Goal: Information Seeking & Learning: Learn about a topic

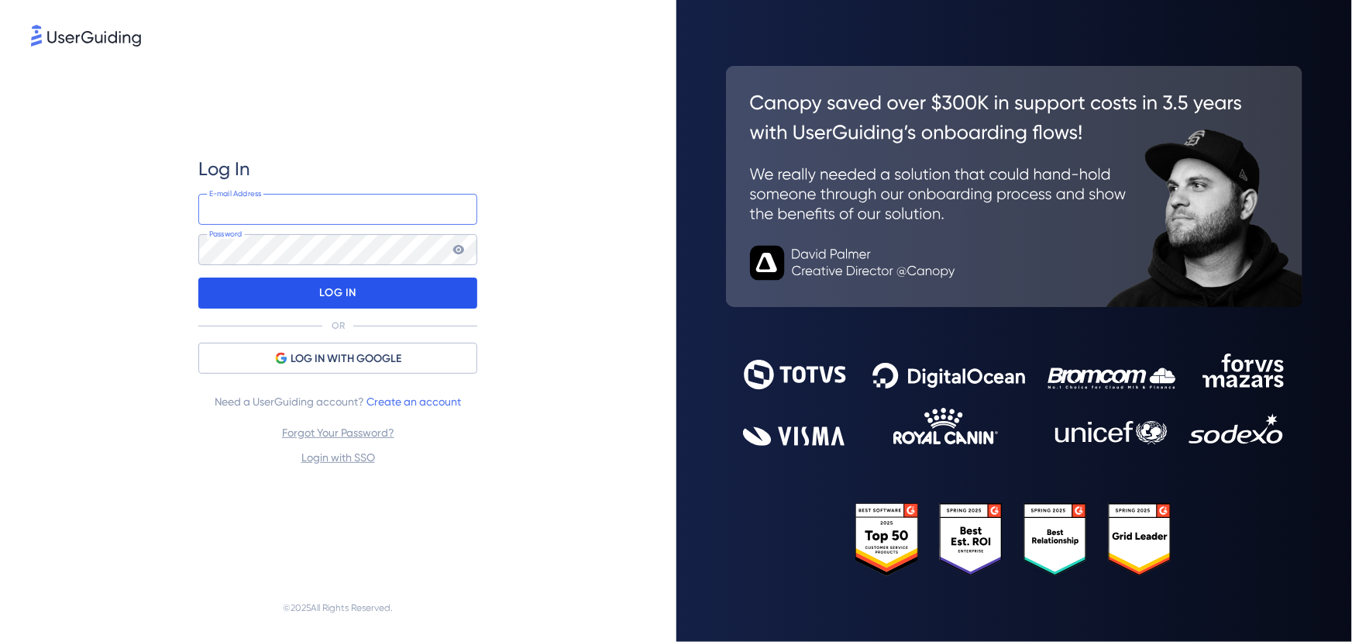
type input "[EMAIL_ADDRESS][DOMAIN_NAME]"
click at [434, 290] on div "LOG IN" at bounding box center [337, 292] width 279 height 31
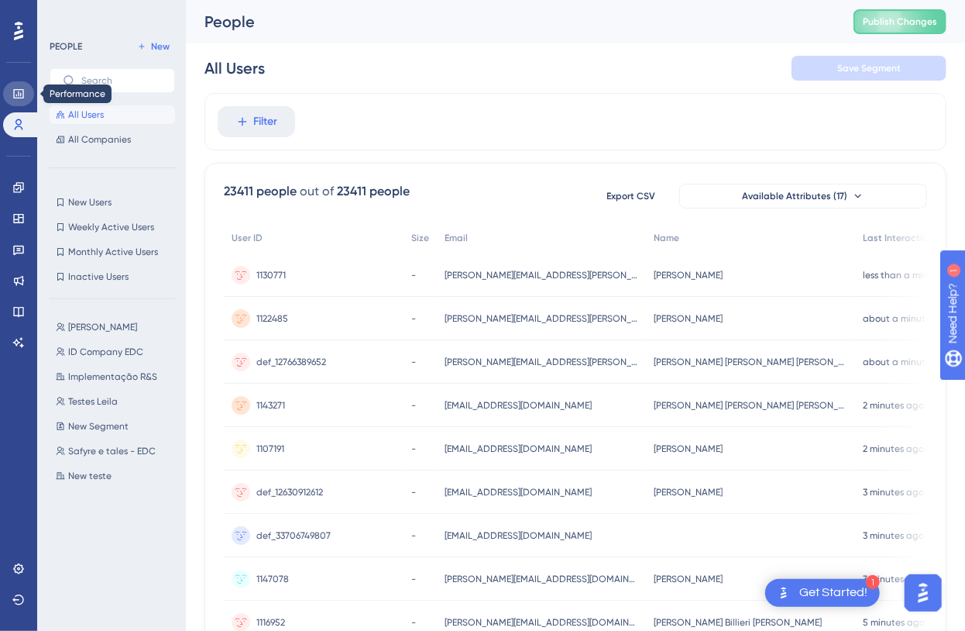
click at [13, 92] on icon at bounding box center [18, 94] width 12 height 12
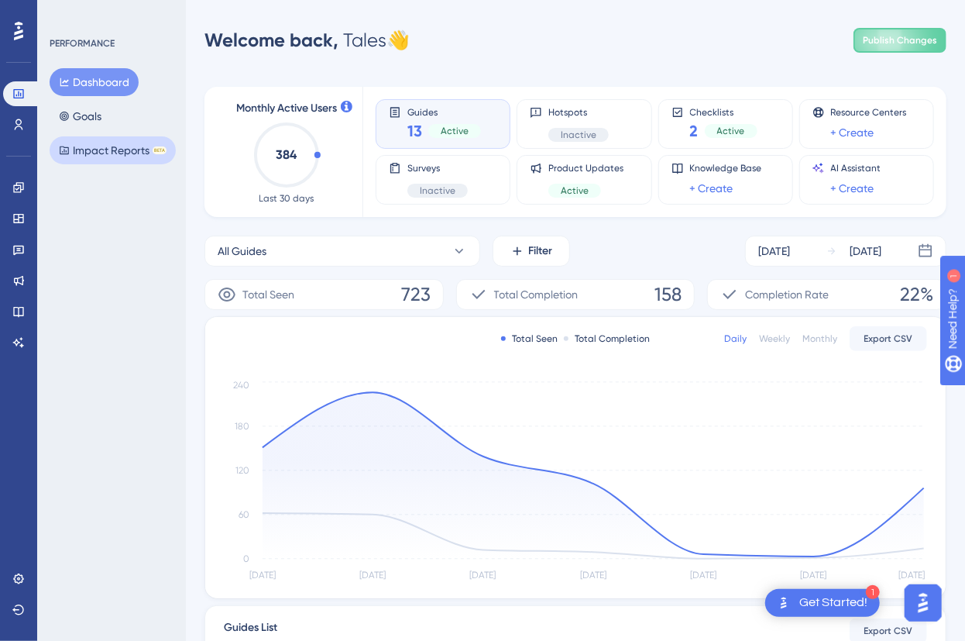
click at [93, 139] on button "Impact Reports BETA" at bounding box center [113, 150] width 126 height 28
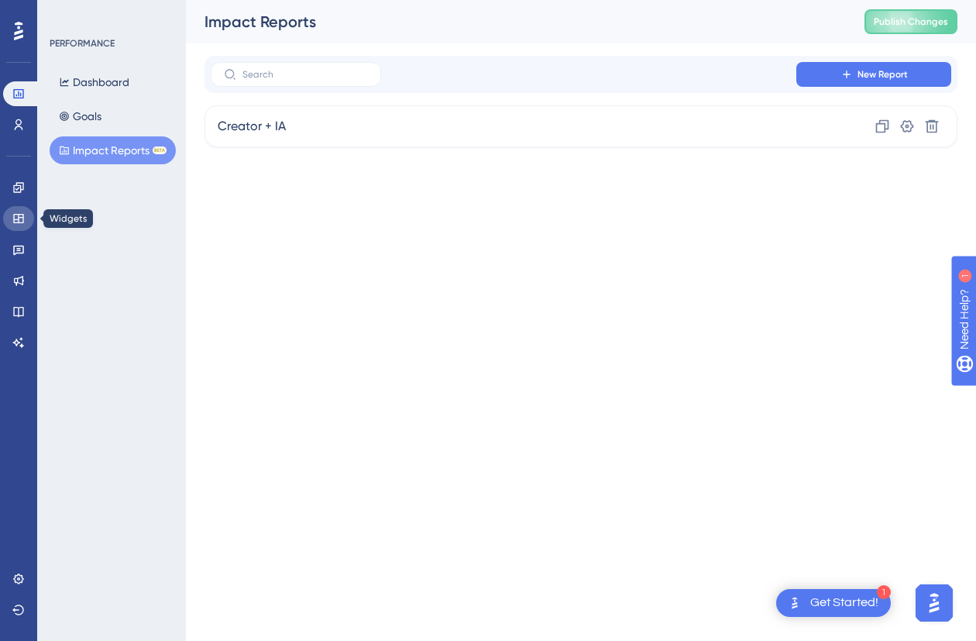
click at [26, 206] on link at bounding box center [18, 218] width 31 height 25
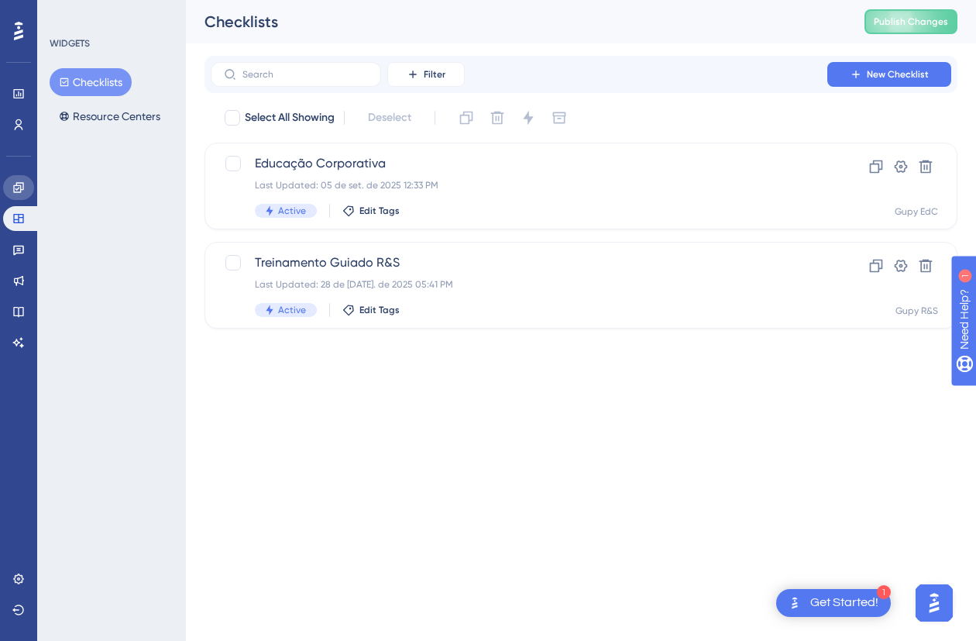
click at [22, 183] on icon at bounding box center [18, 187] width 12 height 12
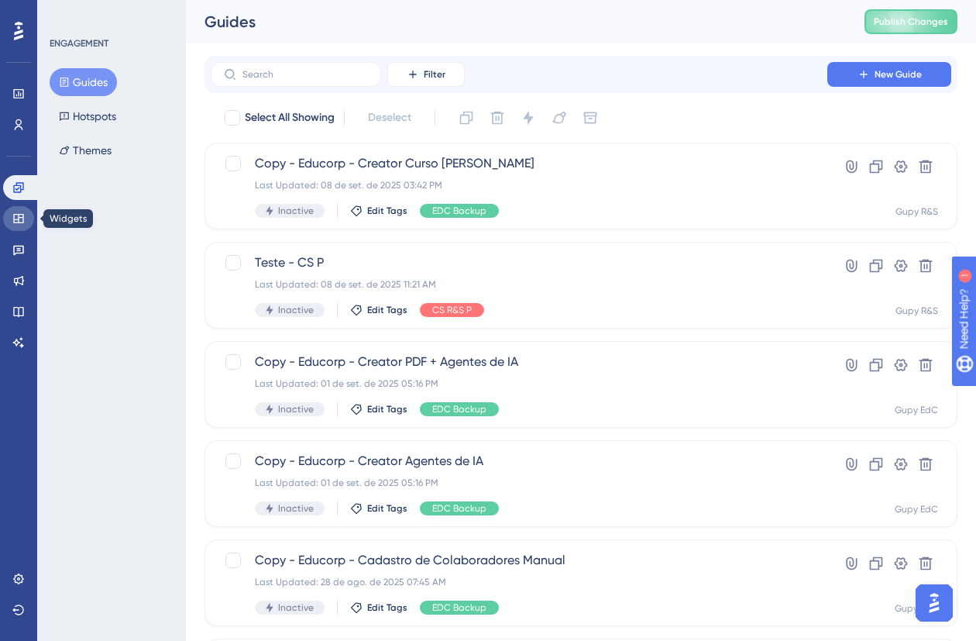
click at [19, 229] on link at bounding box center [18, 218] width 31 height 25
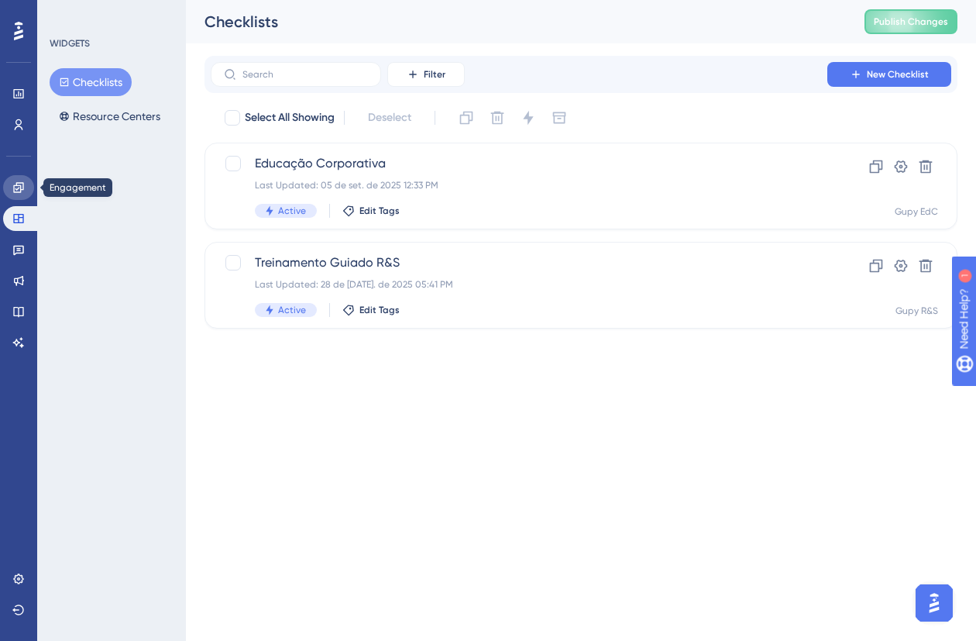
click at [33, 184] on link at bounding box center [18, 187] width 31 height 25
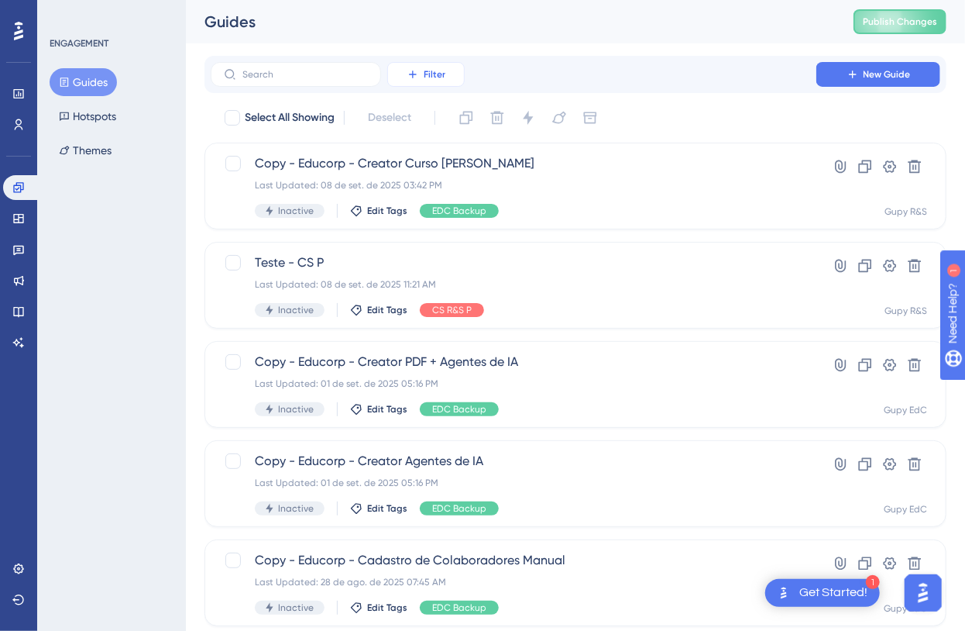
click at [403, 83] on button "Filter" at bounding box center [425, 74] width 77 height 25
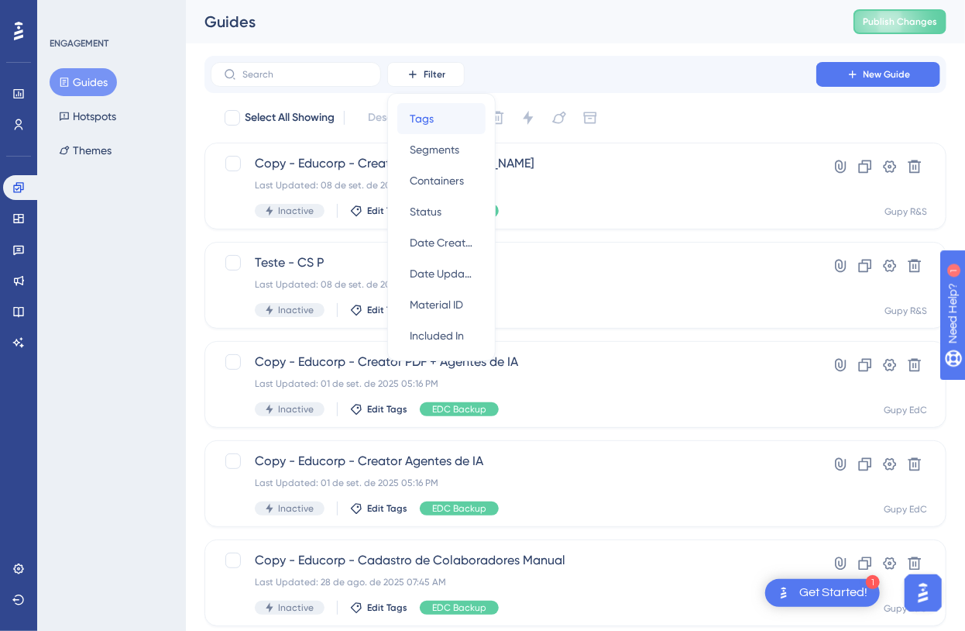
click at [437, 127] on div "Tags Tags" at bounding box center [442, 118] width 64 height 31
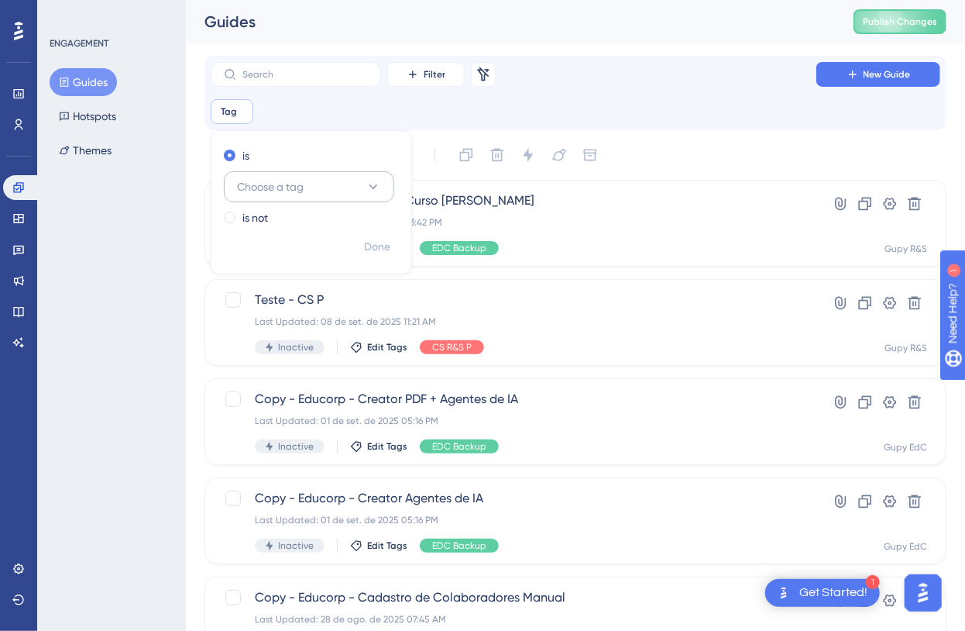
click at [281, 182] on span "Choose a tag" at bounding box center [270, 186] width 67 height 19
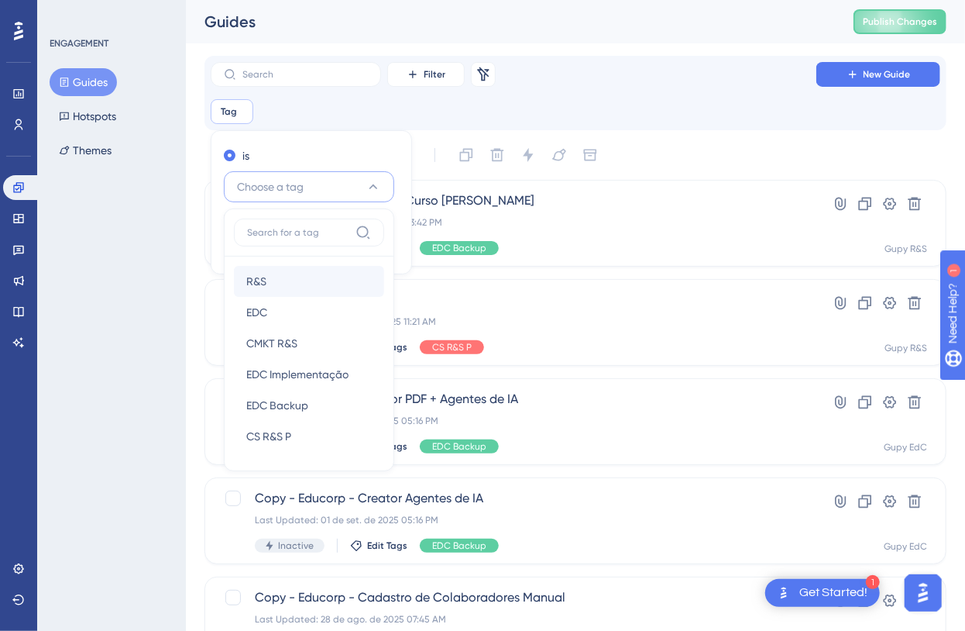
scroll to position [24, 0]
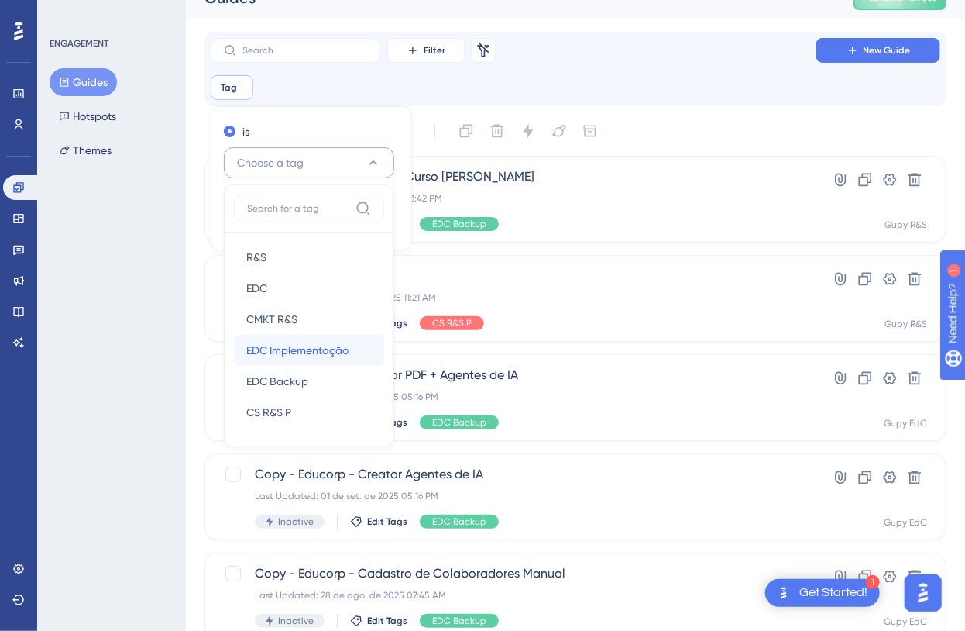
click at [316, 351] on span "EDC Implementação" at bounding box center [297, 350] width 102 height 19
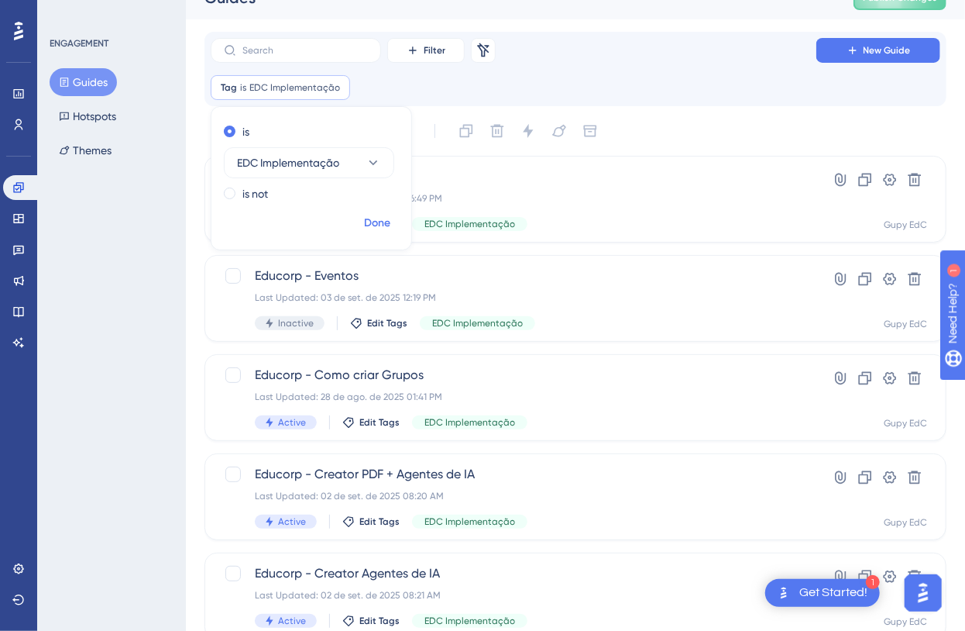
click at [379, 234] on button "Done" at bounding box center [377, 223] width 43 height 28
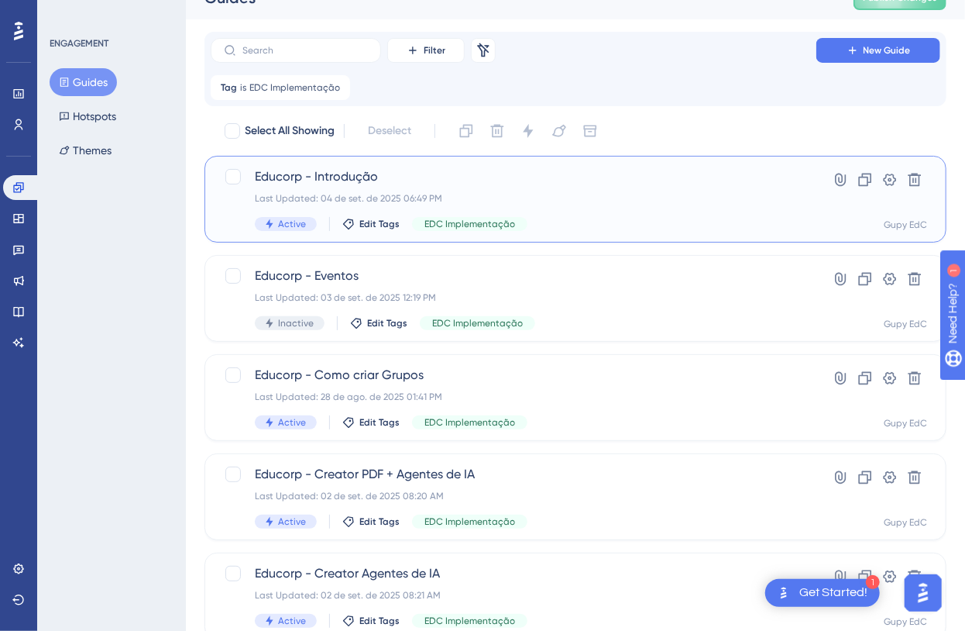
click at [358, 186] on div "Educorp - Introdução Last Updated: 04 de set. de 2025 06:49 PM Active Edit Tags…" at bounding box center [514, 199] width 518 height 64
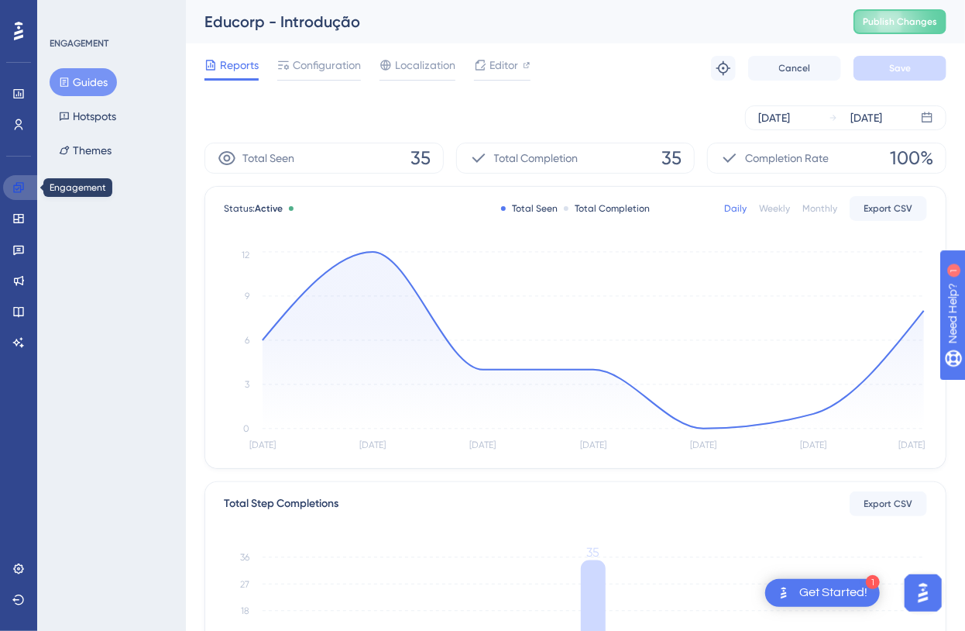
drag, startPoint x: 22, startPoint y: 184, endPoint x: 46, endPoint y: 178, distance: 24.8
click at [22, 184] on icon at bounding box center [18, 187] width 12 height 12
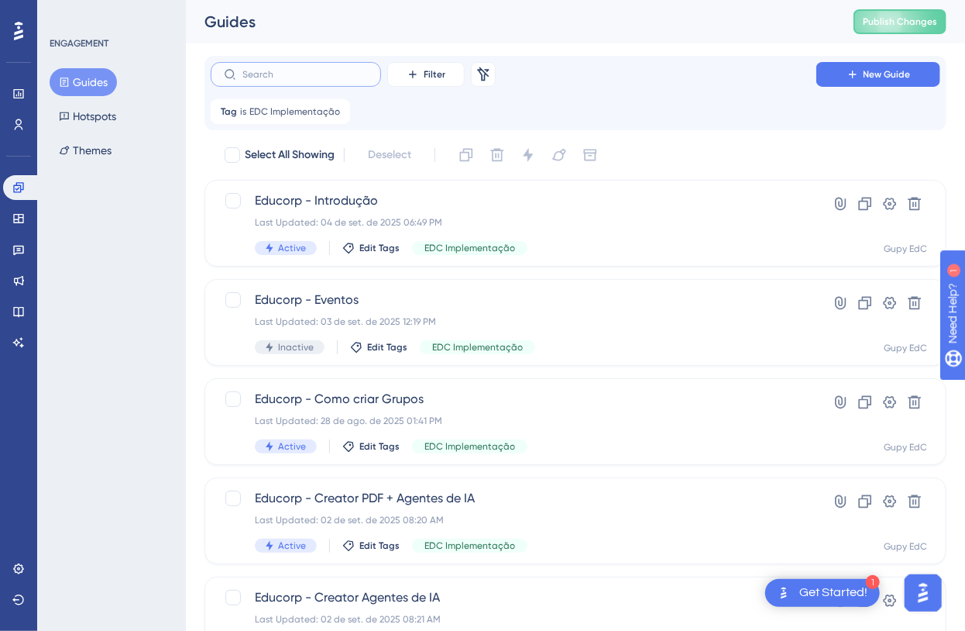
click at [341, 69] on input "text" at bounding box center [306, 74] width 126 height 11
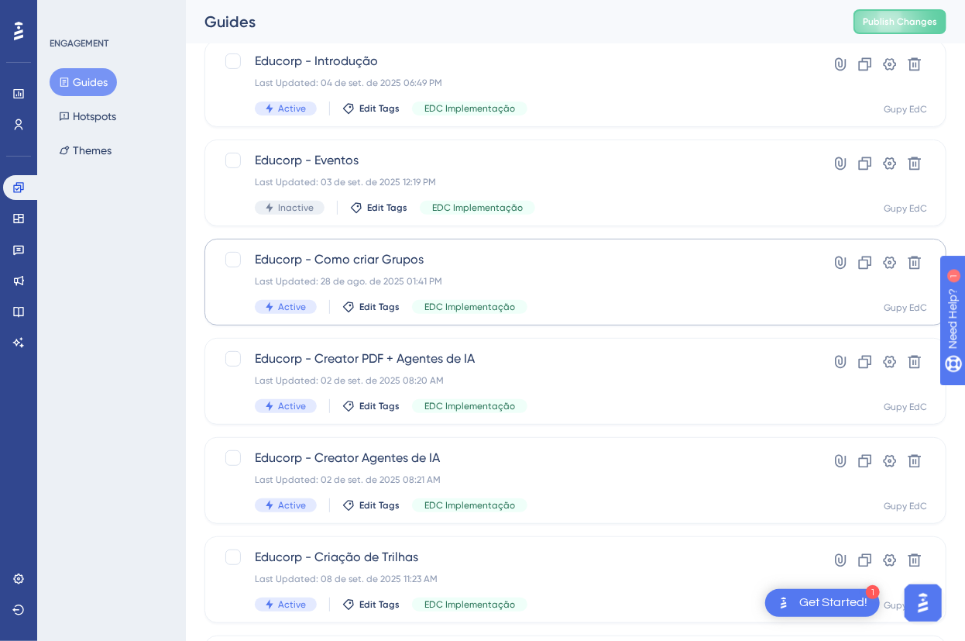
scroll to position [140, 0]
click at [427, 263] on span "Educorp - Como criar Grupos" at bounding box center [514, 258] width 518 height 19
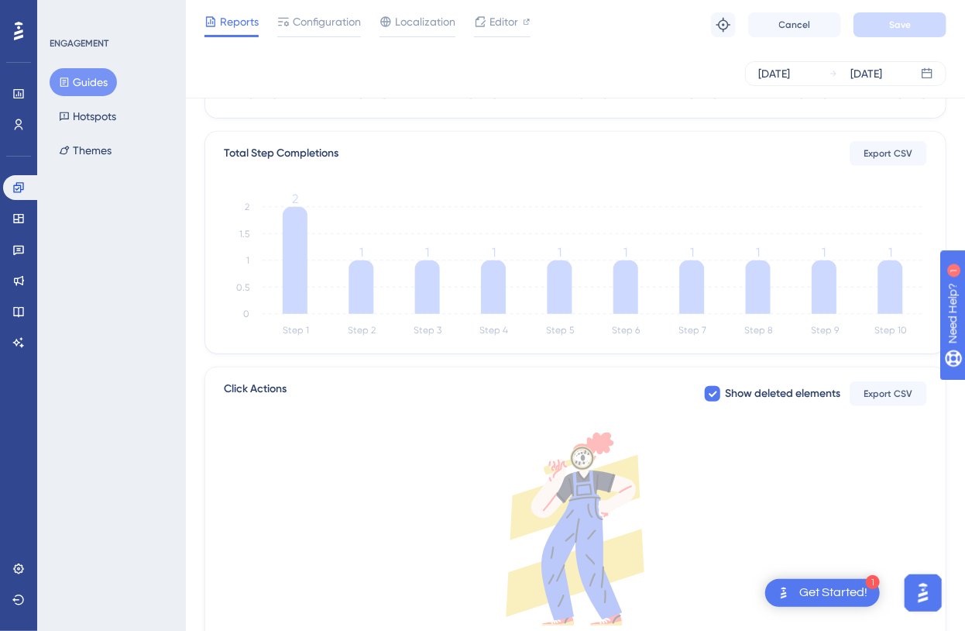
scroll to position [281, 0]
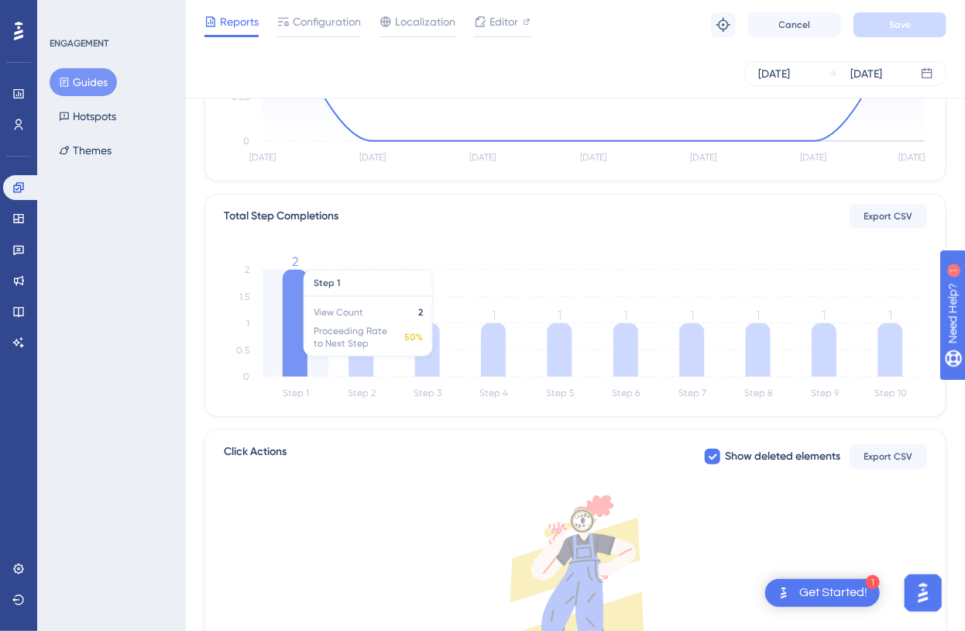
click at [296, 340] on icon at bounding box center [295, 323] width 25 height 107
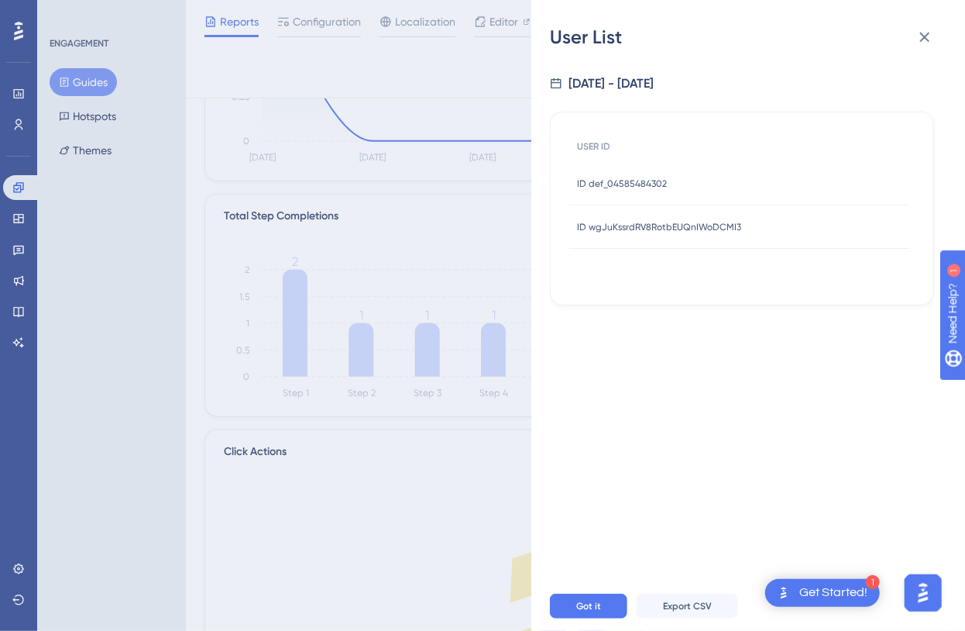
click at [617, 191] on div "ID def_04585484302 ID def_04585484302" at bounding box center [622, 183] width 90 height 43
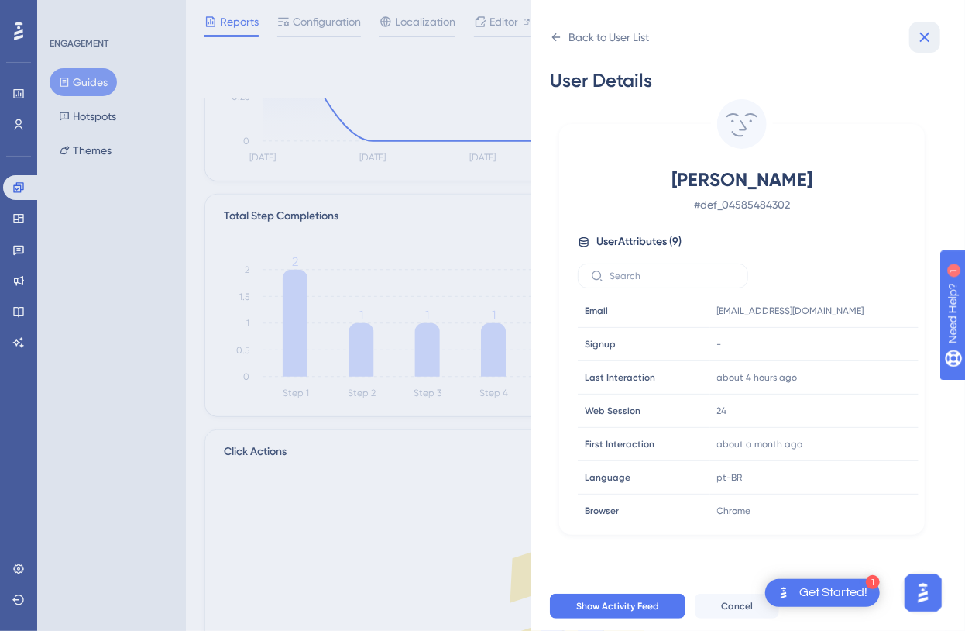
click at [927, 43] on icon at bounding box center [925, 37] width 19 height 19
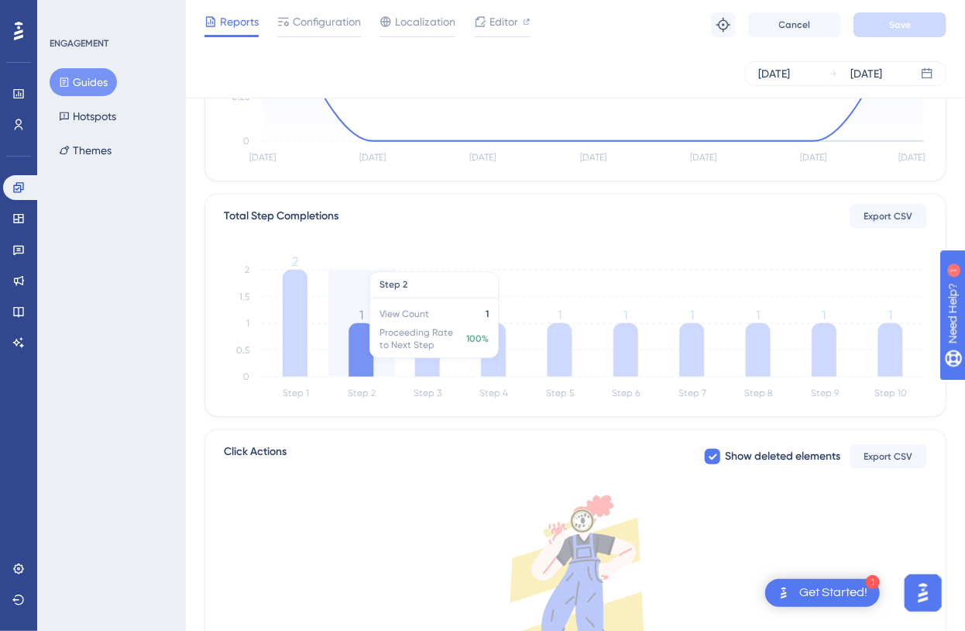
click at [361, 362] on icon at bounding box center [361, 349] width 25 height 53
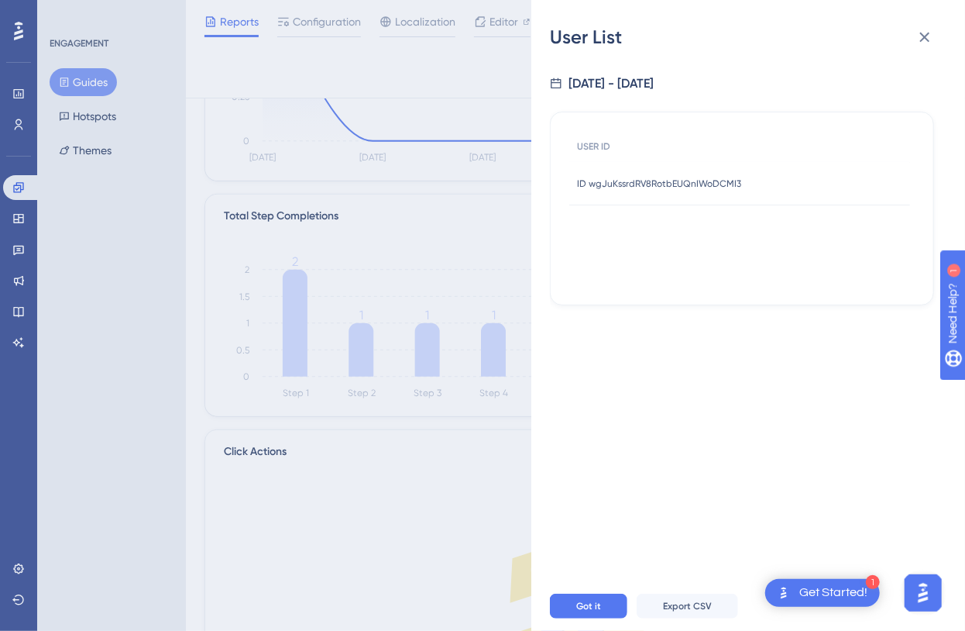
click at [597, 201] on div "ID wgJuKssrdRV8RotbEUQnIWoDCMI3 ID wgJuKssrdRV8RotbEUQnIWoDCMI3" at bounding box center [659, 183] width 164 height 43
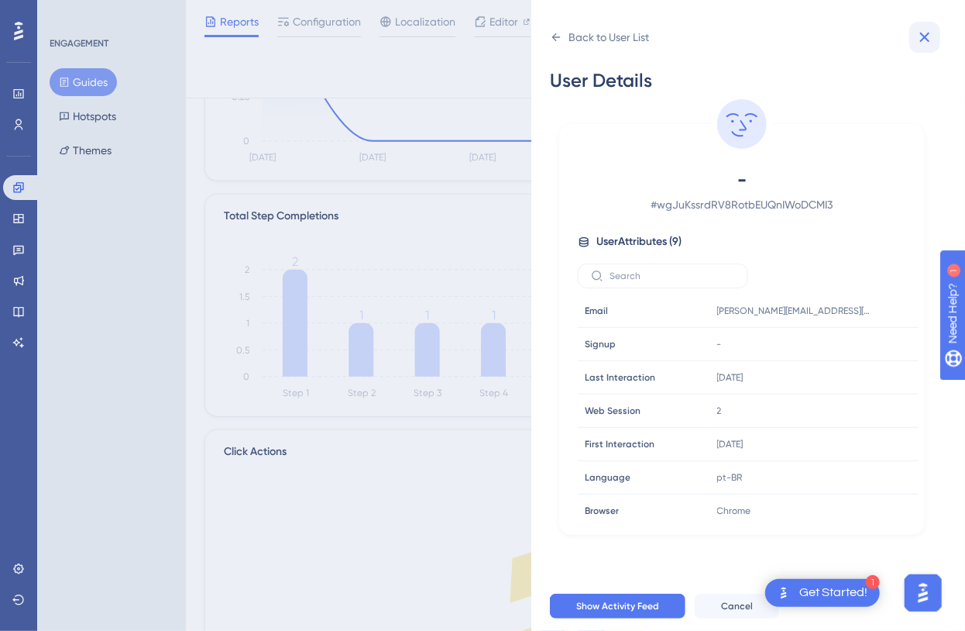
click at [918, 39] on icon at bounding box center [925, 37] width 19 height 19
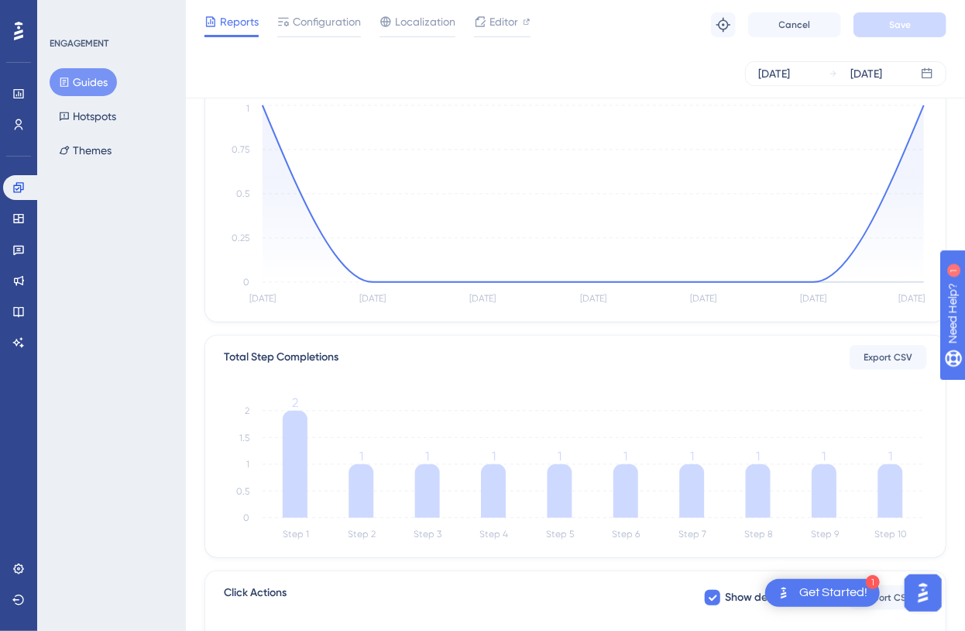
scroll to position [0, 0]
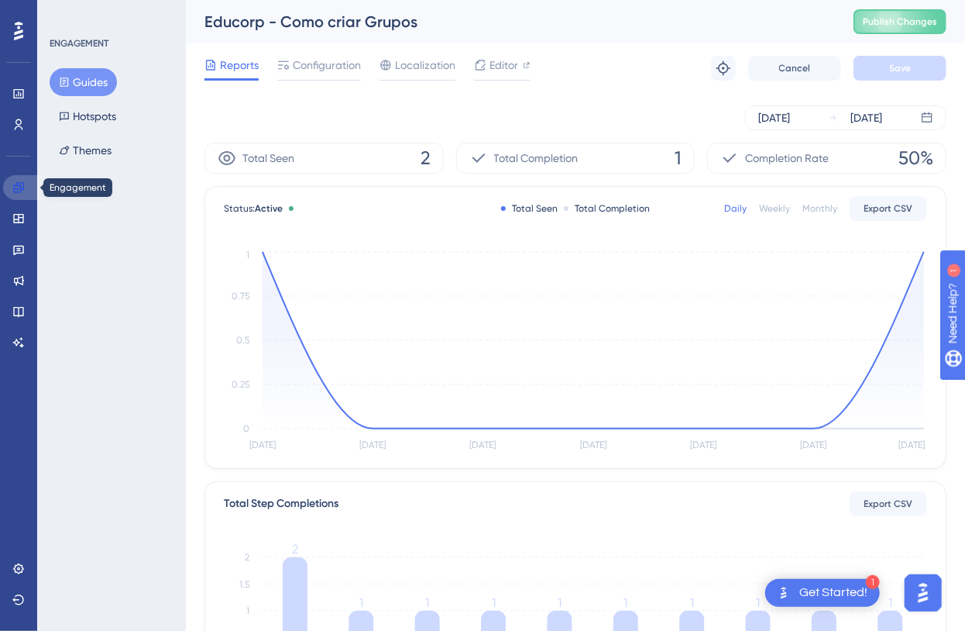
click at [17, 194] on link at bounding box center [21, 187] width 37 height 25
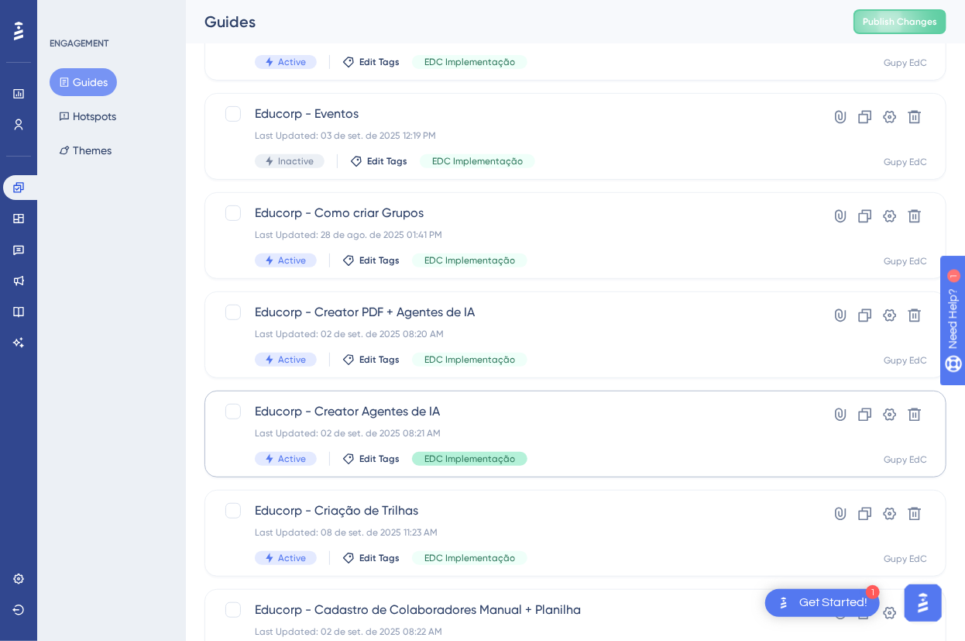
scroll to position [211, 0]
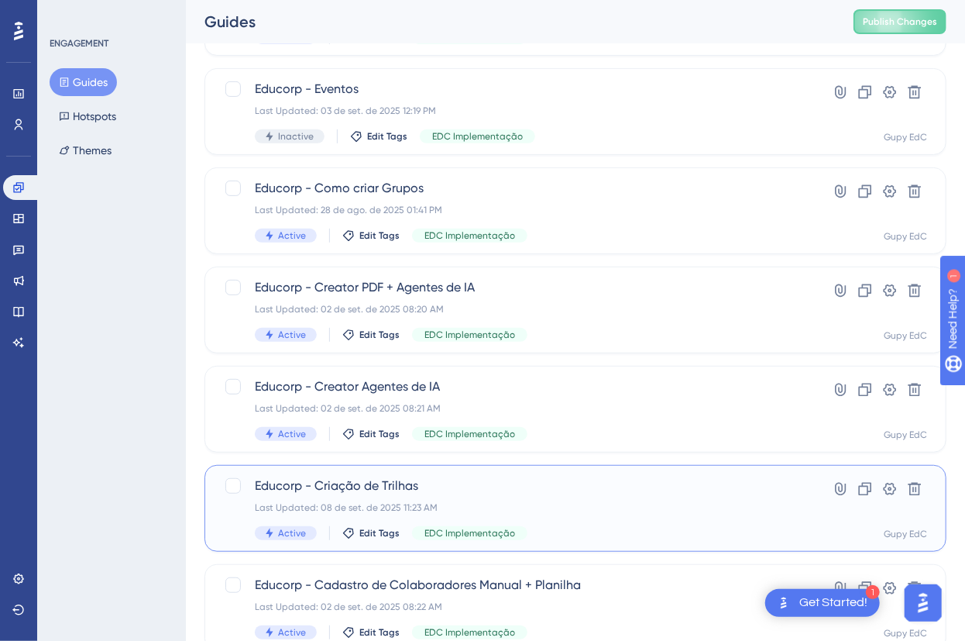
click at [414, 494] on div "Educorp - Criação de Trilhas Last Updated: 08 de set. de 2025 11:23 AM Active E…" at bounding box center [514, 509] width 518 height 64
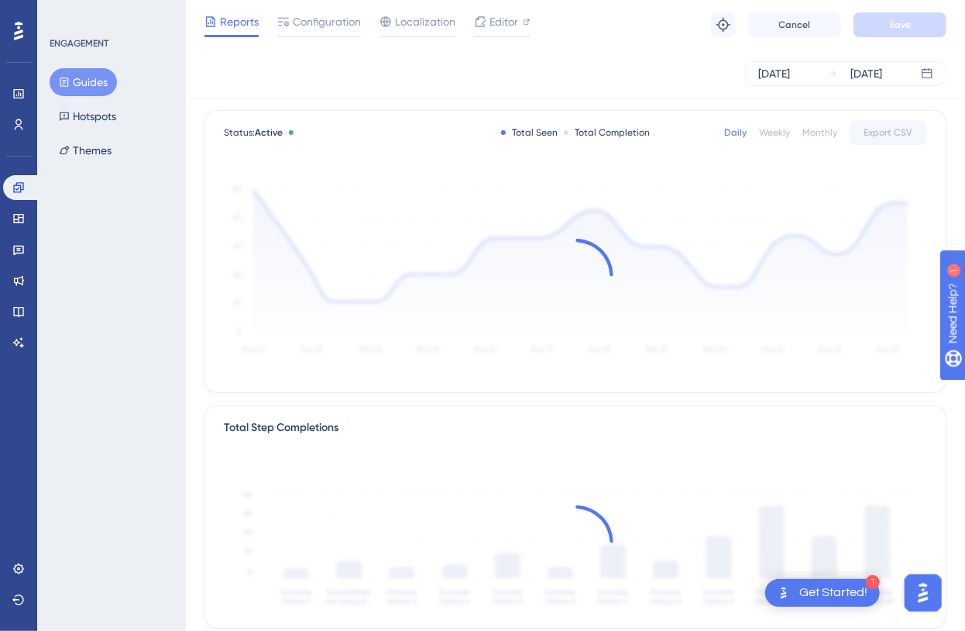
scroll to position [211, 0]
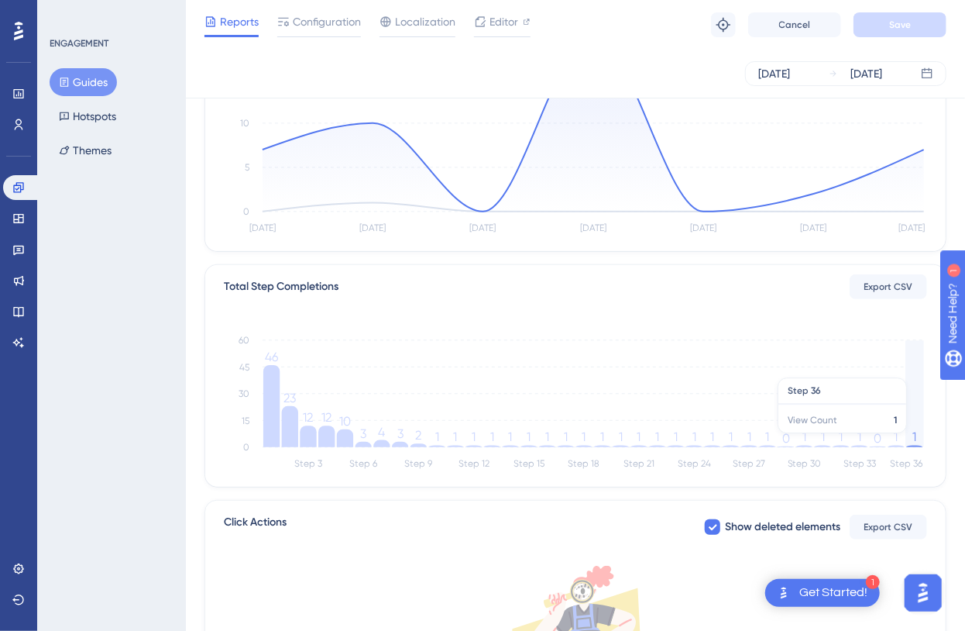
click at [914, 441] on tspan "1" at bounding box center [915, 437] width 4 height 15
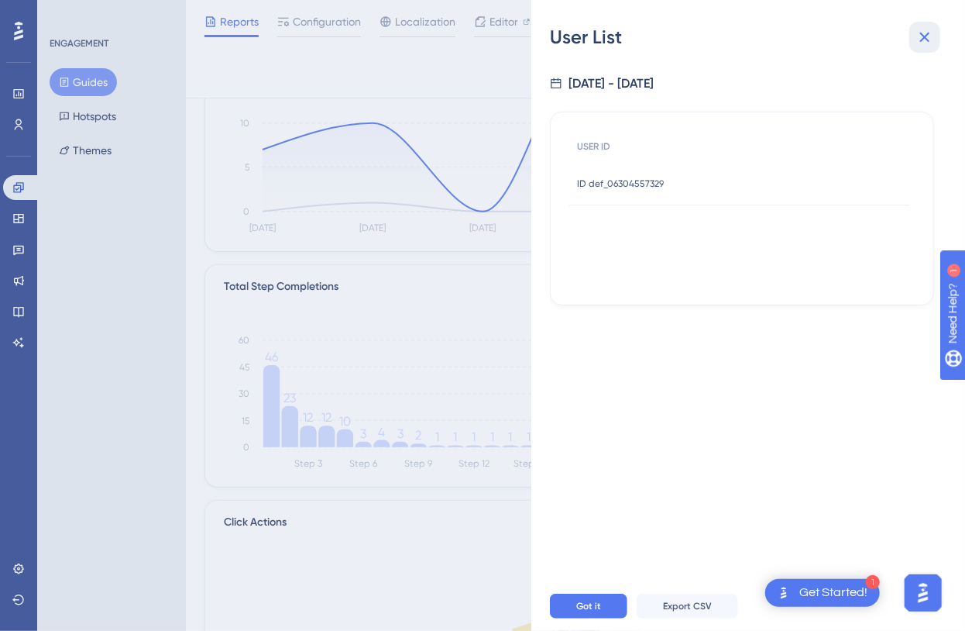
click at [924, 40] on icon at bounding box center [925, 37] width 19 height 19
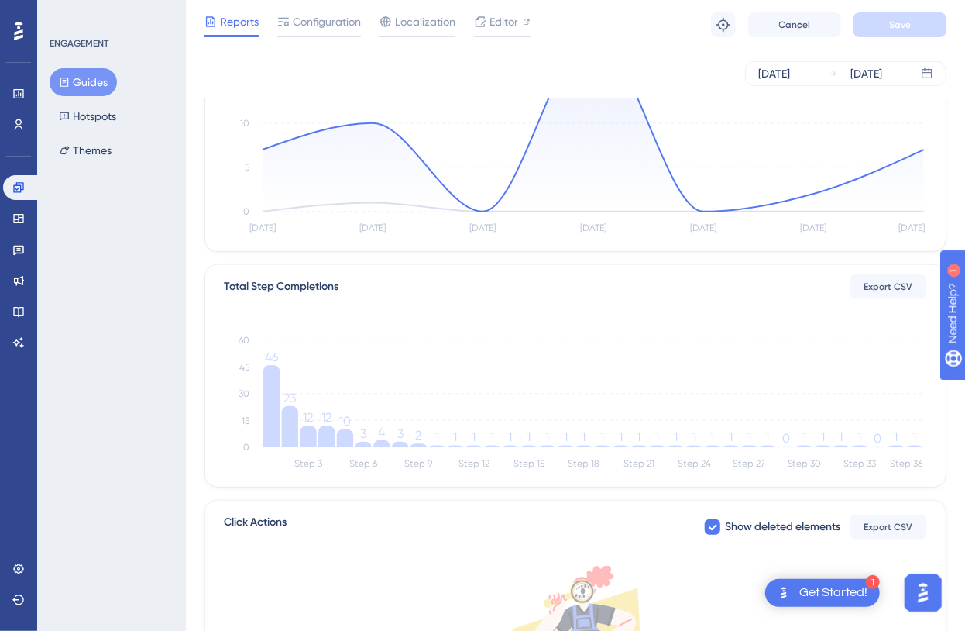
click at [925, 442] on icon "Step 3 Step 6 Step 9 Step 12 Step 15 Step 18 Step 21 Step 24 Step 27 Step 30 St…" at bounding box center [576, 400] width 704 height 148
click at [920, 442] on icon "Step 3 Step 6 Step 9 Step 12 Step 15 Step 18 Step 21 Step 24 Step 27 Step 30 St…" at bounding box center [576, 400] width 704 height 148
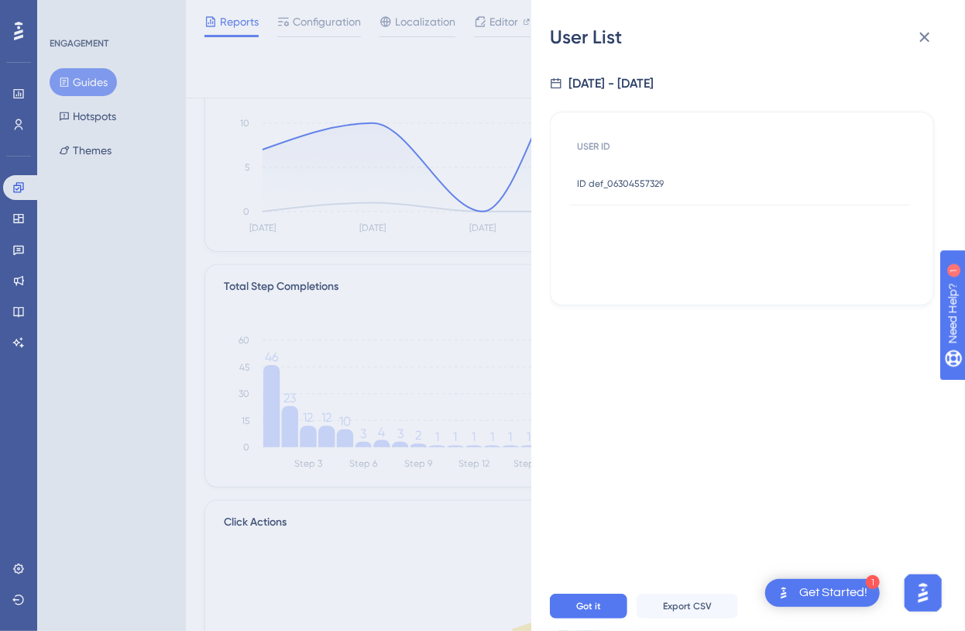
click at [653, 193] on div "ID def_06304557329 ID def_06304557329" at bounding box center [620, 183] width 87 height 43
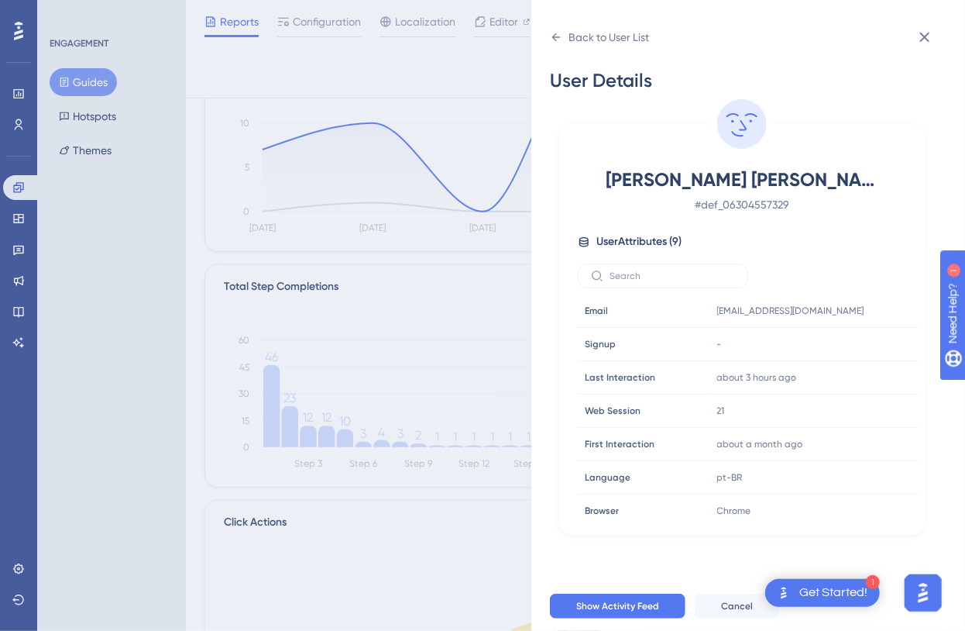
click at [625, 185] on span "[PERSON_NAME] [PERSON_NAME]" at bounding box center [742, 179] width 273 height 25
click at [931, 26] on button at bounding box center [925, 37] width 31 height 31
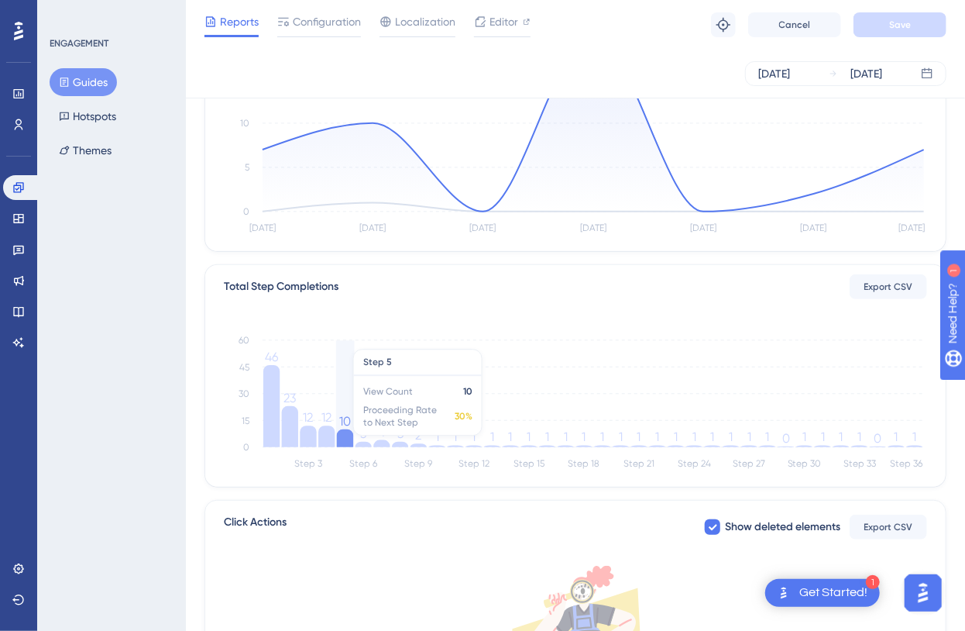
click at [348, 442] on icon at bounding box center [345, 438] width 16 height 18
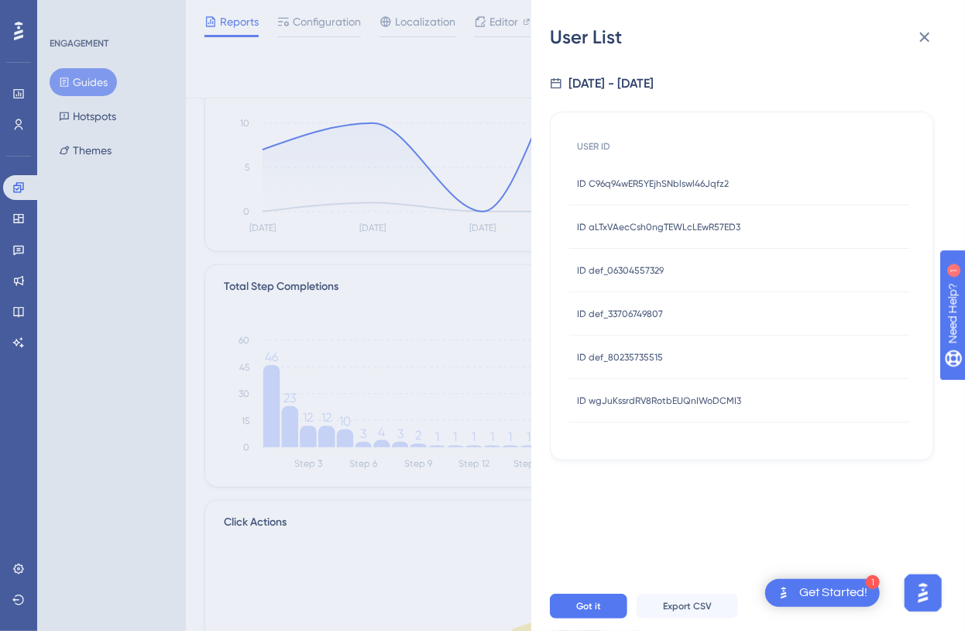
click at [612, 190] on div "ID C96q94wER5YEjhSNblswl46Jqfz2 ID C96q94wER5YEjhSNblswl46Jqfz2" at bounding box center [653, 183] width 152 height 43
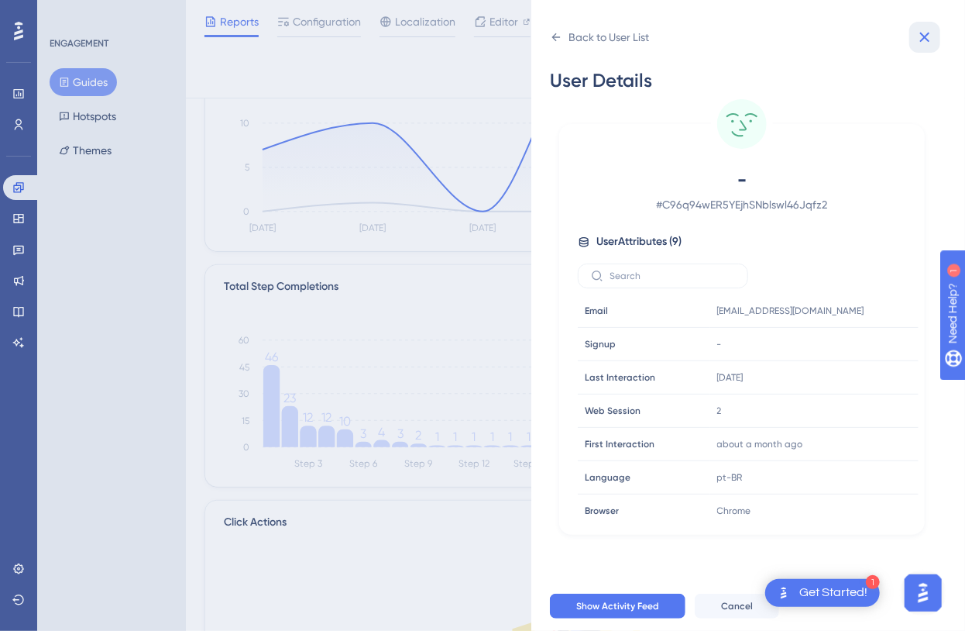
click at [931, 39] on icon at bounding box center [925, 37] width 19 height 19
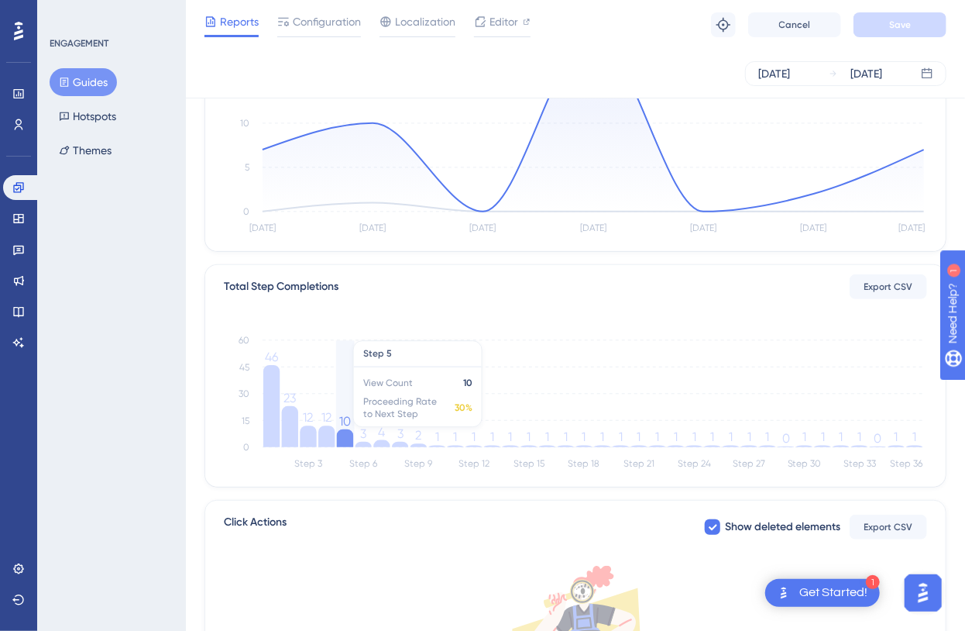
click at [340, 434] on icon at bounding box center [345, 438] width 16 height 18
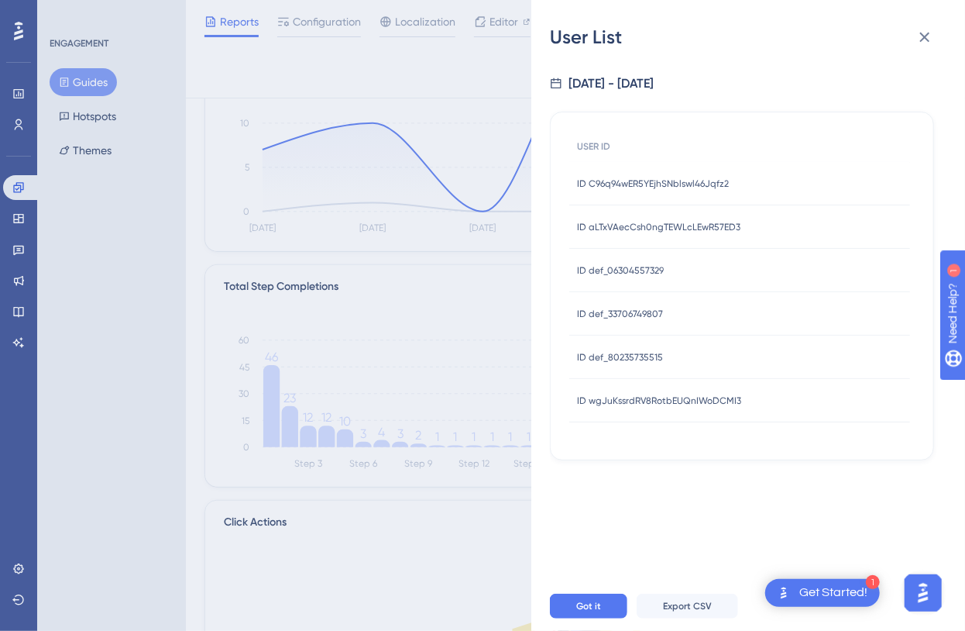
click at [610, 227] on span "ID aLTxVAecCsh0ngTEWLcLEwR57ED3" at bounding box center [658, 227] width 163 height 12
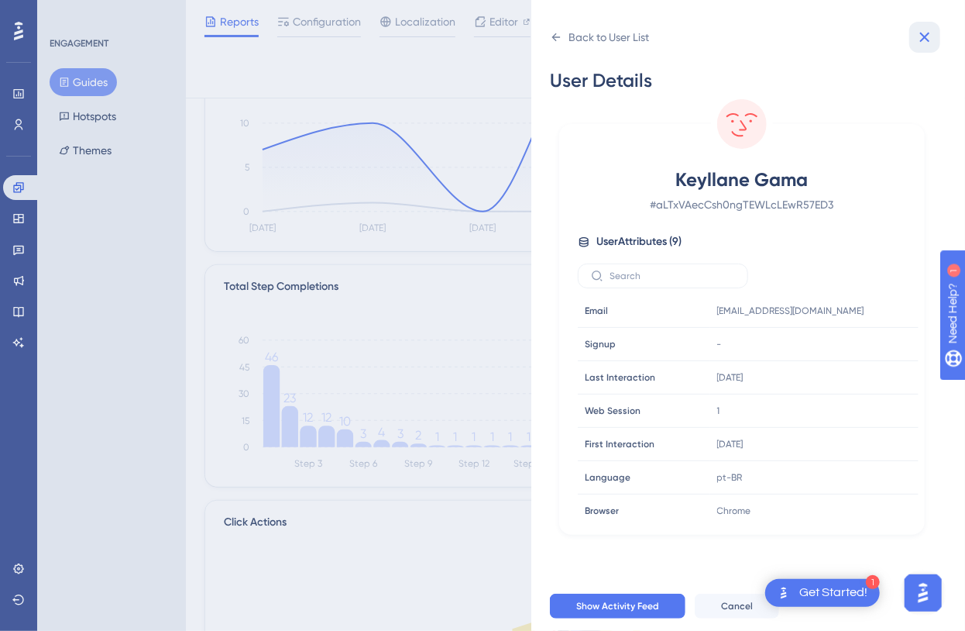
click at [932, 36] on icon at bounding box center [925, 37] width 19 height 19
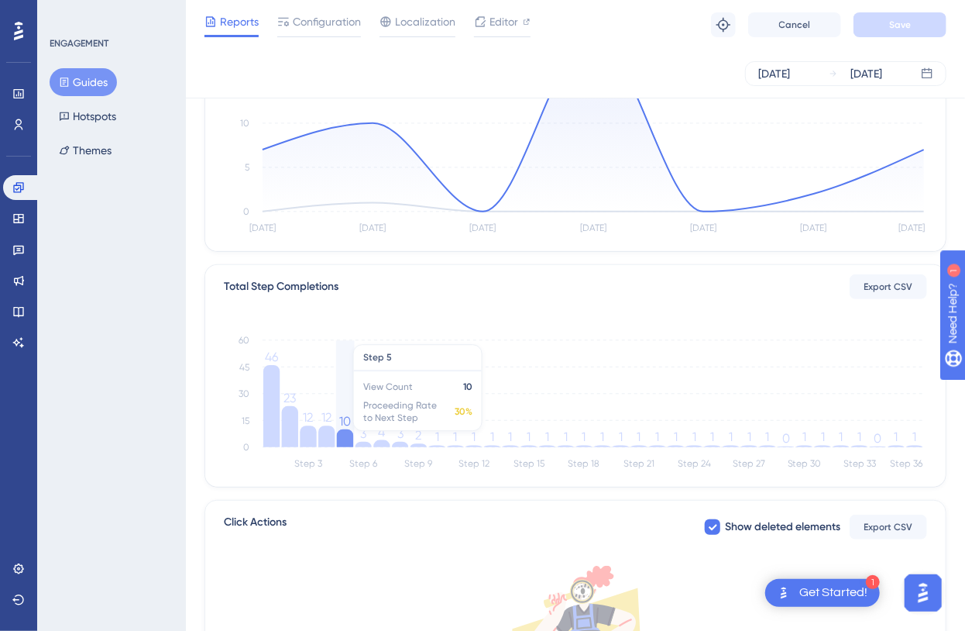
click at [346, 438] on icon at bounding box center [345, 438] width 16 height 18
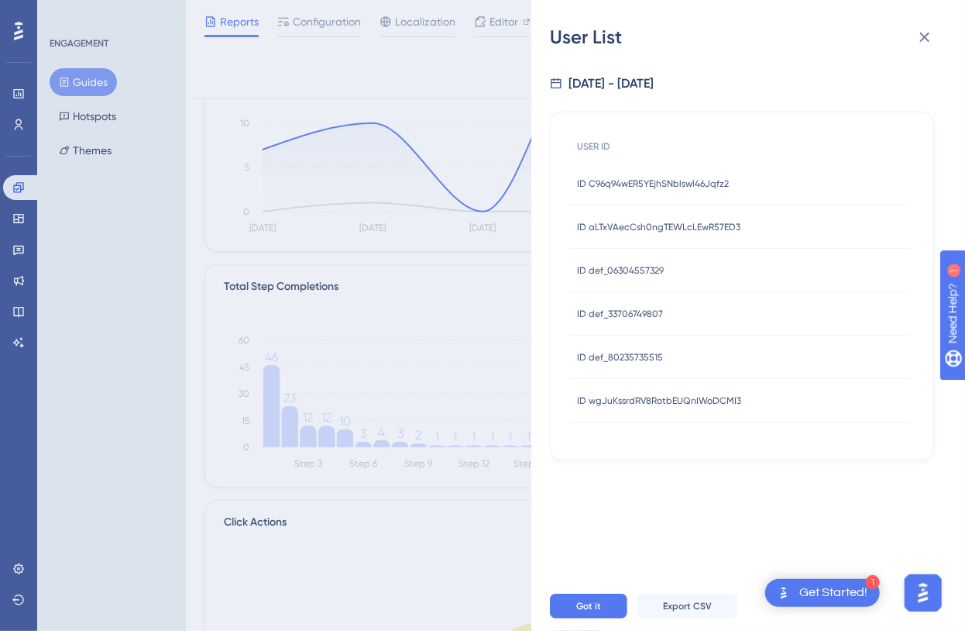
click at [622, 264] on span "ID def_06304557329" at bounding box center [620, 270] width 87 height 12
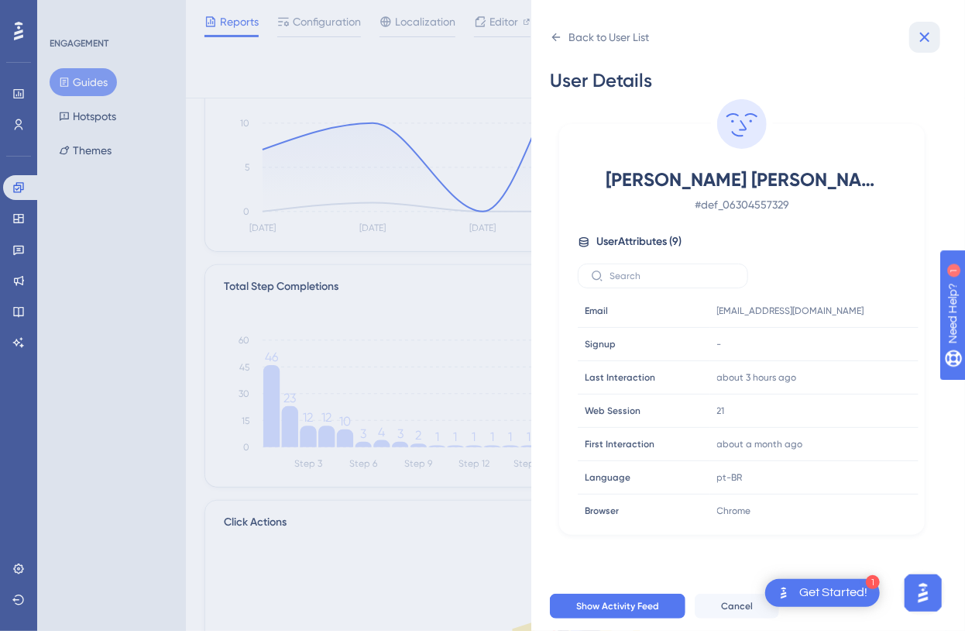
click at [932, 23] on button at bounding box center [925, 37] width 31 height 31
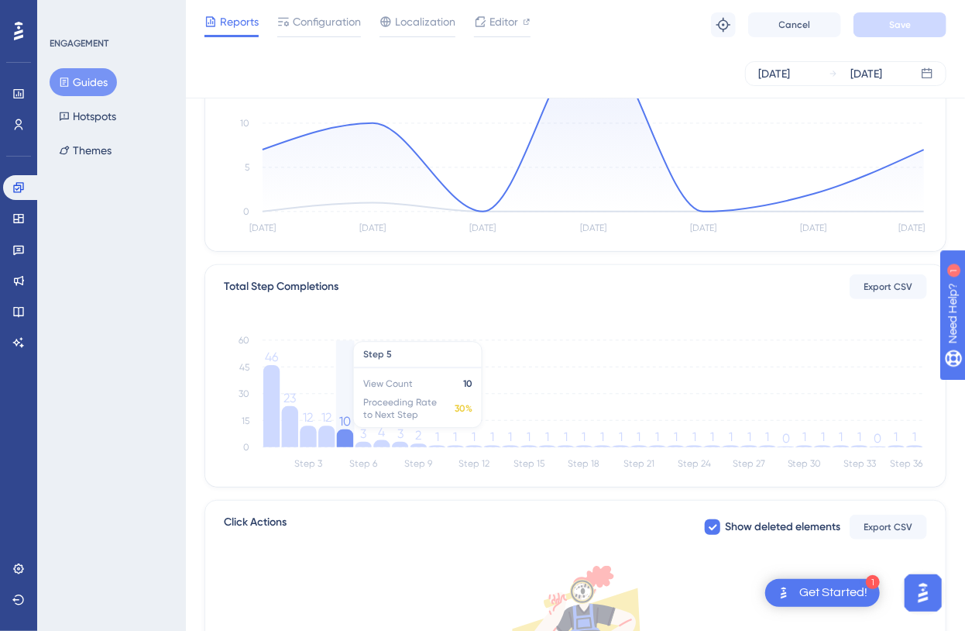
click at [344, 435] on icon at bounding box center [345, 438] width 16 height 18
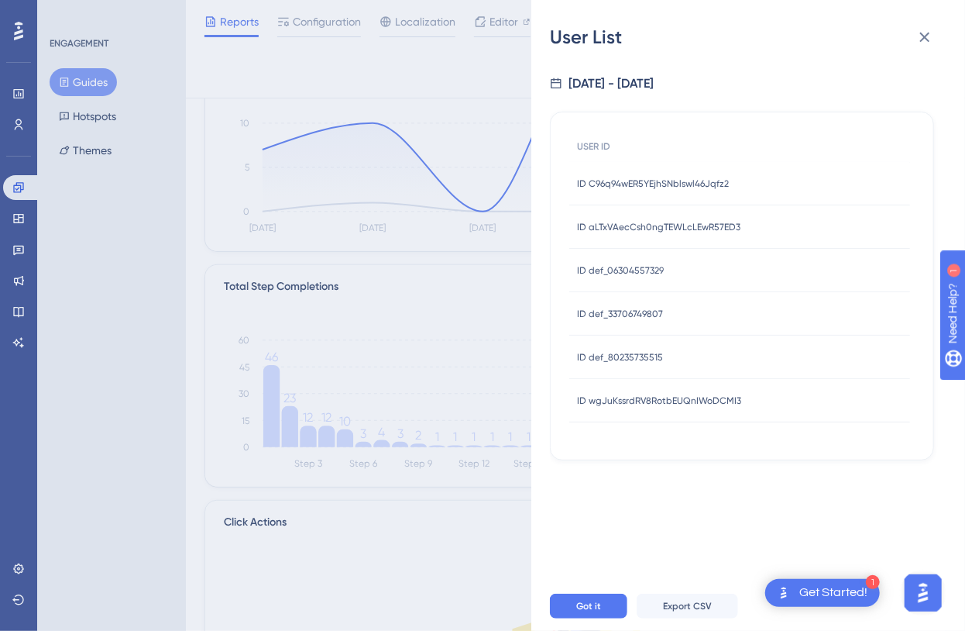
click at [623, 316] on span "ID def_33706749807" at bounding box center [620, 314] width 86 height 12
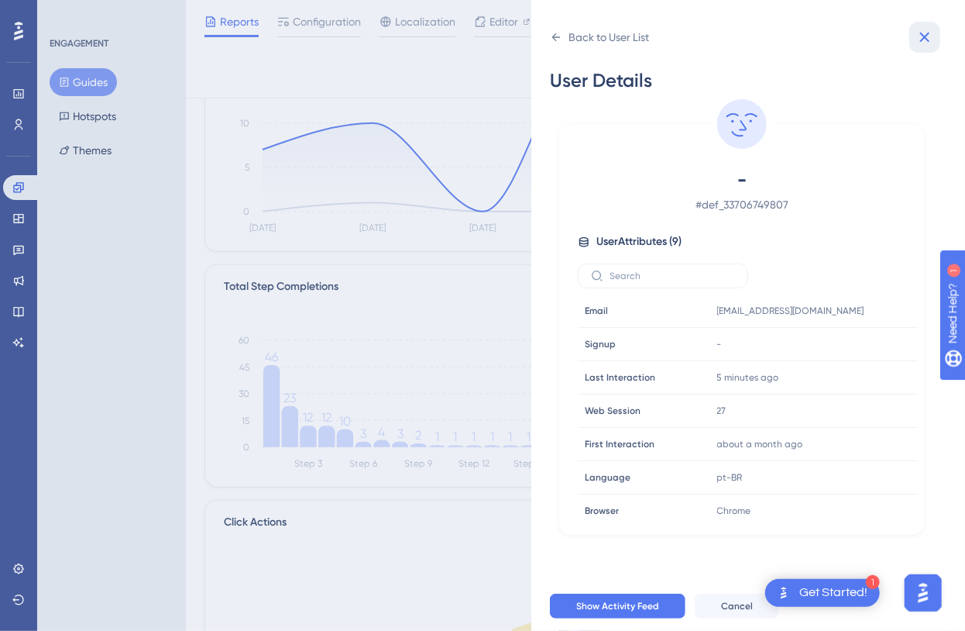
click at [921, 44] on icon at bounding box center [925, 37] width 19 height 19
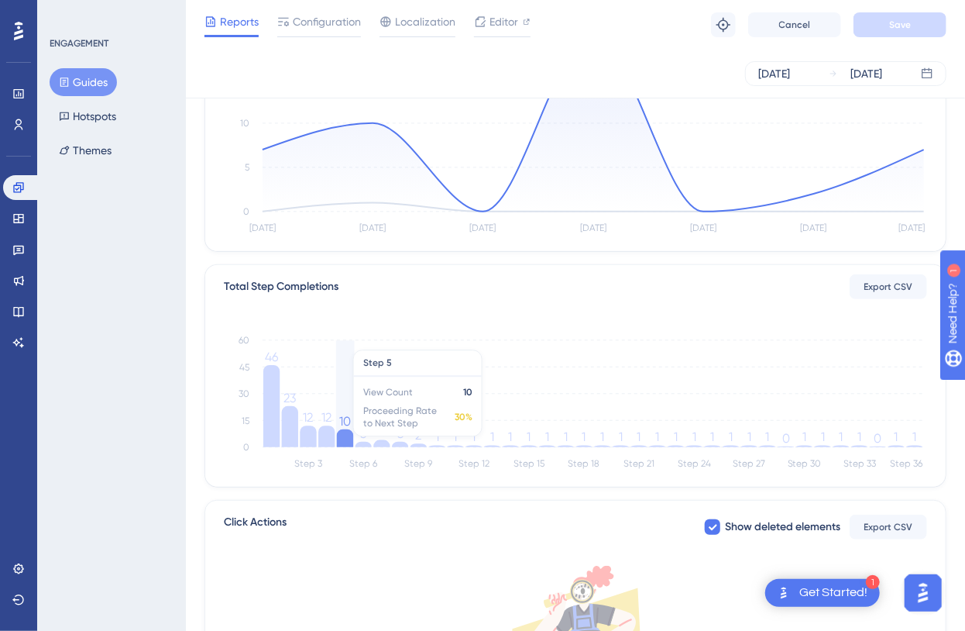
click at [351, 443] on icon at bounding box center [345, 438] width 16 height 18
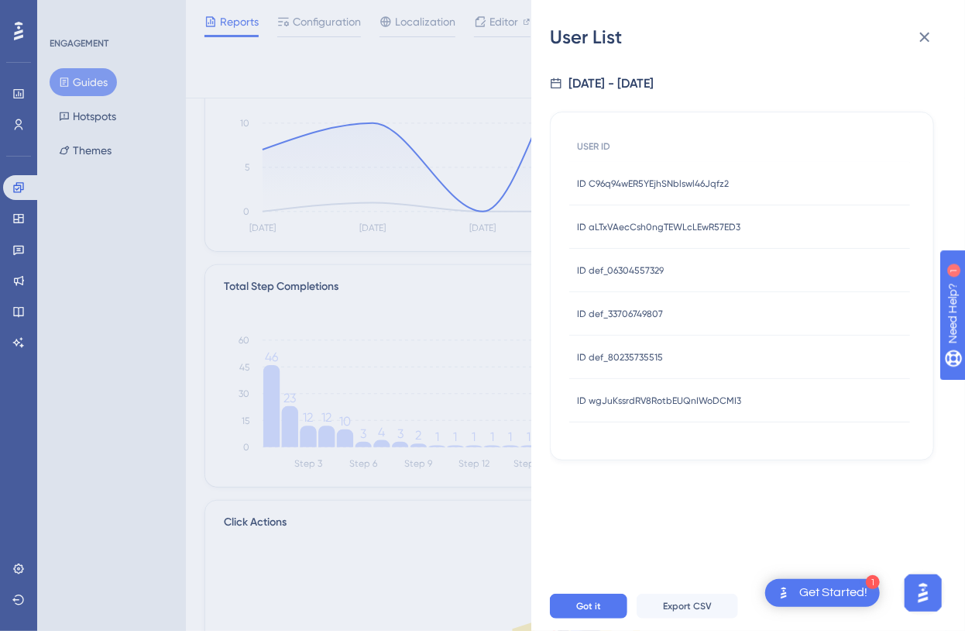
click at [631, 354] on span "ID def_80235735515" at bounding box center [620, 357] width 86 height 12
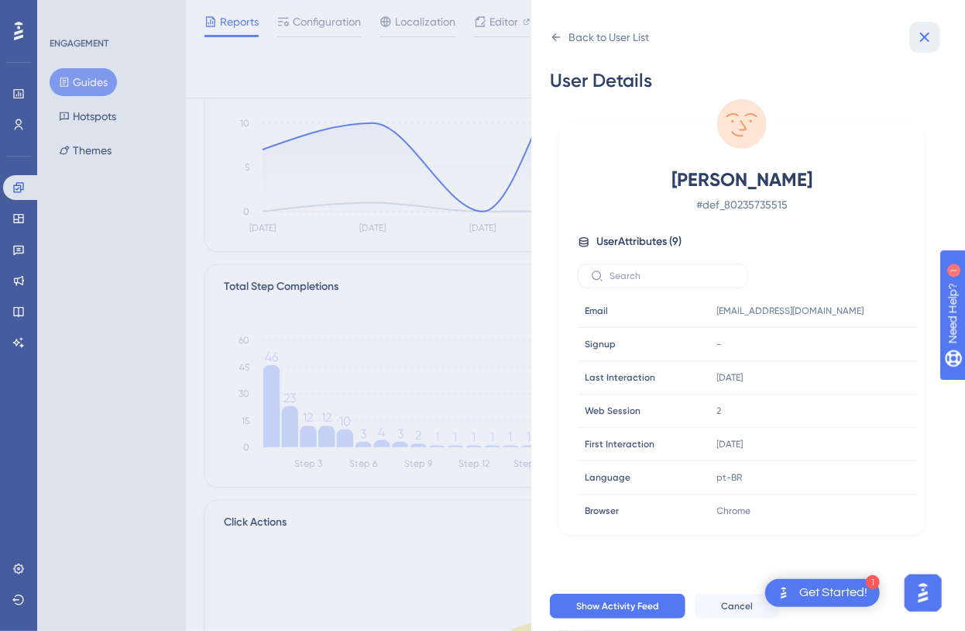
click at [936, 34] on button at bounding box center [925, 37] width 31 height 31
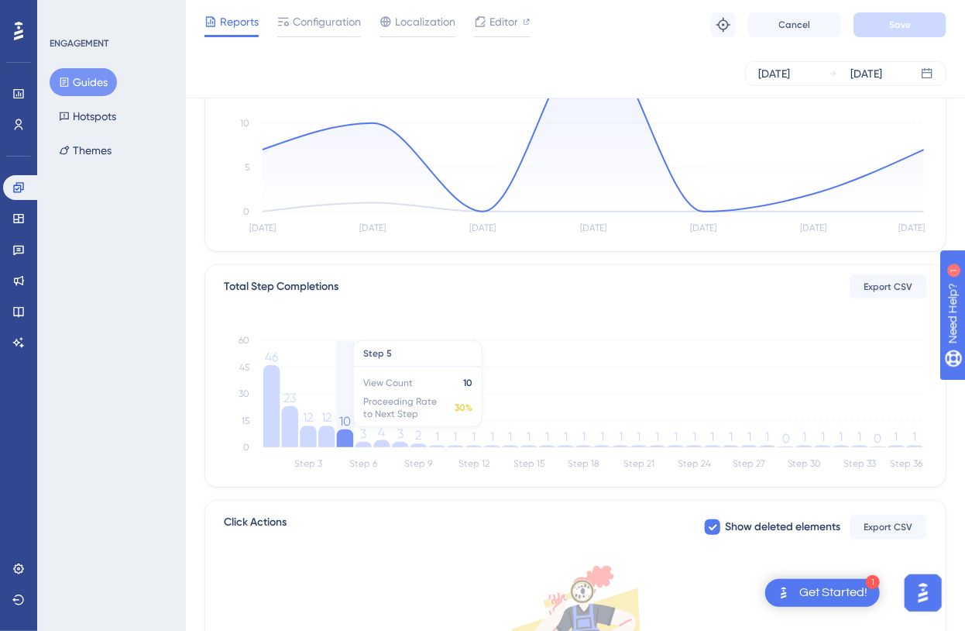
click at [343, 435] on icon at bounding box center [345, 438] width 16 height 18
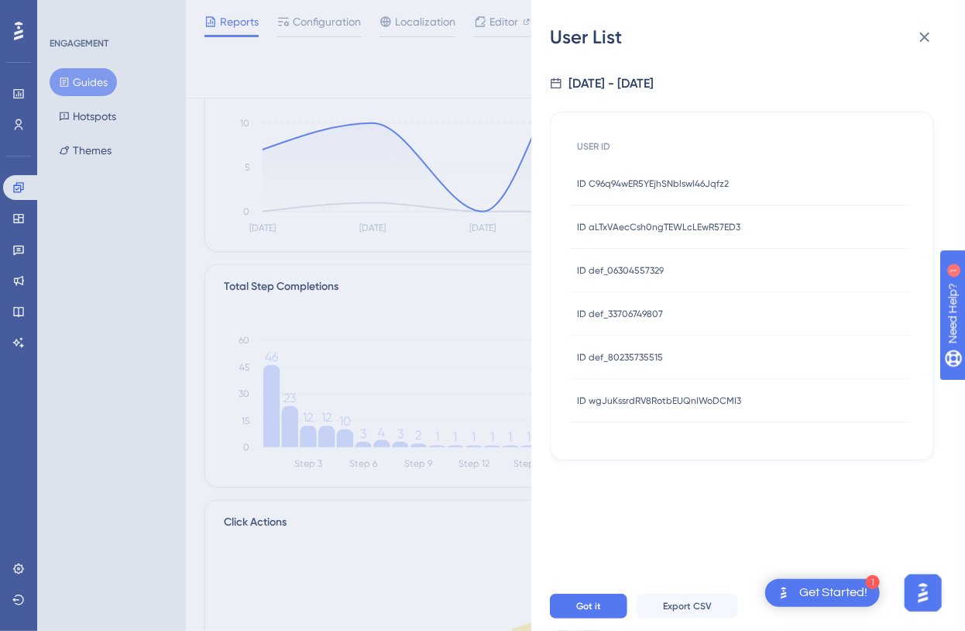
click at [637, 309] on span "ID def_33706749807" at bounding box center [620, 314] width 86 height 12
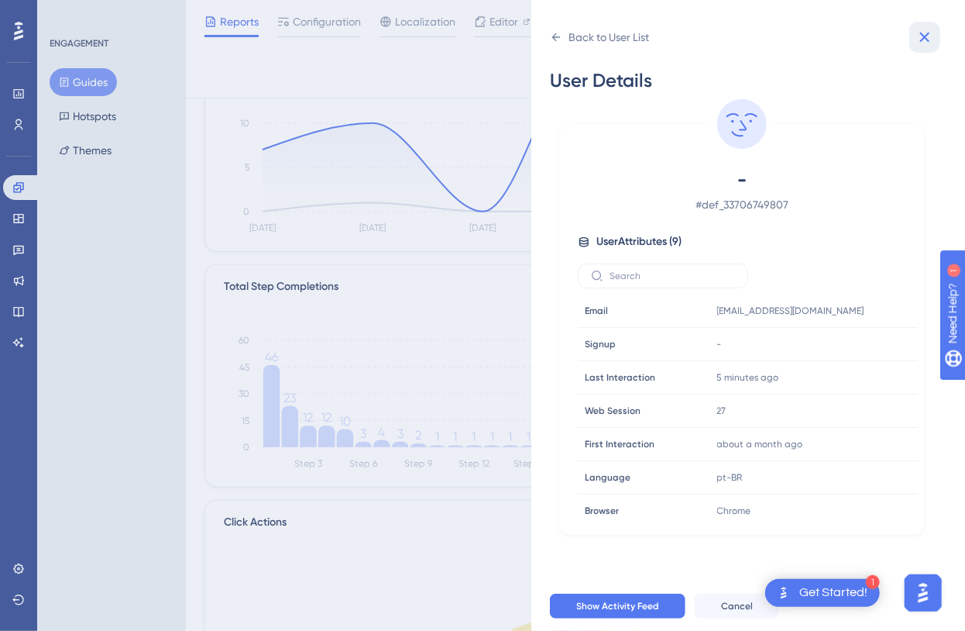
click at [924, 47] on button at bounding box center [925, 37] width 31 height 31
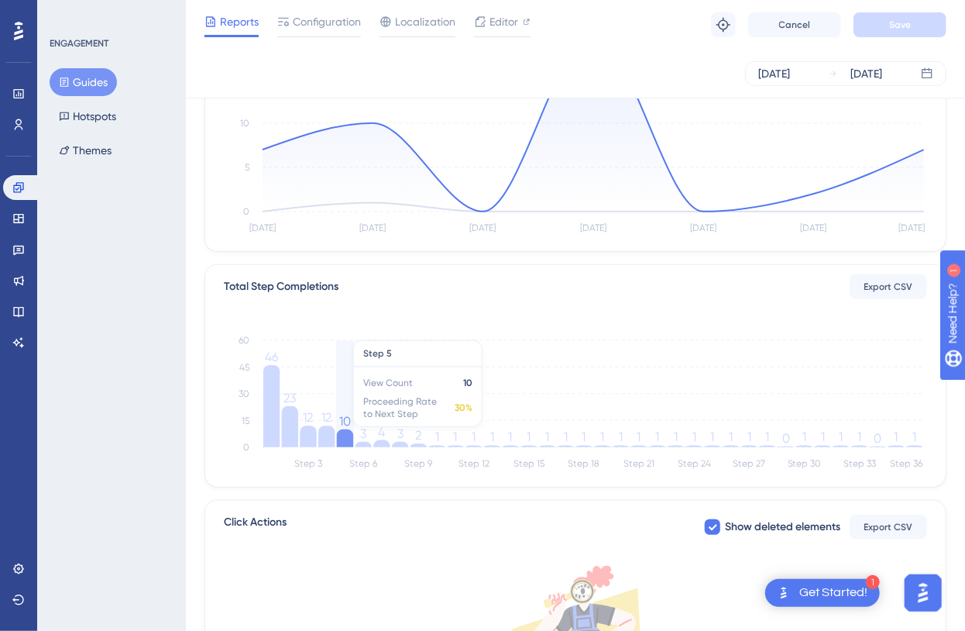
click at [350, 434] on icon at bounding box center [345, 438] width 16 height 18
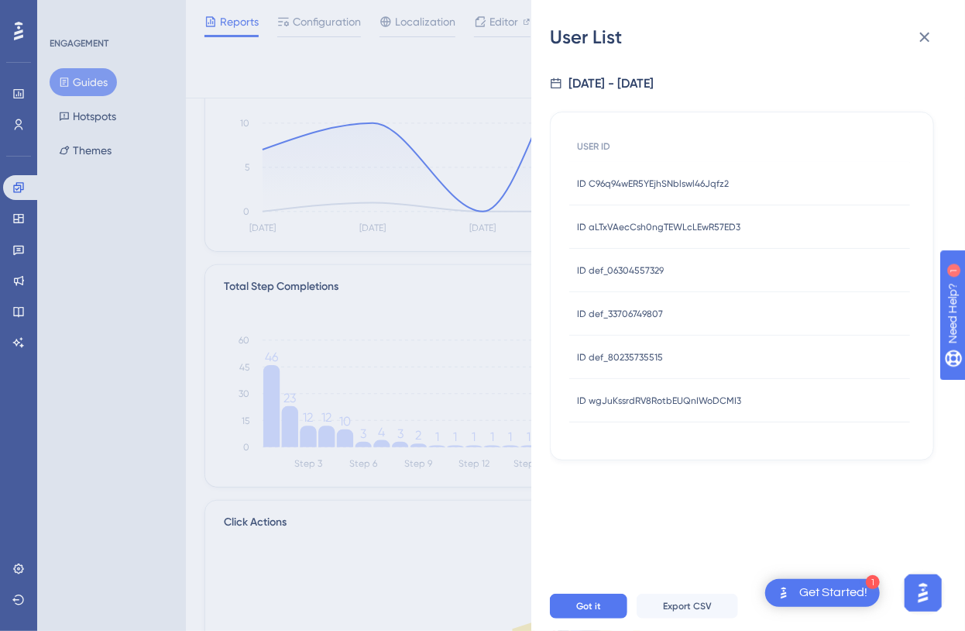
click at [635, 368] on div "ID def_80235735515 ID def_80235735515" at bounding box center [620, 356] width 86 height 43
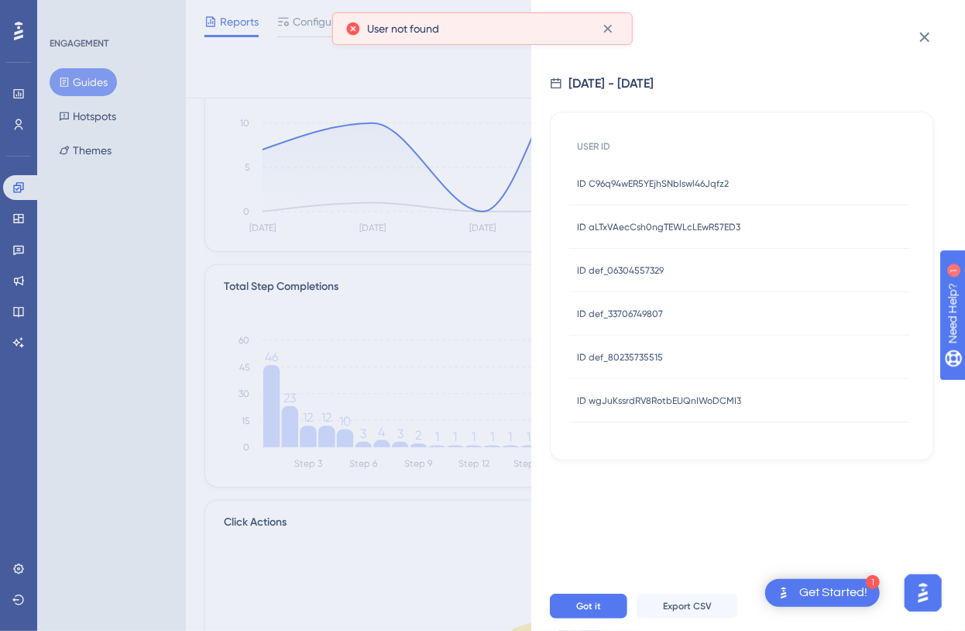
click at [631, 357] on span "ID def_80235735515" at bounding box center [620, 357] width 86 height 12
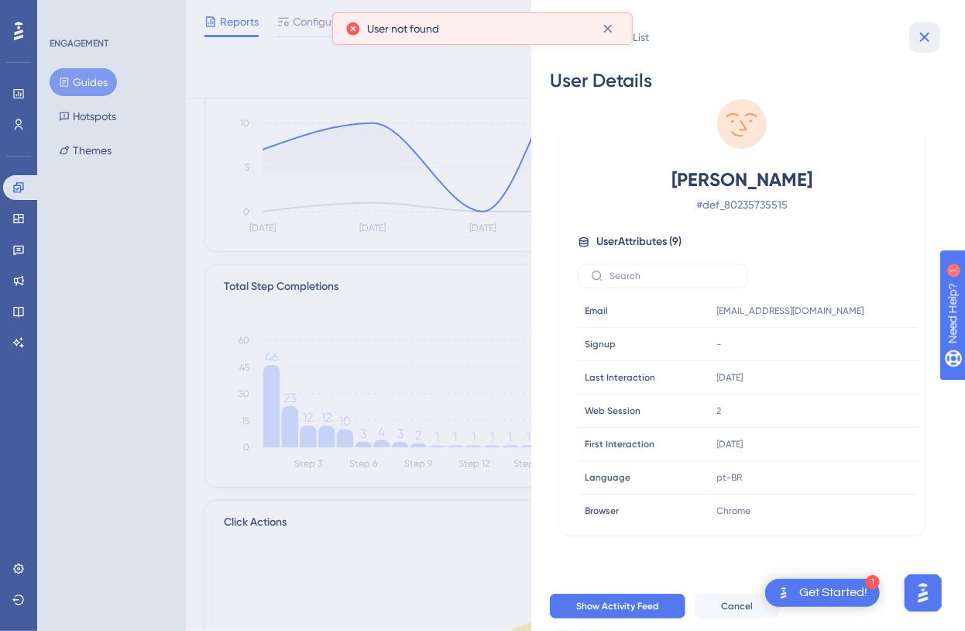
click at [936, 31] on button at bounding box center [925, 37] width 31 height 31
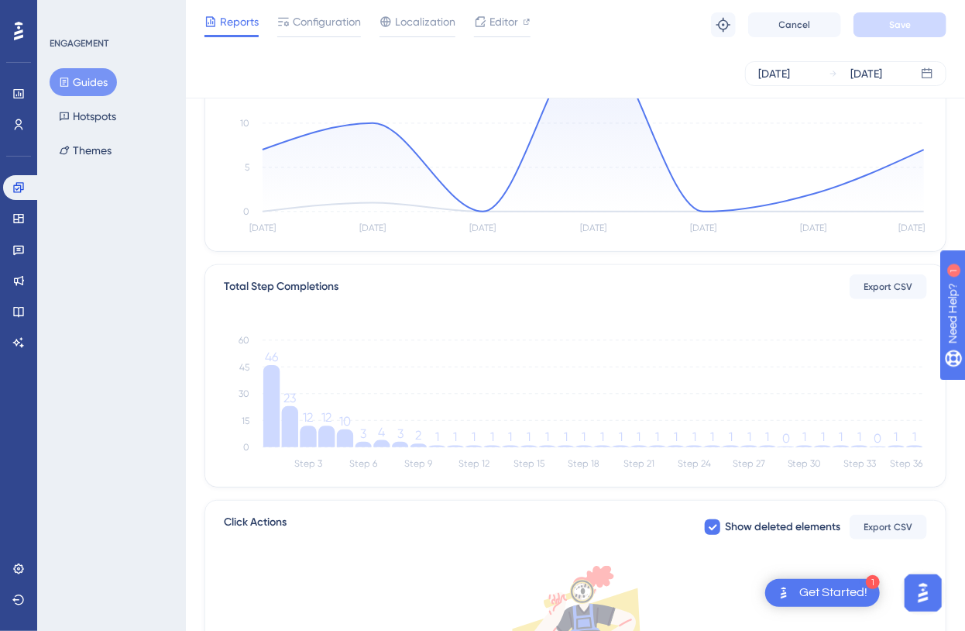
click at [349, 448] on icon "Step 3 Step 6 Step 9 Step 12 Step 15 Step 18 Step 21 Step 24 Step 27 Step 30 St…" at bounding box center [576, 400] width 704 height 148
click at [347, 439] on icon at bounding box center [345, 438] width 16 height 18
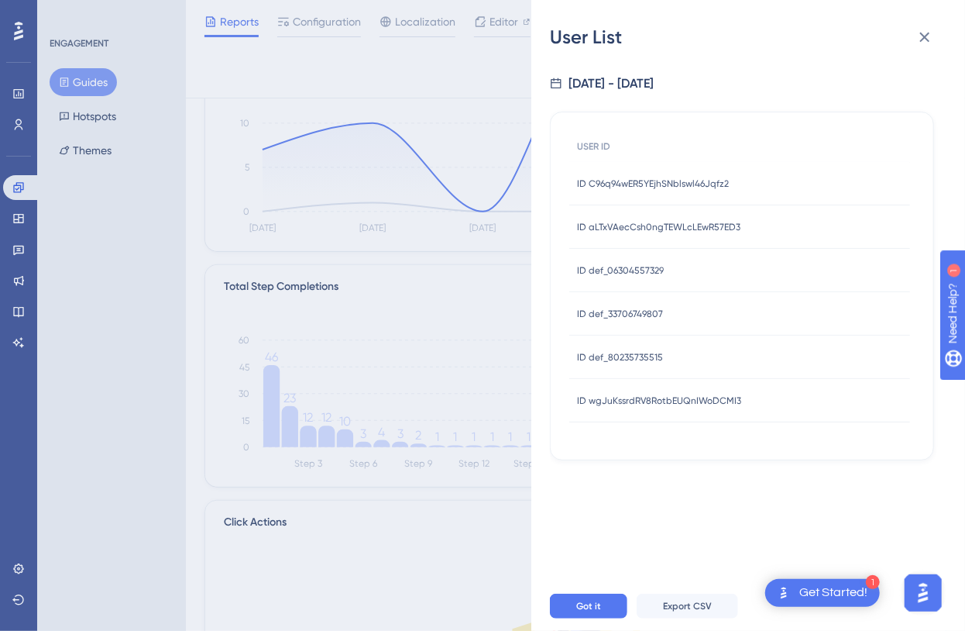
click at [648, 391] on div "ID wgJuKssrdRV8RotbEUQnIWoDCMI3 ID wgJuKssrdRV8RotbEUQnIWoDCMI3" at bounding box center [659, 400] width 164 height 43
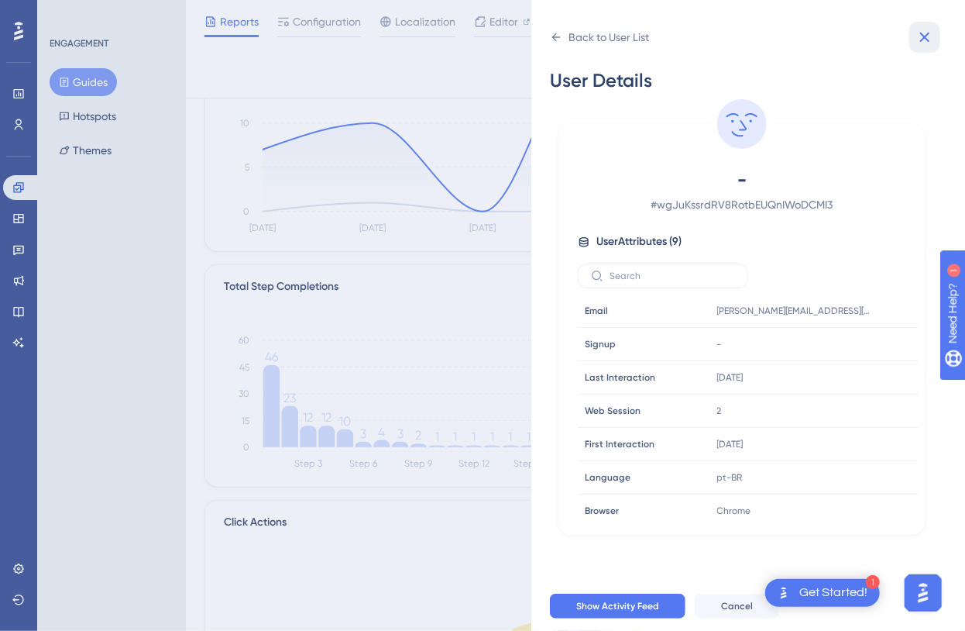
click at [936, 33] on button at bounding box center [925, 37] width 31 height 31
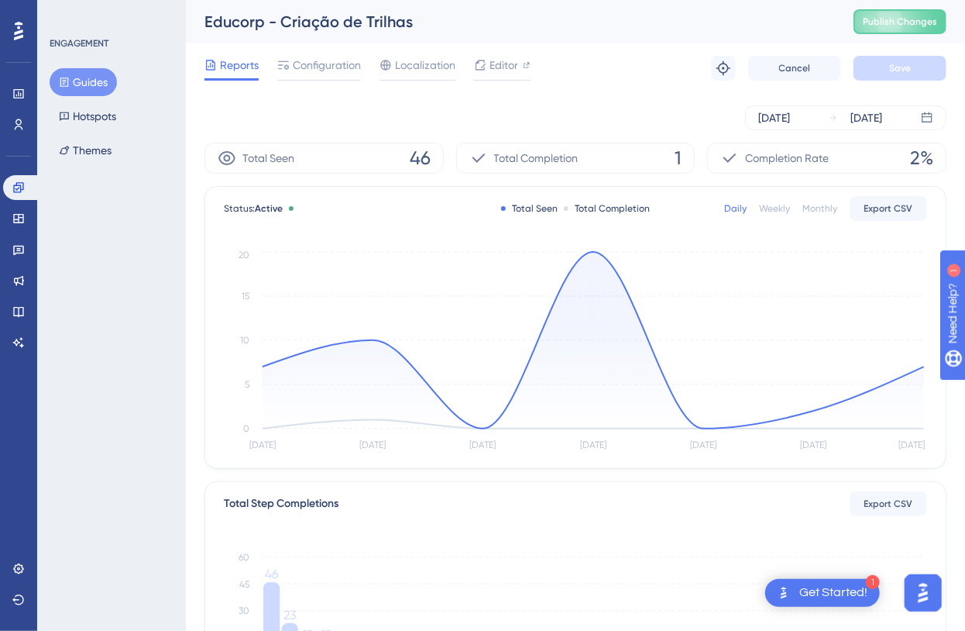
scroll to position [140, 0]
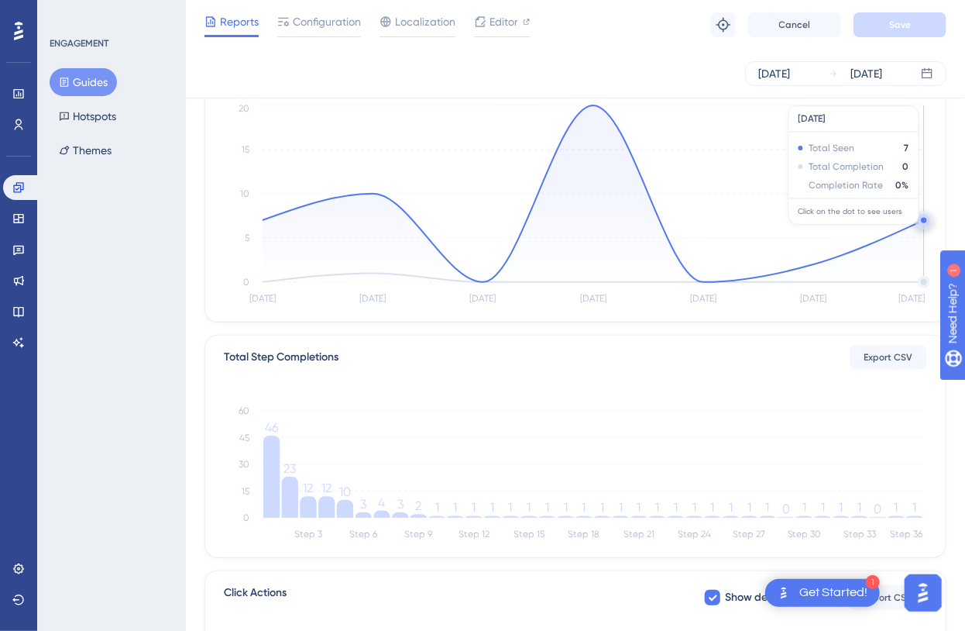
click at [922, 218] on circle at bounding box center [923, 220] width 5 height 5
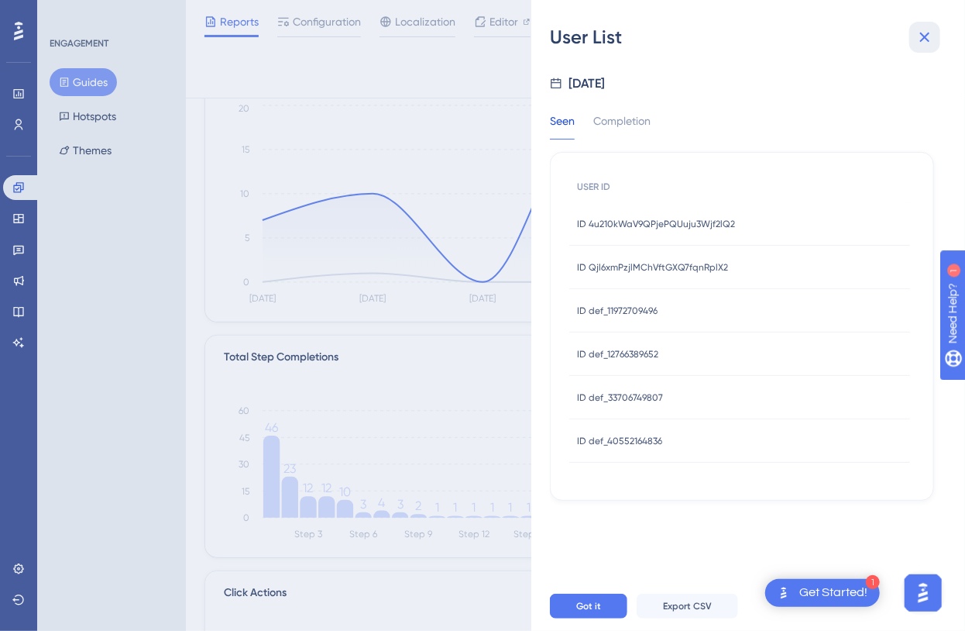
click at [938, 37] on button at bounding box center [925, 37] width 31 height 31
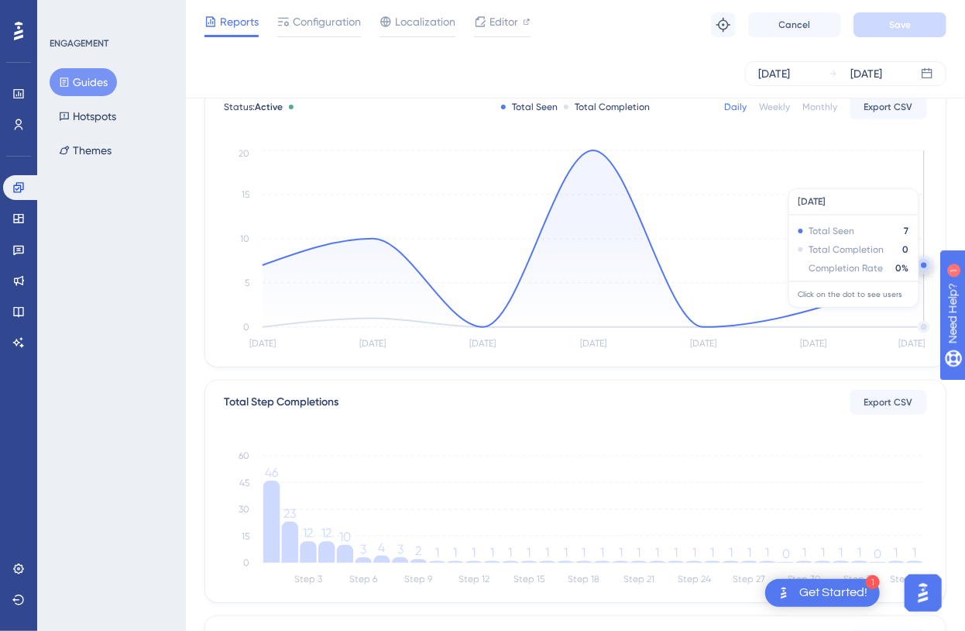
scroll to position [70, 0]
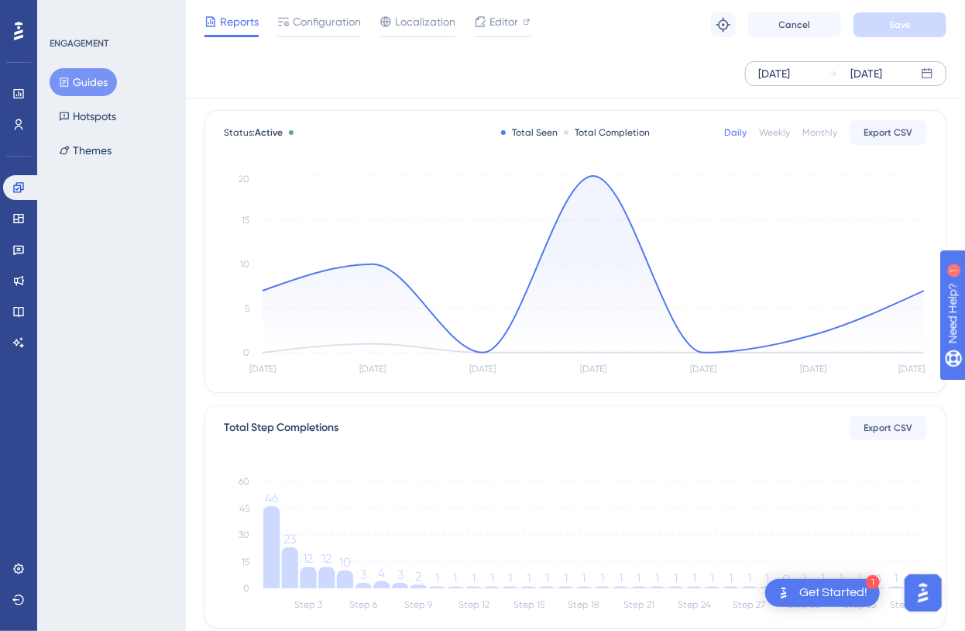
click at [790, 64] on div "[DATE]" at bounding box center [775, 73] width 32 height 19
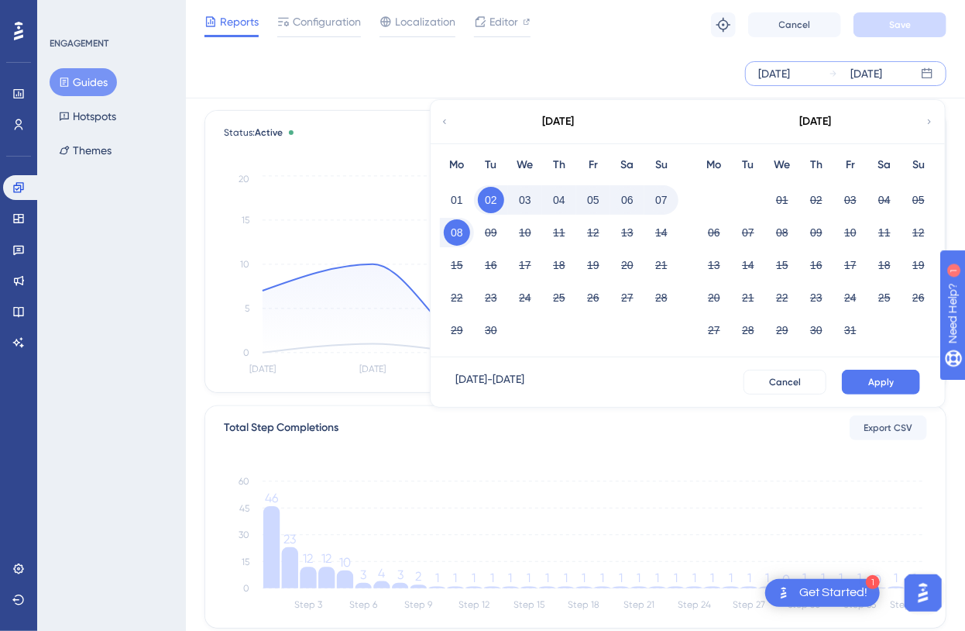
click at [661, 201] on button "07" at bounding box center [662, 200] width 26 height 26
click at [886, 380] on span "Apply" at bounding box center [882, 382] width 26 height 12
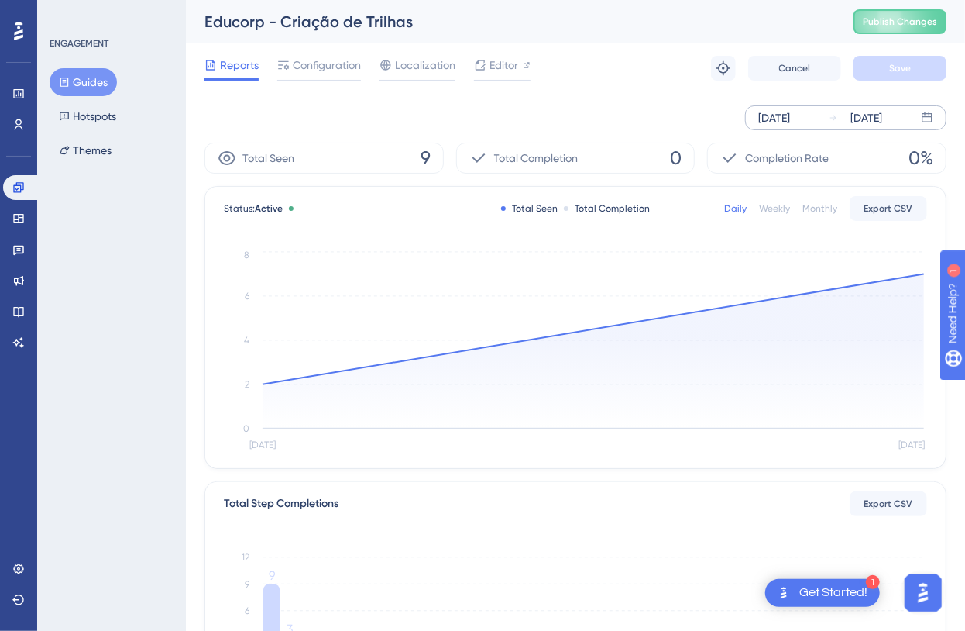
scroll to position [0, 0]
click at [790, 124] on div "[DATE]" at bounding box center [775, 117] width 32 height 19
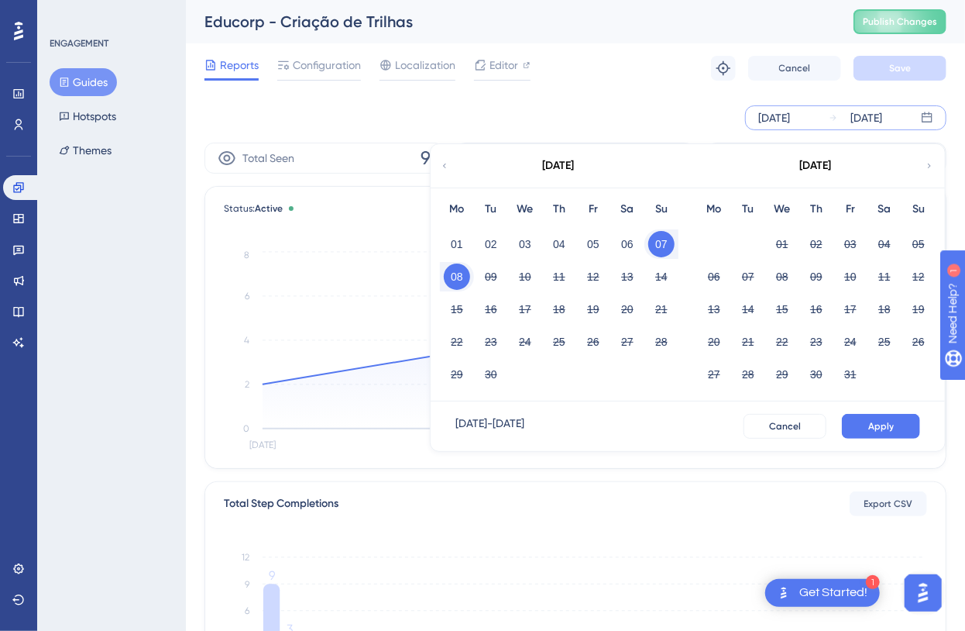
click at [459, 277] on button "08" at bounding box center [457, 276] width 26 height 26
click at [883, 421] on span "Apply" at bounding box center [882, 426] width 26 height 12
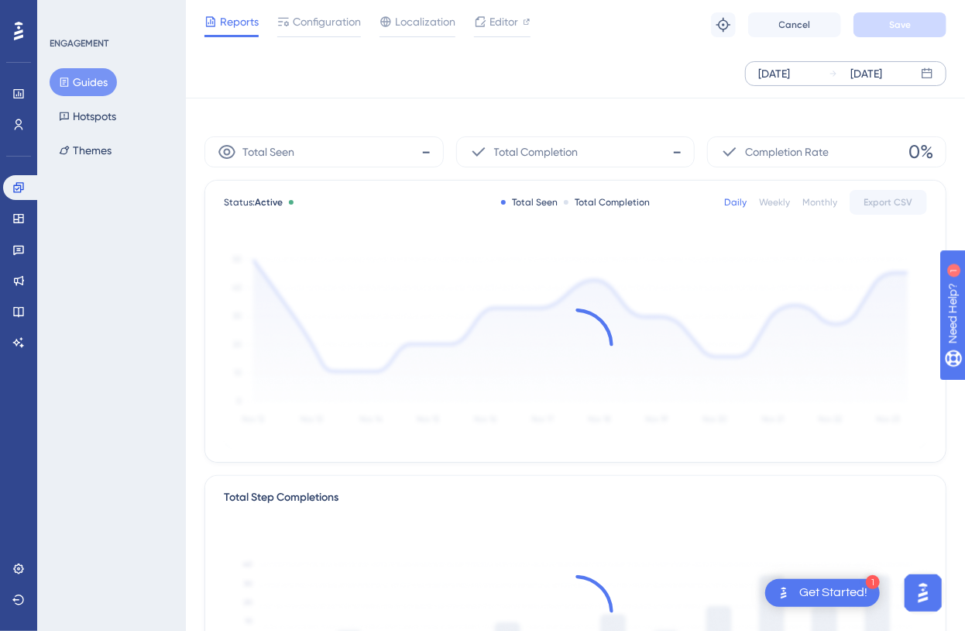
scroll to position [211, 0]
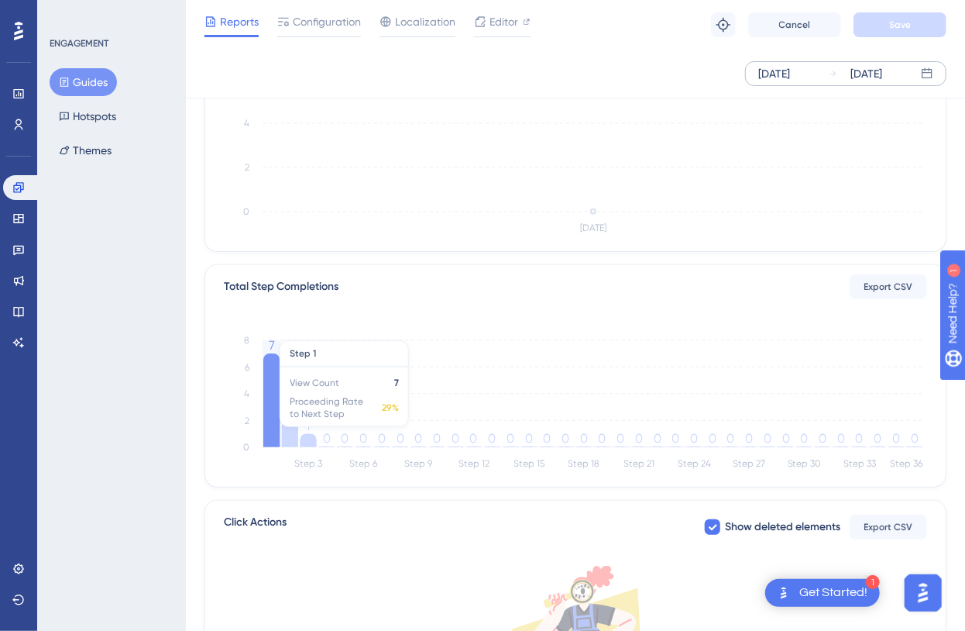
click at [266, 403] on icon at bounding box center [271, 400] width 16 height 94
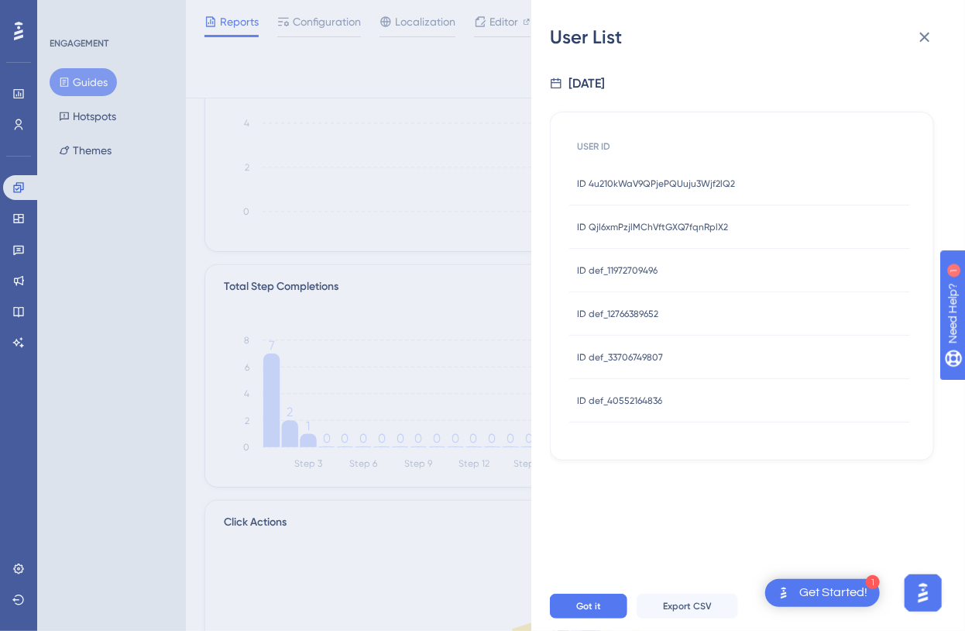
click at [642, 177] on span "ID 4u210kWaV9QPjePQUuju3Wjf2lQ2" at bounding box center [656, 183] width 158 height 12
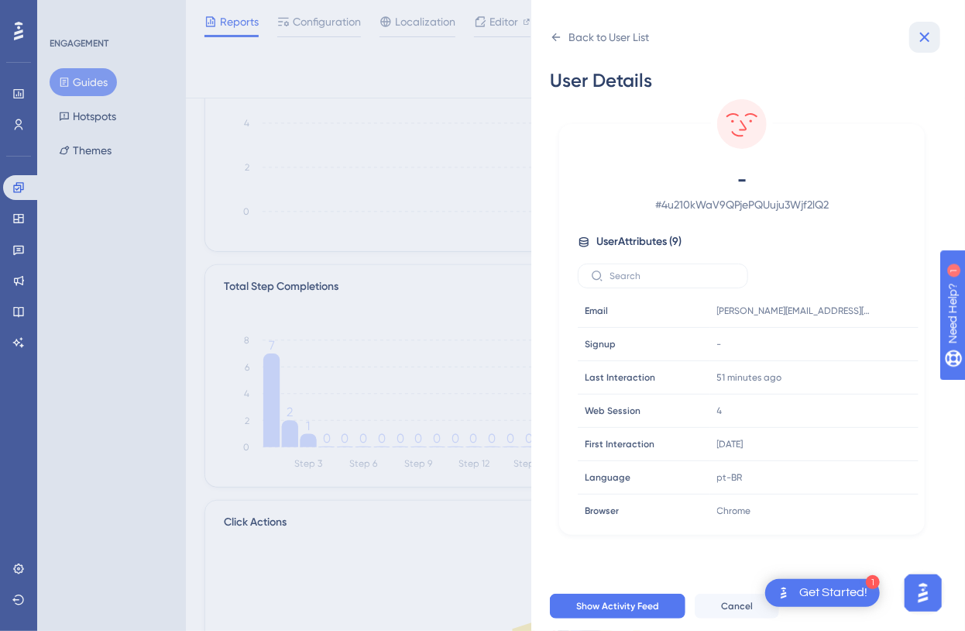
click at [930, 26] on button at bounding box center [925, 37] width 31 height 31
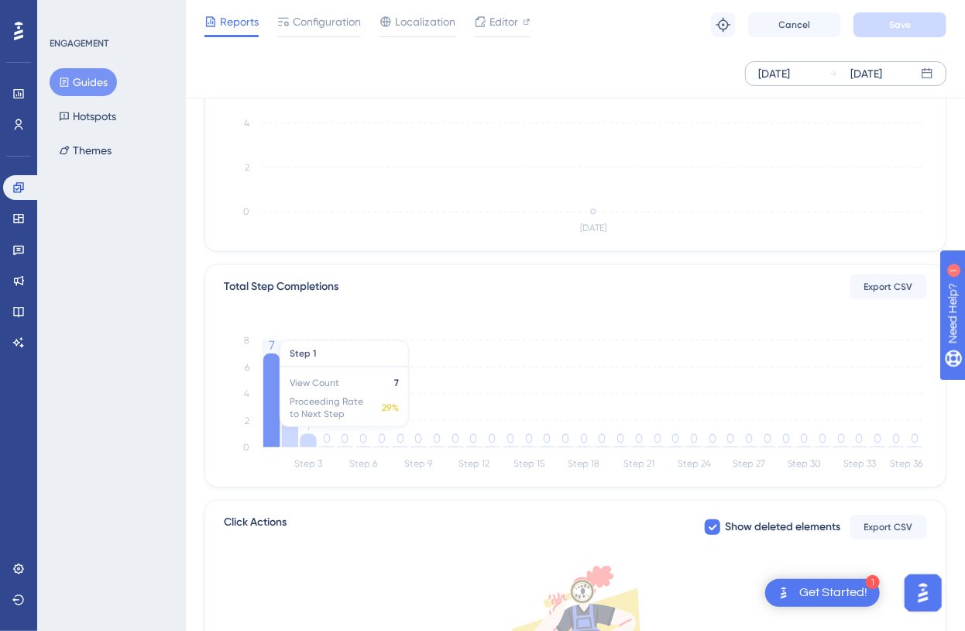
click at [282, 410] on icon "Step 3 Step 6 Step 9 Step 12 Step 15 Step 18 Step 21 Step 24 Step 27 Step 30 St…" at bounding box center [576, 400] width 704 height 148
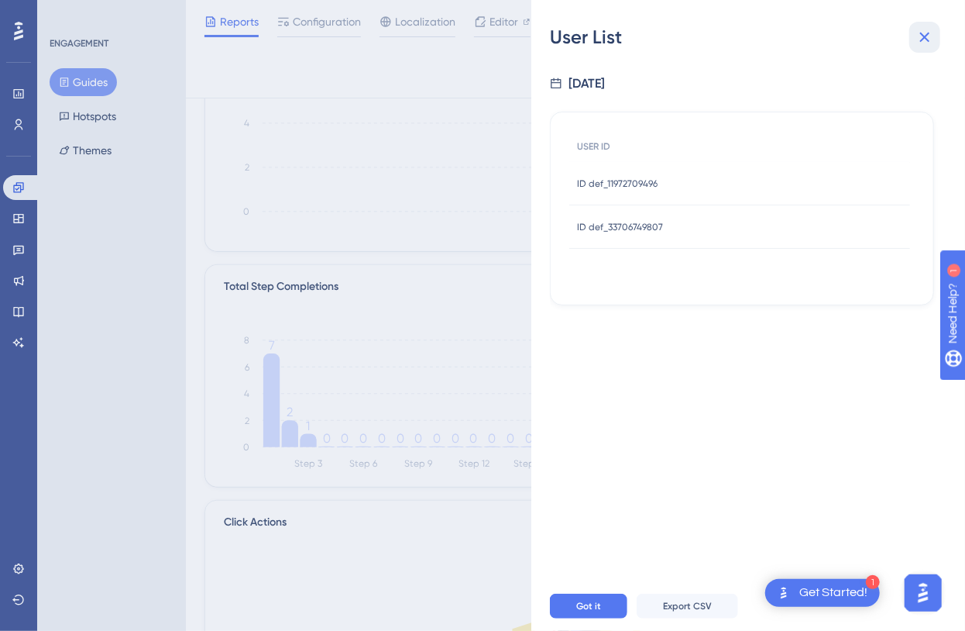
click at [927, 29] on icon at bounding box center [925, 37] width 19 height 19
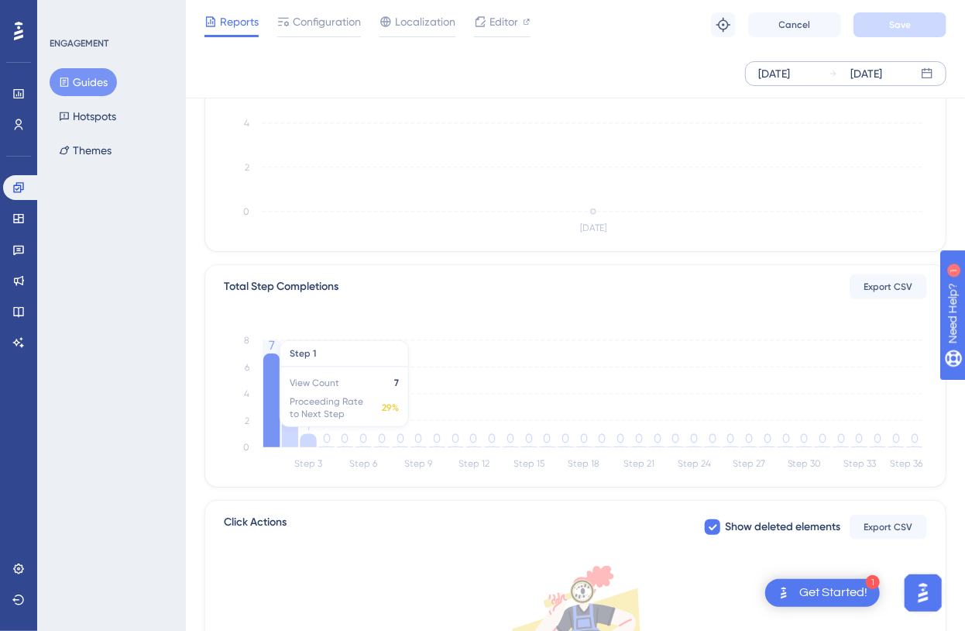
click at [278, 400] on icon at bounding box center [271, 400] width 16 height 94
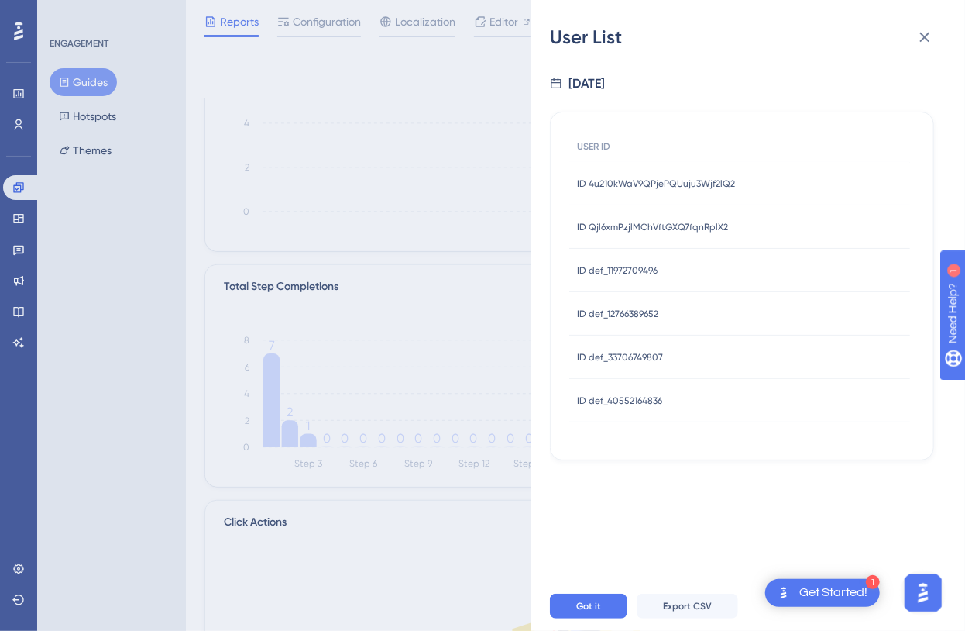
click at [654, 228] on span "ID Qjl6xmPzjlMChVftGXQ7fqnRplX2" at bounding box center [652, 227] width 151 height 12
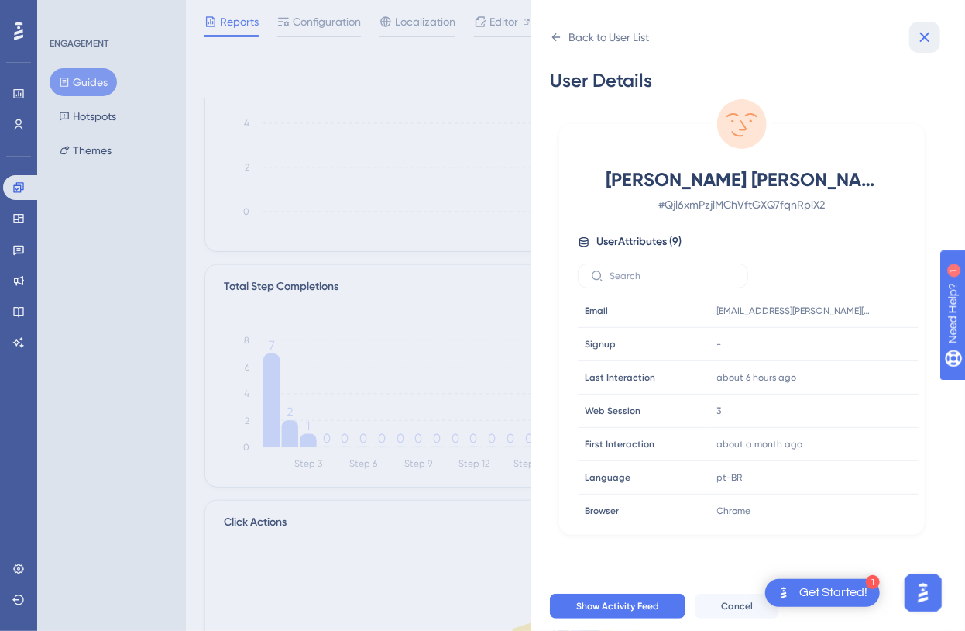
click at [938, 25] on button at bounding box center [925, 37] width 31 height 31
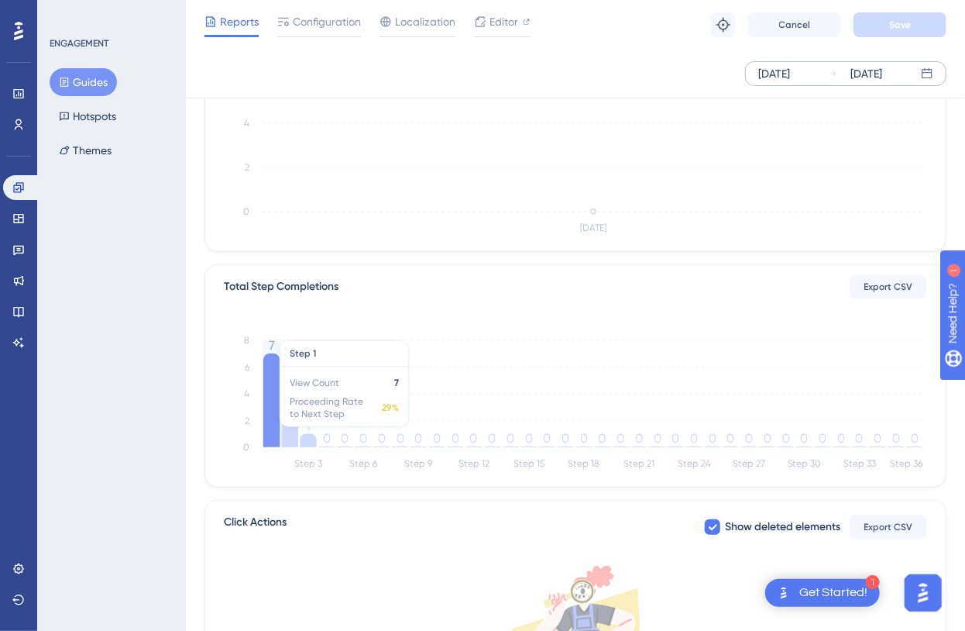
click at [264, 384] on icon at bounding box center [271, 400] width 16 height 94
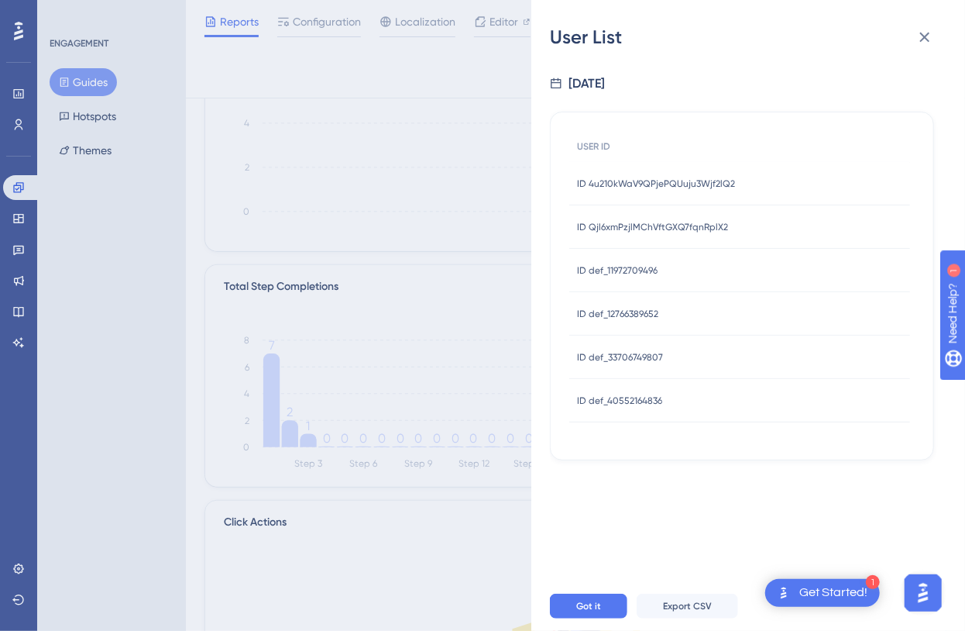
click at [617, 271] on span "ID def_11972709496" at bounding box center [617, 270] width 81 height 12
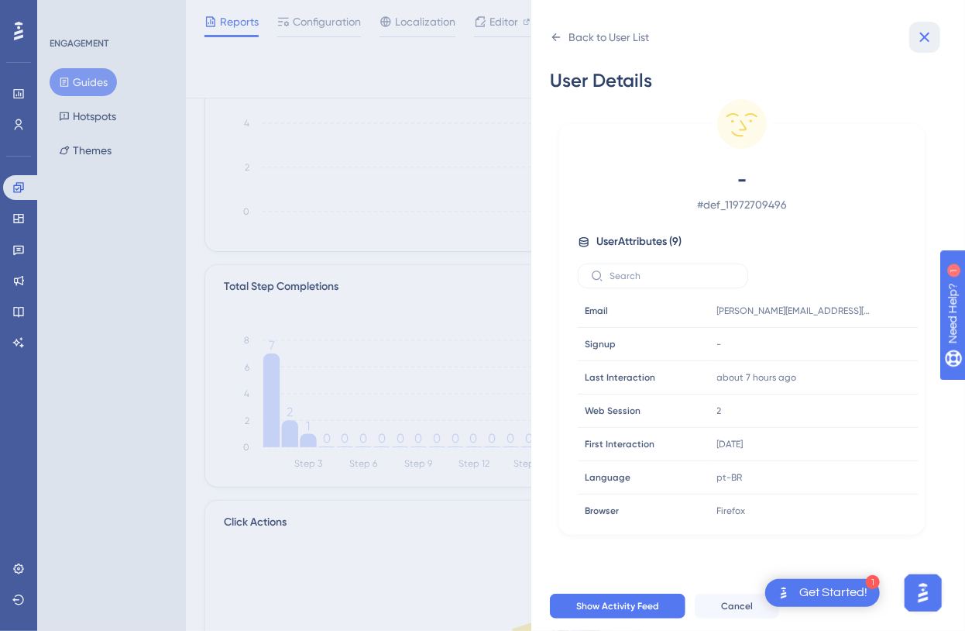
click at [927, 44] on icon at bounding box center [925, 37] width 19 height 19
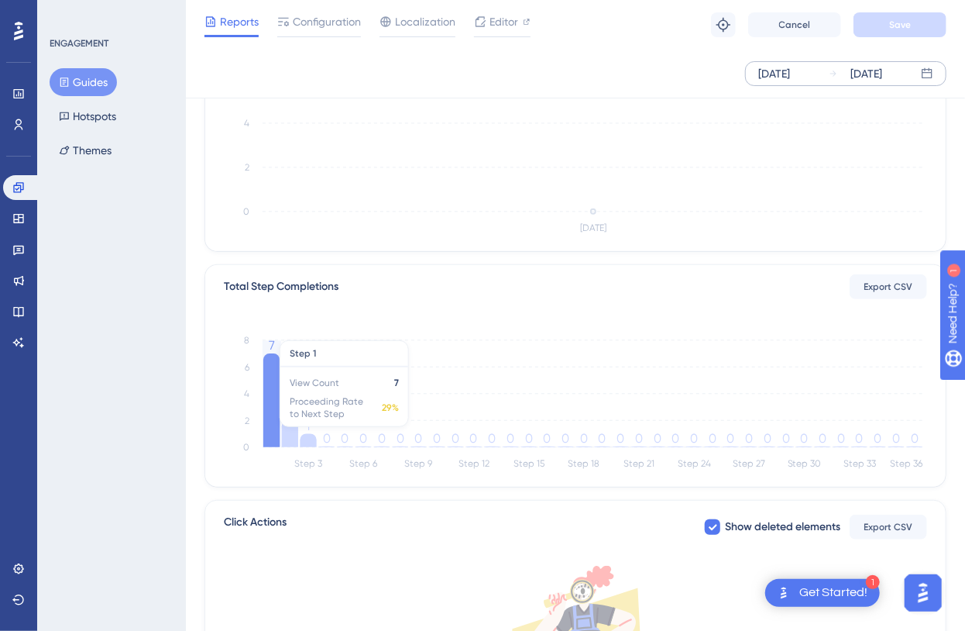
click at [268, 401] on icon at bounding box center [271, 400] width 16 height 94
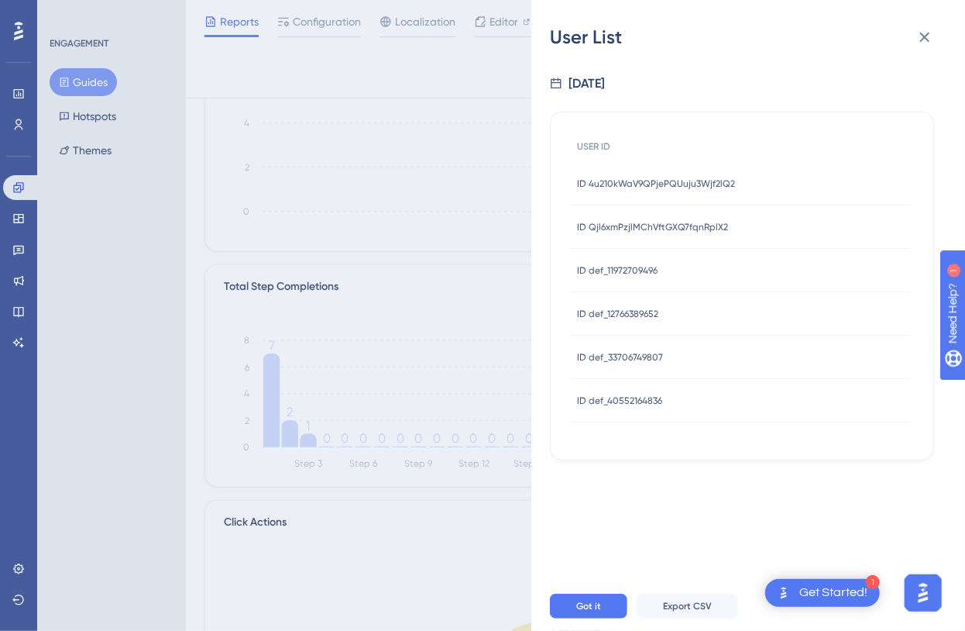
click at [634, 314] on span "ID def_12766389652" at bounding box center [617, 314] width 81 height 12
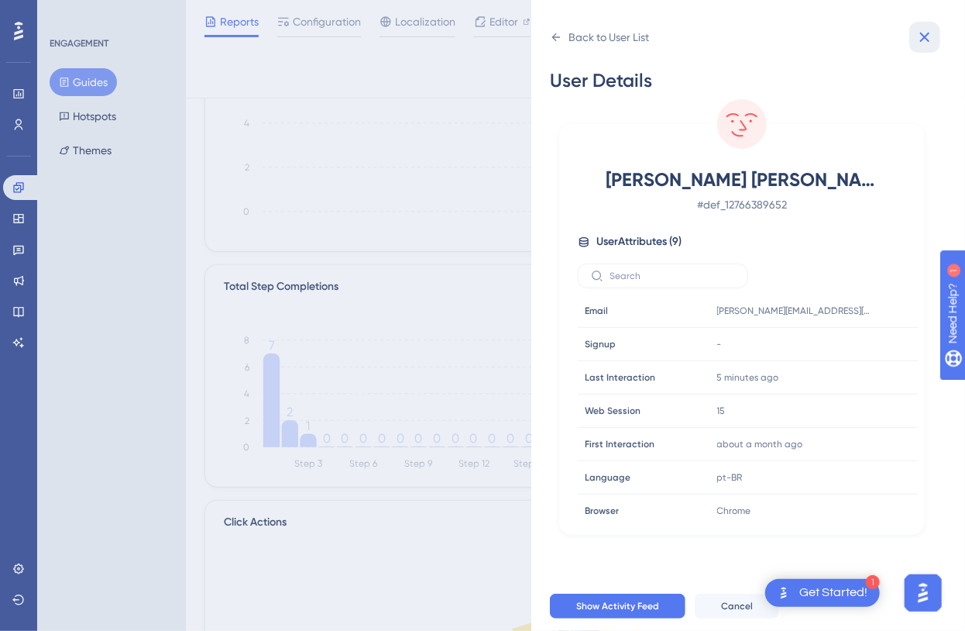
click at [928, 29] on icon at bounding box center [925, 37] width 19 height 19
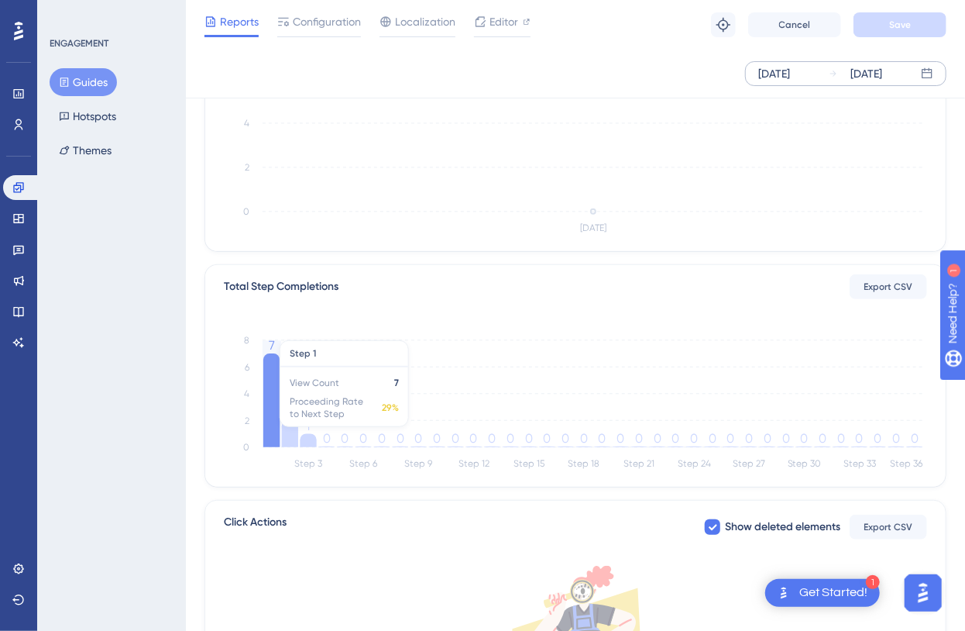
click at [271, 383] on icon at bounding box center [271, 400] width 16 height 94
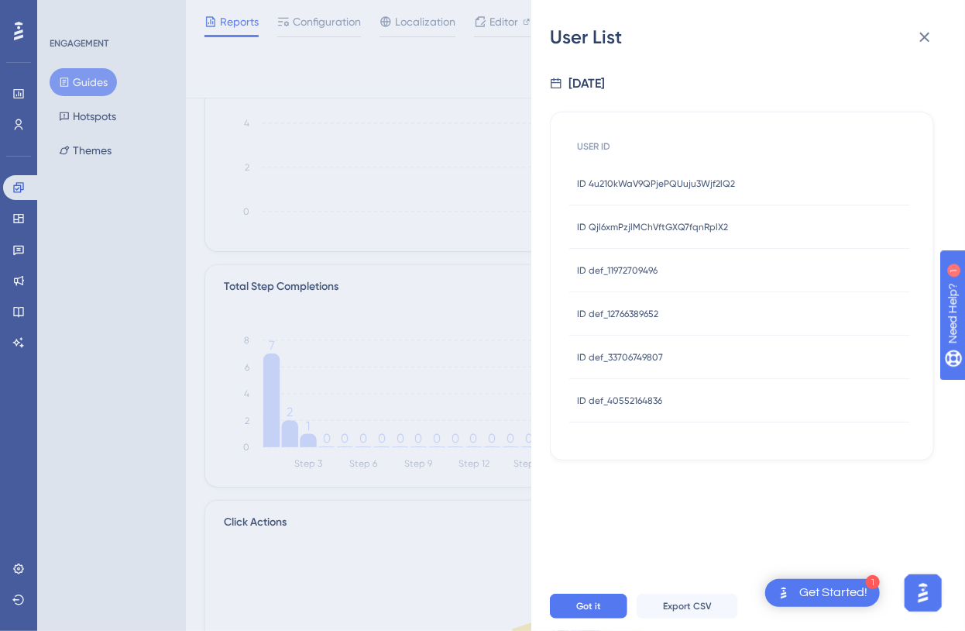
click at [605, 353] on span "ID def_33706749807" at bounding box center [620, 357] width 86 height 12
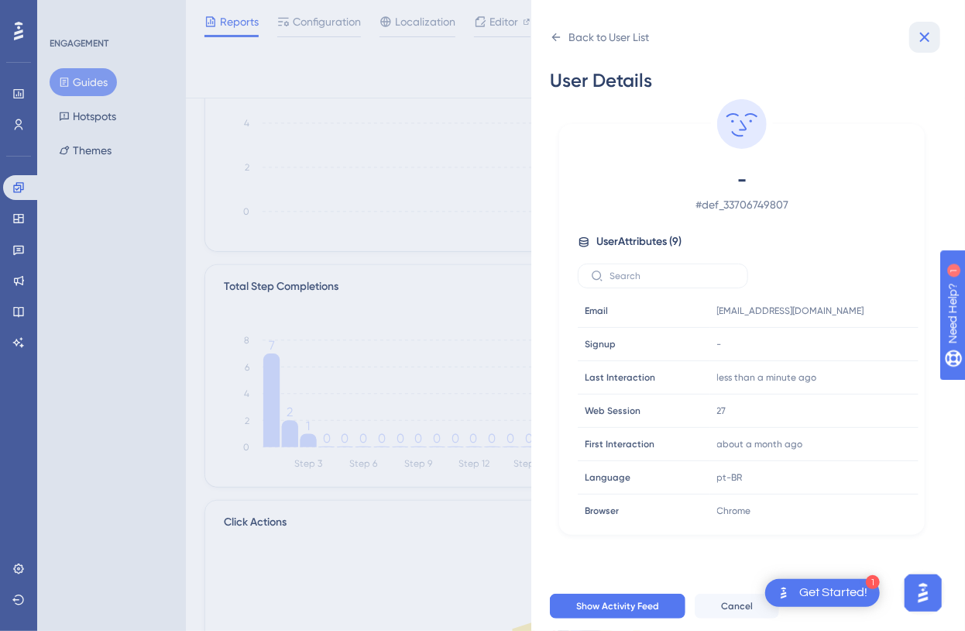
click at [923, 28] on icon at bounding box center [925, 37] width 19 height 19
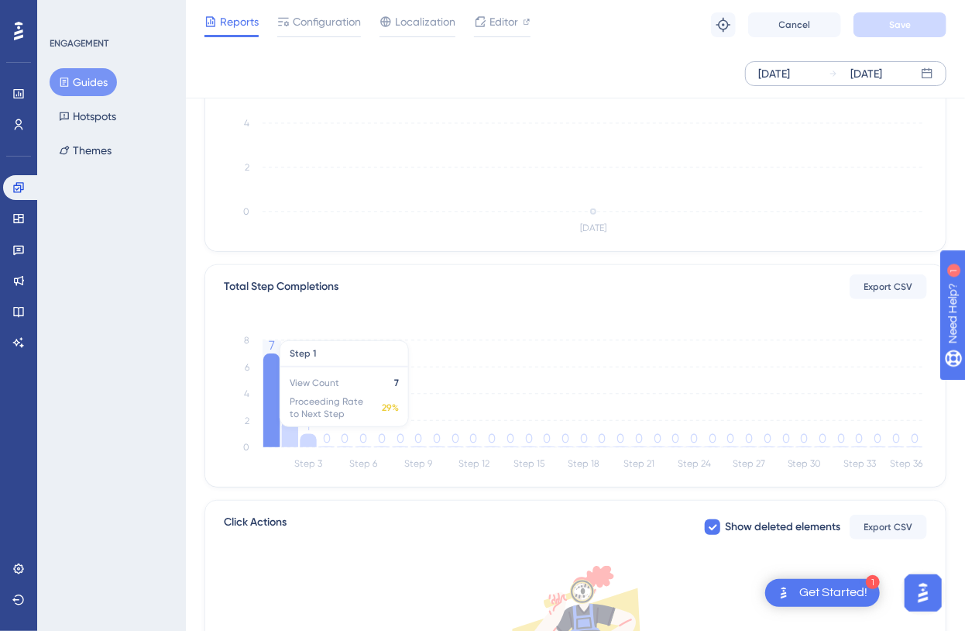
click at [274, 408] on icon at bounding box center [271, 400] width 16 height 94
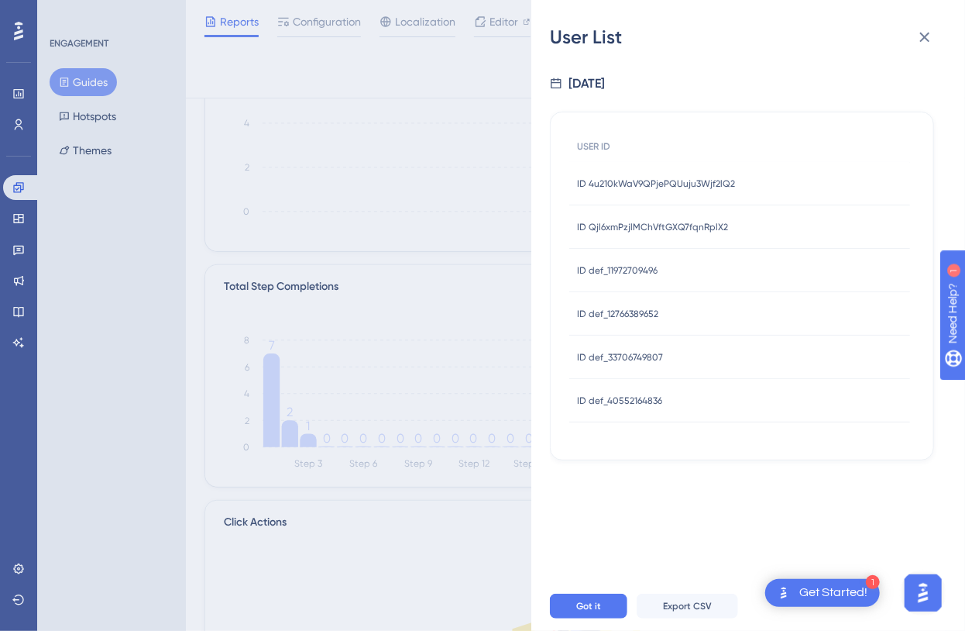
click at [606, 395] on span "ID def_40552164836" at bounding box center [619, 400] width 85 height 12
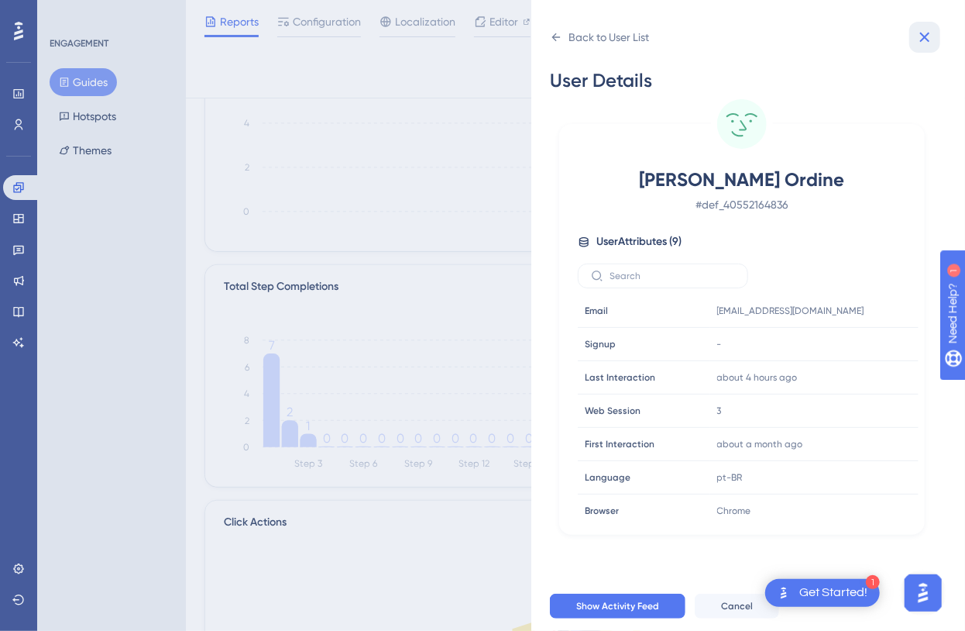
click at [930, 38] on icon at bounding box center [925, 37] width 19 height 19
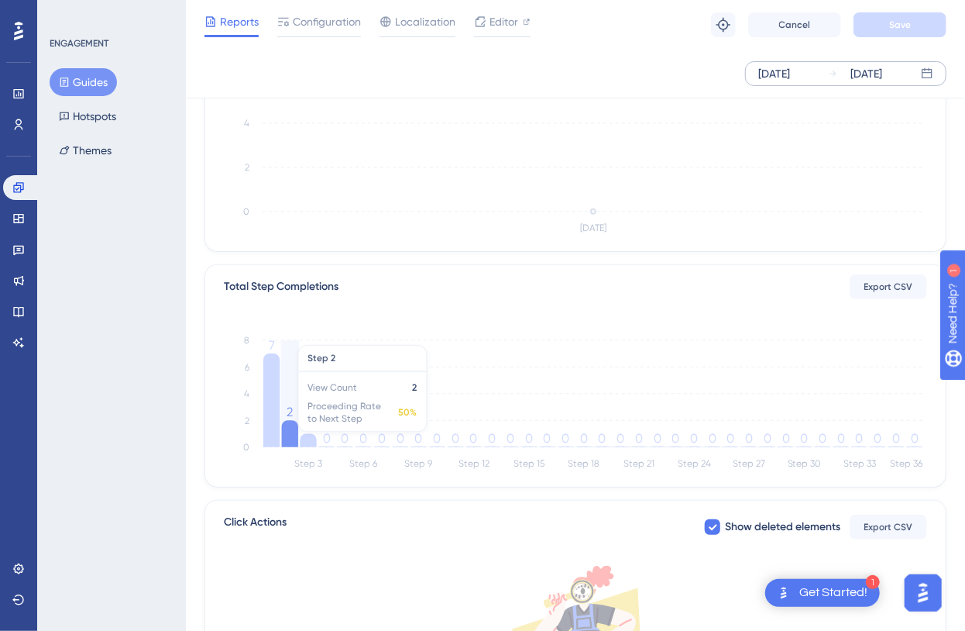
click at [290, 439] on icon at bounding box center [290, 434] width 16 height 27
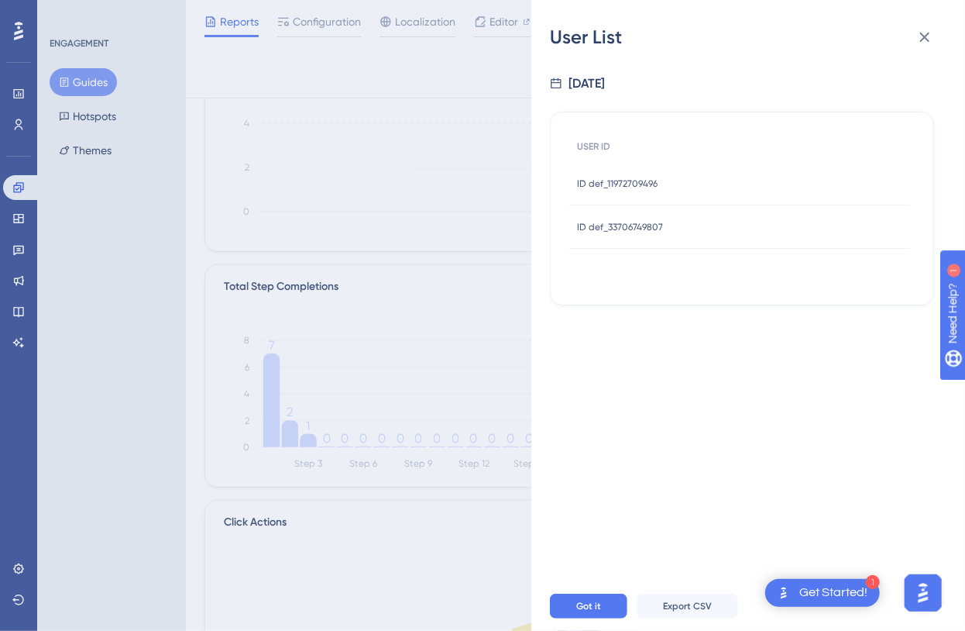
click at [637, 184] on span "ID def_11972709496" at bounding box center [617, 183] width 81 height 12
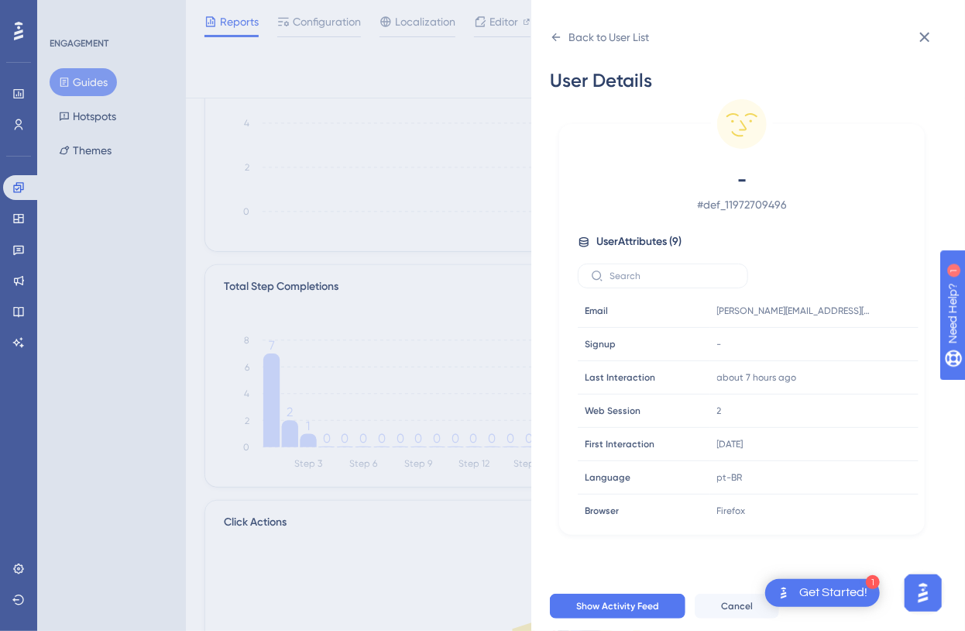
click at [941, 15] on div "Back to User List User Details - # def_11972709496 User Attributes ( 9 ) Email …" at bounding box center [749, 315] width 434 height 631
click at [930, 33] on icon at bounding box center [925, 37] width 19 height 19
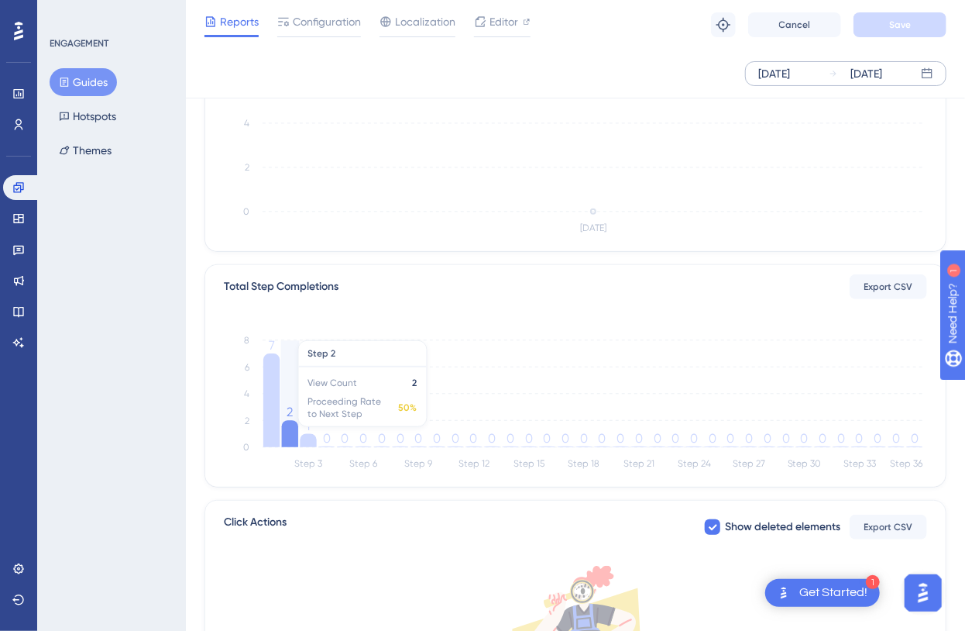
click at [287, 432] on icon at bounding box center [290, 434] width 16 height 27
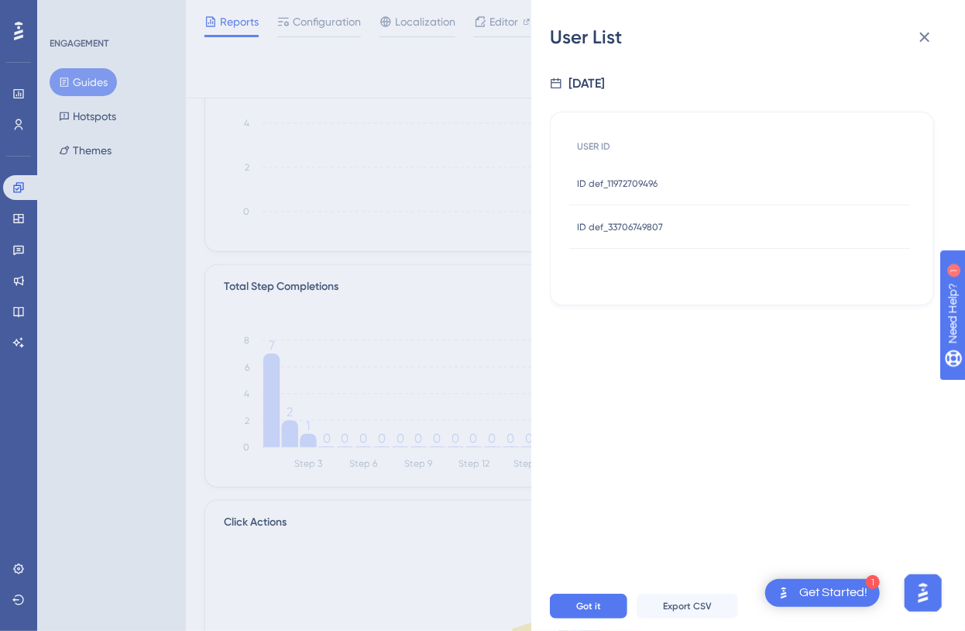
click at [660, 216] on div "ID def_33706749807 ID def_33706749807" at bounding box center [620, 226] width 86 height 43
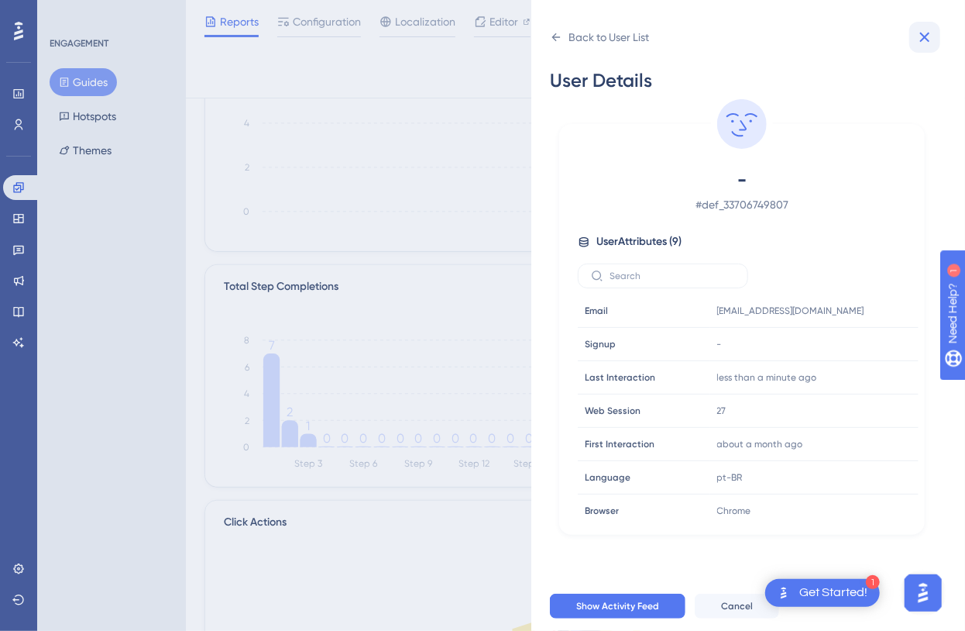
click at [920, 29] on icon at bounding box center [925, 37] width 19 height 19
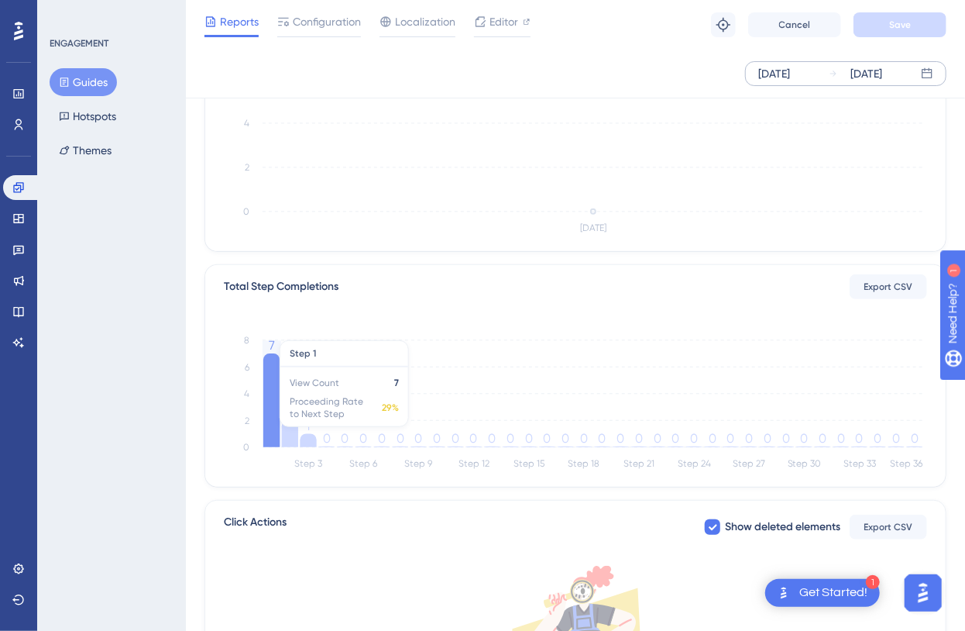
click at [270, 391] on icon at bounding box center [271, 400] width 16 height 94
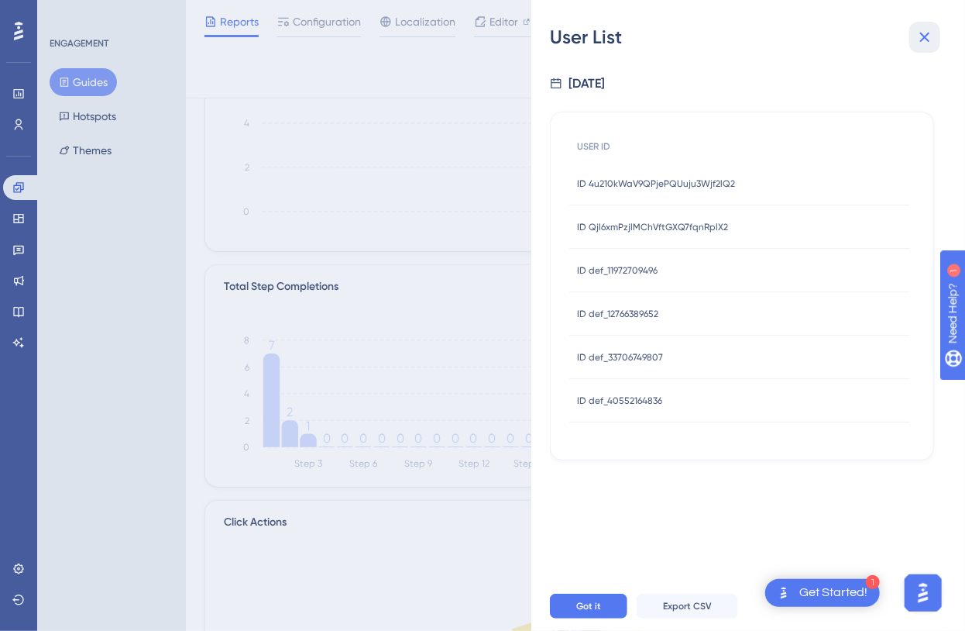
click at [914, 32] on button at bounding box center [925, 37] width 31 height 31
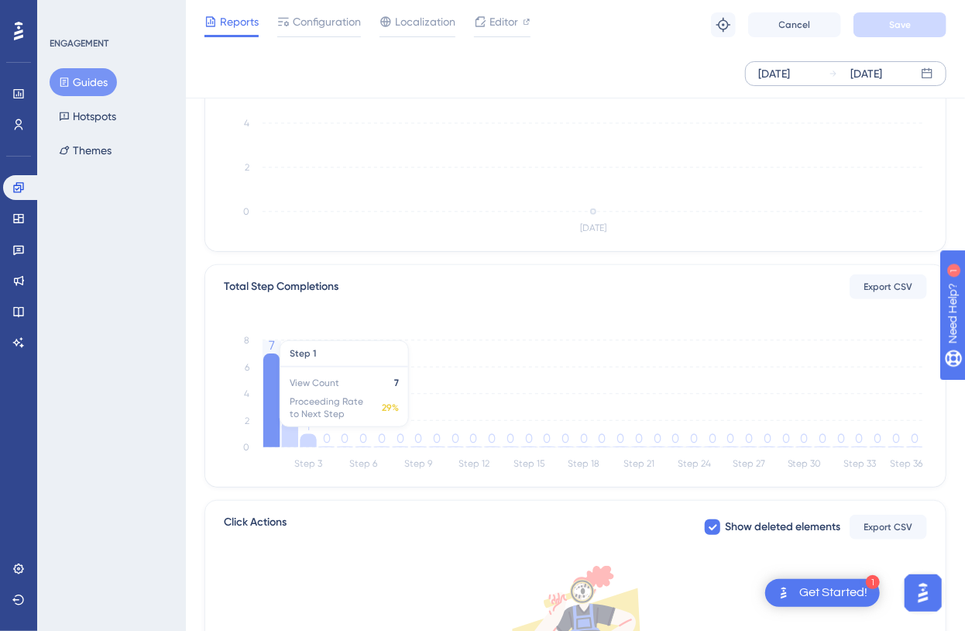
click at [278, 420] on icon at bounding box center [271, 400] width 16 height 94
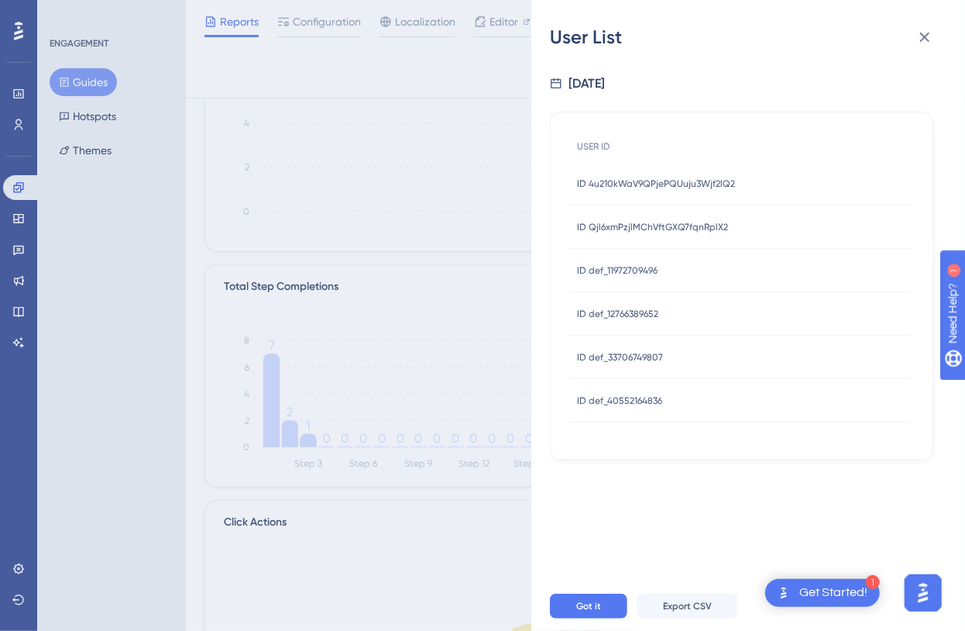
click at [643, 258] on div "ID def_11972709496 ID def_11972709496" at bounding box center [617, 270] width 81 height 43
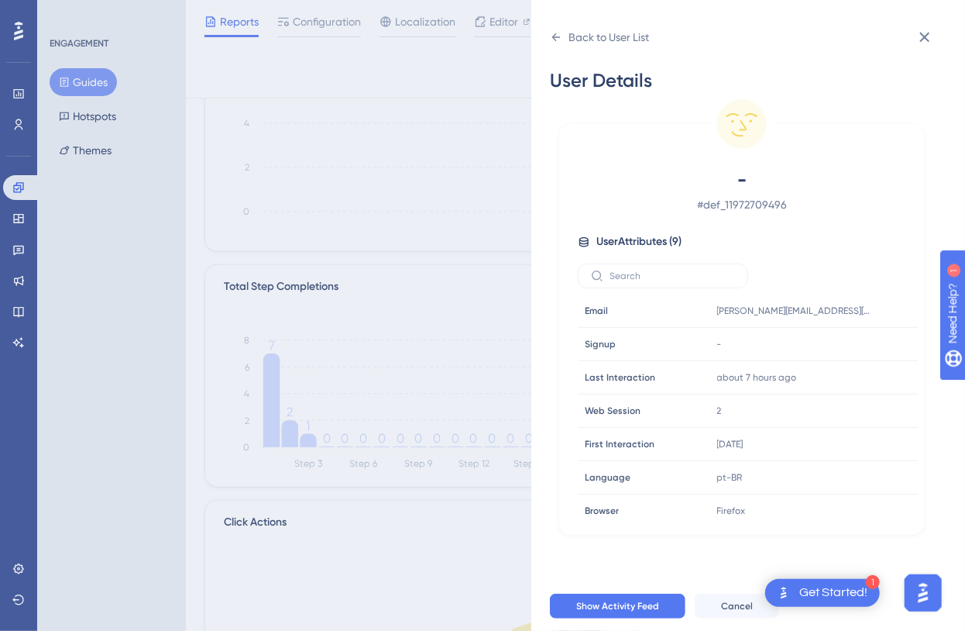
click at [277, 400] on div "Back to User List User Details - # def_11972709496 User Attributes ( 9 ) Email …" at bounding box center [482, 315] width 965 height 631
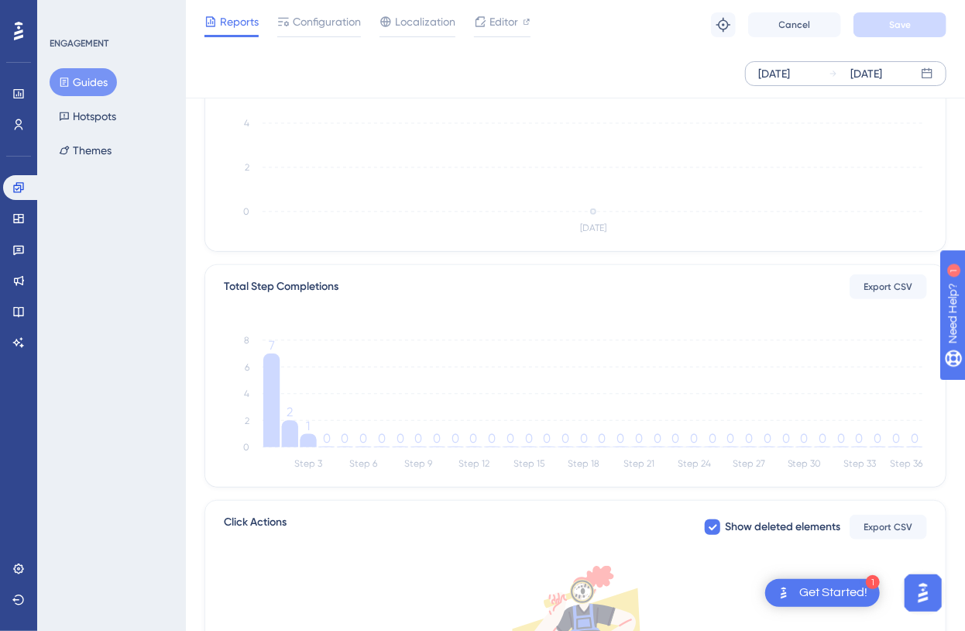
click at [397, 365] on icon "Step 3 Step 6 Step 9 Step 12 Step 15 Step 18 Step 21 Step 24 Step 27 Step 30 St…" at bounding box center [576, 400] width 704 height 148
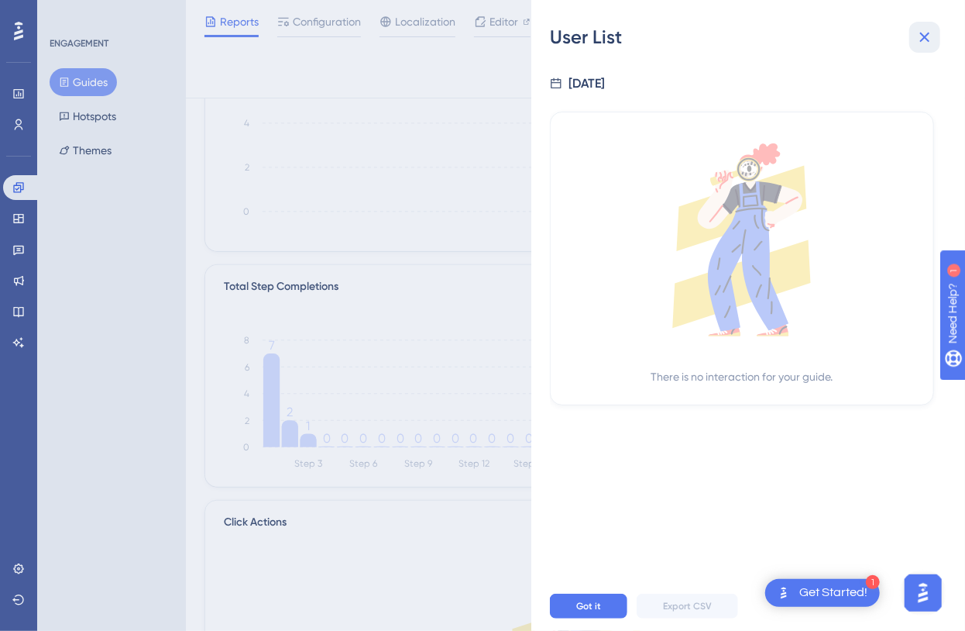
click at [923, 40] on icon at bounding box center [925, 38] width 10 height 10
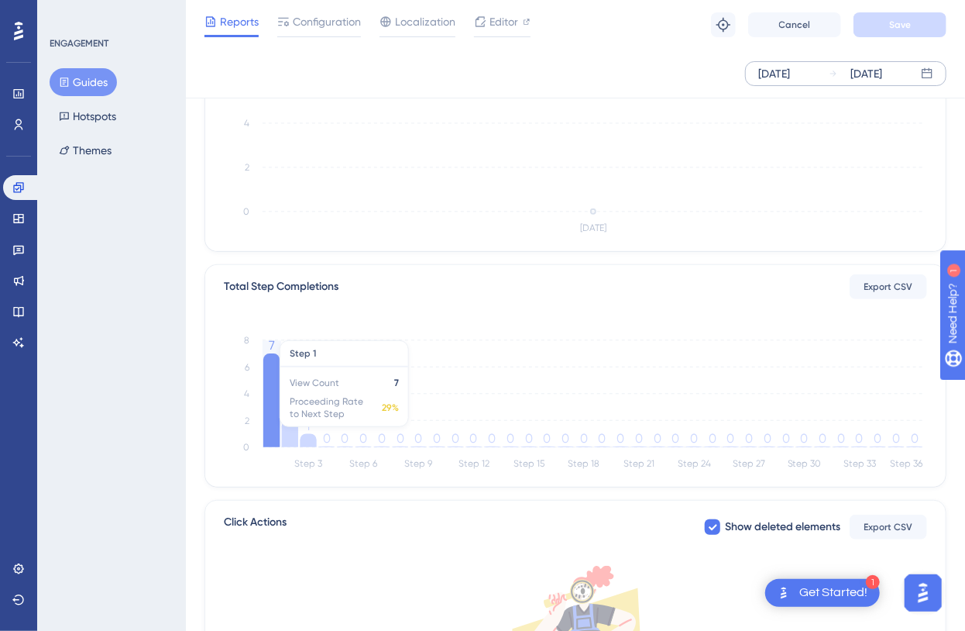
click at [274, 418] on icon at bounding box center [271, 400] width 16 height 94
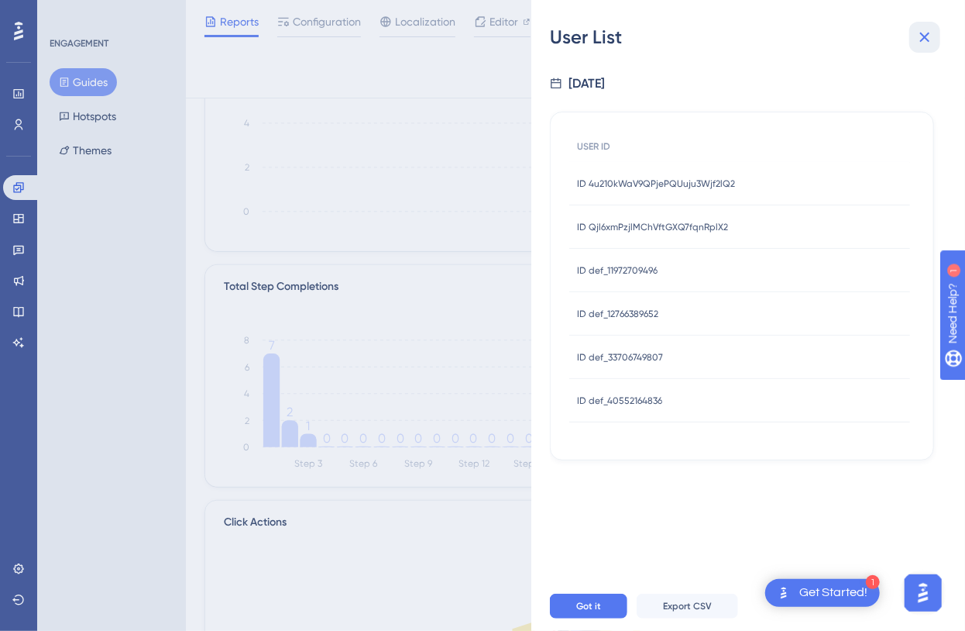
click at [924, 40] on icon at bounding box center [925, 37] width 19 height 19
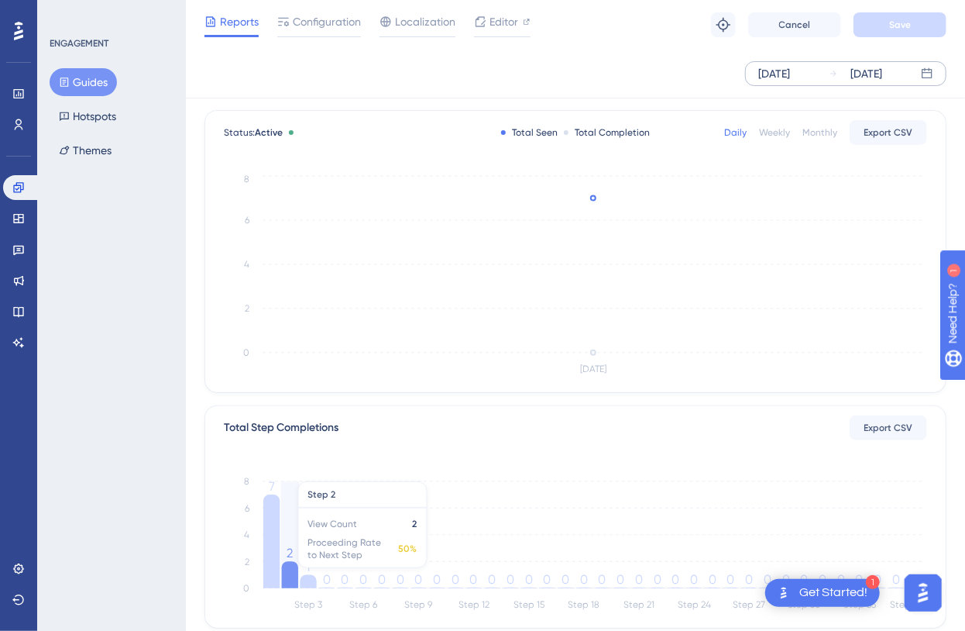
scroll to position [140, 0]
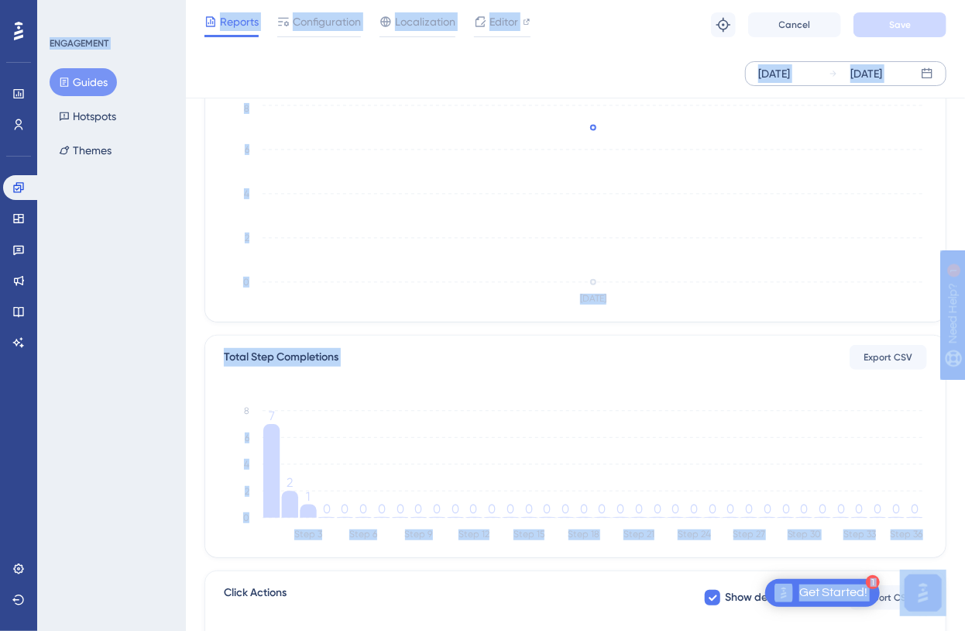
drag, startPoint x: 219, startPoint y: 378, endPoint x: 963, endPoint y: 524, distance: 758.0
click at [219, 393] on div "Total Step Completions Export CSV Step 3 Step 6 Step 9 Step 12 Step 15 Step 18 …" at bounding box center [575, 446] width 741 height 222
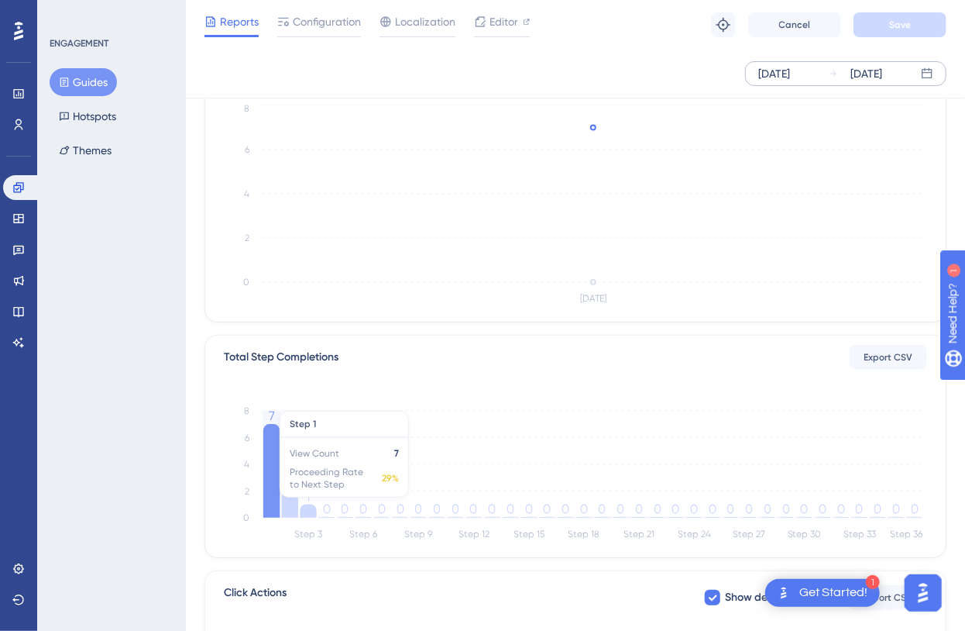
click at [263, 498] on icon at bounding box center [271, 471] width 16 height 94
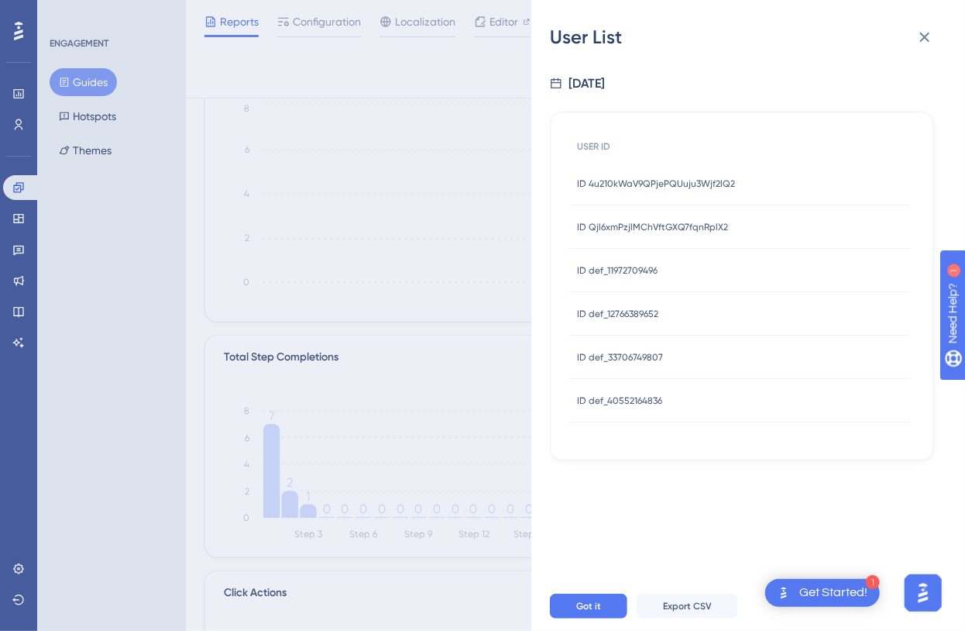
click at [634, 191] on div "ID 4u210kWaV9QPjePQUuju3Wjf2lQ2 ID 4u210kWaV9QPjePQUuju3Wjf2lQ2" at bounding box center [656, 183] width 158 height 43
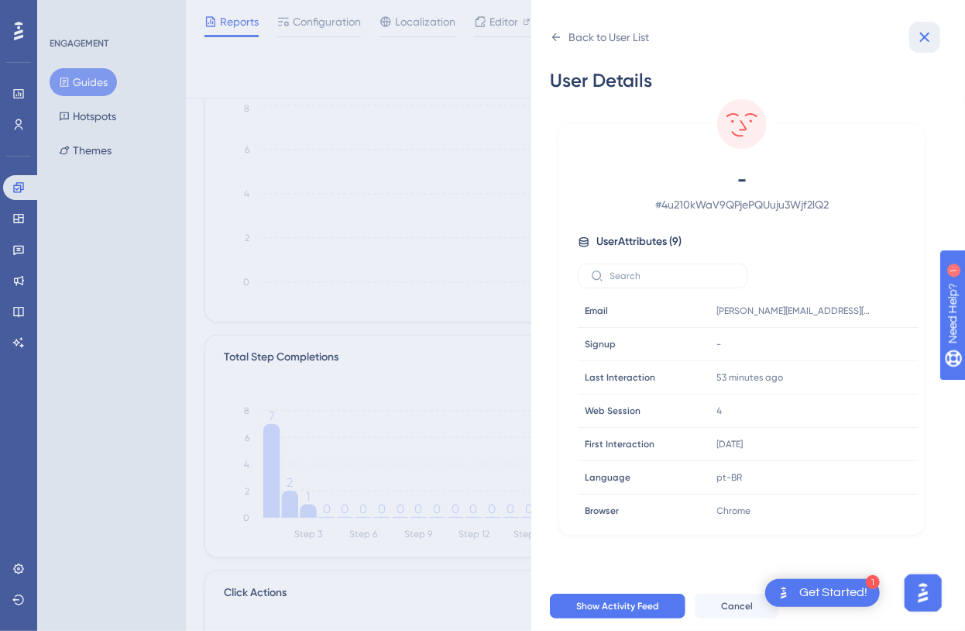
click at [924, 38] on icon at bounding box center [925, 38] width 10 height 10
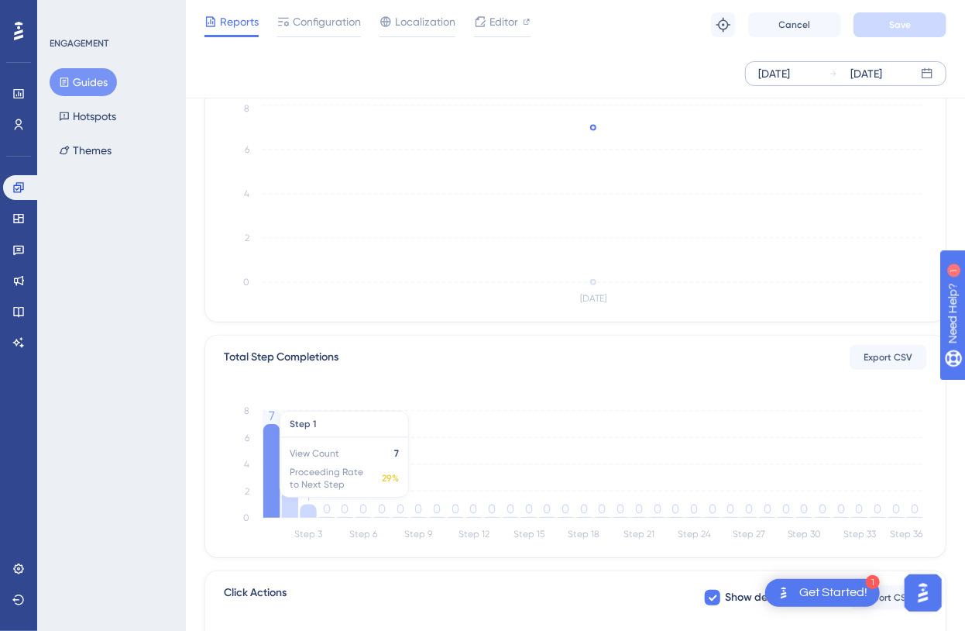
click at [263, 459] on icon at bounding box center [271, 471] width 16 height 94
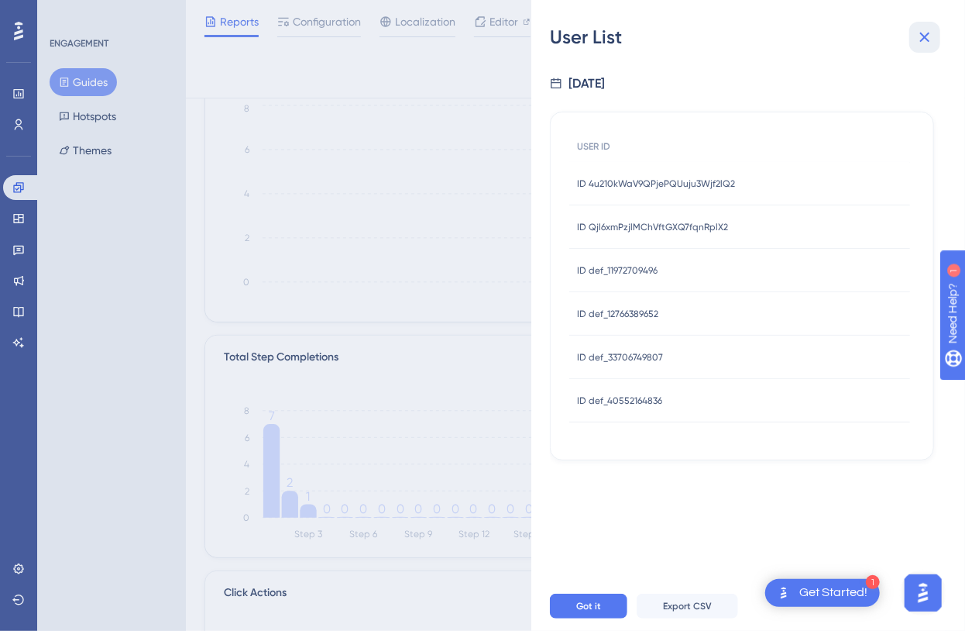
click at [926, 33] on icon at bounding box center [925, 37] width 19 height 19
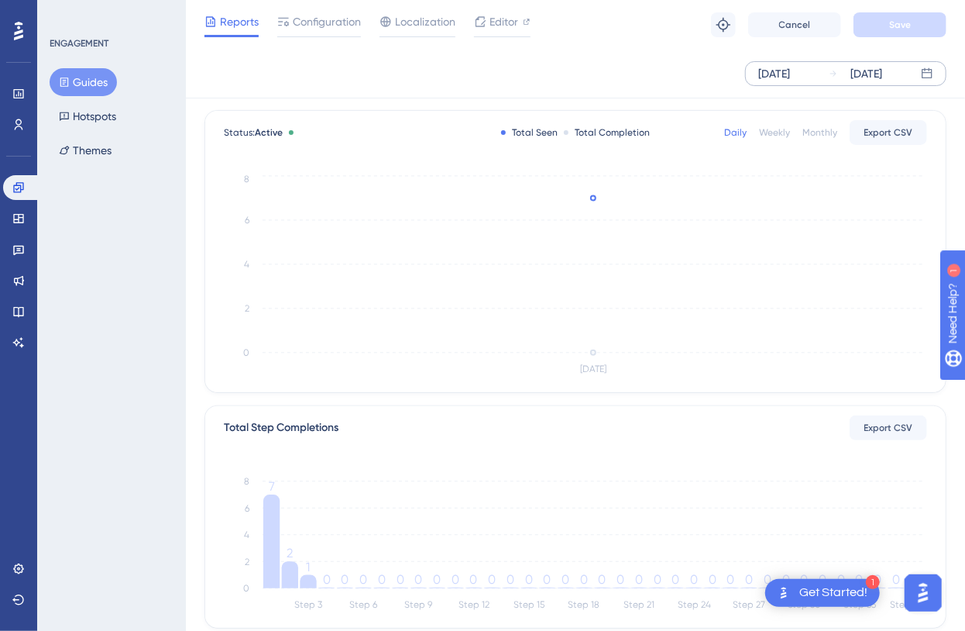
scroll to position [0, 10]
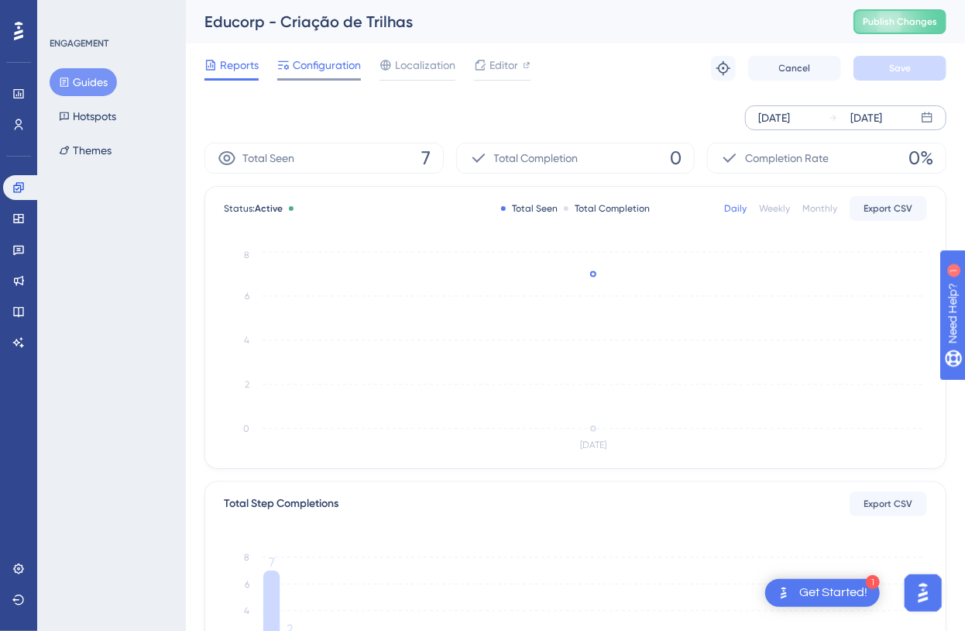
click at [277, 71] on div at bounding box center [283, 65] width 12 height 19
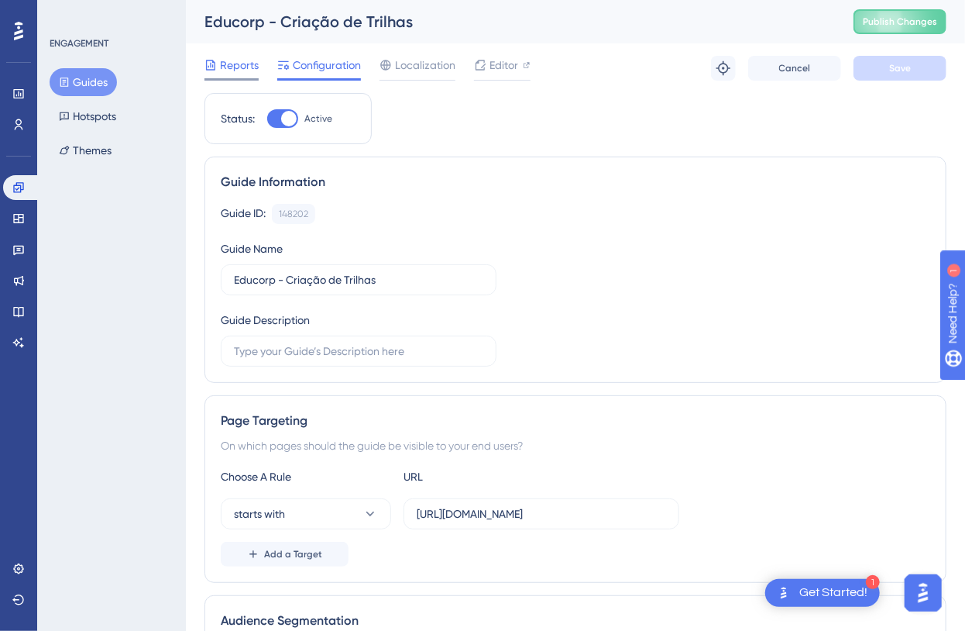
click at [242, 72] on span "Reports" at bounding box center [239, 65] width 39 height 19
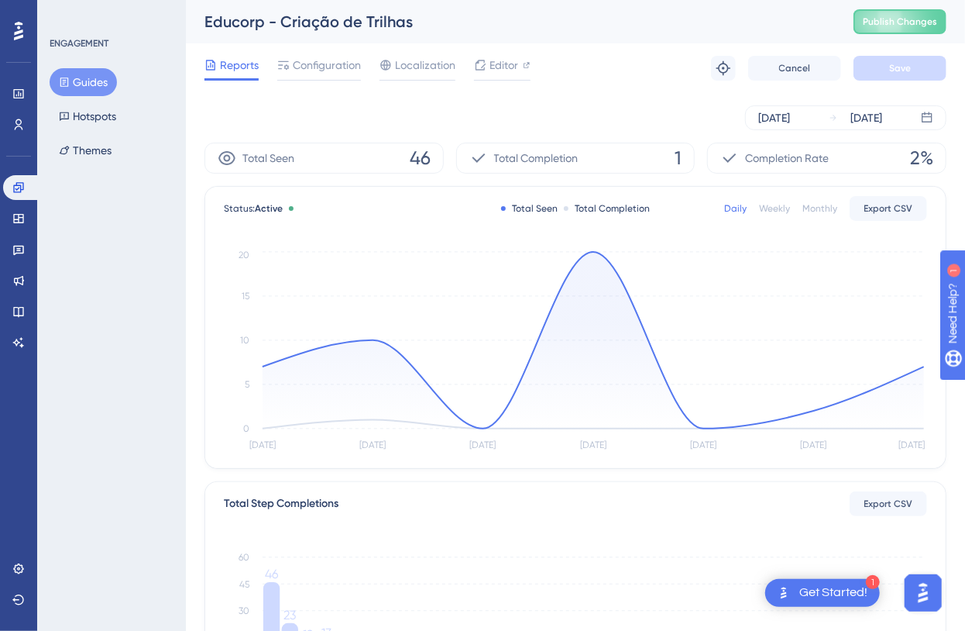
click at [46, 122] on div "ENGAGEMENT Guides Hotspots Themes" at bounding box center [111, 315] width 149 height 631
click at [33, 119] on div "Users" at bounding box center [18, 124] width 31 height 25
click at [21, 107] on div "Performance Users" at bounding box center [18, 109] width 31 height 56
click at [10, 89] on link at bounding box center [18, 93] width 31 height 25
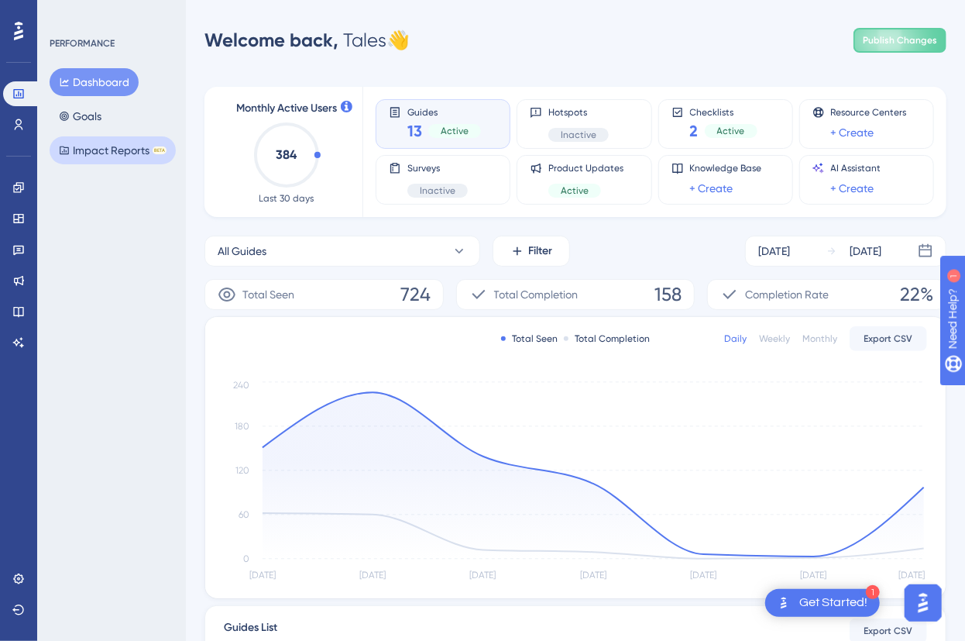
click at [109, 155] on button "Impact Reports BETA" at bounding box center [113, 150] width 126 height 28
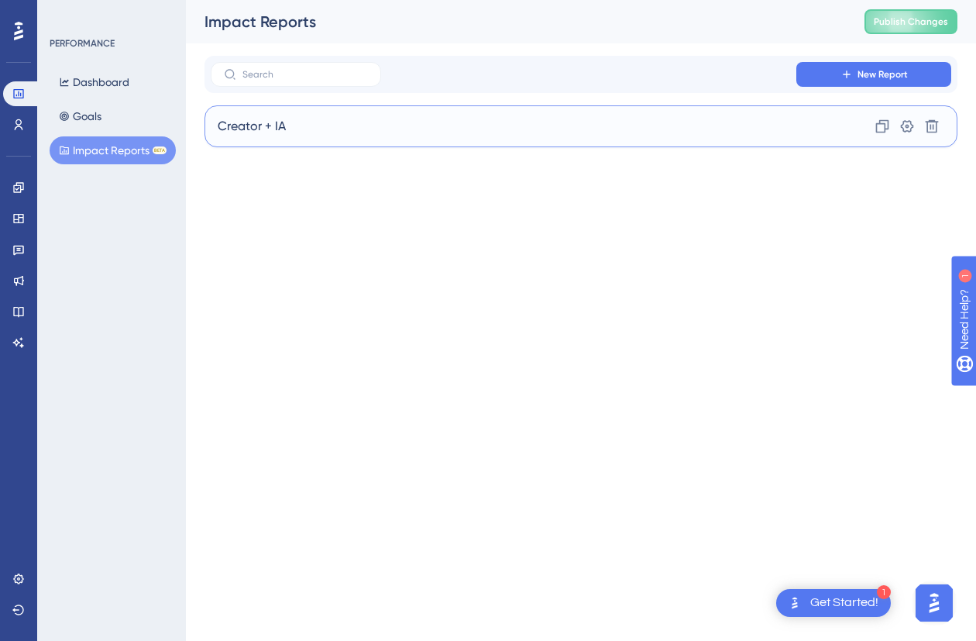
click at [344, 141] on div "Creator + IA Clone Settings Delete" at bounding box center [581, 126] width 753 height 42
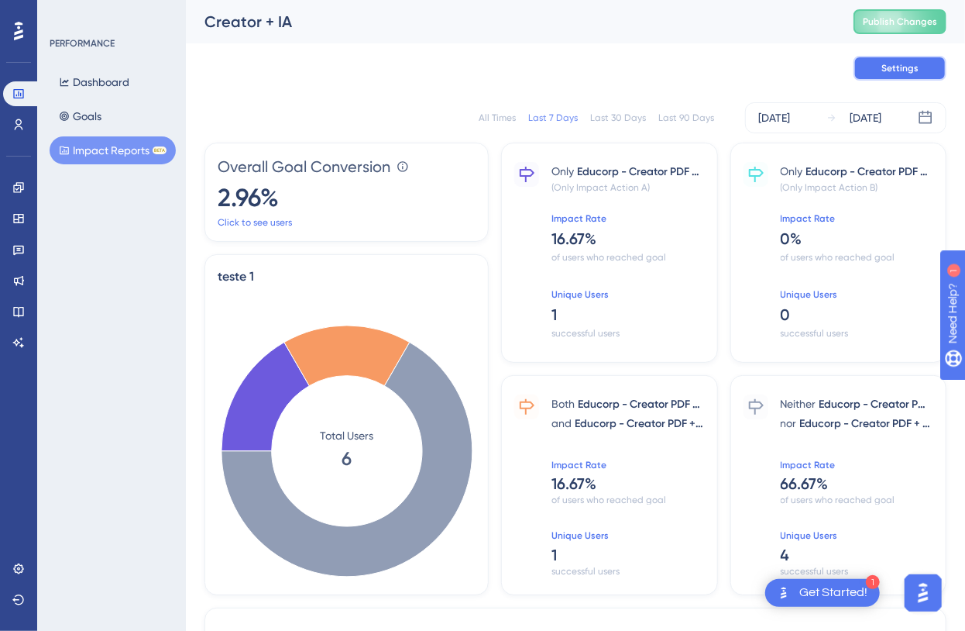
click at [898, 60] on button "Settings" at bounding box center [900, 68] width 93 height 25
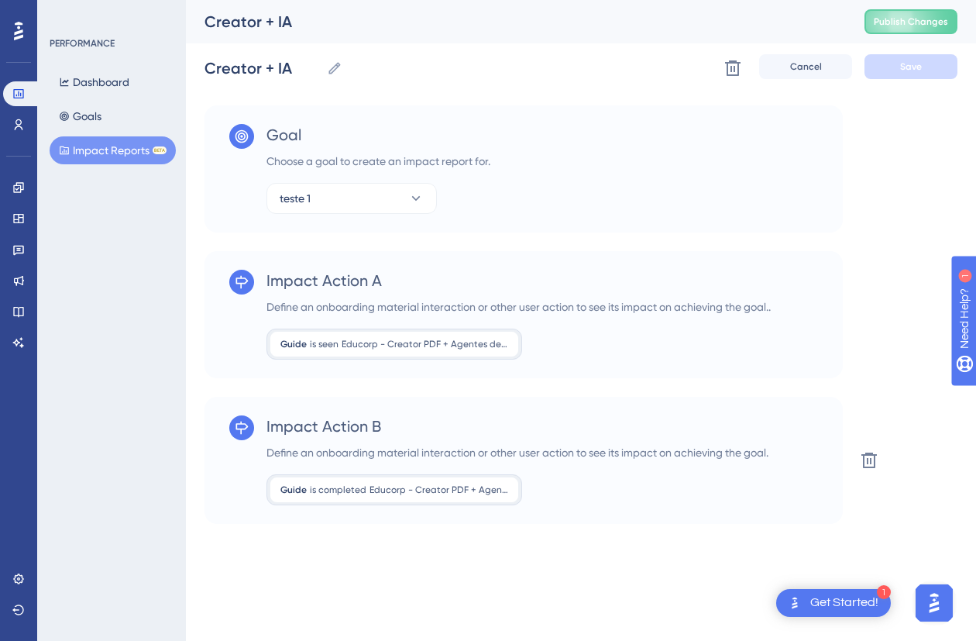
click at [101, 155] on button "Impact Reports BETA" at bounding box center [113, 150] width 126 height 28
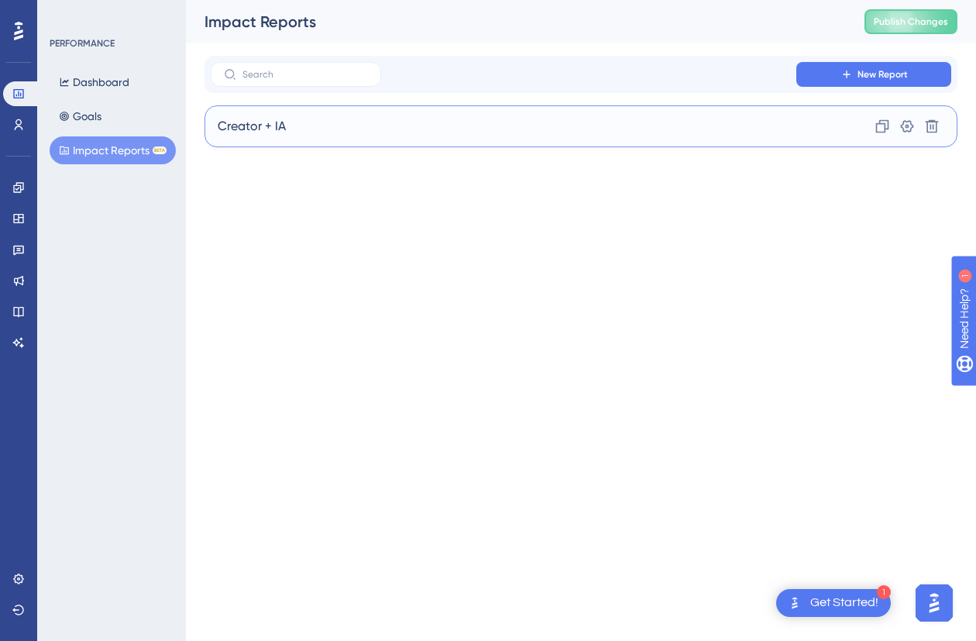
click at [297, 124] on div "Creator + IA Clone Settings Delete" at bounding box center [581, 126] width 753 height 42
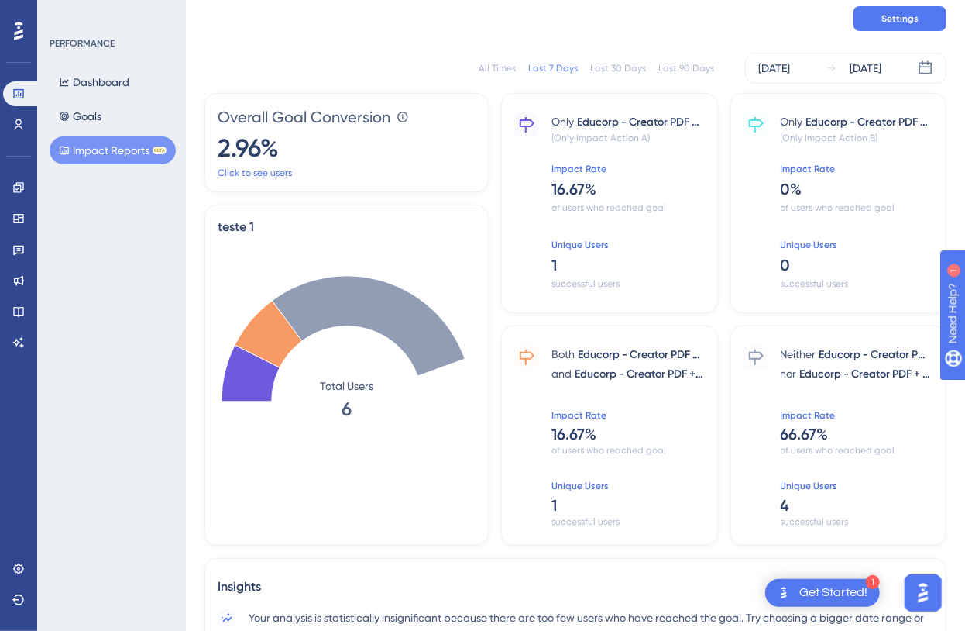
scroll to position [90, 0]
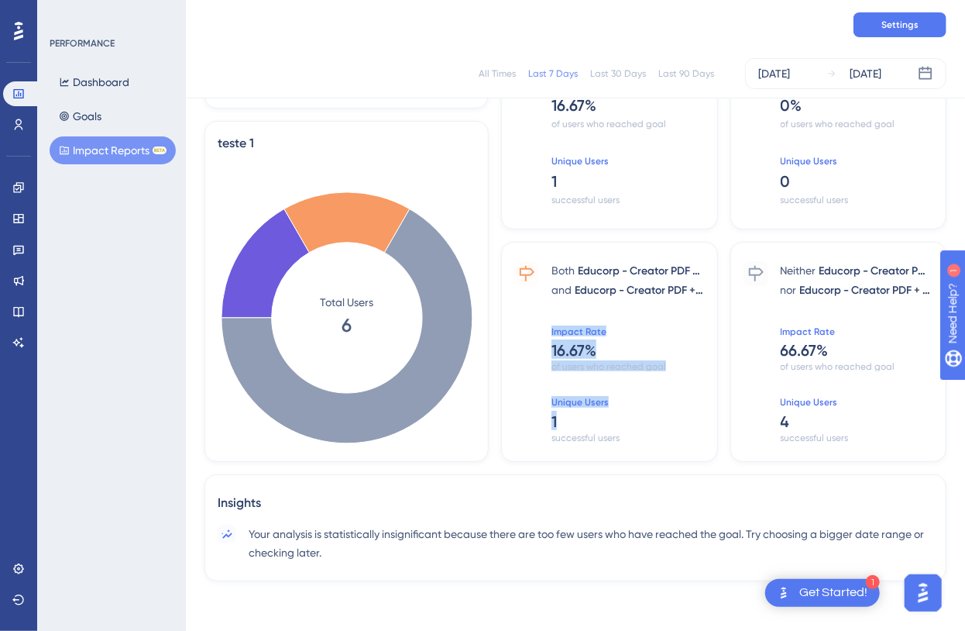
drag, startPoint x: 607, startPoint y: 415, endPoint x: 528, endPoint y: 320, distance: 123.3
click at [528, 320] on div "Both Educorp - Creator PDF + Agentes de IA is seen and Educorp - Creator PDF + …" at bounding box center [609, 352] width 216 height 220
click at [806, 355] on span "66.67 %" at bounding box center [857, 348] width 153 height 19
click at [824, 397] on span "Unique Users" at bounding box center [857, 401] width 153 height 11
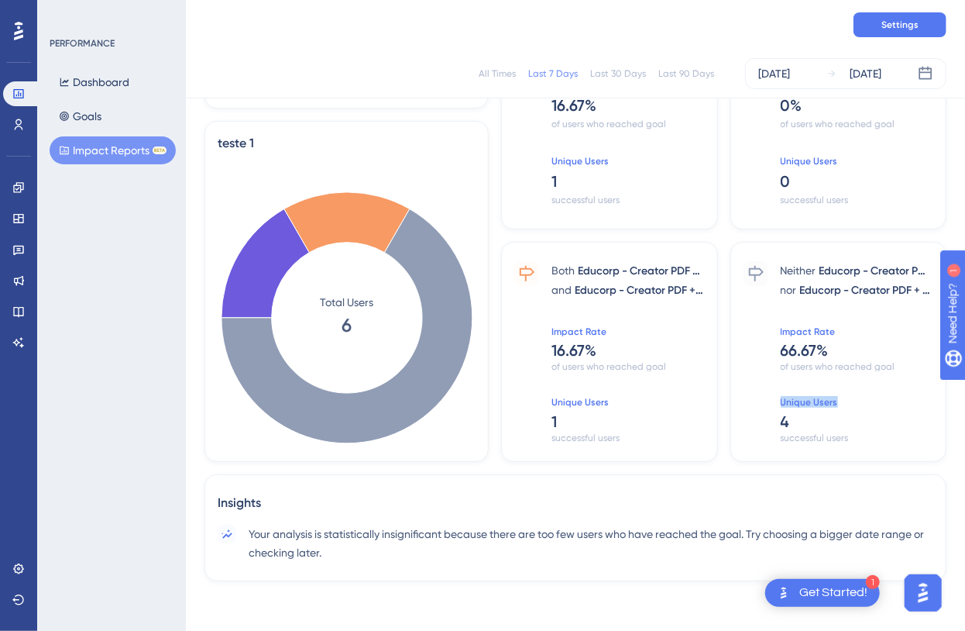
click at [824, 397] on span "Unique Users" at bounding box center [857, 401] width 153 height 11
click at [827, 351] on span "66.67 %" at bounding box center [857, 348] width 153 height 19
click at [828, 307] on div "Neither Educorp - Creator PDF + Agentes de IA is seen nor Educorp - Creator PDF…" at bounding box center [857, 351] width 153 height 181
click at [842, 281] on span "Educorp - Creator PDF + Agentes de IA is completed" at bounding box center [866, 290] width 133 height 19
click at [694, 556] on span "Your analysis is statistically insignificant because there are too few users wh…" at bounding box center [591, 543] width 685 height 37
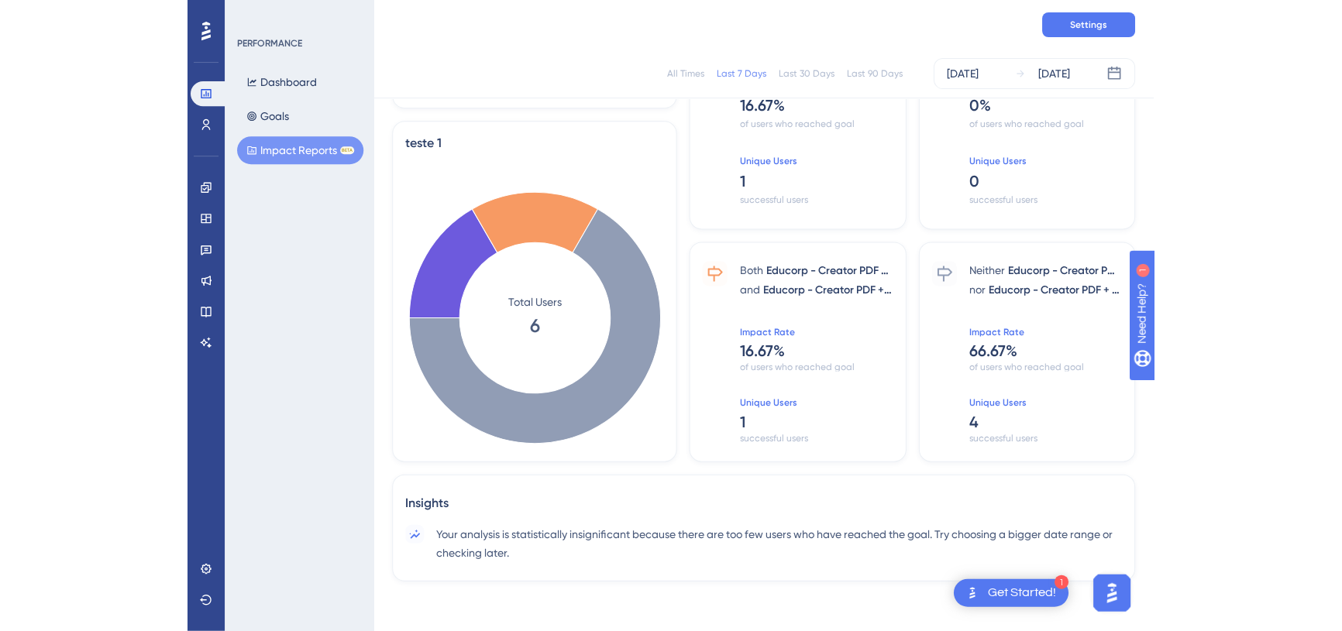
scroll to position [0, 0]
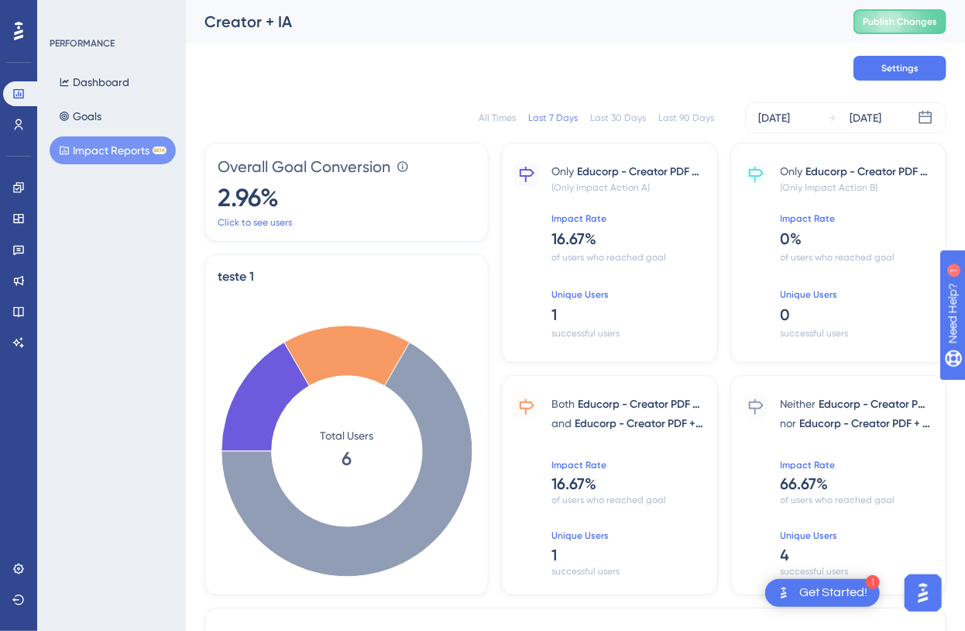
click at [605, 119] on div "Last 30 Days" at bounding box center [618, 118] width 56 height 12
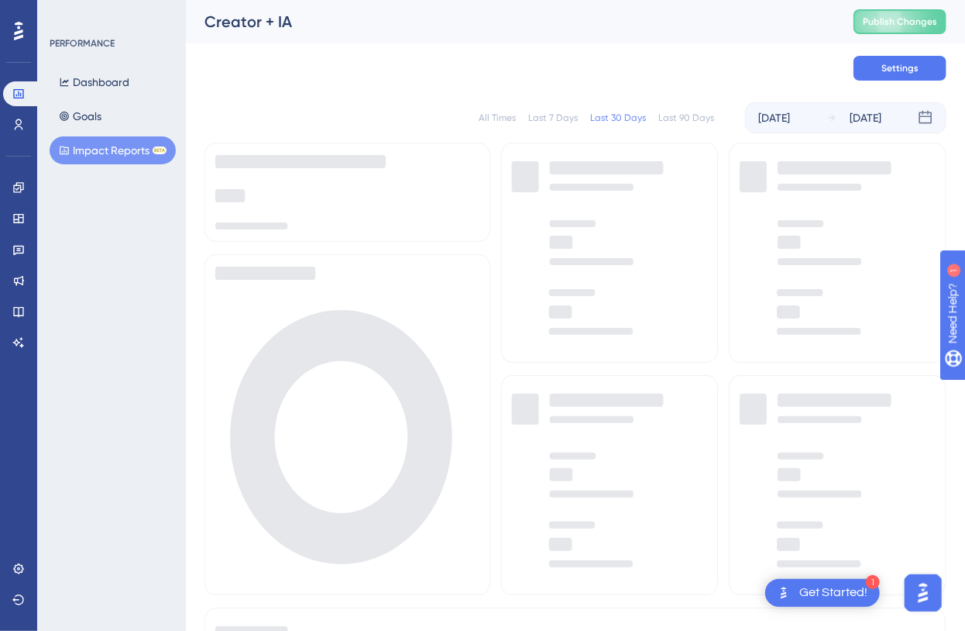
click at [570, 118] on div "Last 7 Days" at bounding box center [553, 118] width 50 height 12
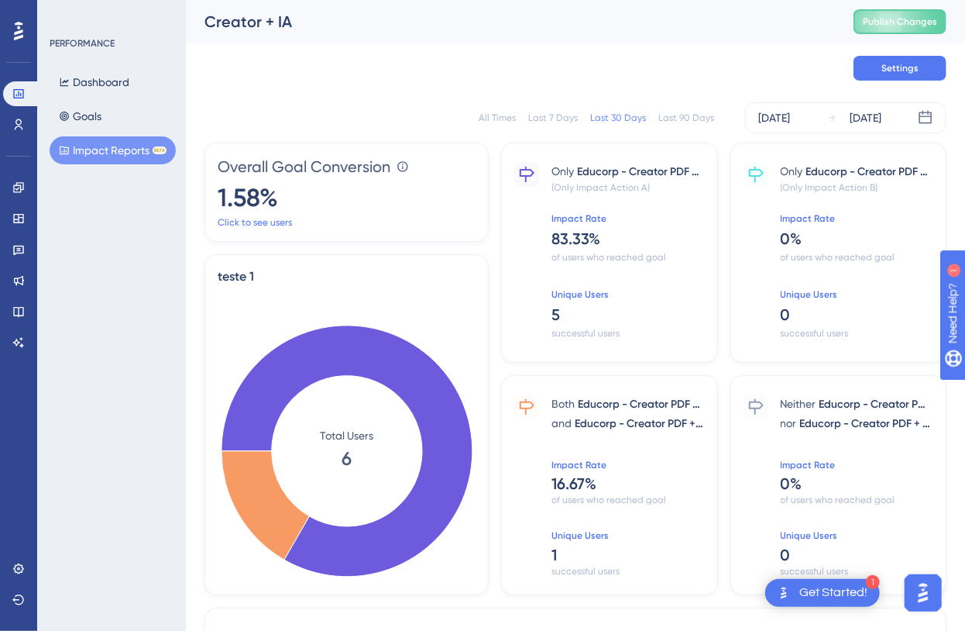
click at [570, 118] on div "Last 7 Days" at bounding box center [553, 118] width 50 height 12
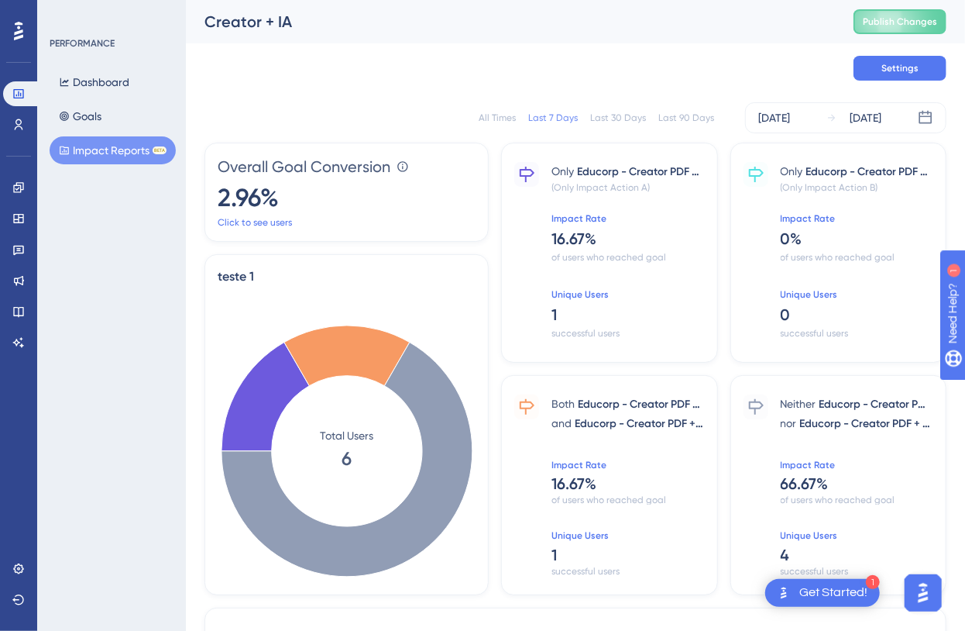
click at [510, 120] on div "All Times" at bounding box center [497, 118] width 37 height 12
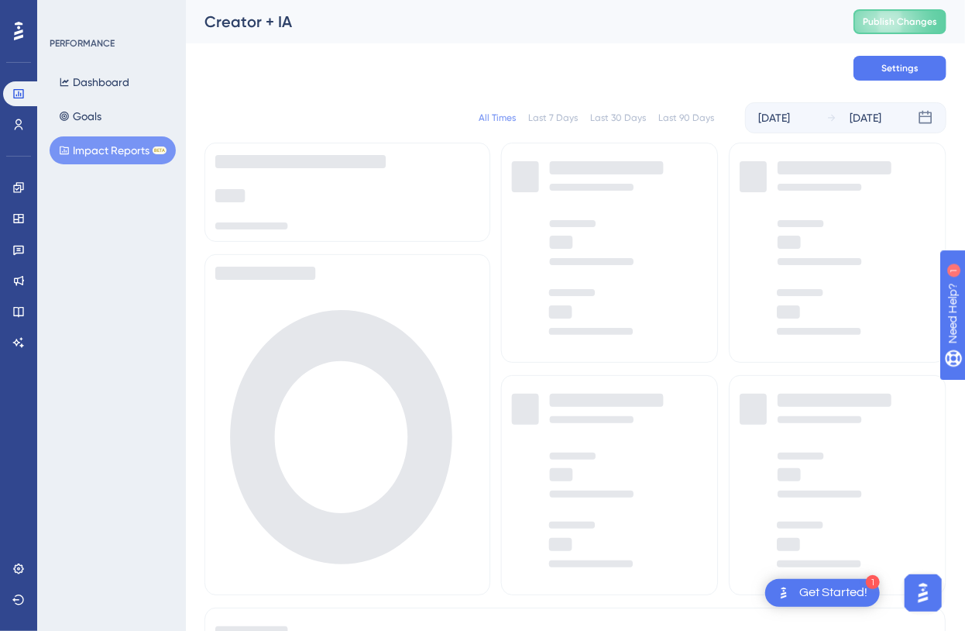
click at [87, 131] on div "Dashboard Goals Impact Reports BETA" at bounding box center [113, 116] width 126 height 96
click at [91, 122] on button "Goals" at bounding box center [80, 116] width 61 height 28
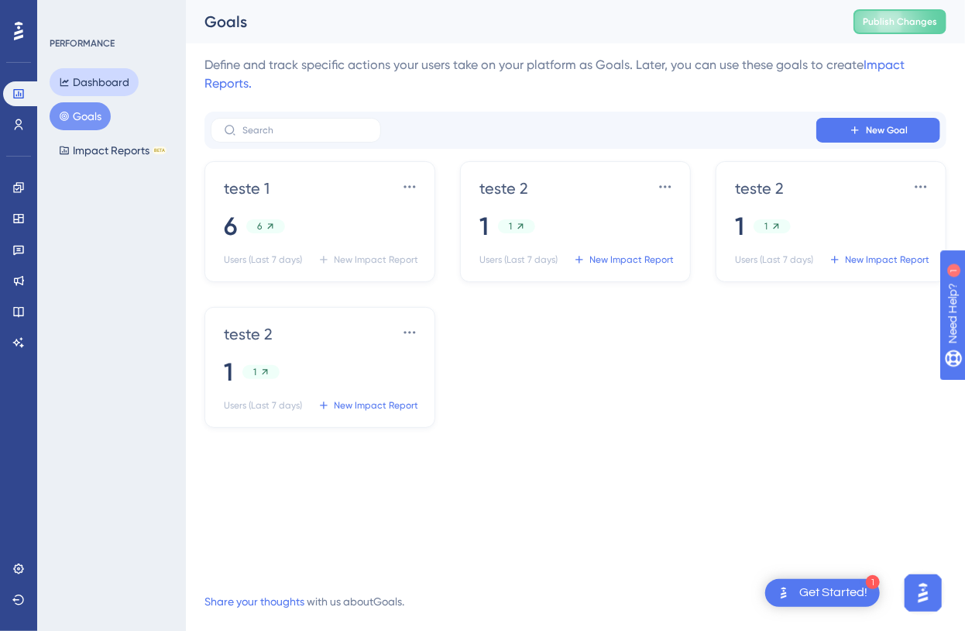
click at [105, 83] on button "Dashboard" at bounding box center [94, 82] width 89 height 28
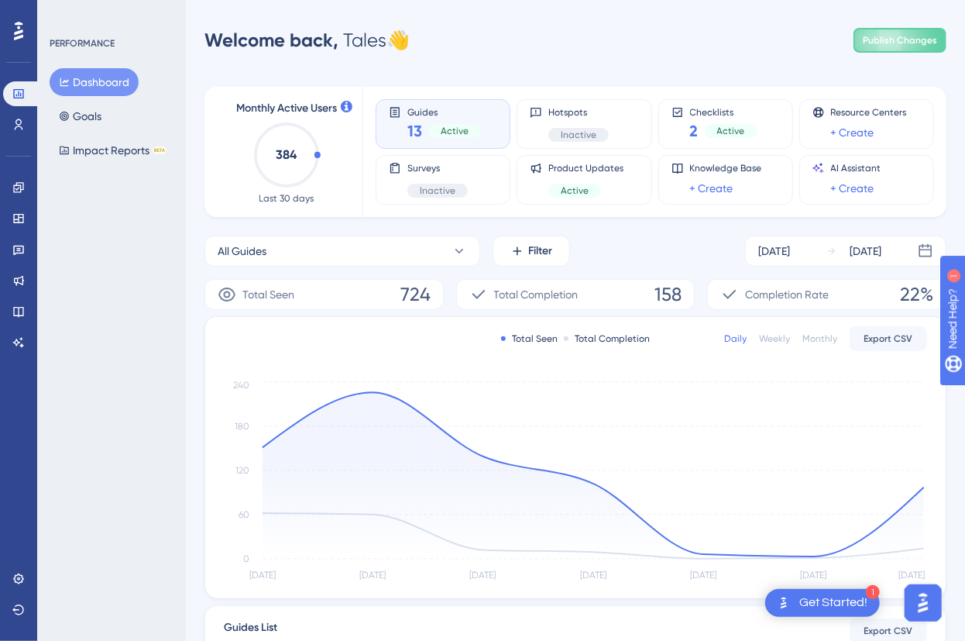
click at [740, 53] on div "Welcome back, Tales 👋 Publish Changes" at bounding box center [576, 40] width 742 height 31
click at [25, 125] on link at bounding box center [18, 124] width 31 height 25
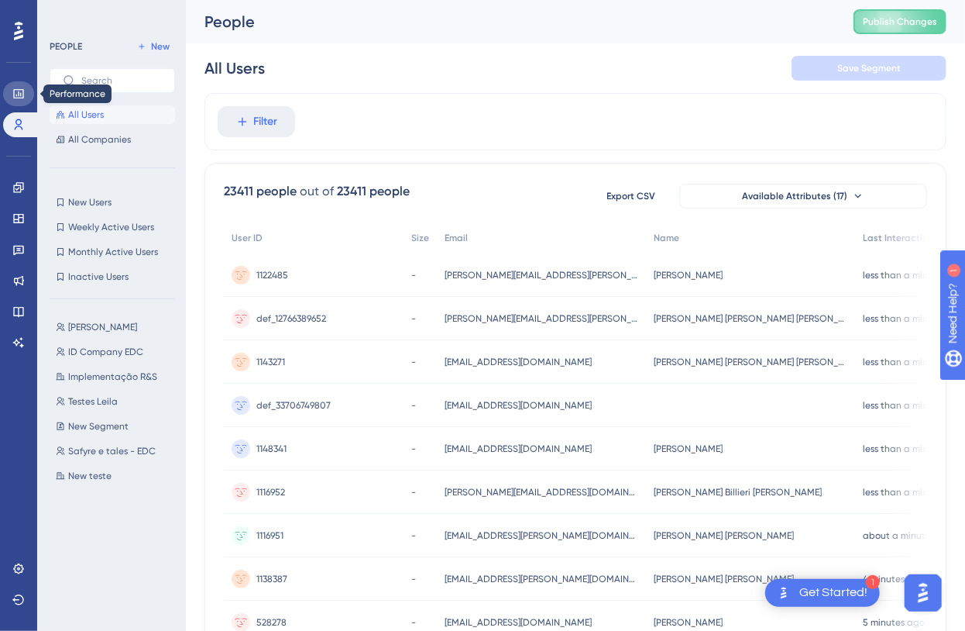
click at [10, 98] on link at bounding box center [18, 93] width 31 height 25
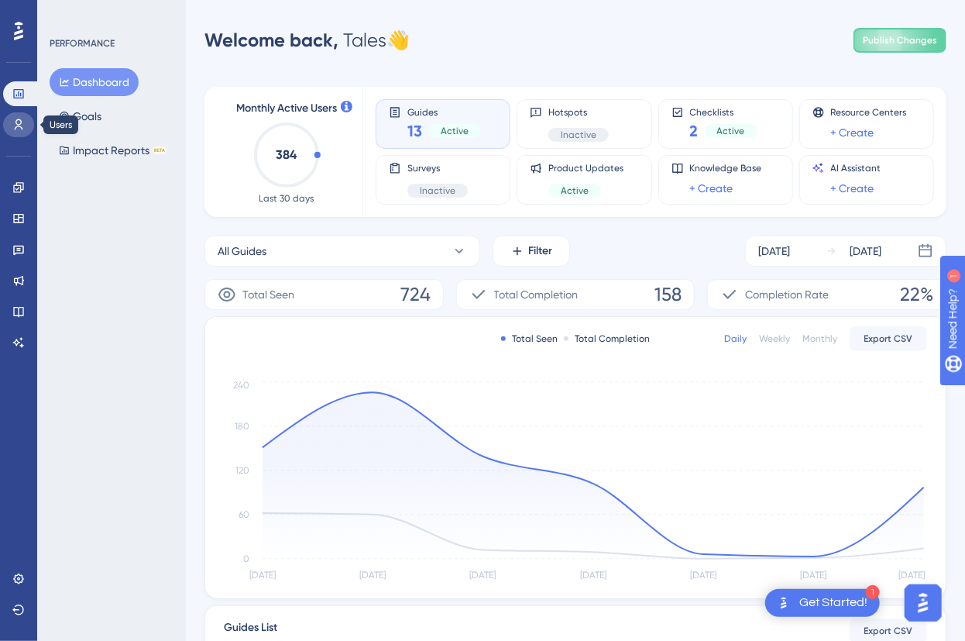
click at [27, 128] on link at bounding box center [18, 124] width 31 height 25
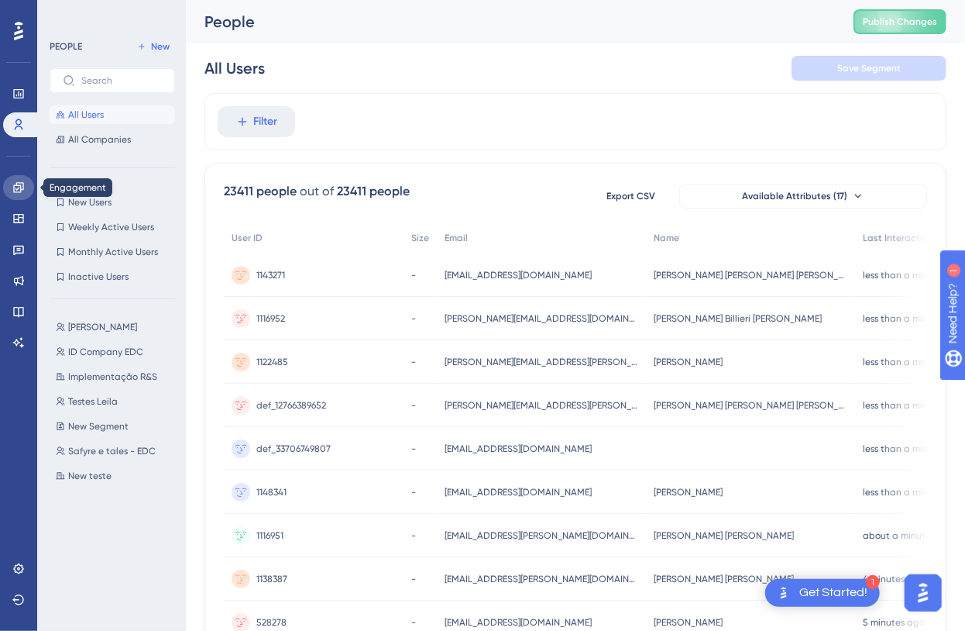
click at [32, 184] on link at bounding box center [18, 187] width 31 height 25
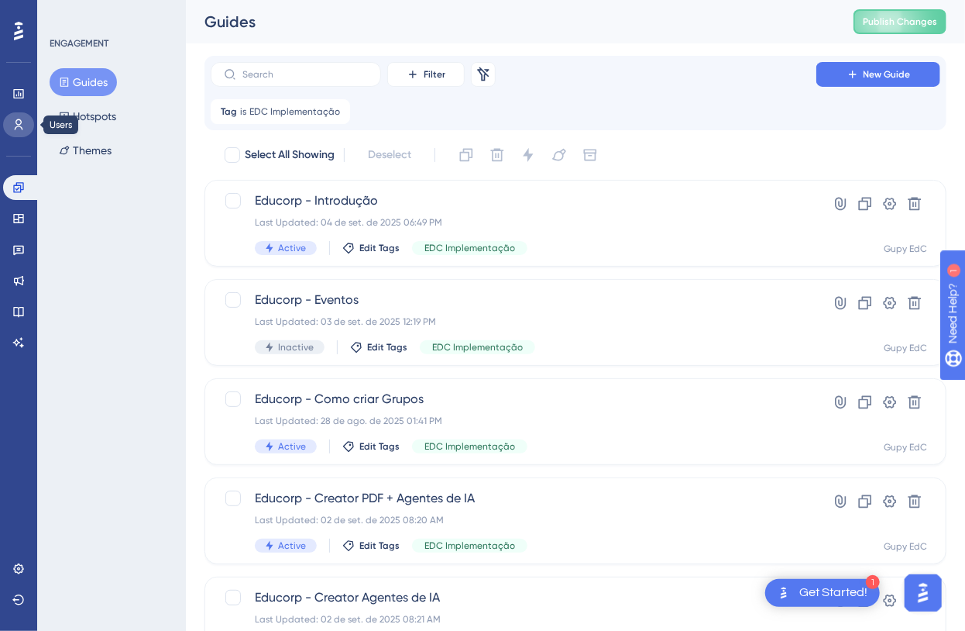
click at [22, 113] on link at bounding box center [18, 124] width 31 height 25
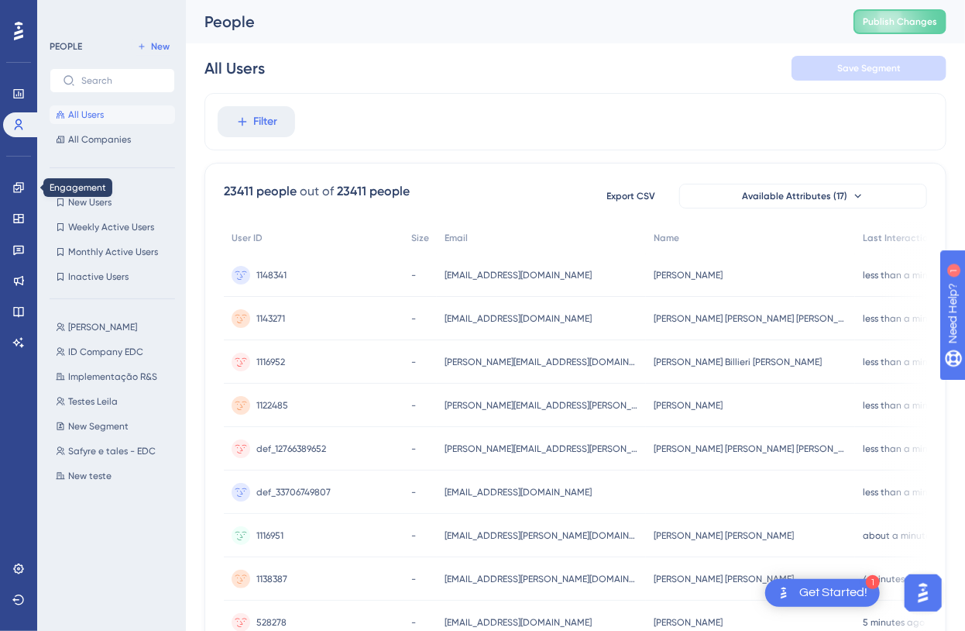
click at [22, 174] on div "Engagement Widgets Feedback Product Updates Knowledge Base AI Assistant" at bounding box center [18, 246] width 31 height 218
click at [27, 177] on link at bounding box center [18, 187] width 31 height 25
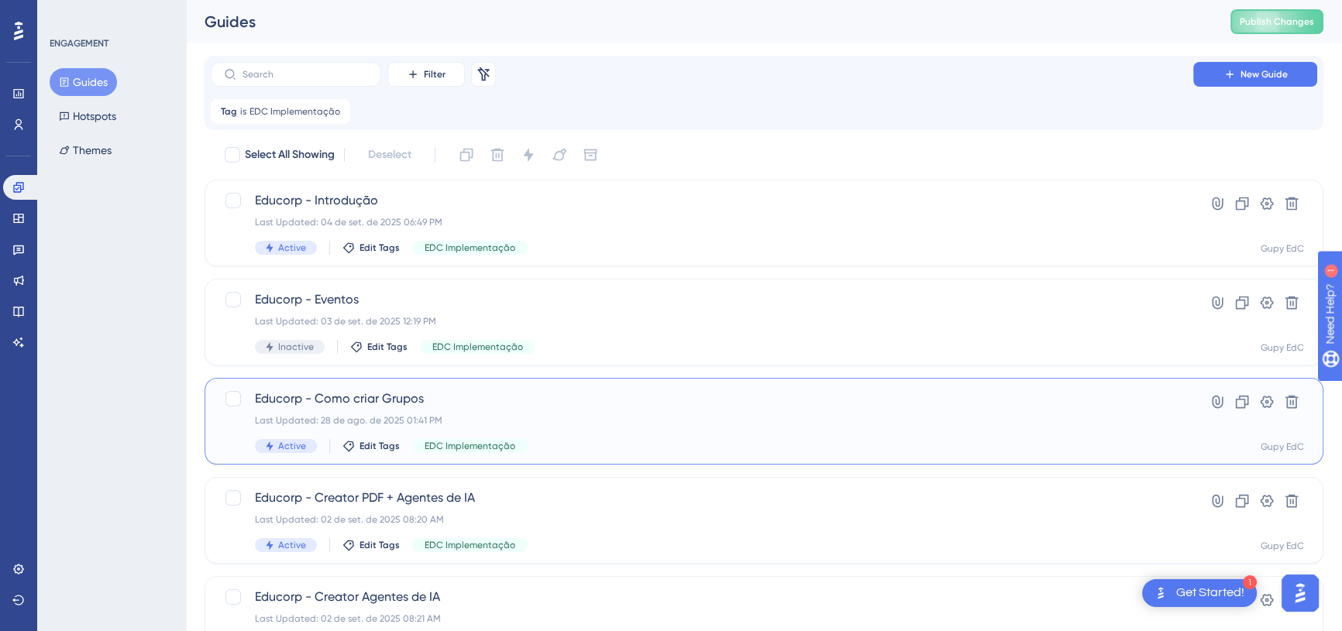
click at [386, 408] on span "Educorp - Como criar Grupos" at bounding box center [702, 399] width 894 height 19
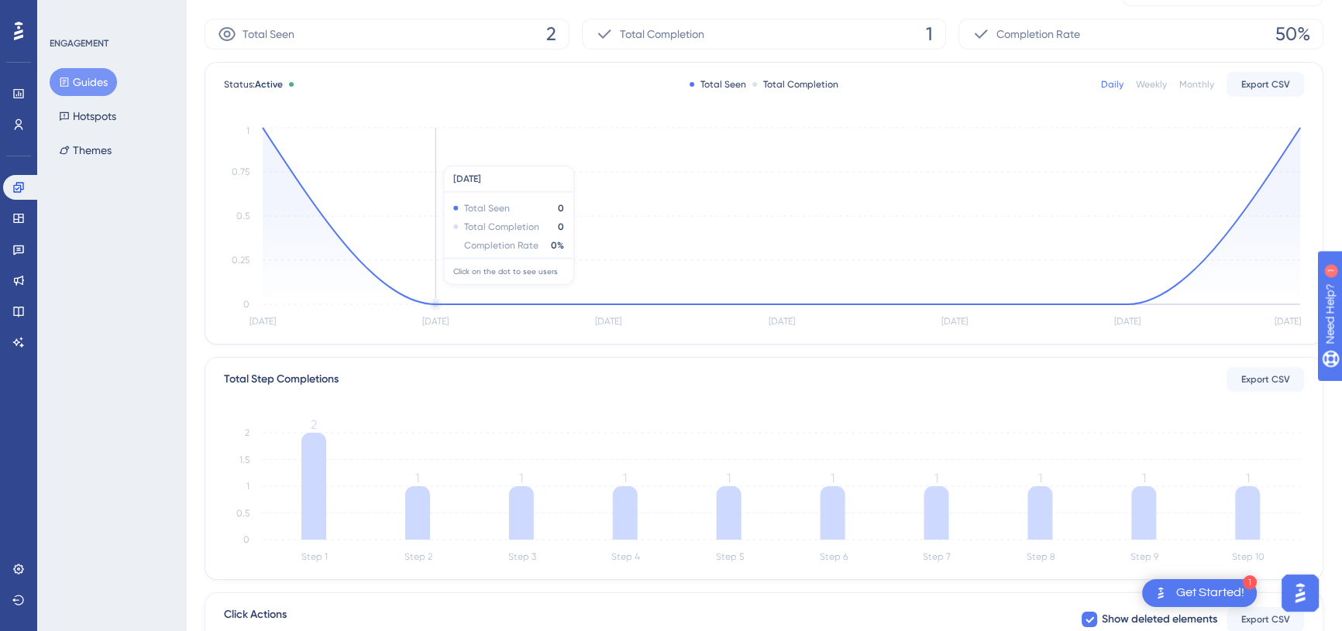
scroll to position [140, 0]
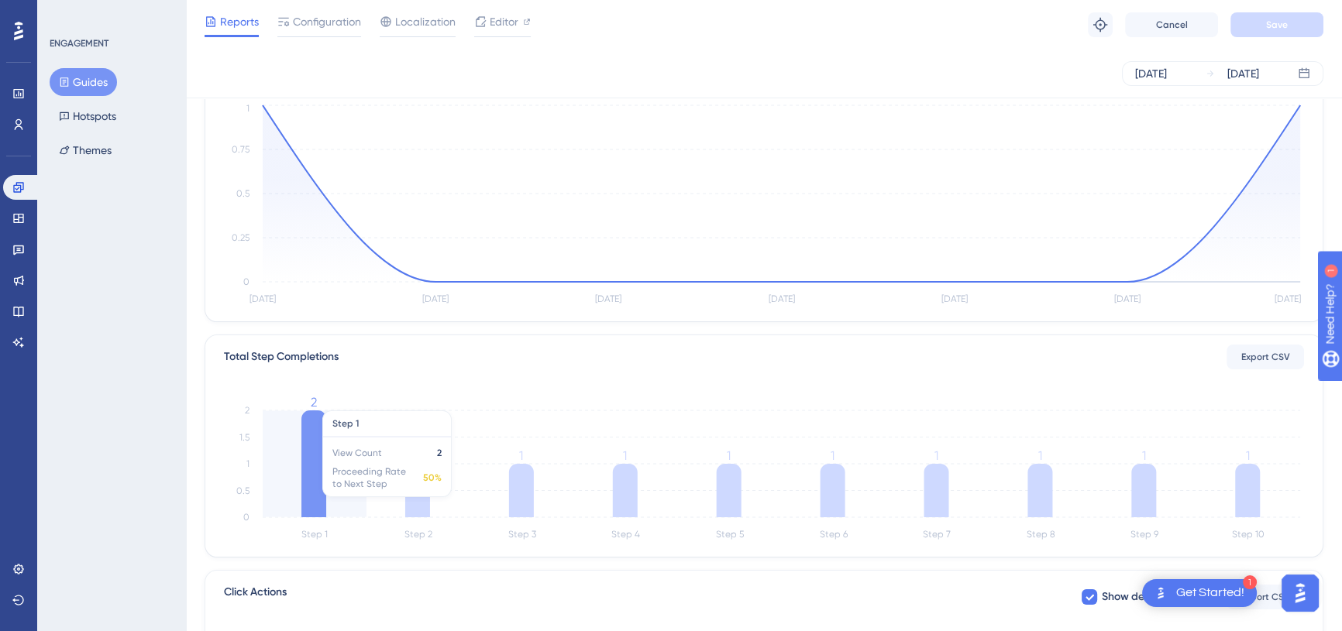
click at [301, 481] on icon "Step 1 Step 2 Step 3 Step 4 Step 5 Step 6 Step 7 Step 8 Step 9 Step 10 0 0.5 1 …" at bounding box center [764, 471] width 1080 height 148
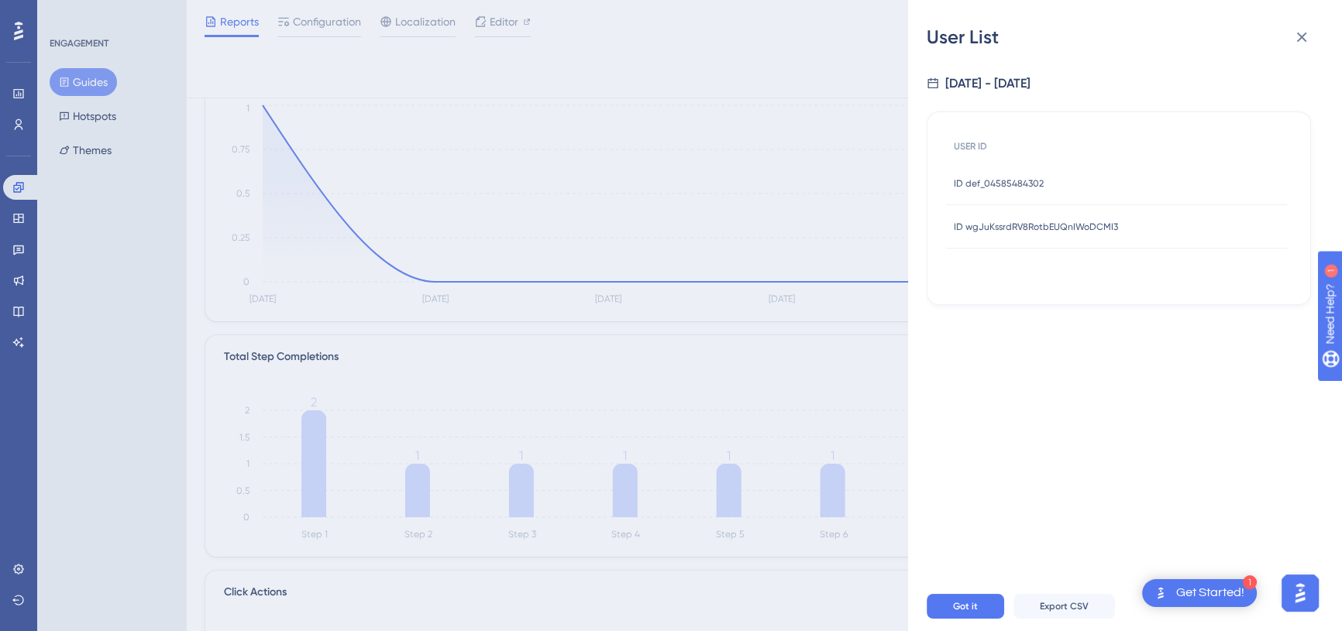
click at [1007, 185] on span "ID def_04585484302" at bounding box center [999, 183] width 90 height 12
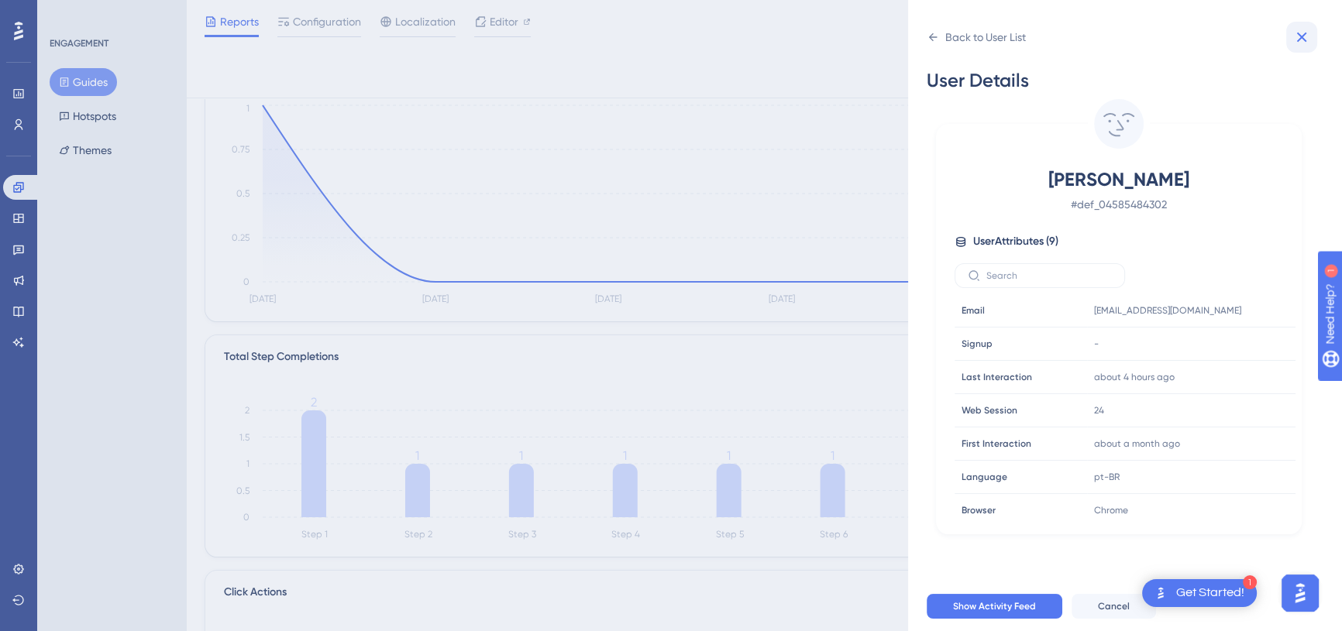
click at [1303, 46] on icon at bounding box center [1301, 37] width 19 height 19
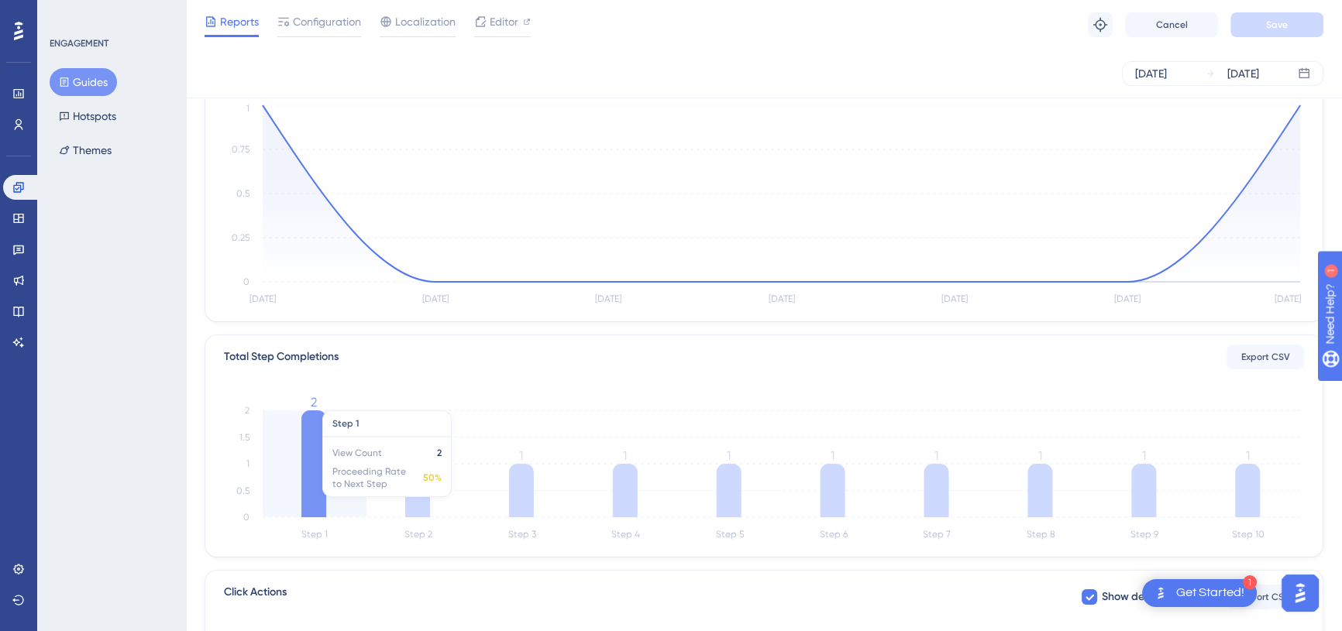
drag, startPoint x: 280, startPoint y: 483, endPoint x: 300, endPoint y: 479, distance: 19.8
click at [281, 483] on icon "Step 1 Step 2 Step 3 Step 4 Step 5 Step 6 Step 7 Step 8 Step 9 Step 10 0 0.5 1 …" at bounding box center [764, 471] width 1080 height 148
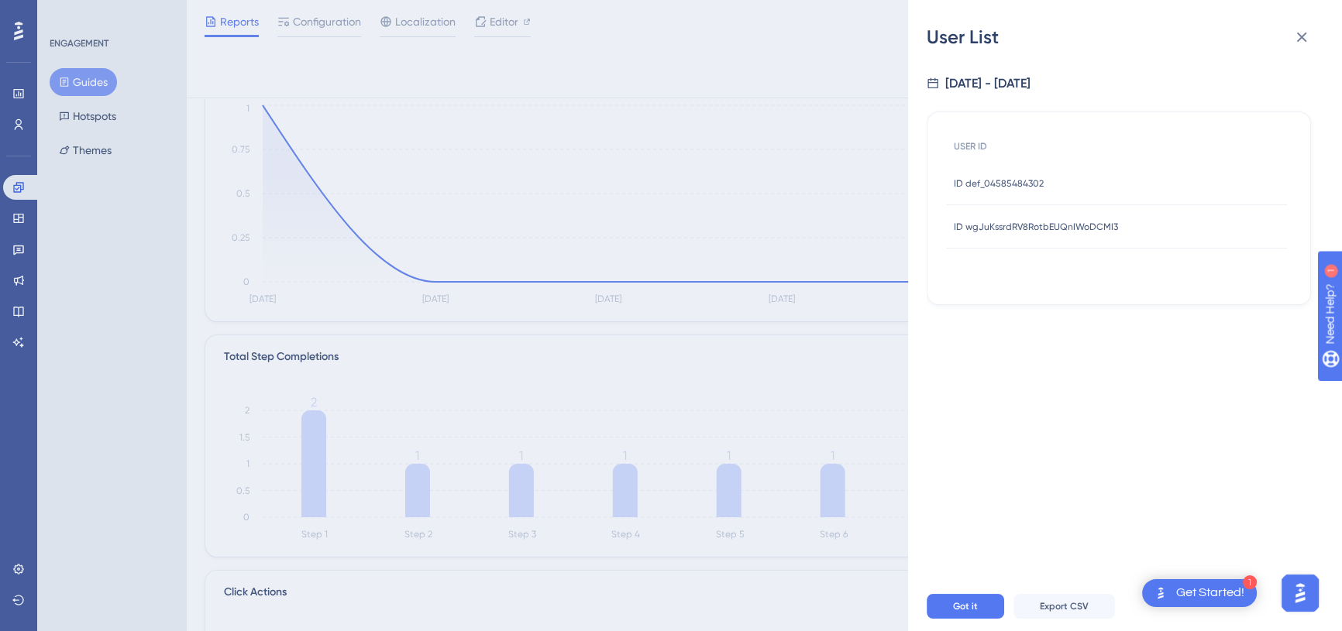
click at [1034, 235] on div "ID wgJuKssrdRV8RotbEUQnIWoDCMI3 ID wgJuKssrdRV8RotbEUQnIWoDCMI3" at bounding box center [1036, 226] width 164 height 43
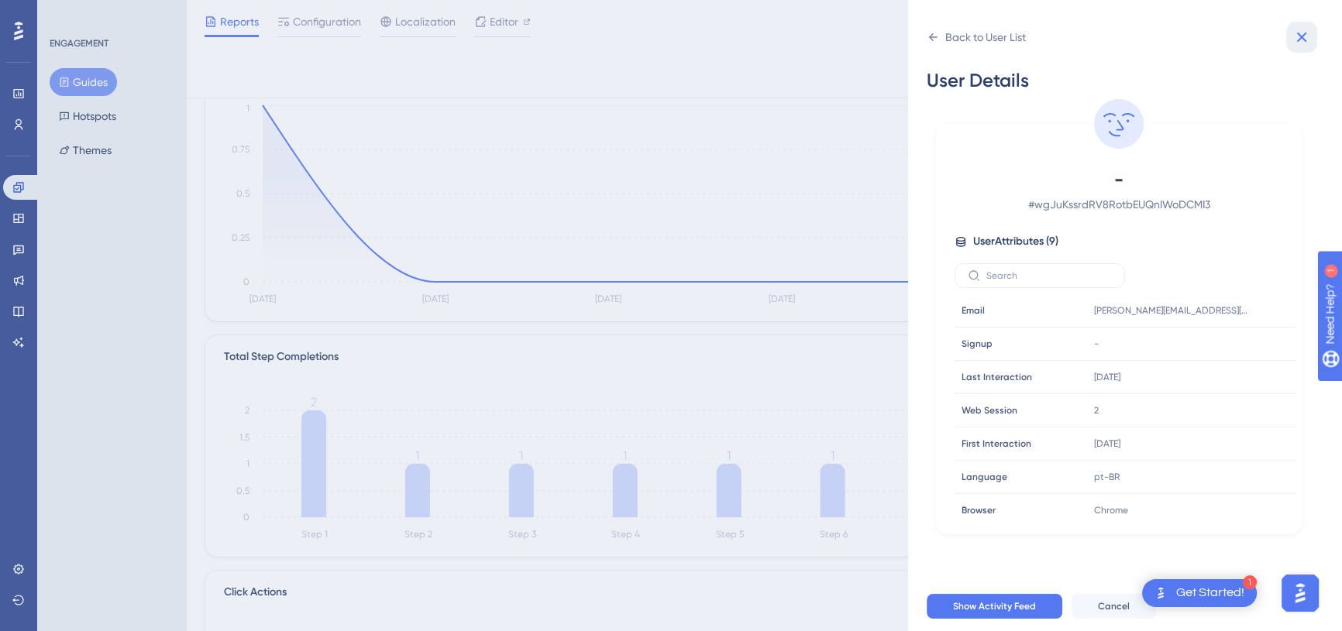
click at [1294, 39] on icon at bounding box center [1301, 37] width 19 height 19
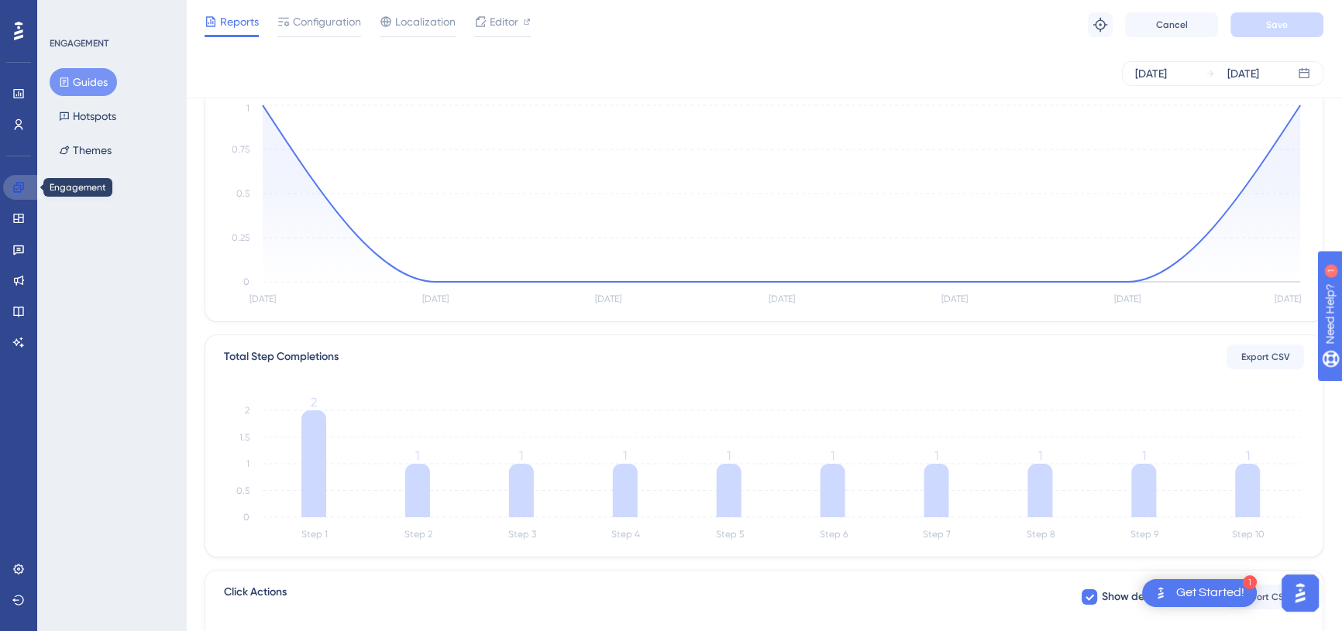
click at [29, 195] on link at bounding box center [21, 187] width 37 height 25
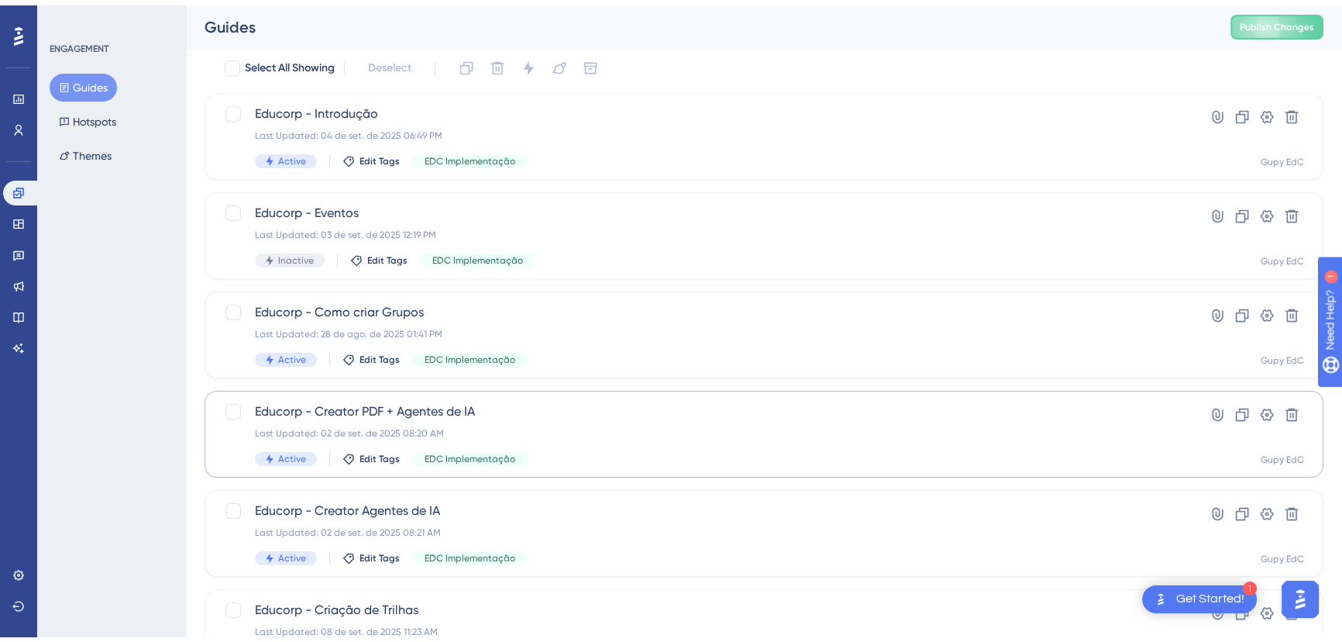
scroll to position [140, 0]
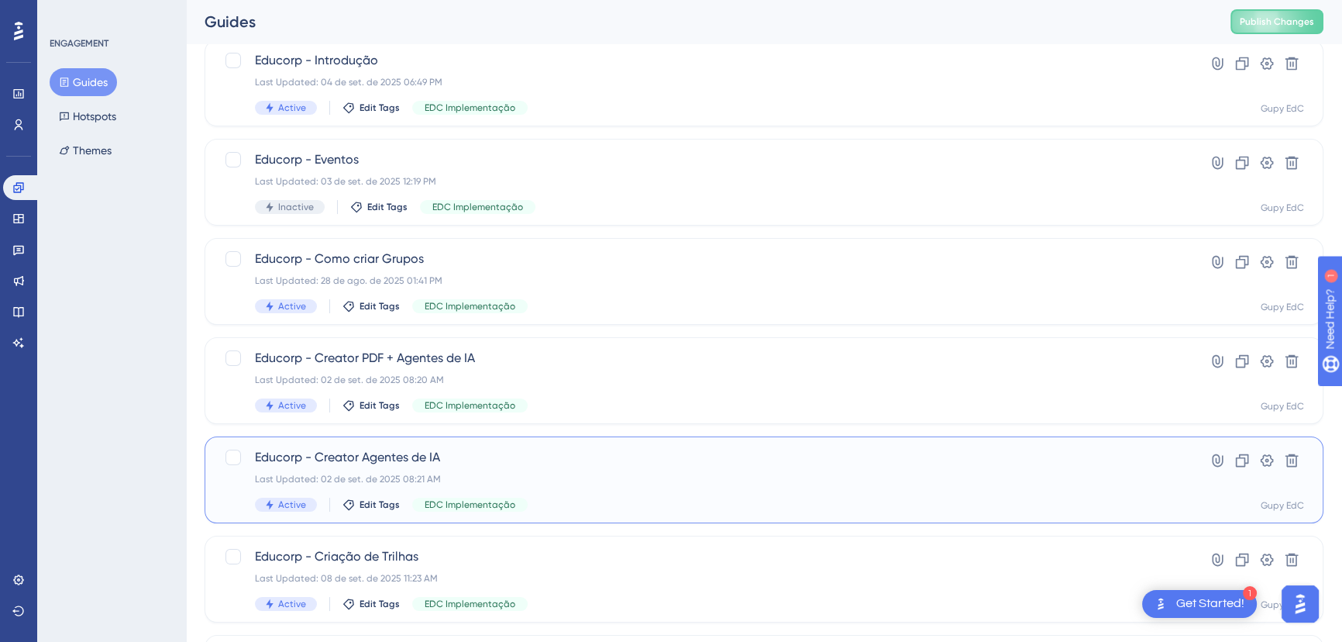
click at [410, 463] on span "Educorp - Creator Agentes de IA" at bounding box center [702, 457] width 894 height 19
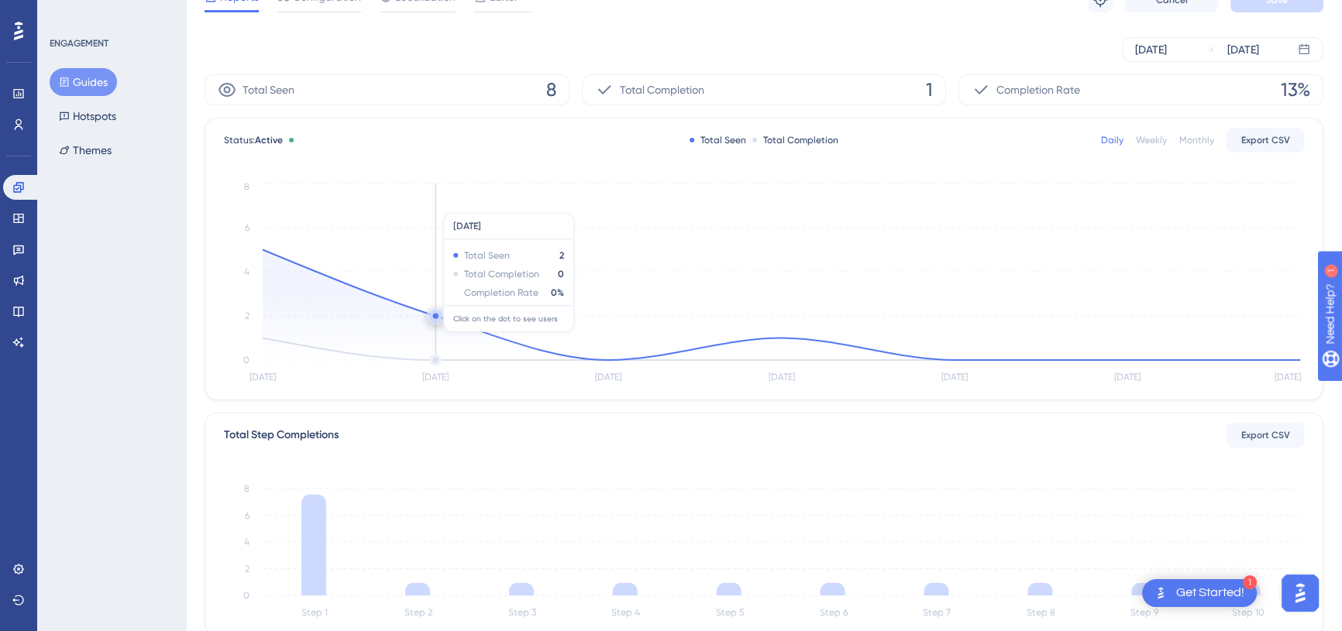
scroll to position [140, 0]
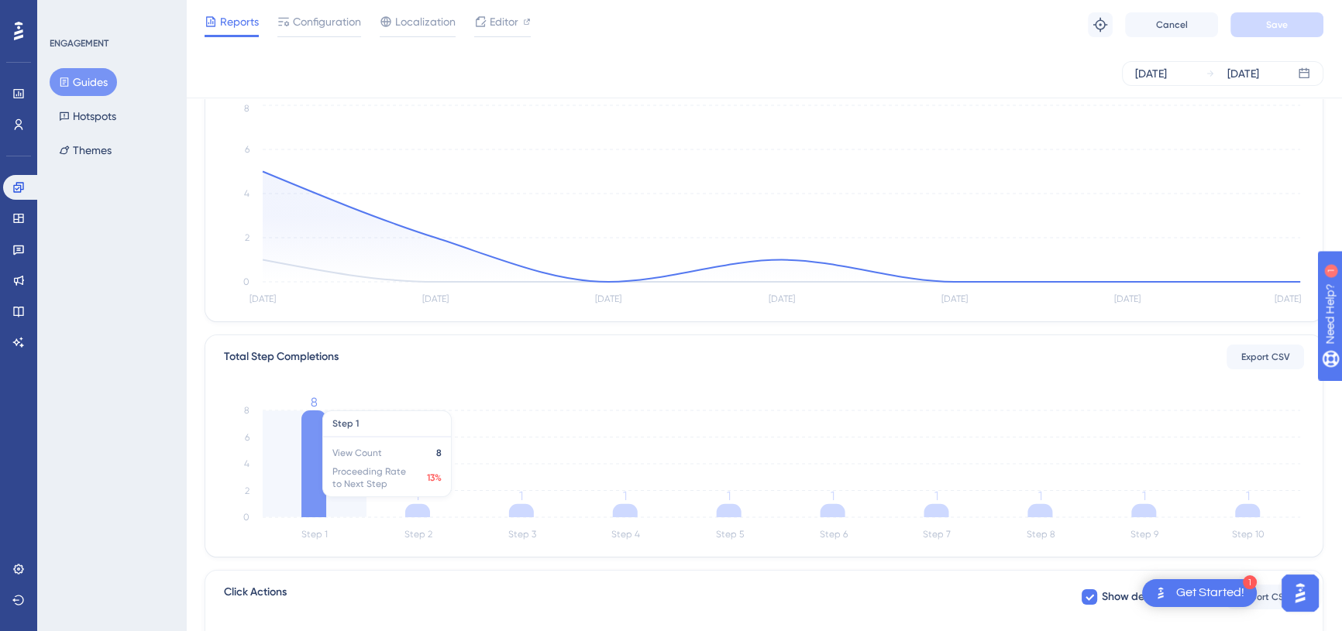
click at [311, 483] on icon at bounding box center [313, 464] width 25 height 107
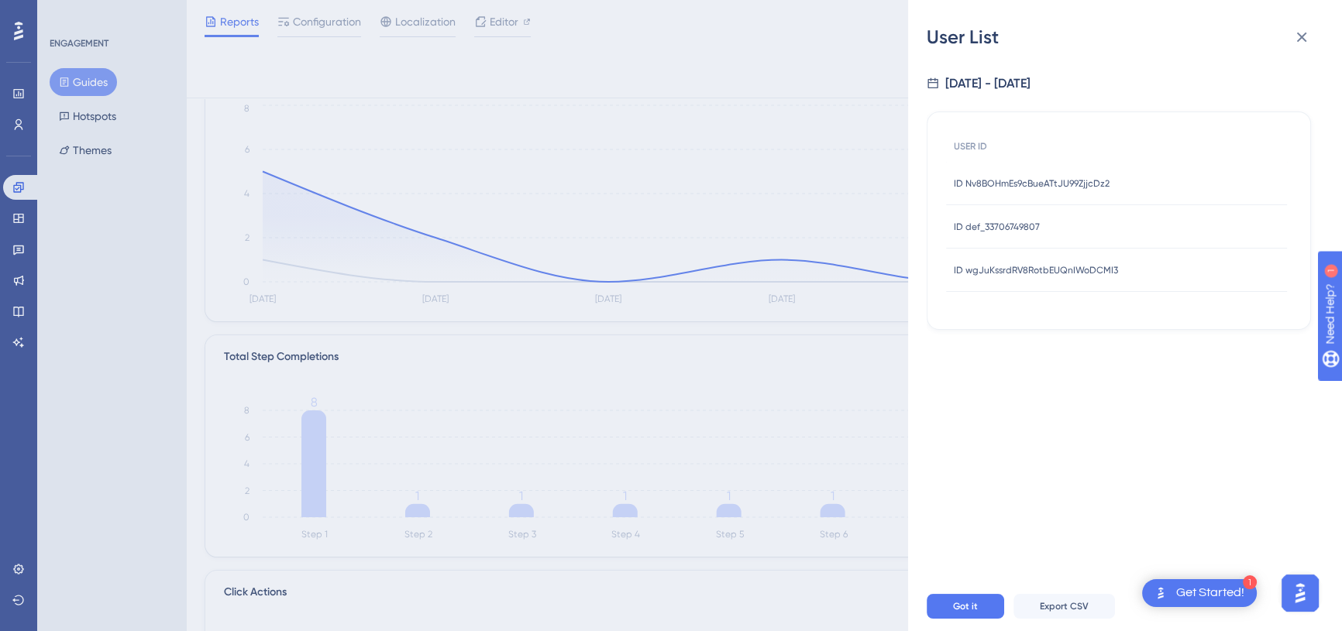
click at [1014, 188] on div "ID Nv8BOHmEs9cBueATtJU99ZjjcDz2 ID Nv8BOHmEs9cBueATtJU99ZjjcDz2" at bounding box center [1032, 183] width 156 height 43
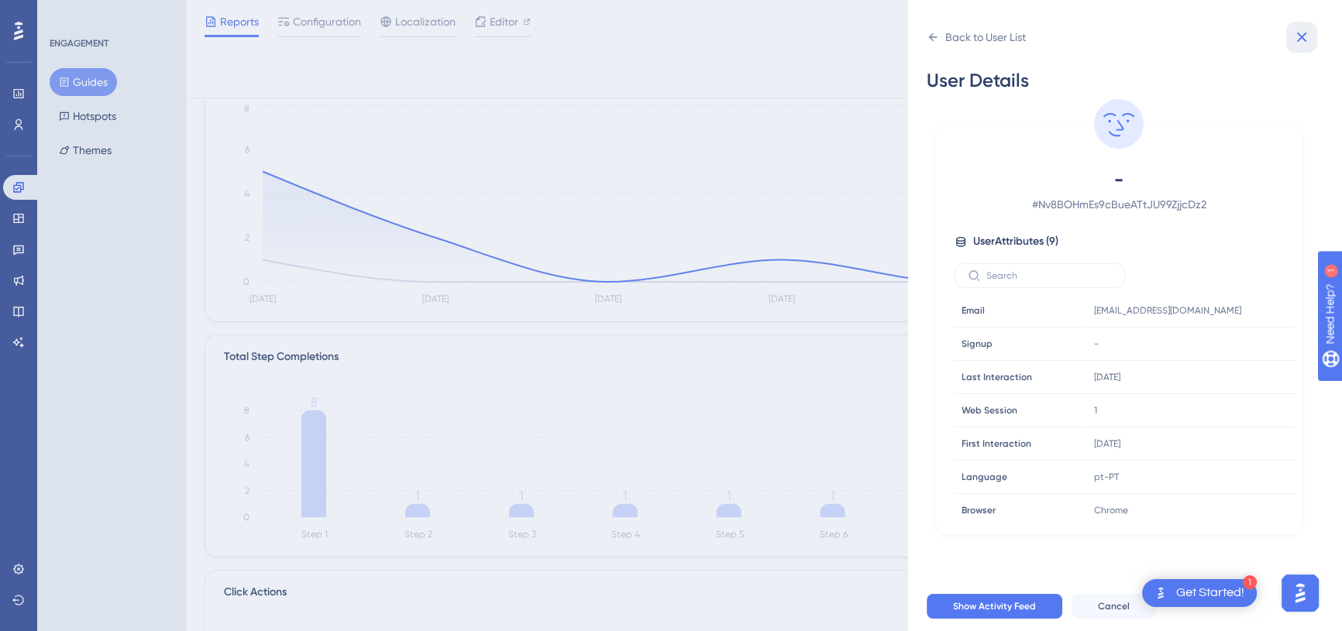
click at [1314, 40] on button at bounding box center [1301, 37] width 31 height 31
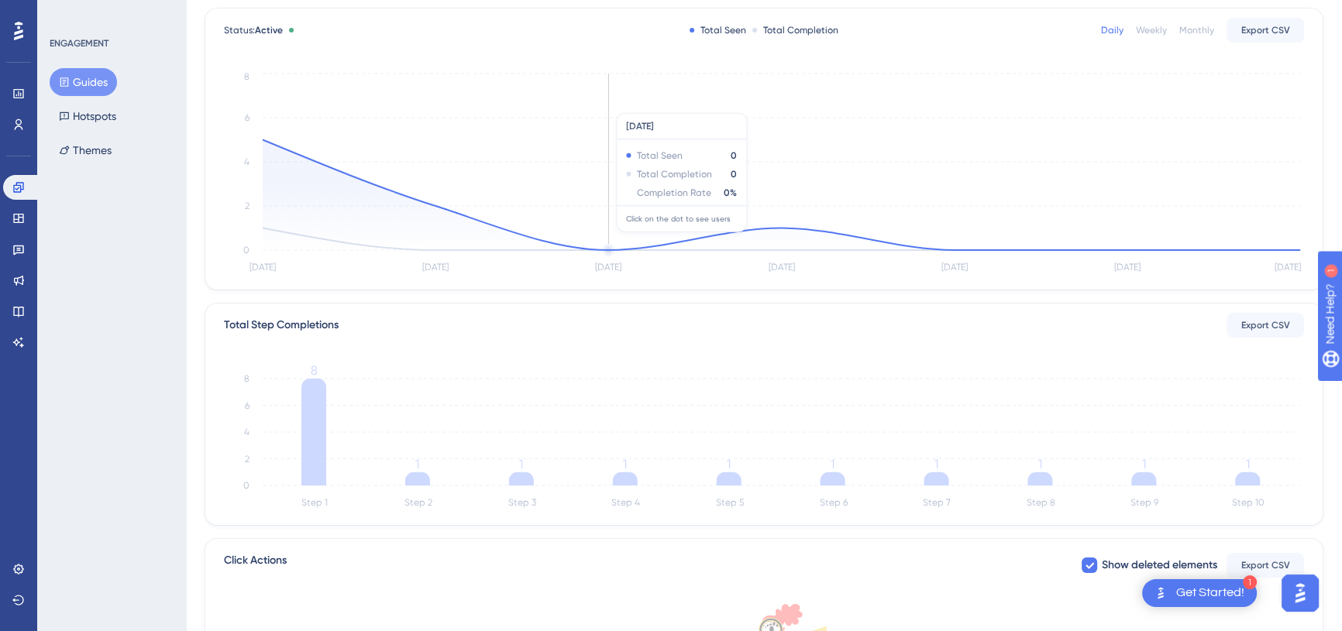
scroll to position [281, 0]
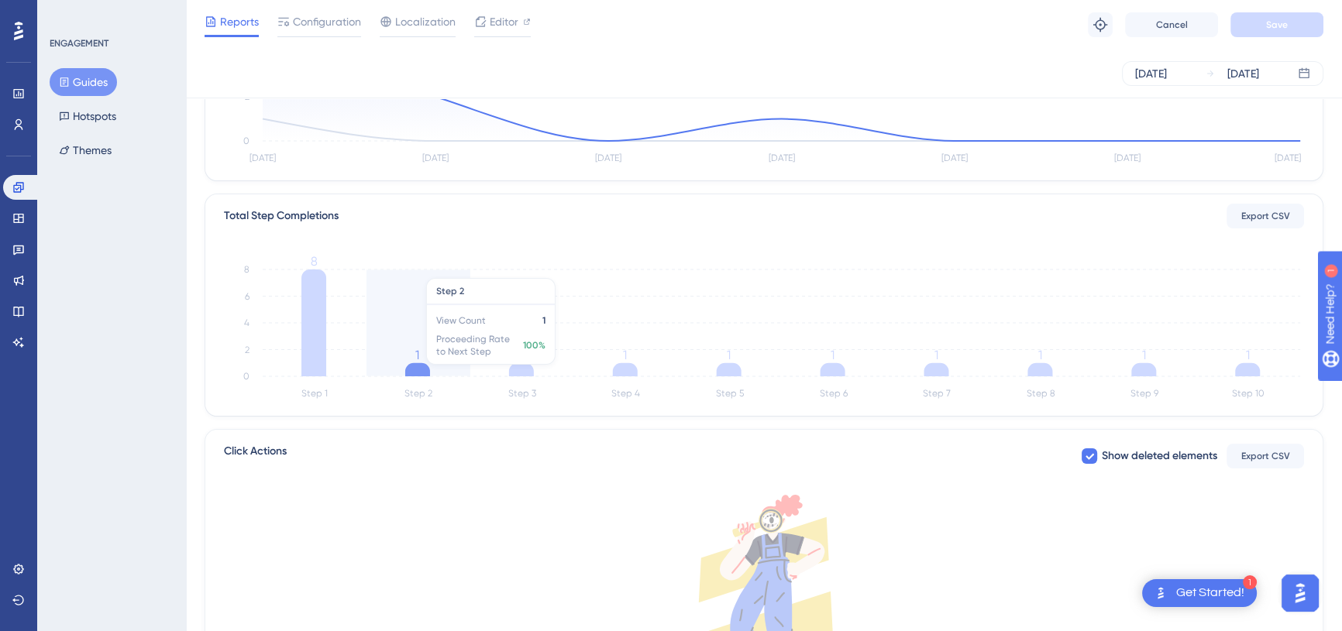
click at [307, 307] on icon at bounding box center [313, 323] width 25 height 107
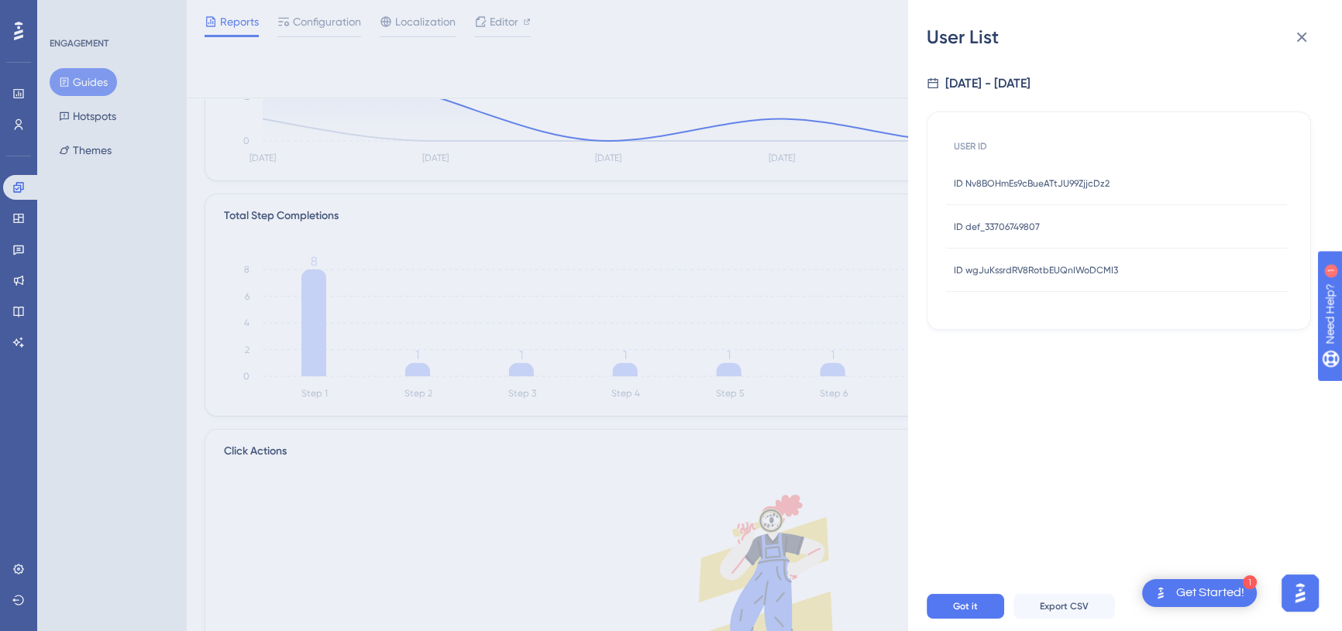
click at [1035, 184] on span "ID Nv8BOHmEs9cBueATtJU99ZjjcDz2" at bounding box center [1032, 183] width 156 height 12
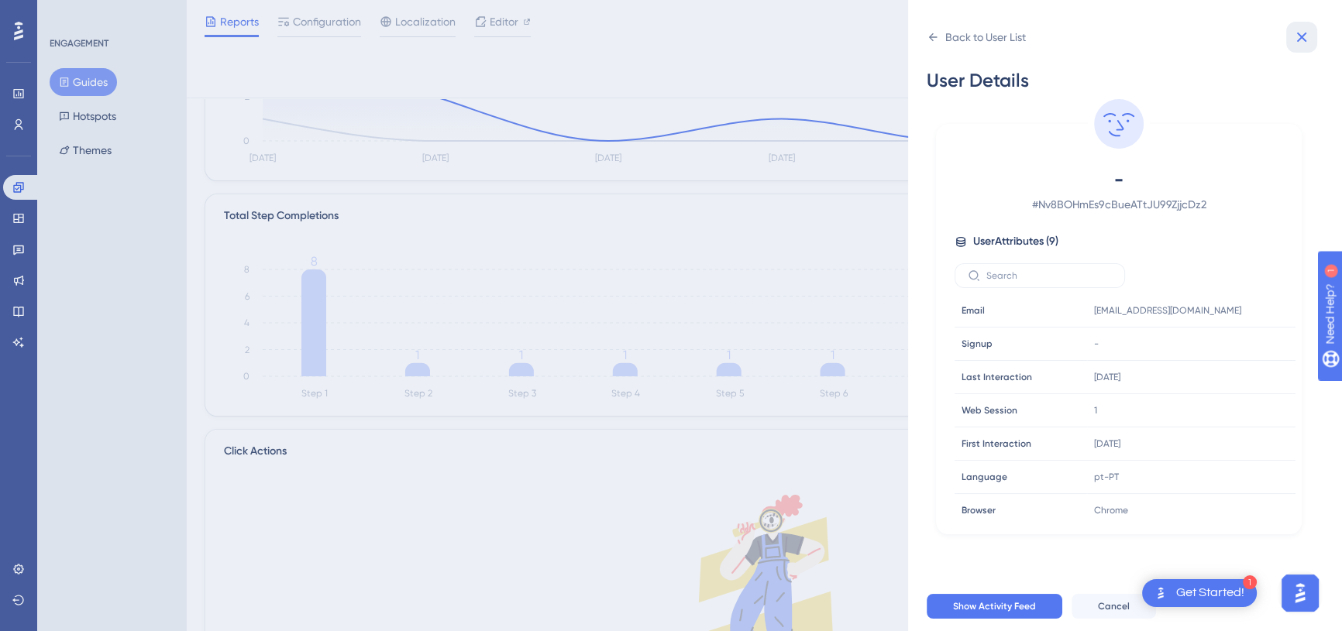
click at [1308, 26] on button at bounding box center [1301, 37] width 31 height 31
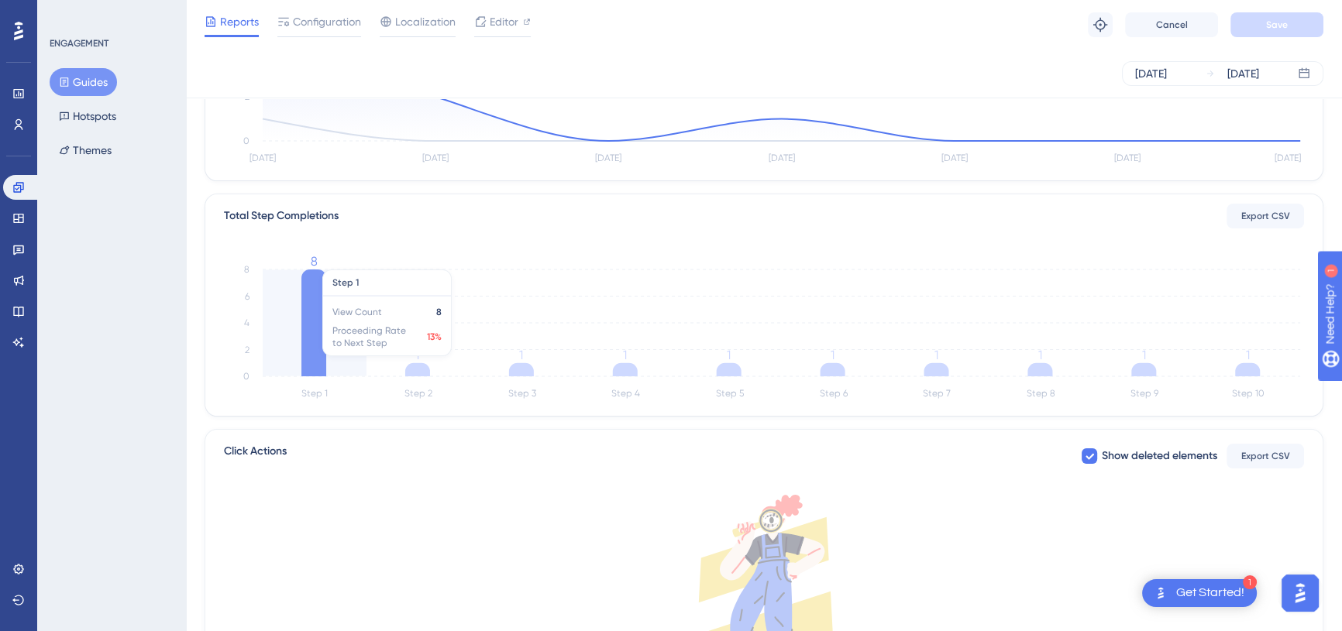
click at [322, 318] on icon at bounding box center [313, 323] width 25 height 107
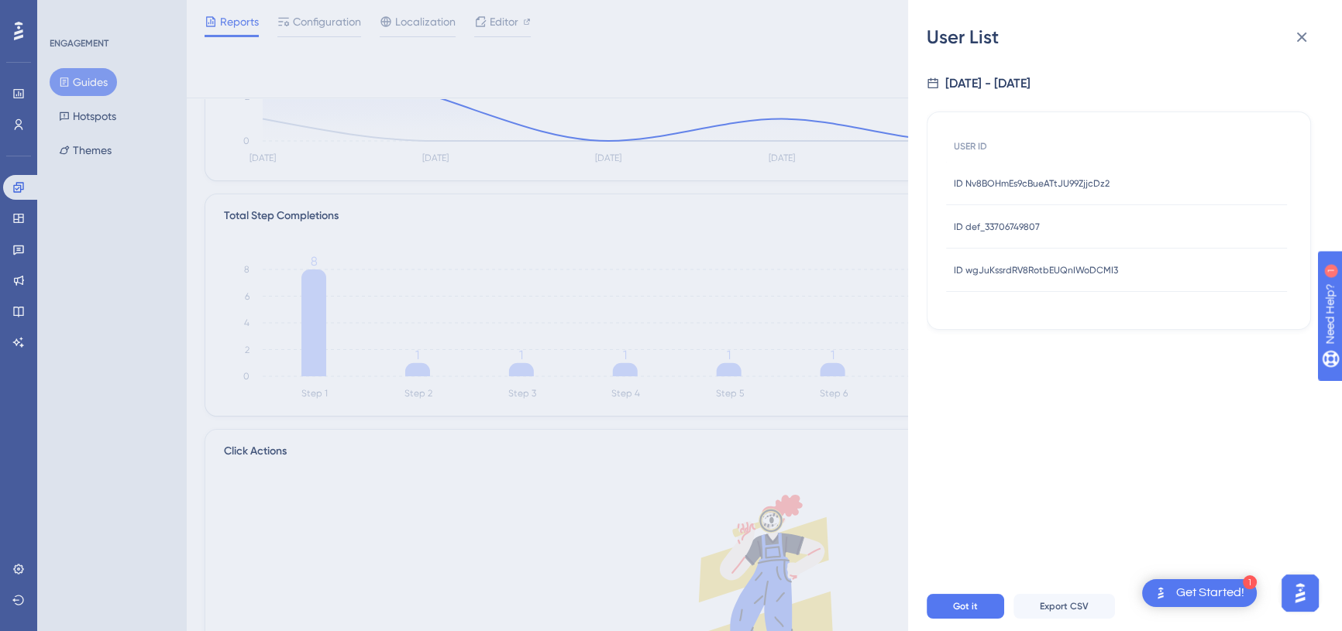
click at [1022, 221] on span "ID def_33706749807" at bounding box center [997, 227] width 86 height 12
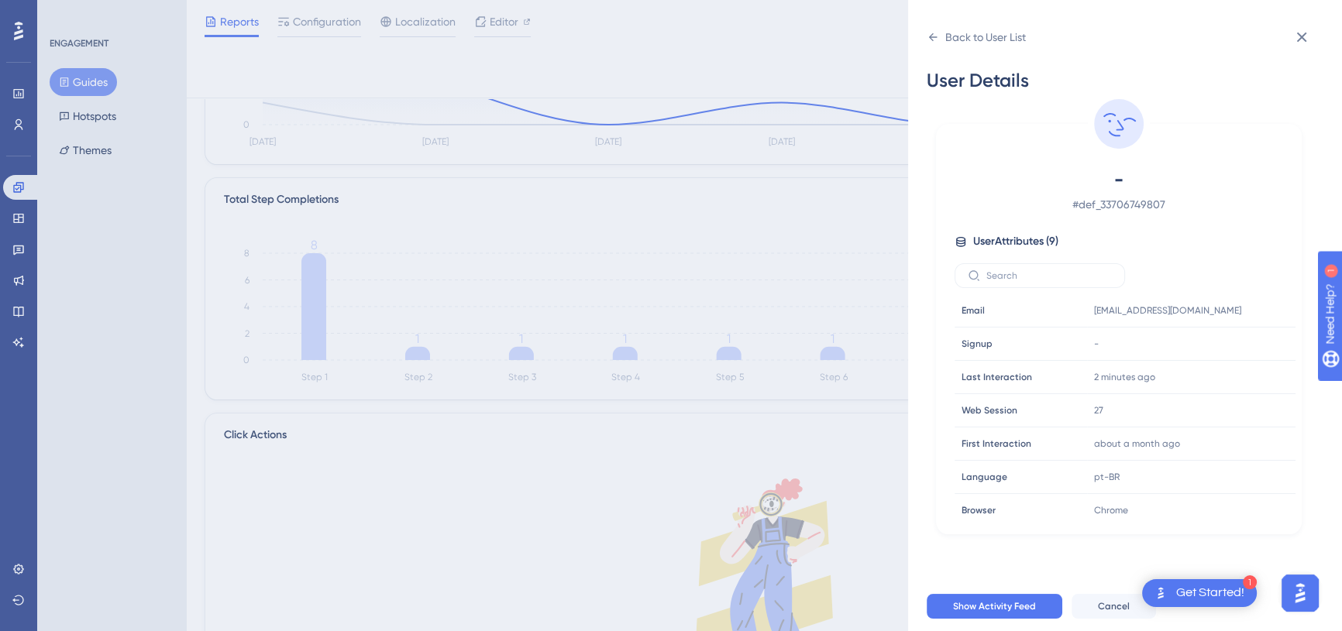
scroll to position [352, 0]
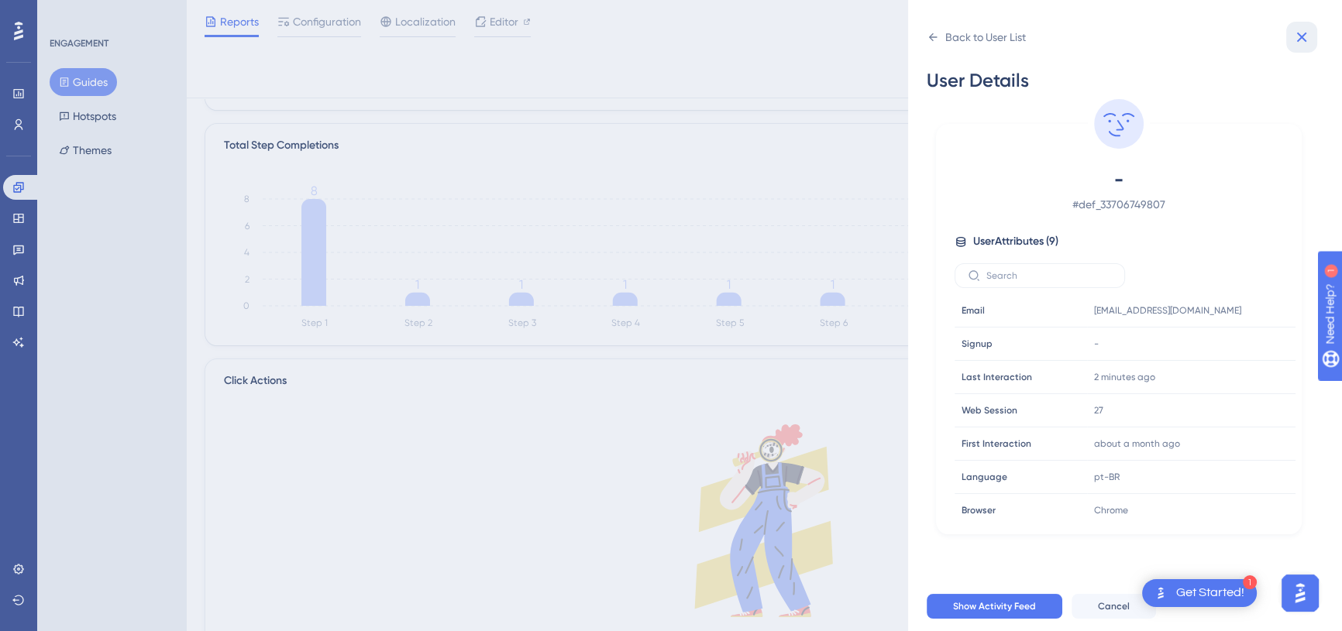
click at [1295, 45] on icon at bounding box center [1301, 37] width 19 height 19
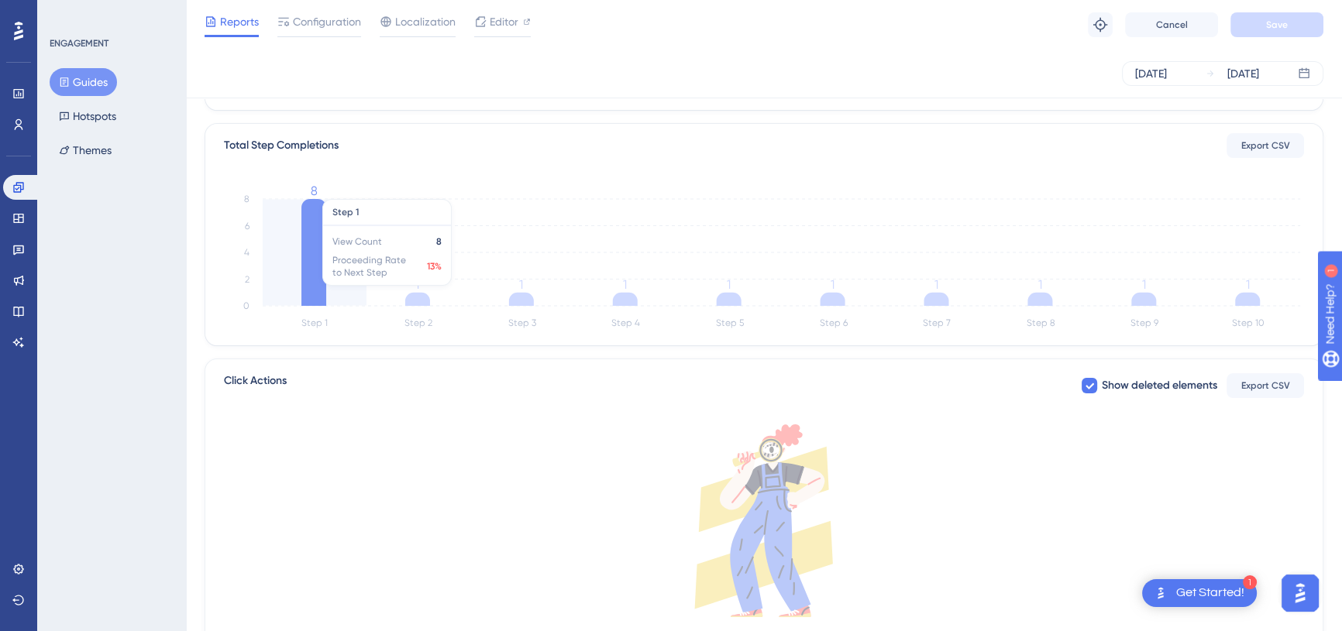
click at [329, 282] on icon "Step 1 Step 2 Step 3 Step 4 Step 5 Step 6 Step 7 Step 8 Step 9 Step 10 0 2 4 6 …" at bounding box center [764, 259] width 1080 height 148
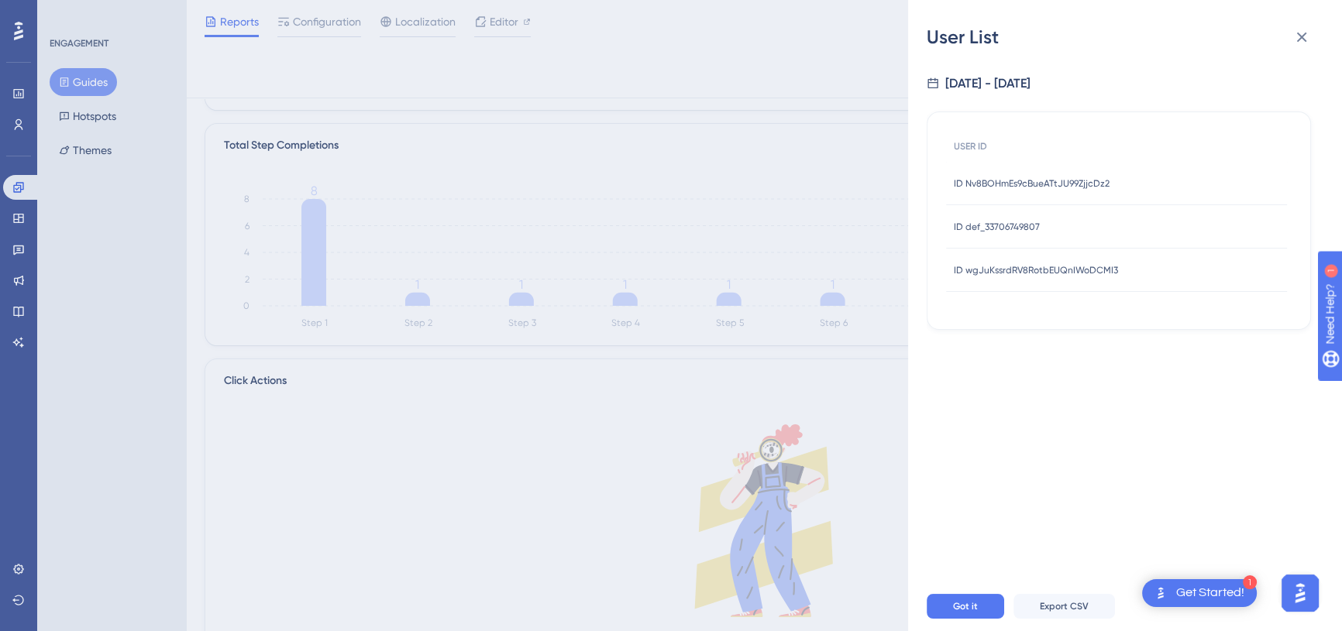
click at [994, 264] on span "ID wgJuKssrdRV8RotbEUQnIWoDCMI3" at bounding box center [1036, 270] width 164 height 12
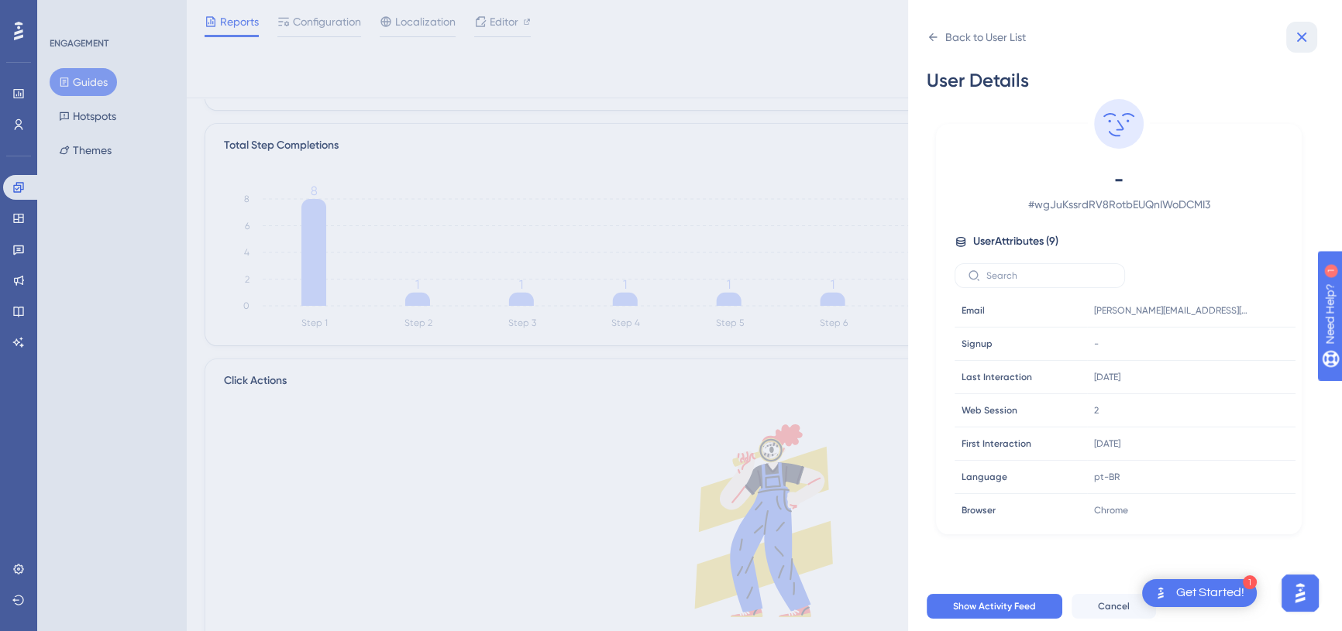
click at [1311, 24] on button at bounding box center [1301, 37] width 31 height 31
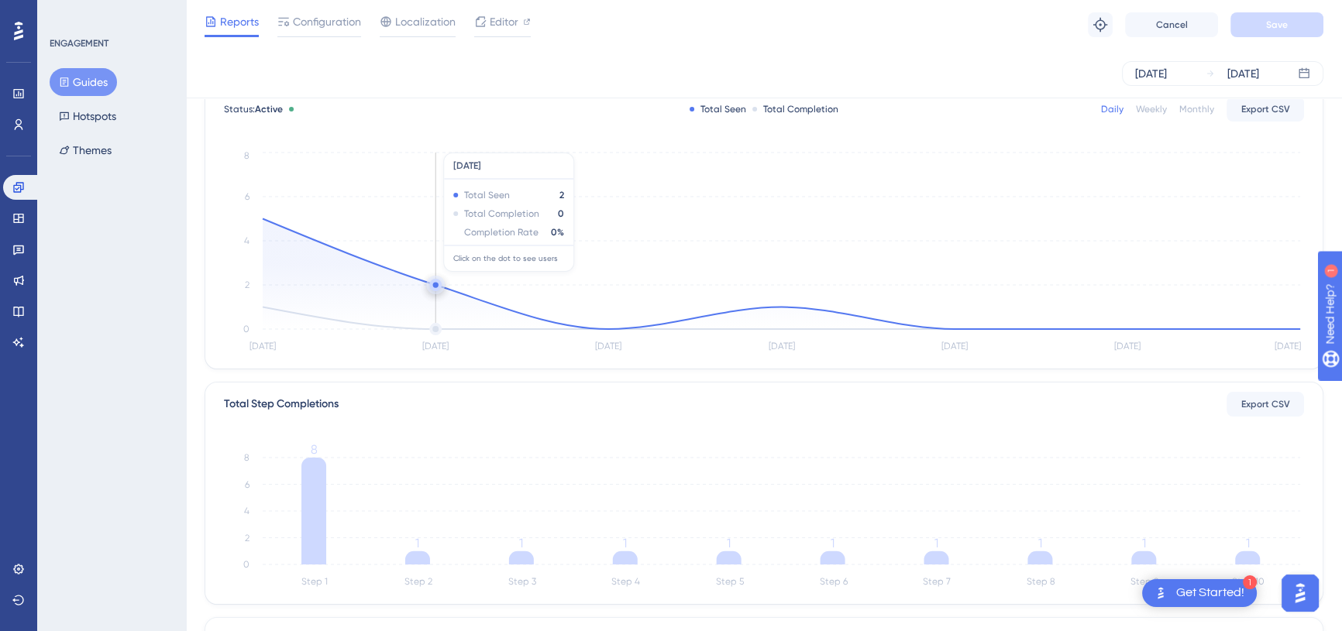
scroll to position [0, 0]
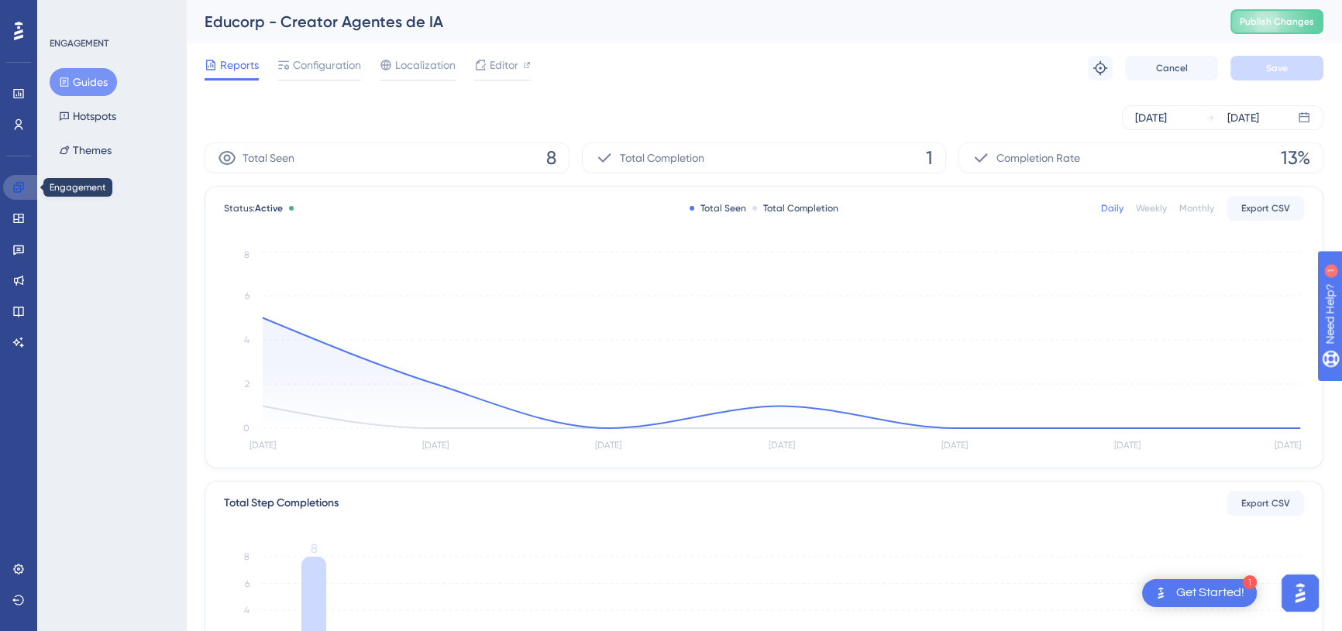
click at [26, 184] on link at bounding box center [21, 187] width 37 height 25
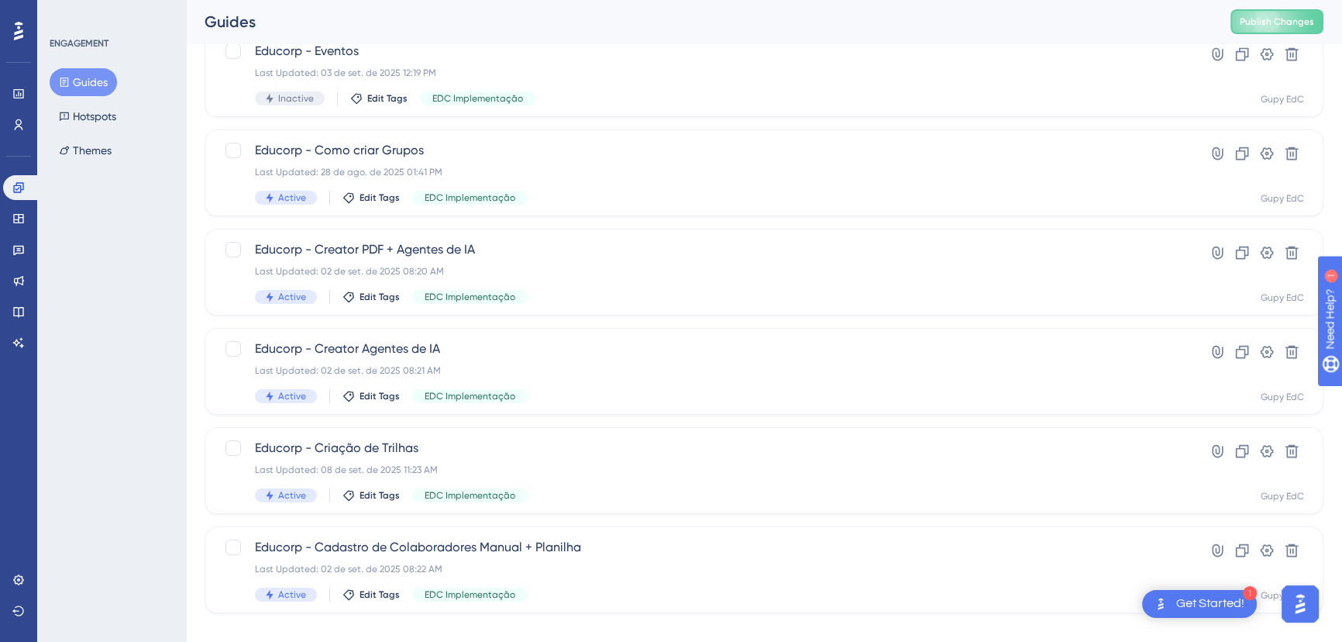
scroll to position [269, 0]
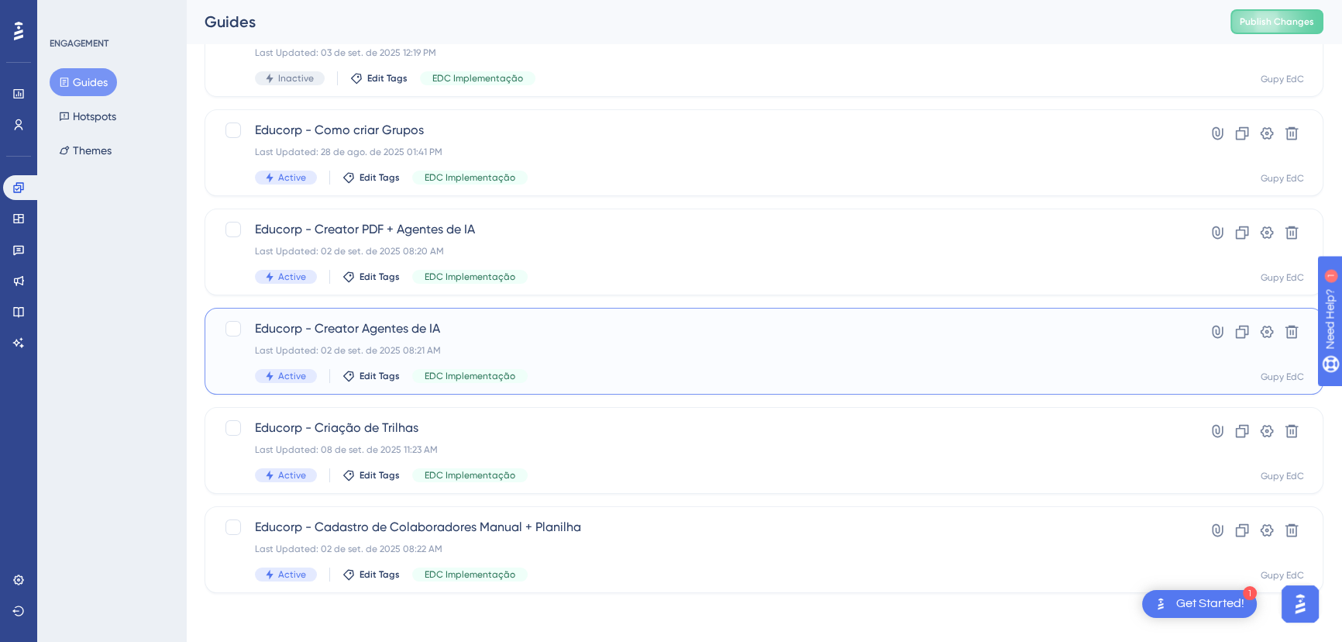
click at [487, 333] on span "Educorp - Creator Agentes de IA" at bounding box center [702, 328] width 894 height 19
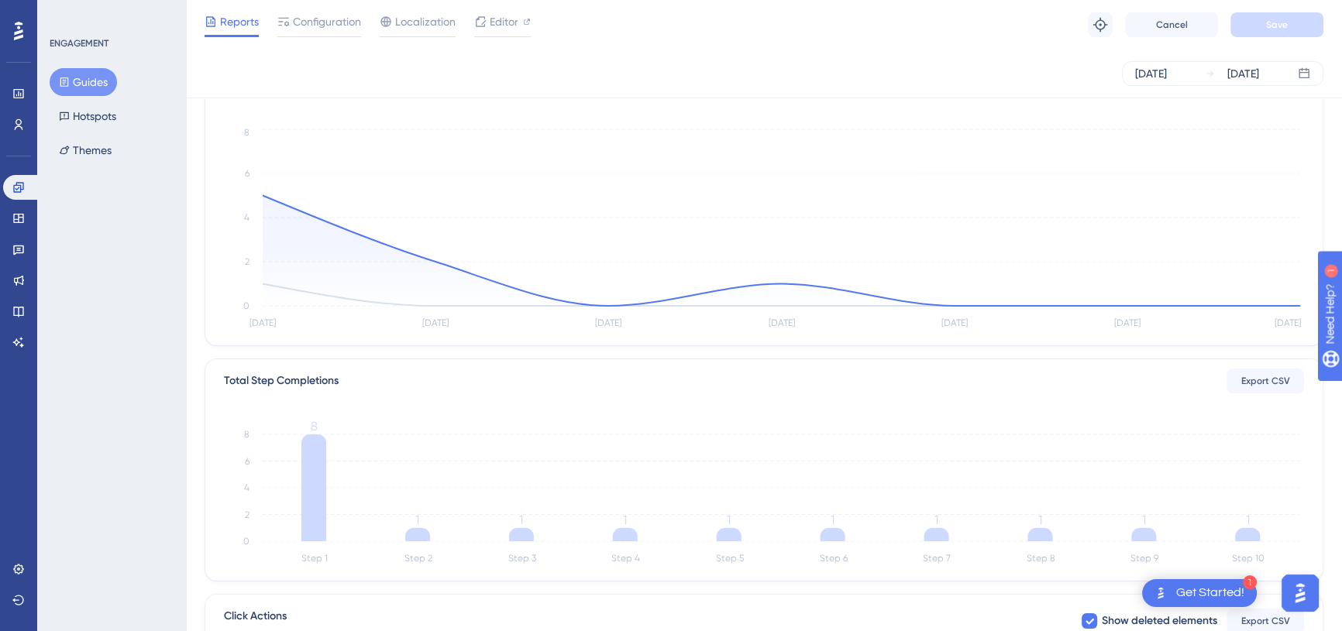
scroll to position [140, 0]
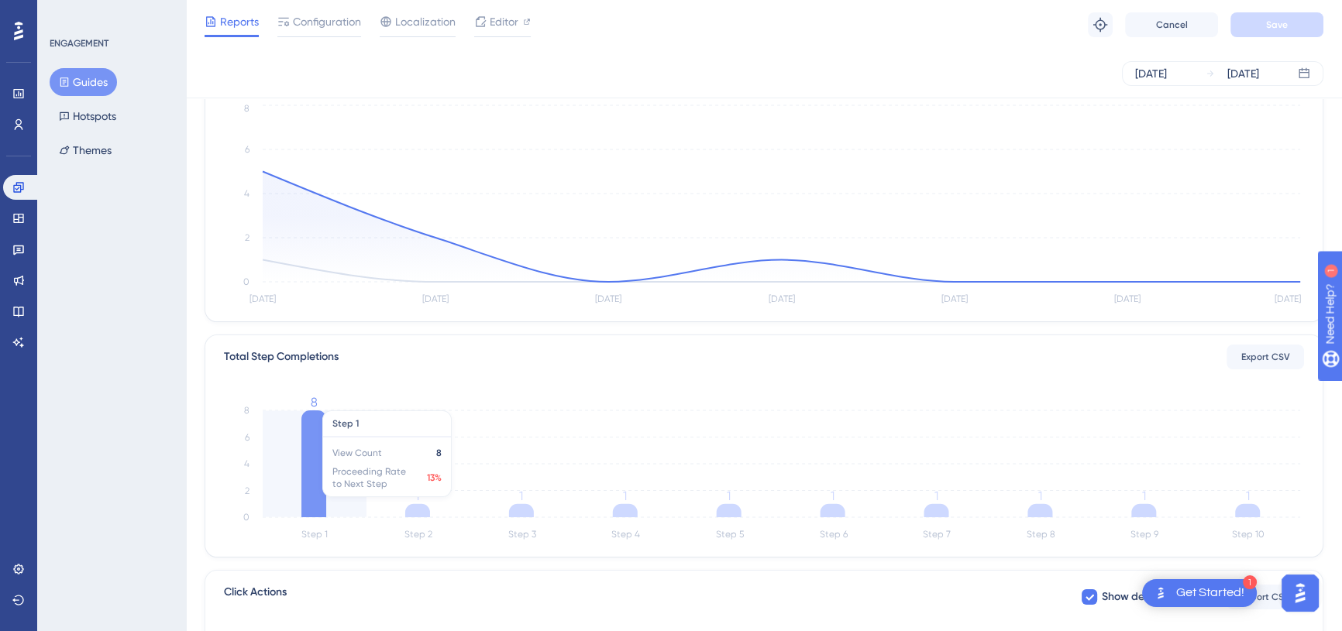
click at [313, 467] on icon at bounding box center [313, 464] width 25 height 107
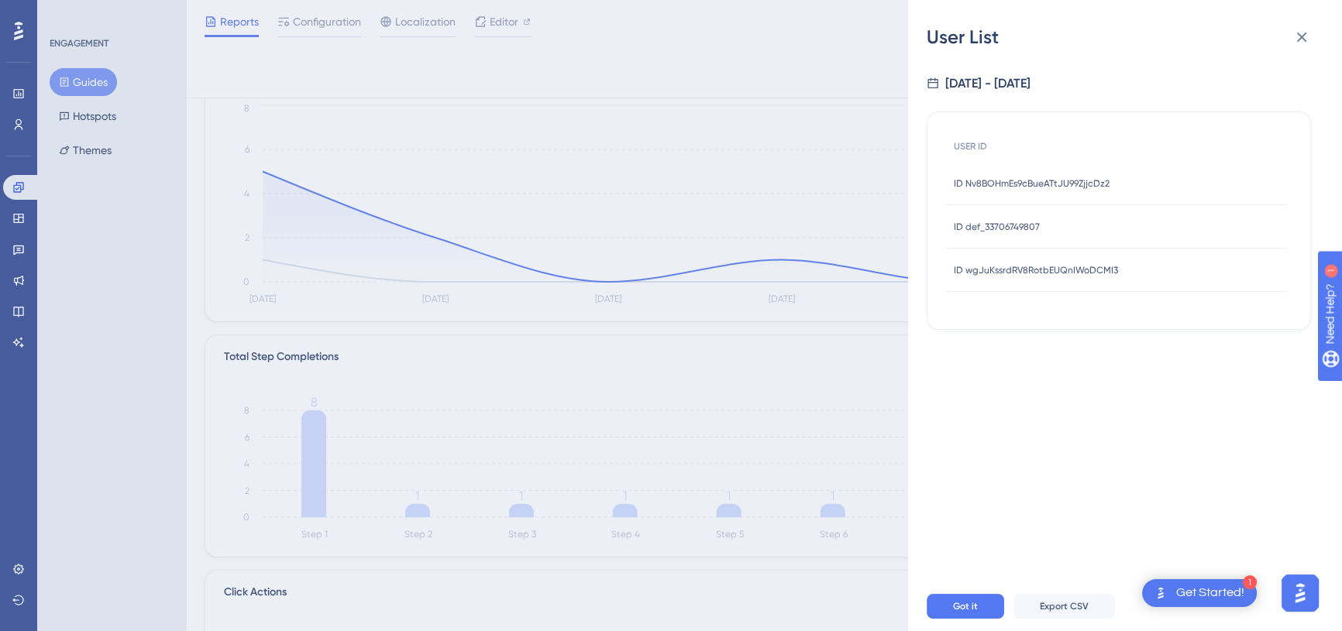
click at [1037, 192] on div "ID Nv8BOHmEs9cBueATtJU99ZjjcDz2 ID Nv8BOHmEs9cBueATtJU99ZjjcDz2" at bounding box center [1032, 183] width 156 height 43
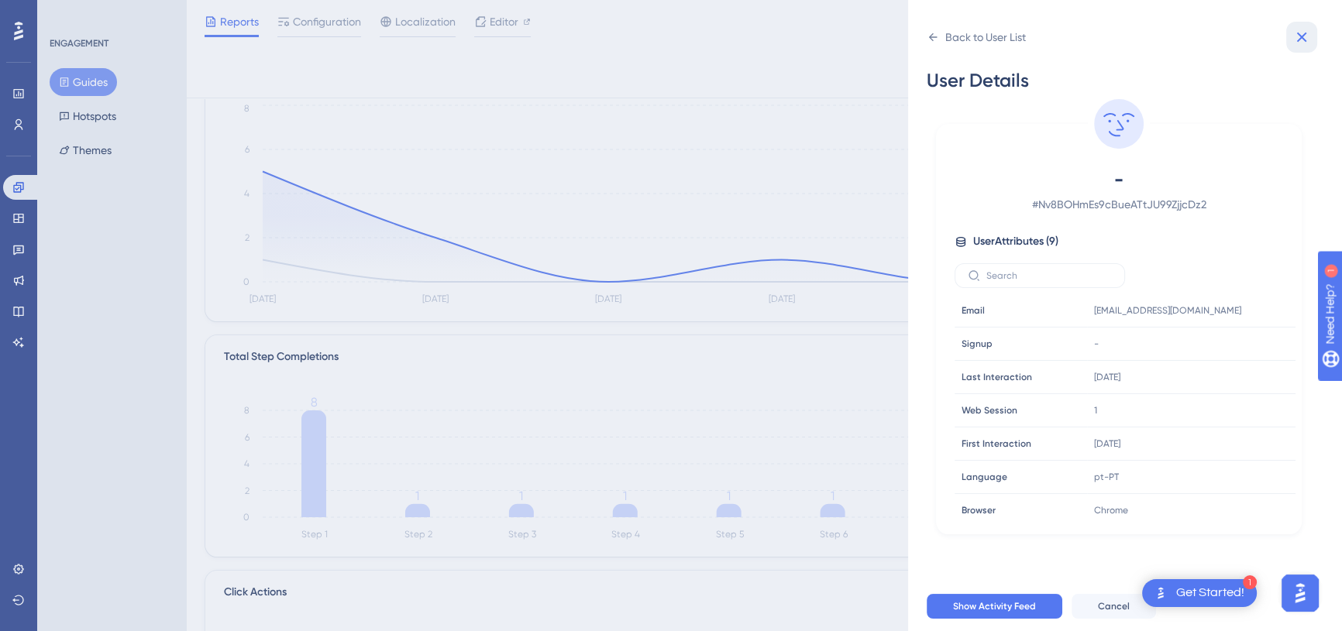
click at [1292, 46] on button at bounding box center [1301, 37] width 31 height 31
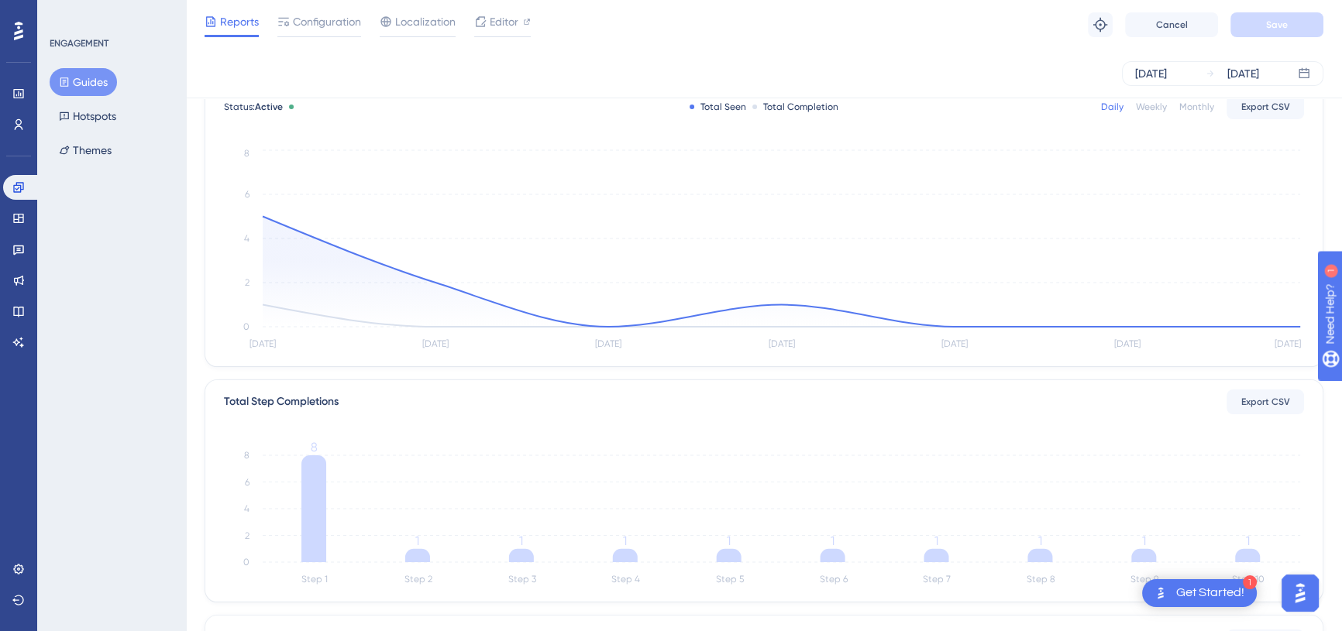
scroll to position [70, 0]
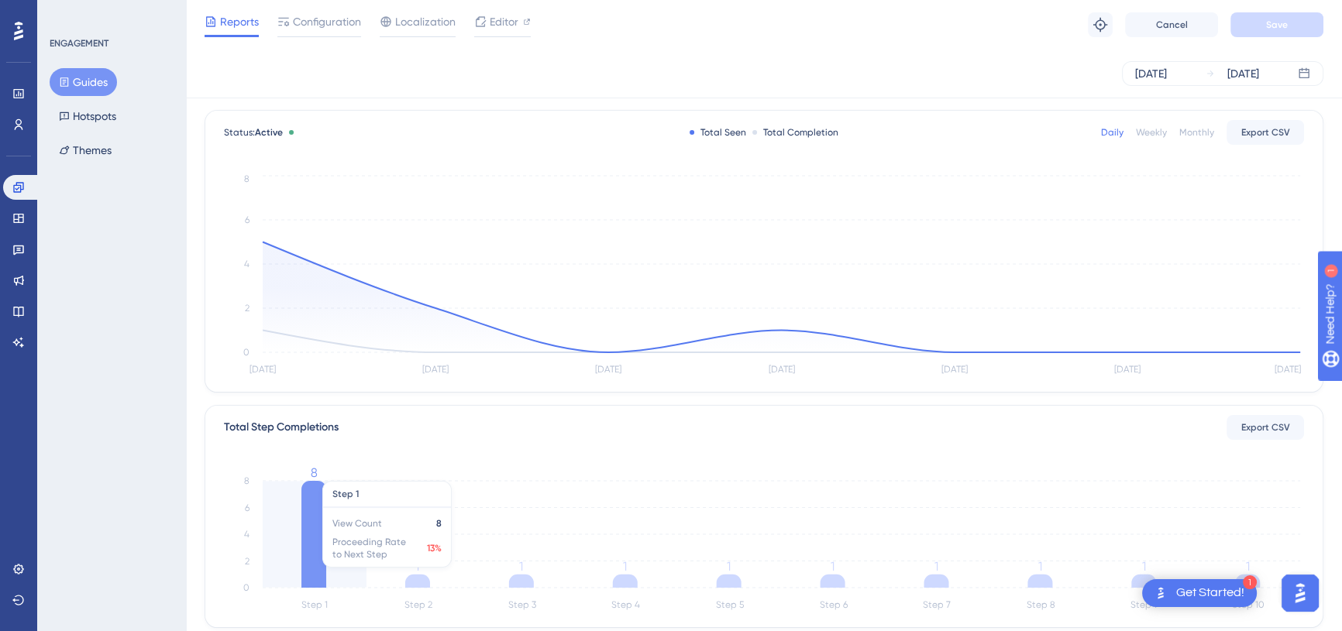
click at [314, 522] on icon at bounding box center [313, 534] width 25 height 107
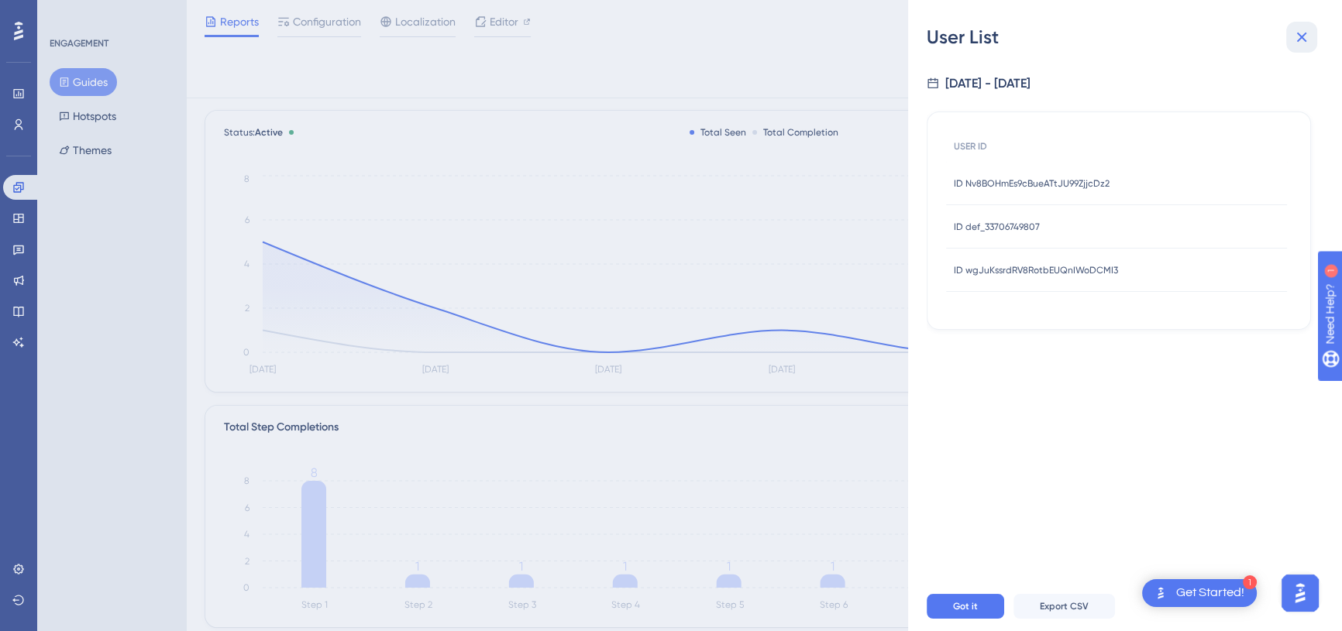
click at [1306, 42] on icon at bounding box center [1301, 37] width 19 height 19
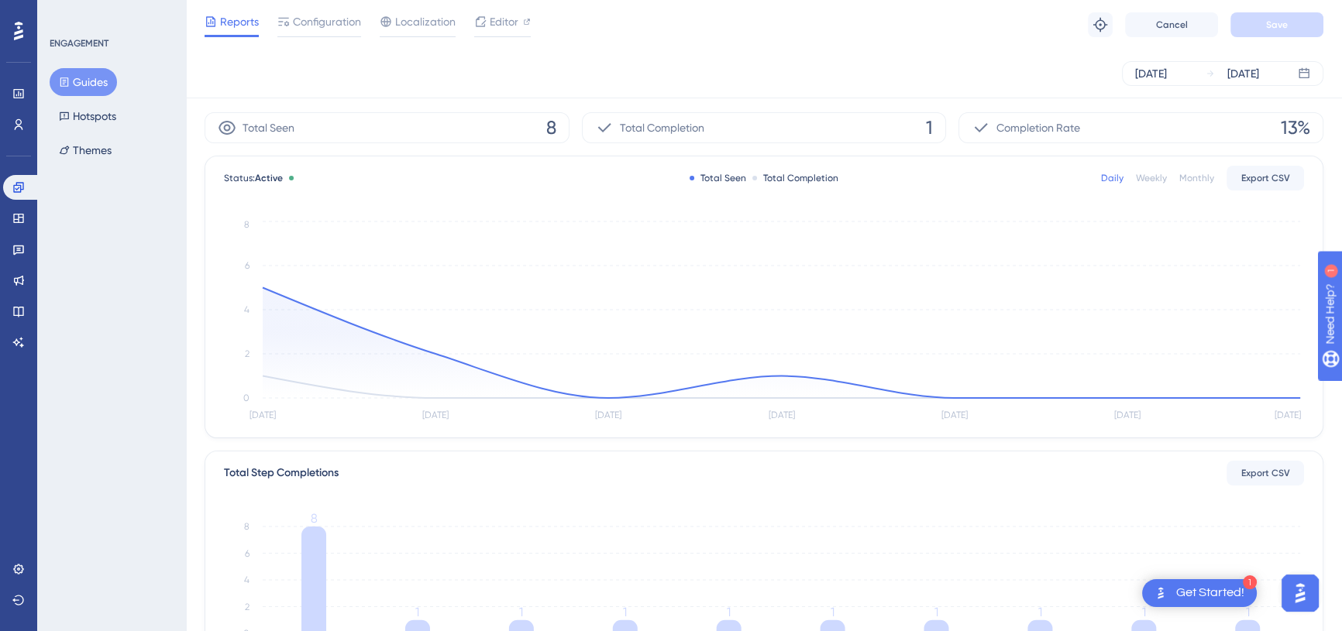
scroll to position [0, 0]
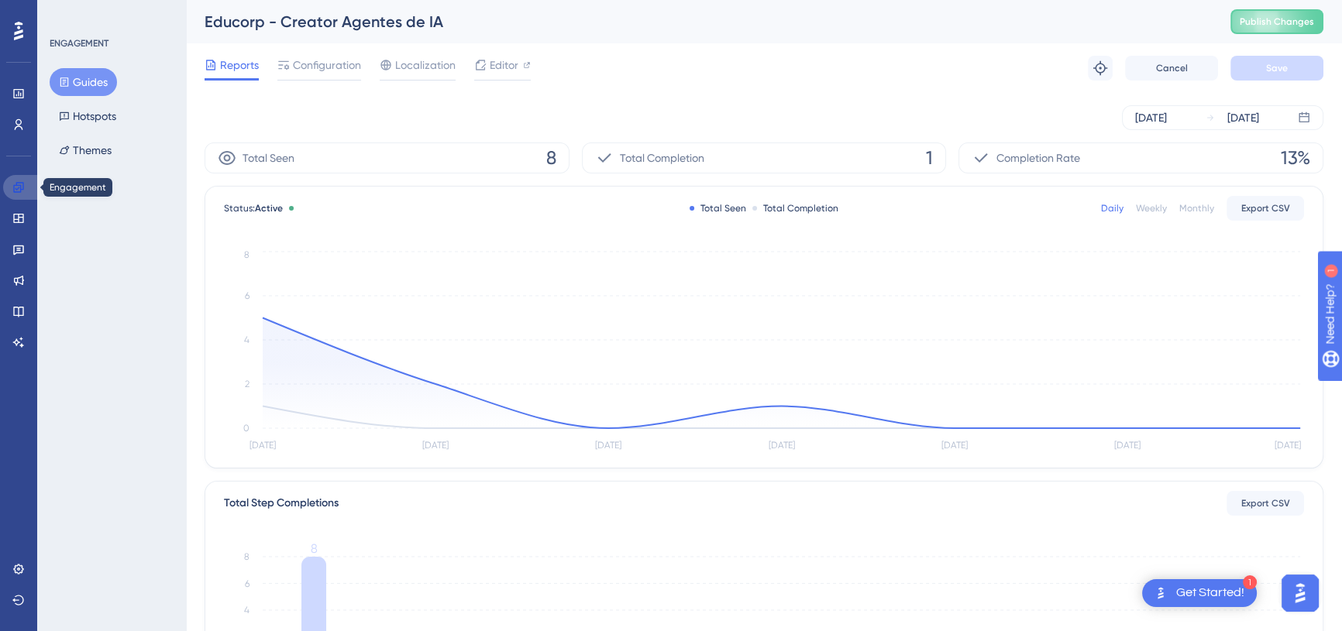
click at [26, 191] on link at bounding box center [21, 187] width 37 height 25
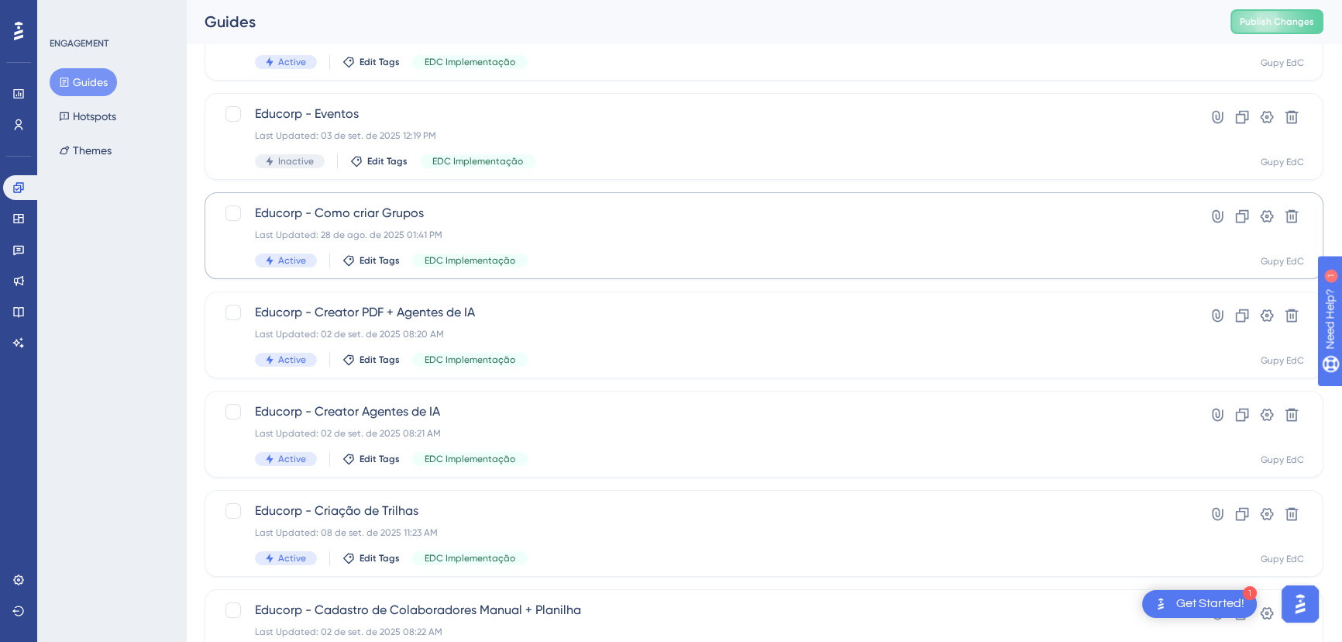
scroll to position [211, 0]
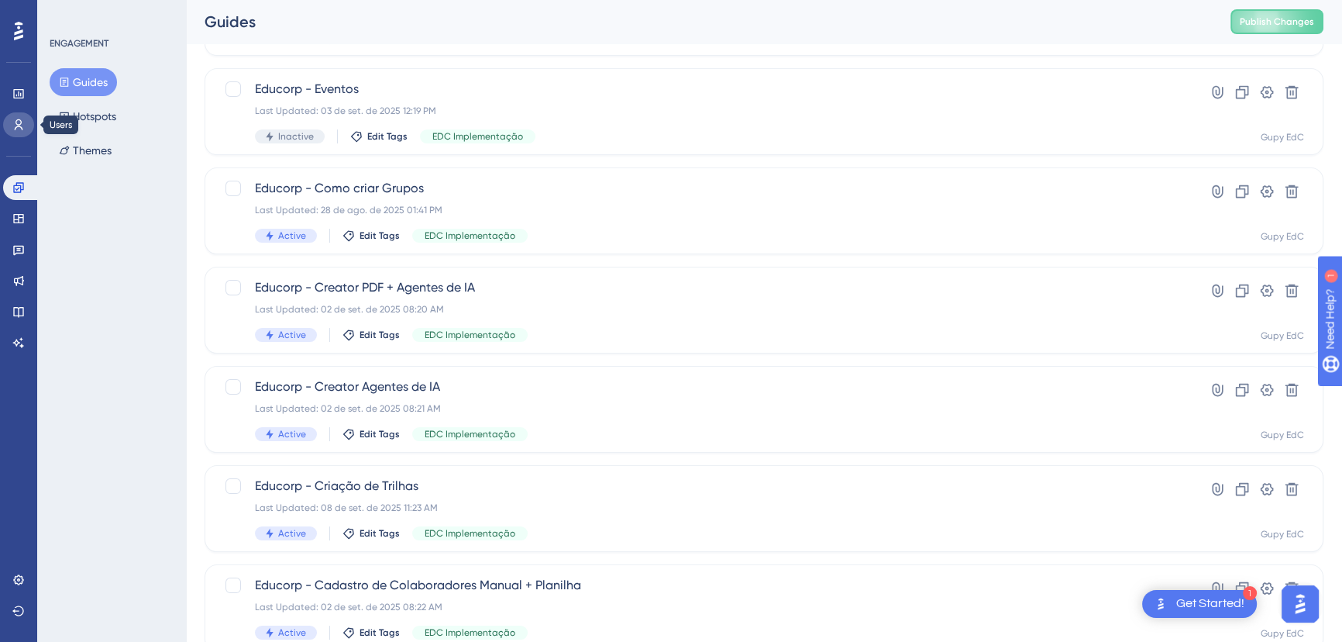
click at [12, 128] on icon at bounding box center [18, 125] width 12 height 12
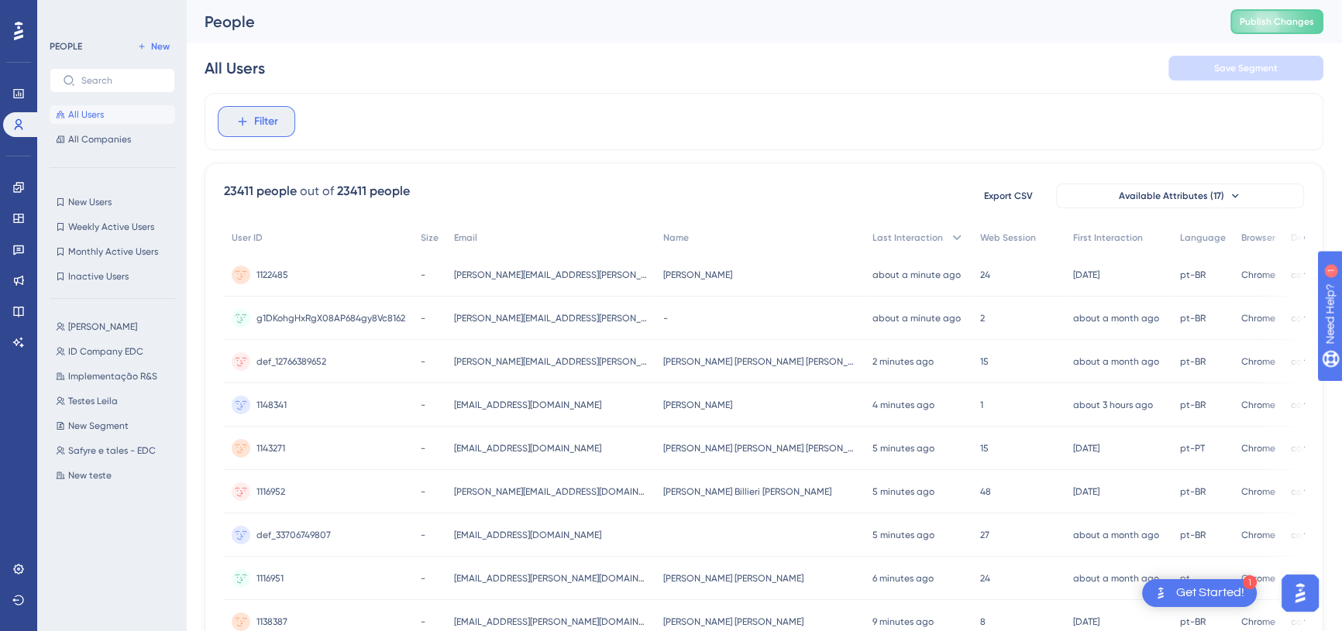
click at [263, 134] on button "Filter" at bounding box center [256, 121] width 77 height 31
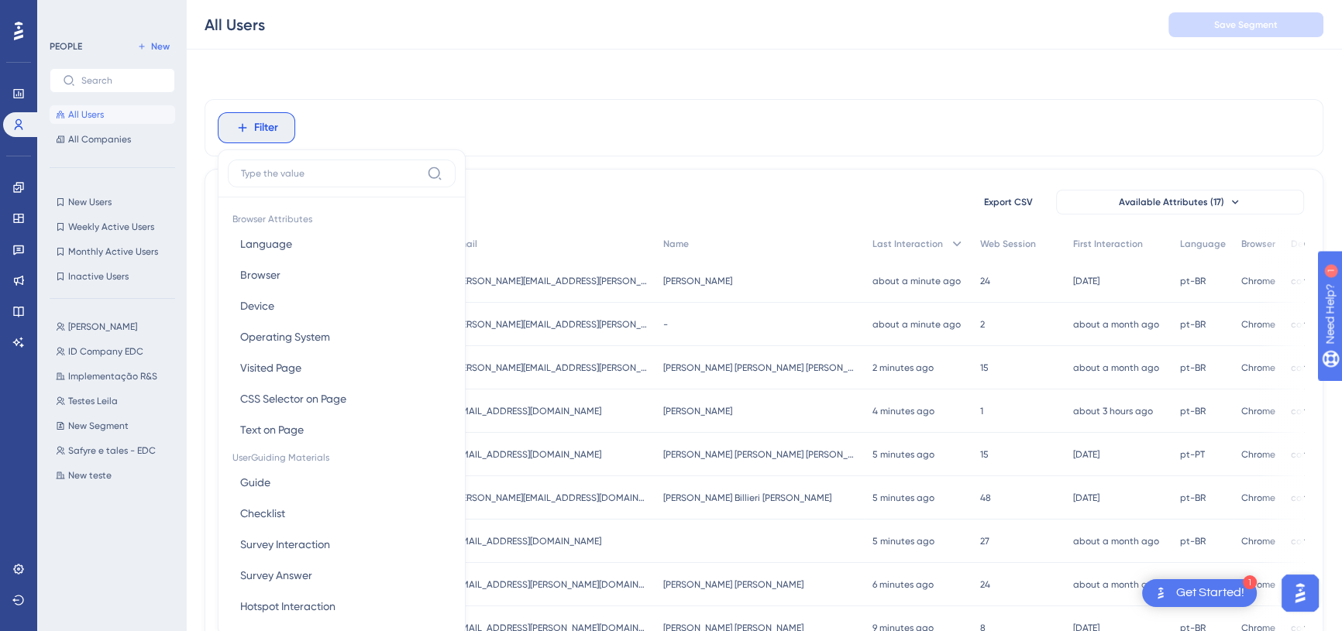
scroll to position [71, 0]
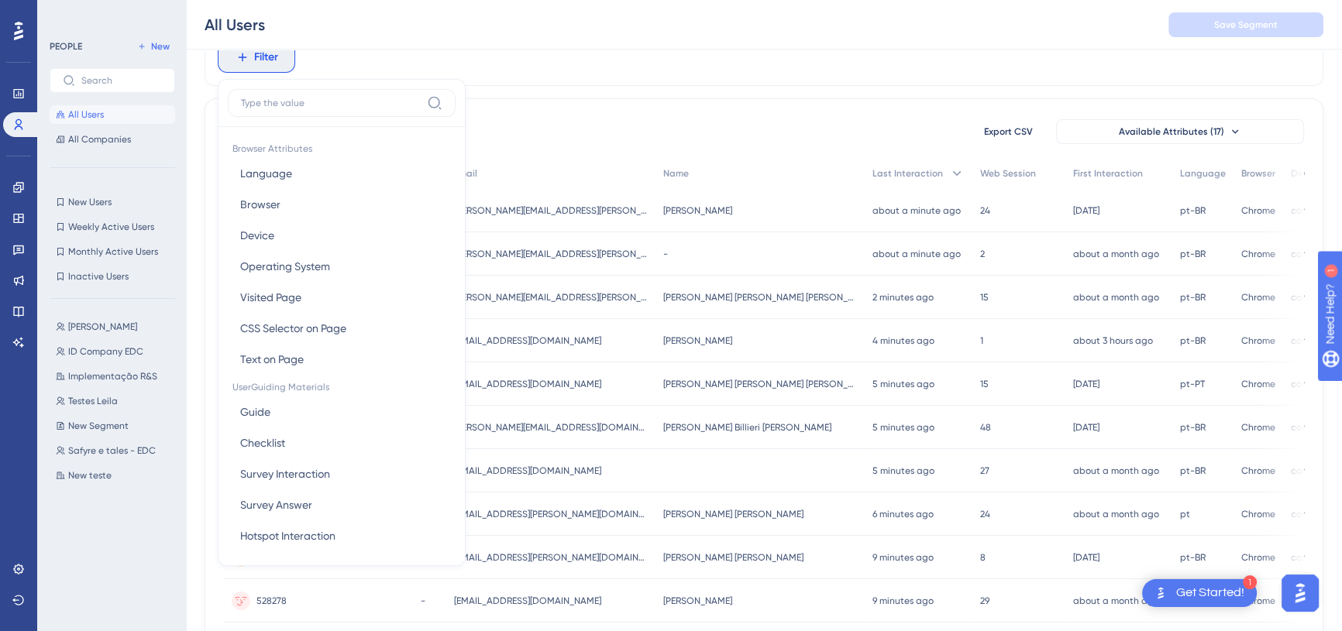
click at [561, 39] on div "All Users Save Segment" at bounding box center [764, 25] width 1156 height 50
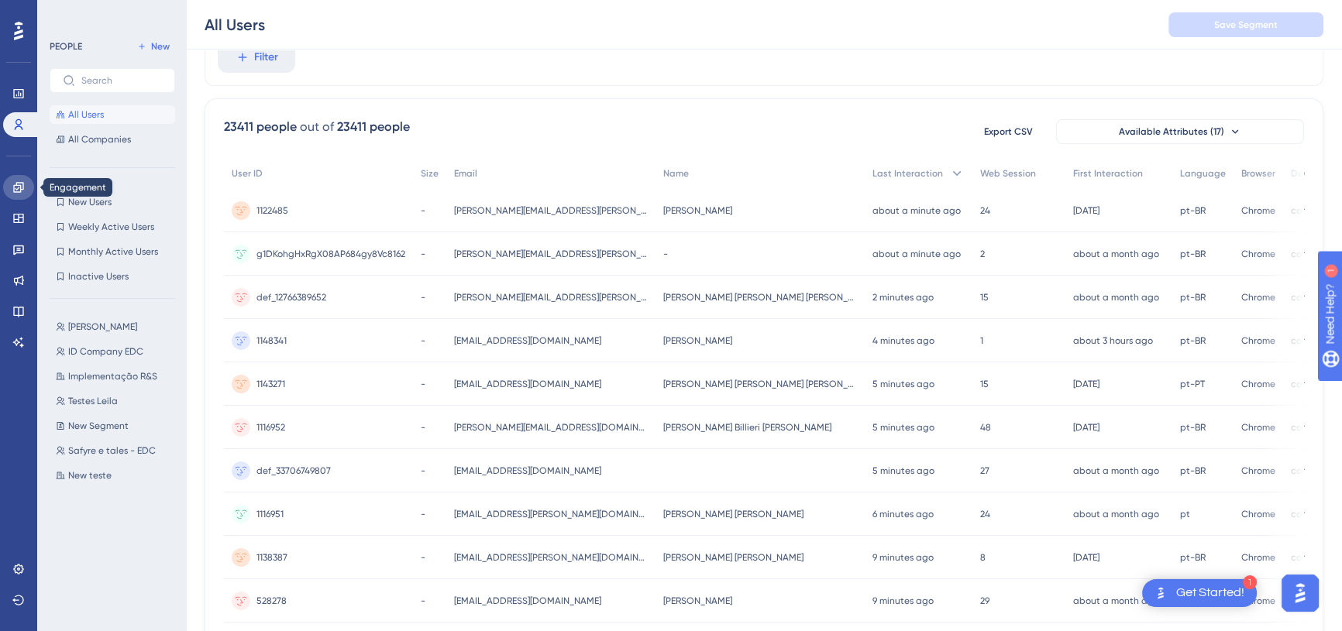
click at [13, 186] on icon at bounding box center [18, 187] width 12 height 12
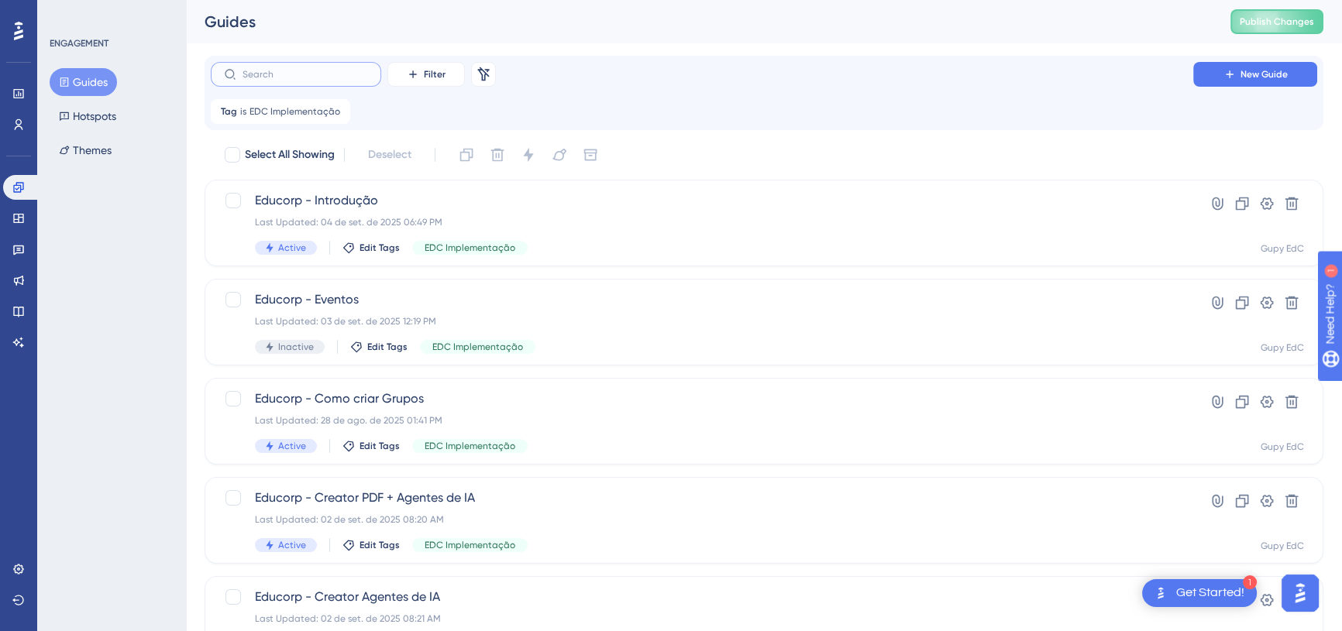
click at [348, 71] on input "text" at bounding box center [306, 74] width 126 height 11
type input "R"
click at [290, 114] on span "EDC Implementação" at bounding box center [294, 111] width 91 height 12
click at [291, 187] on span "EDC Implementação" at bounding box center [288, 186] width 102 height 19
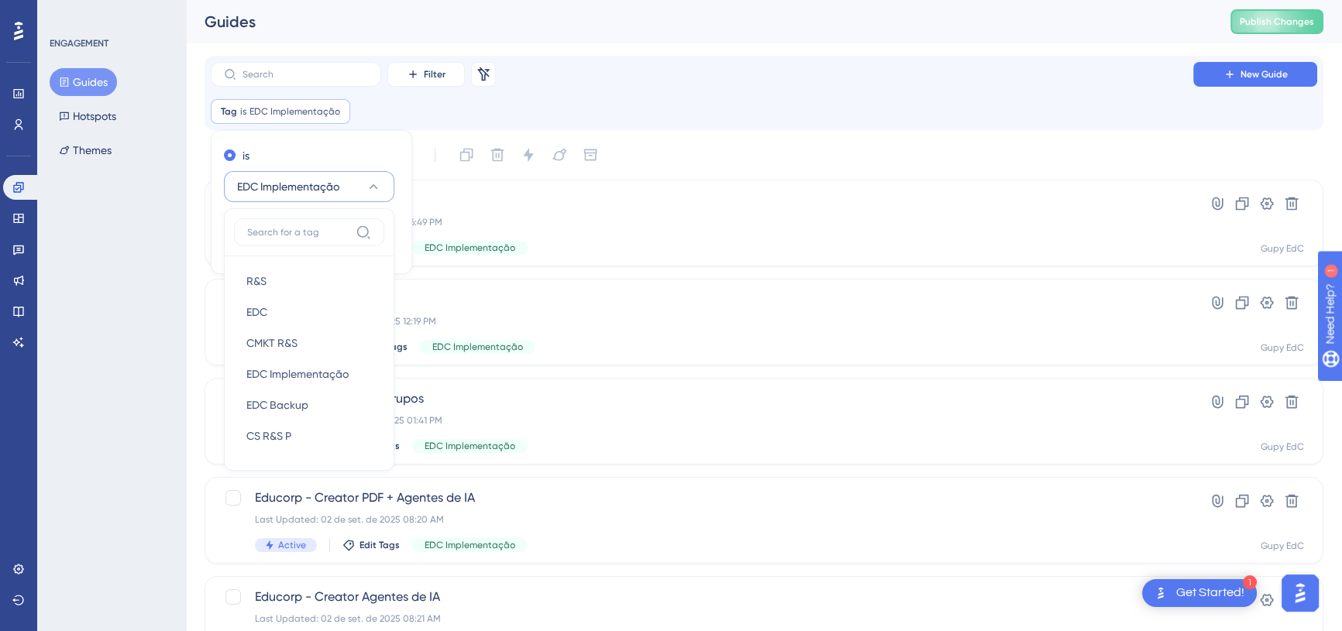
scroll to position [23, 0]
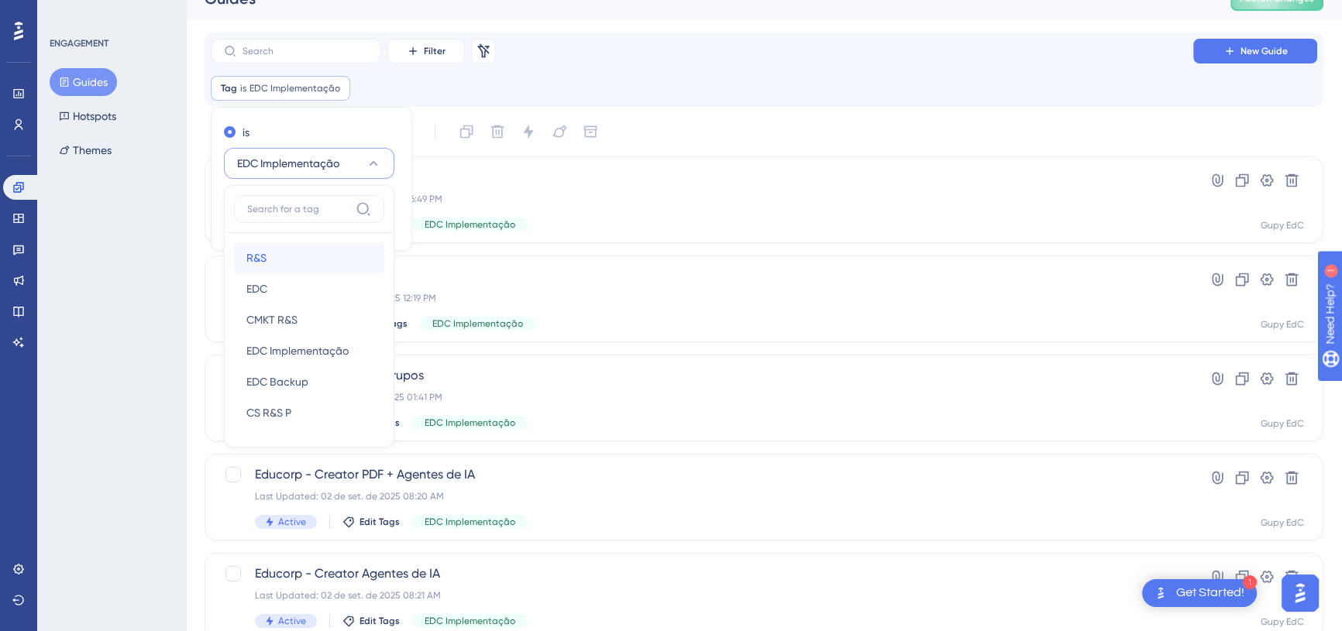
click at [288, 257] on div "R&S R&S" at bounding box center [309, 258] width 126 height 31
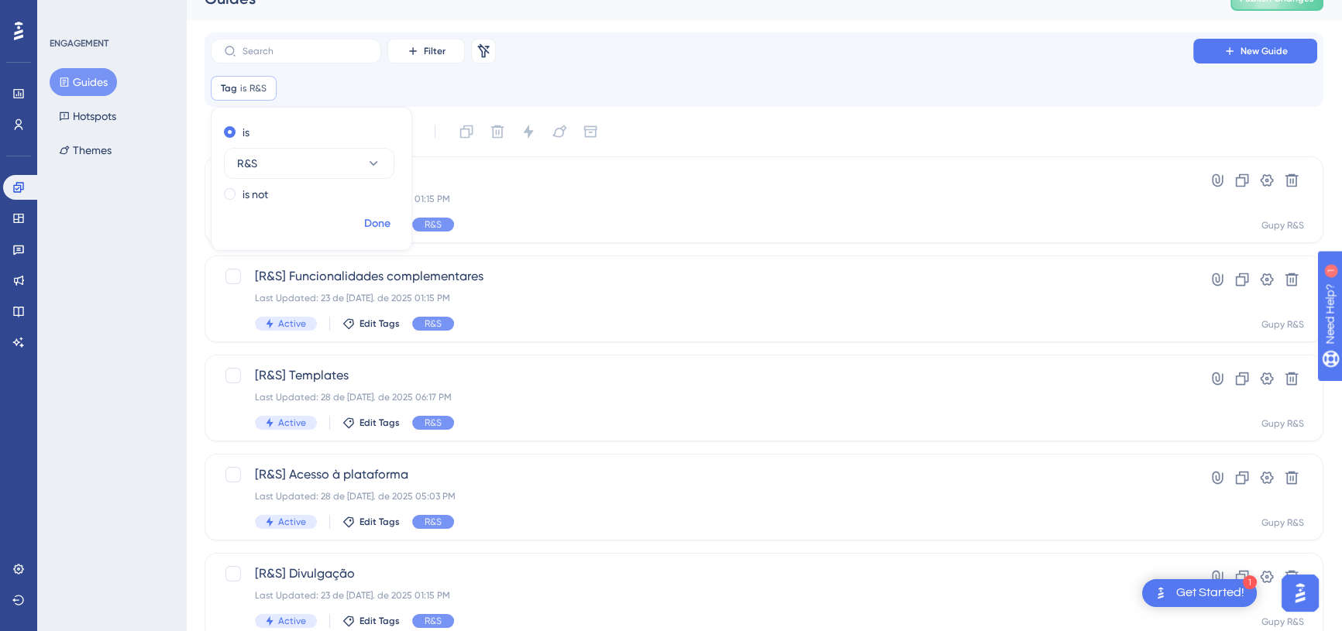
click at [388, 218] on span "Done" at bounding box center [377, 224] width 26 height 19
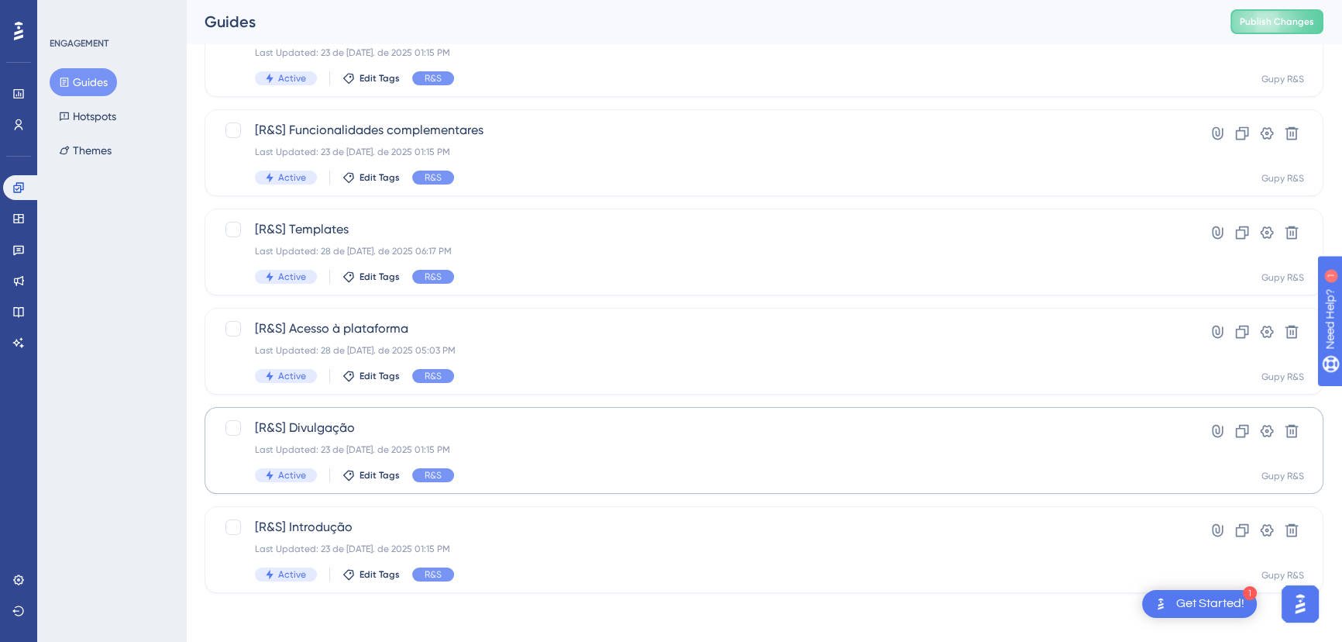
scroll to position [170, 0]
click at [405, 528] on span "[R&S] Introdução" at bounding box center [702, 526] width 894 height 19
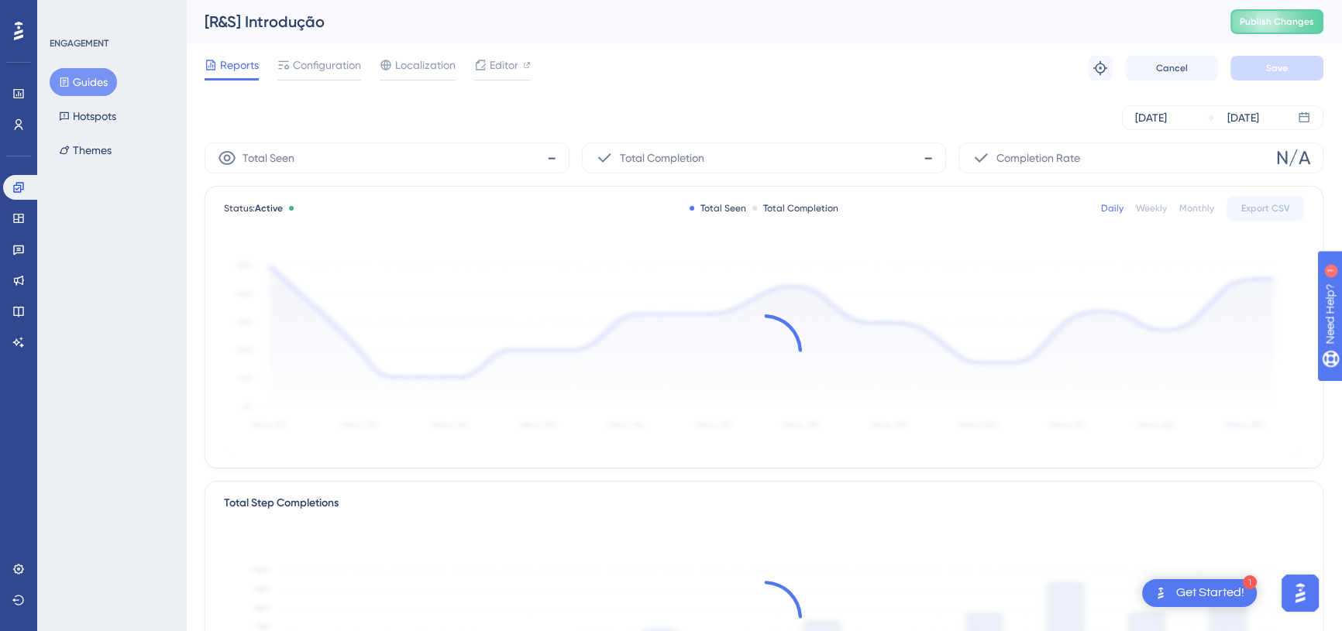
scroll to position [140, 0]
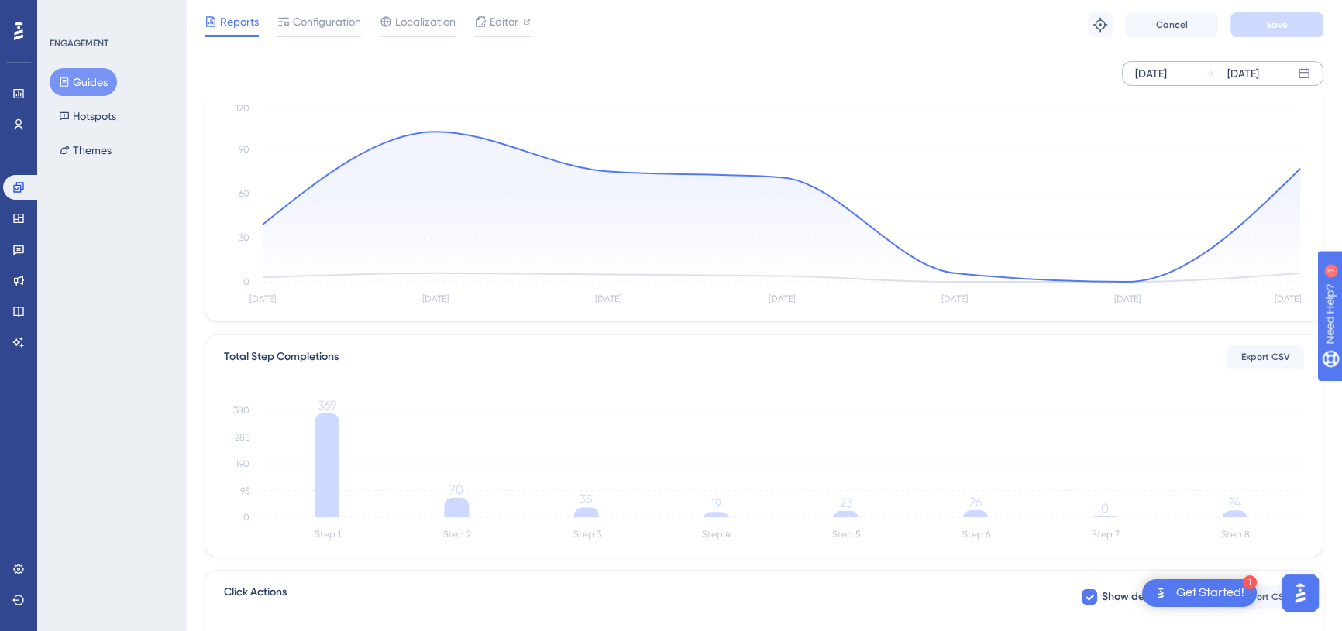
click at [1167, 71] on div "[DATE]" at bounding box center [1151, 73] width 32 height 19
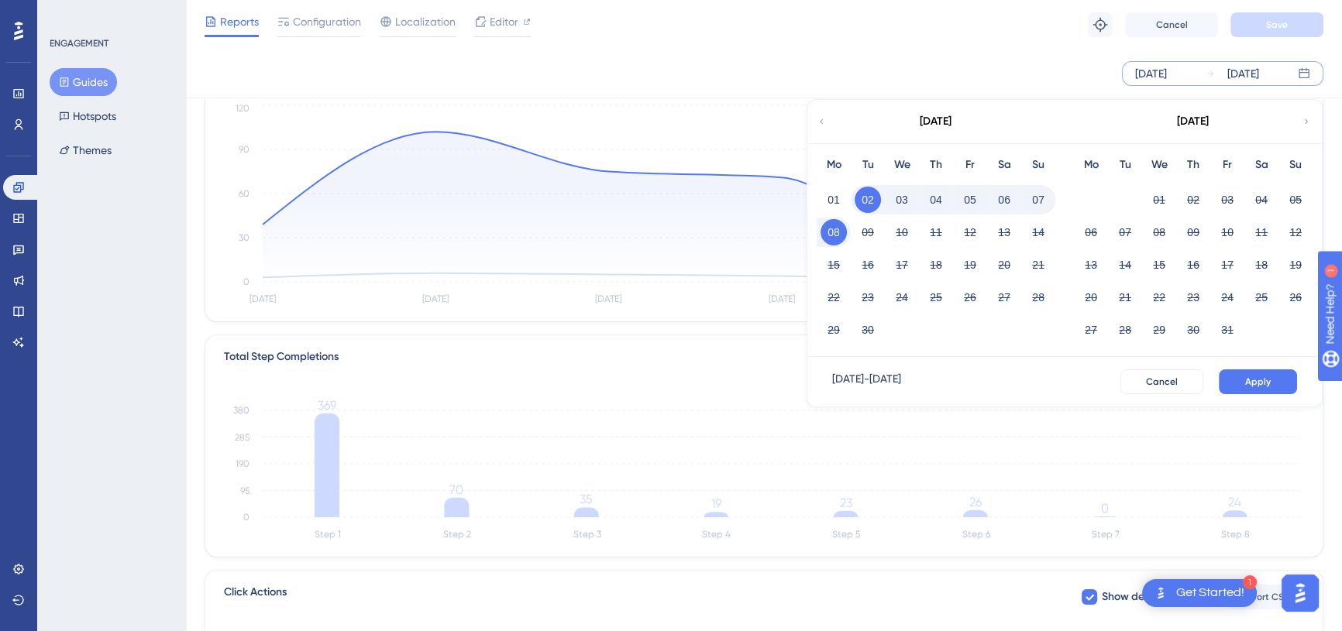
click at [841, 229] on button "08" at bounding box center [834, 232] width 26 height 26
click at [1246, 380] on span "Apply" at bounding box center [1258, 382] width 26 height 12
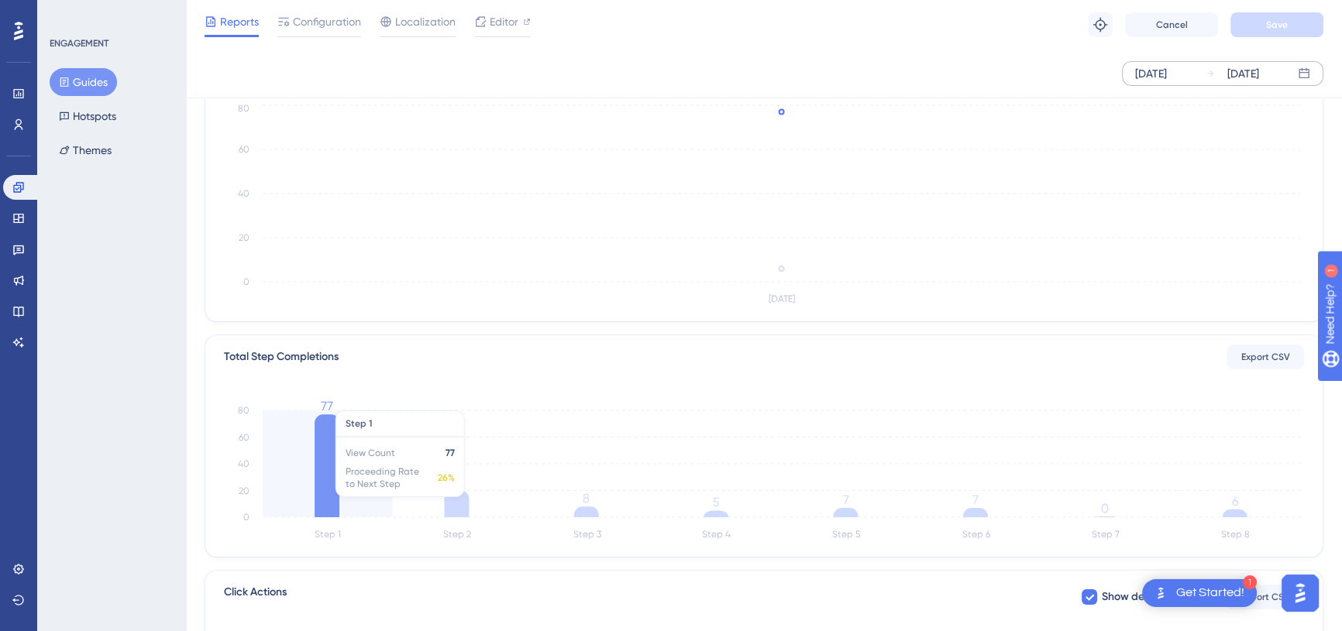
click at [350, 444] on icon "Step 1 Step 2 Step 3 Step 4 Step 5 Step 6 Step 7 Step 8 0 20 40 60 80 77 20 8 5…" at bounding box center [764, 471] width 1080 height 148
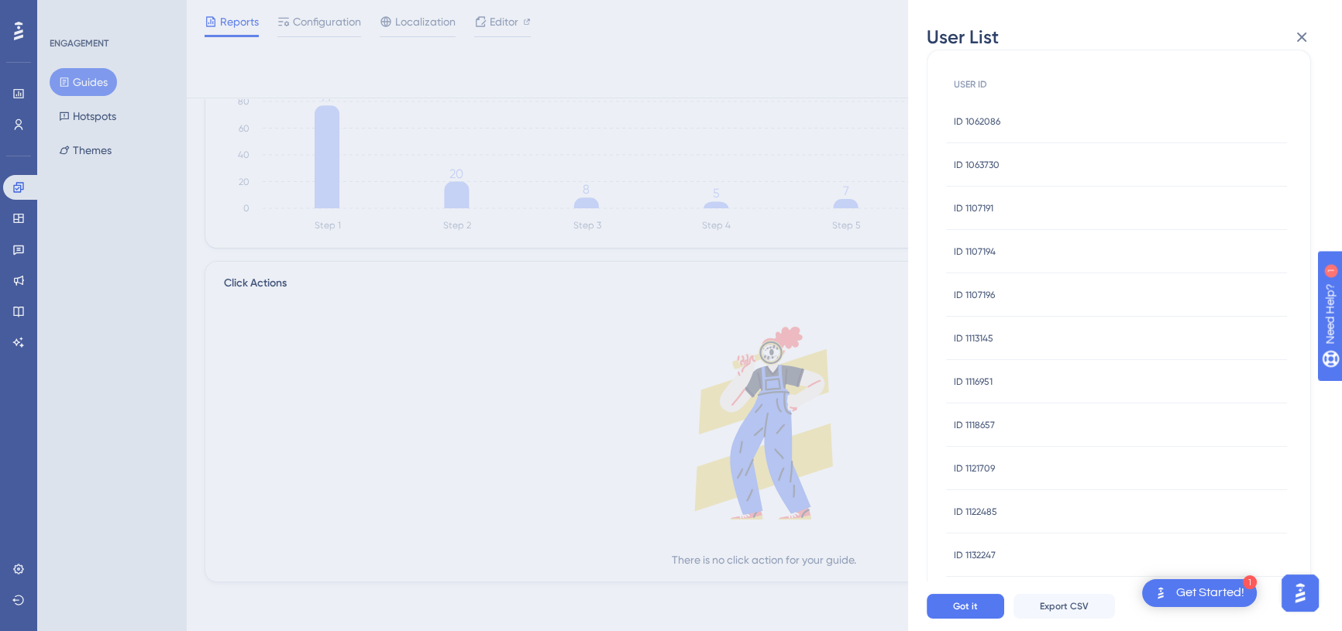
scroll to position [0, 0]
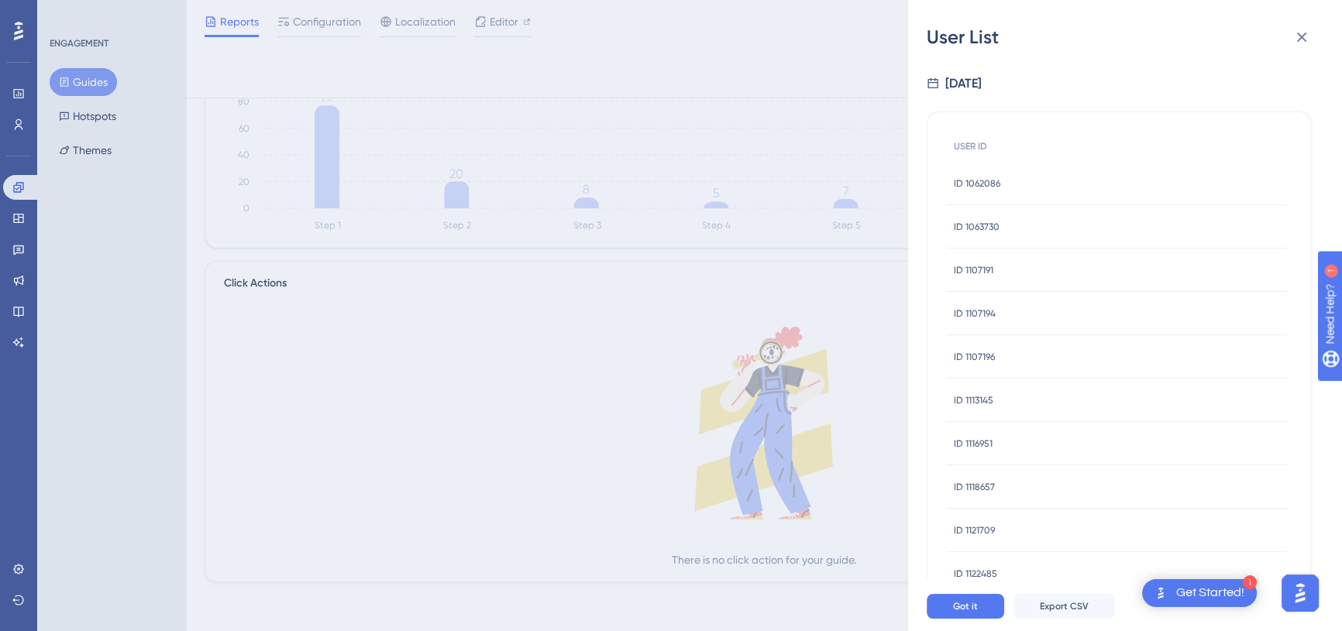
click at [969, 179] on span "ID 1062086" at bounding box center [977, 183] width 46 height 12
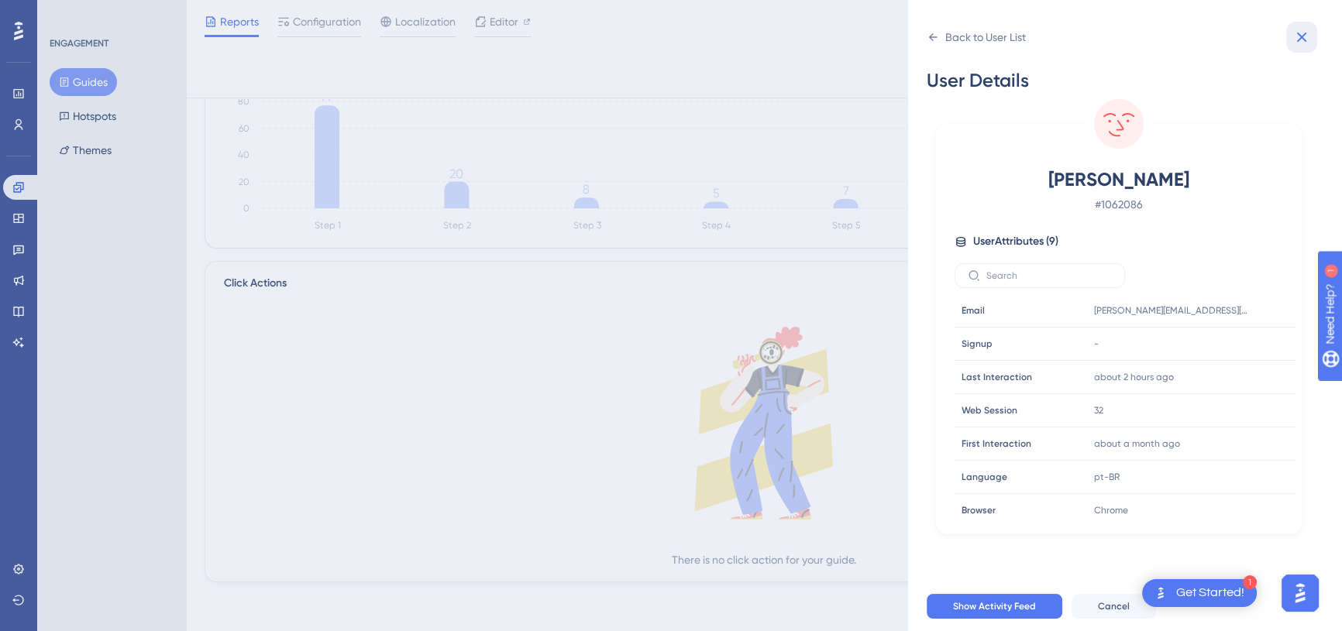
click at [1289, 41] on button at bounding box center [1301, 37] width 31 height 31
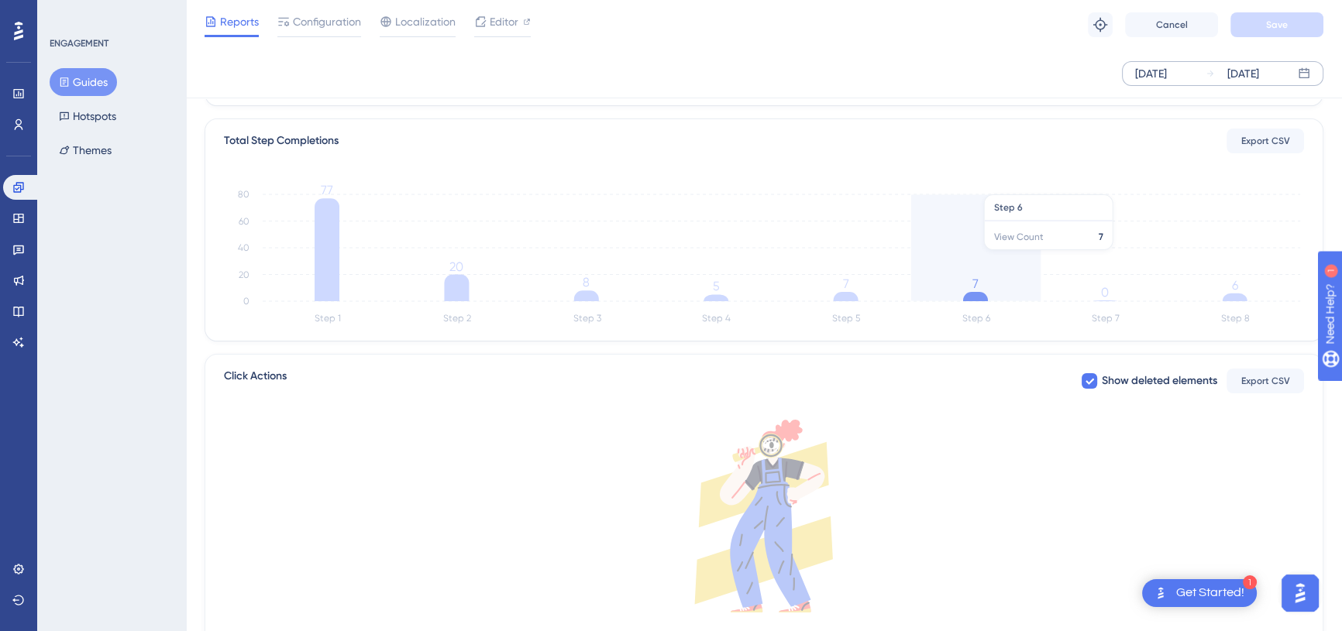
scroll to position [309, 0]
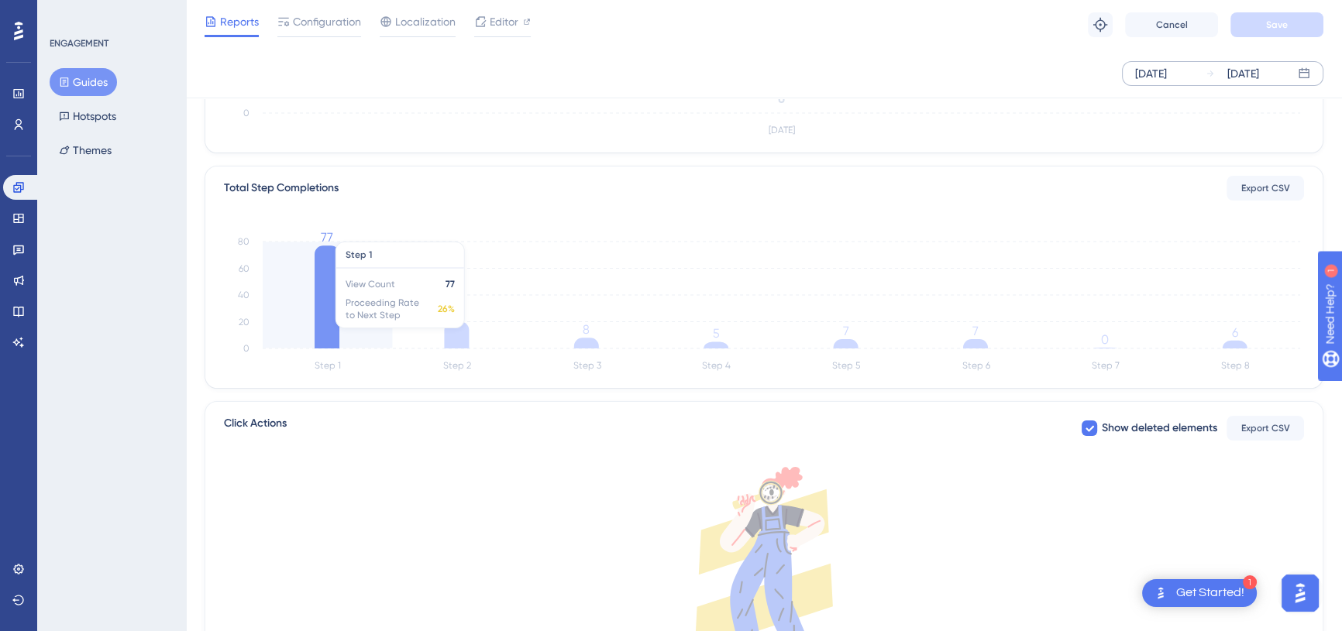
click at [318, 288] on icon at bounding box center [327, 297] width 25 height 103
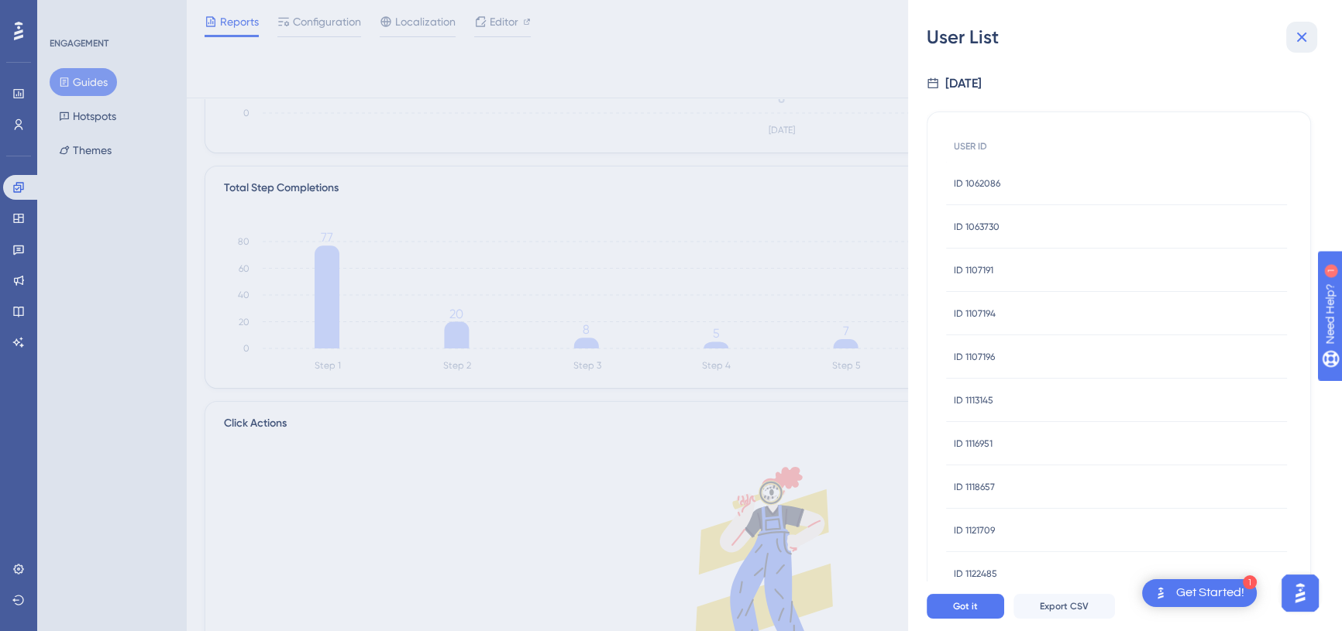
click at [1307, 43] on icon at bounding box center [1301, 37] width 19 height 19
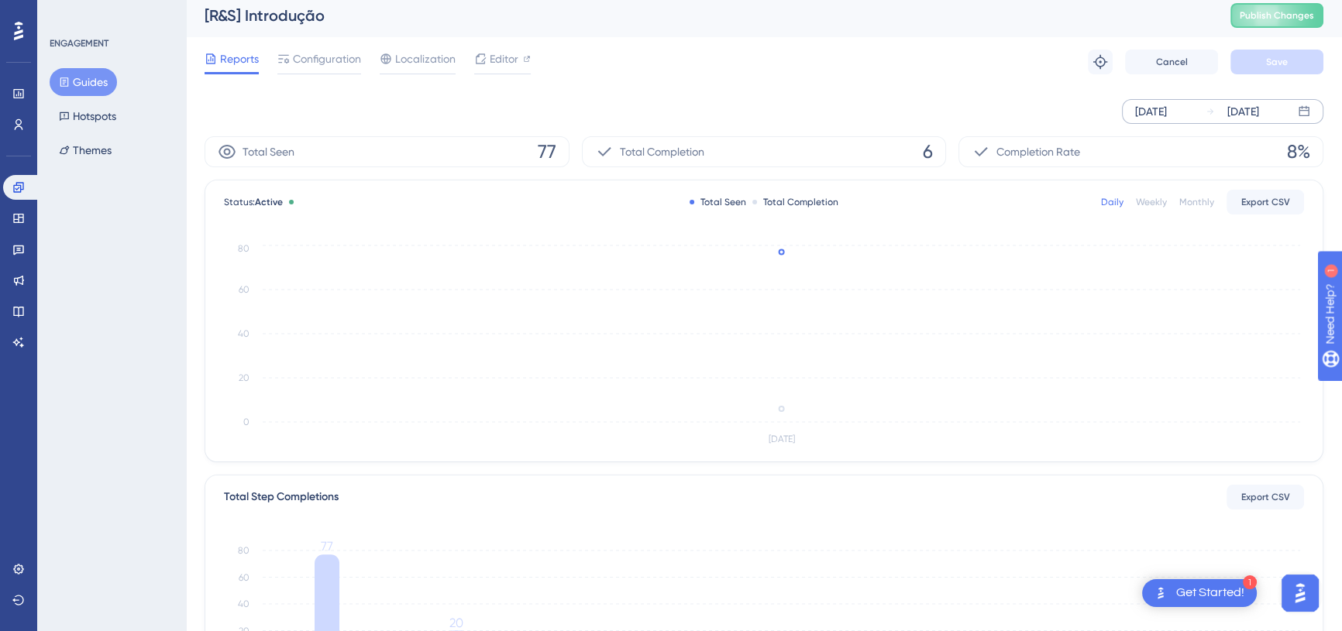
scroll to position [0, 0]
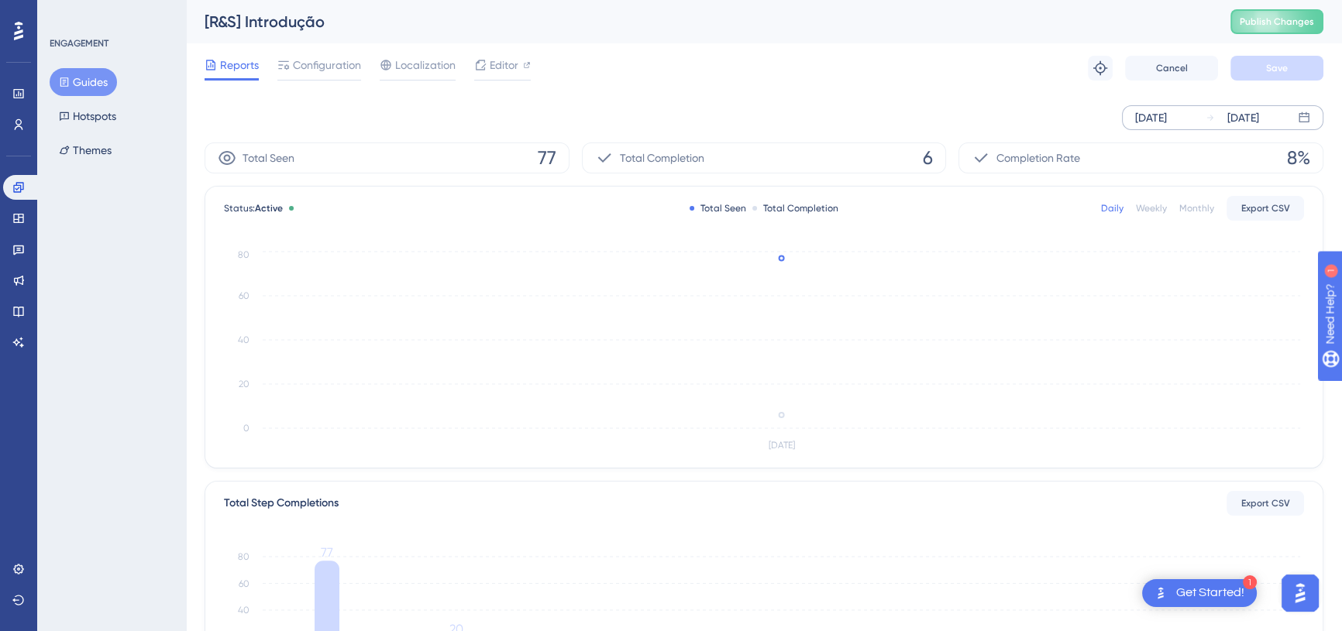
click at [255, 18] on div "[R&S] Introdução" at bounding box center [698, 22] width 987 height 22
click at [255, 19] on div "[R&S] Introdução" at bounding box center [698, 22] width 987 height 22
copy div "[R&S] Introdução"
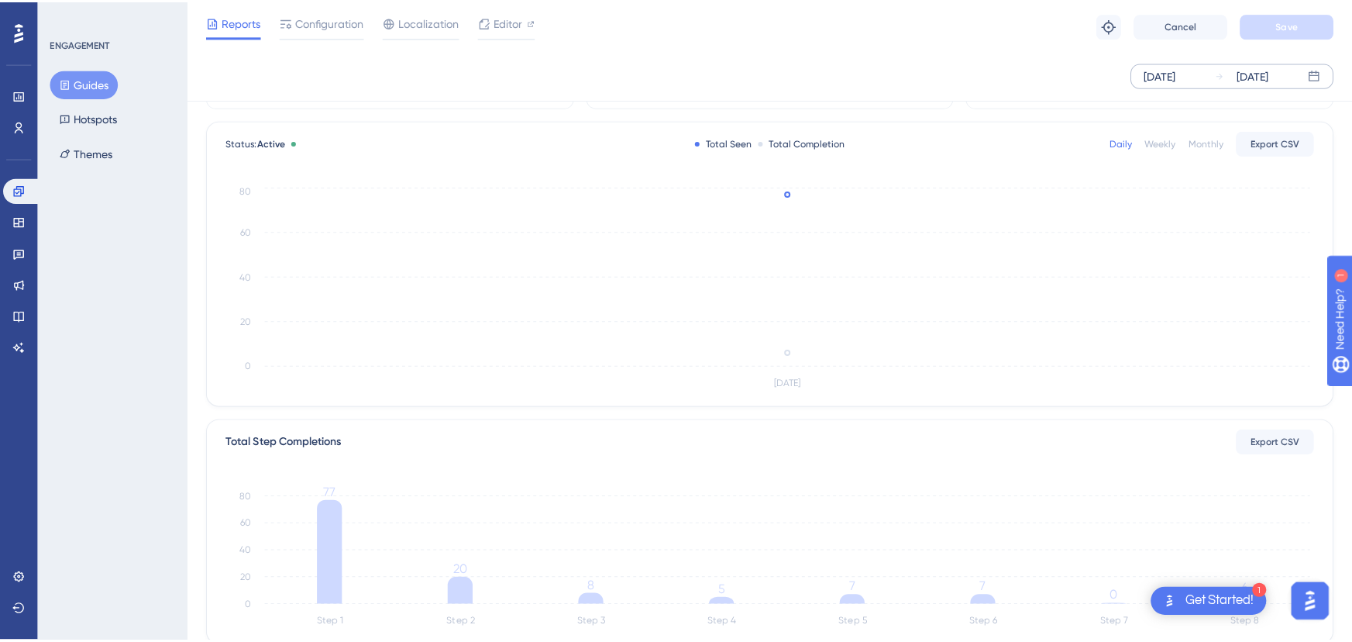
scroll to position [70, 0]
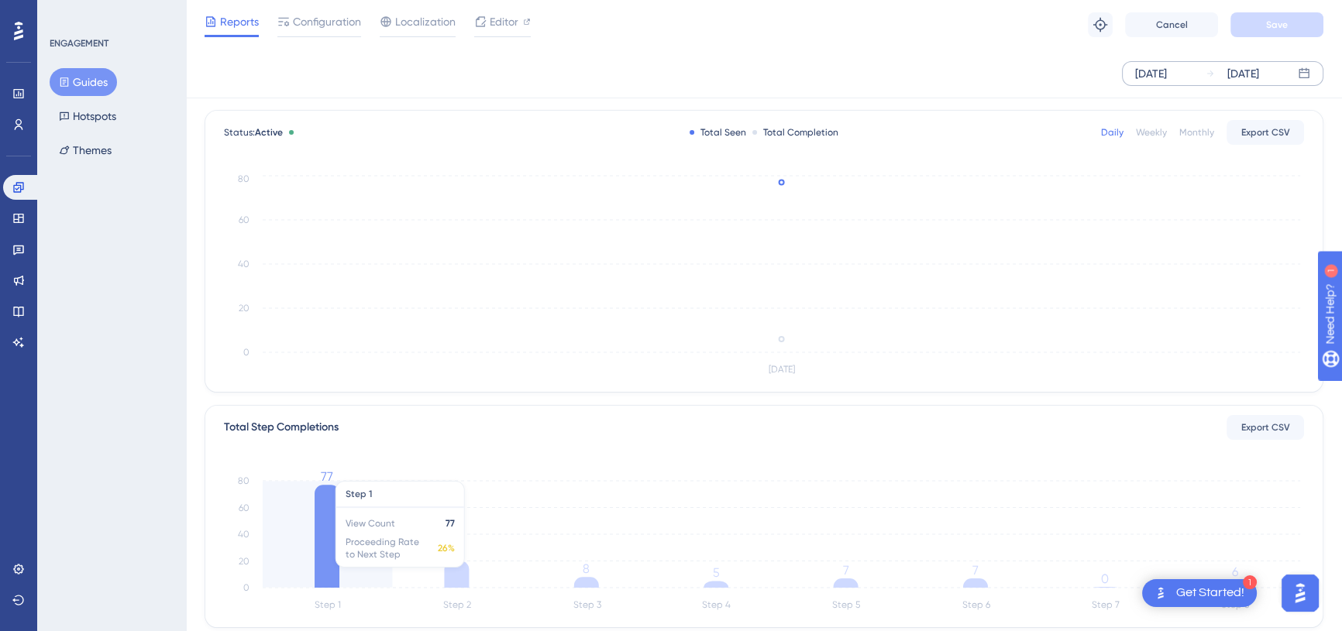
click at [318, 571] on icon at bounding box center [327, 536] width 25 height 103
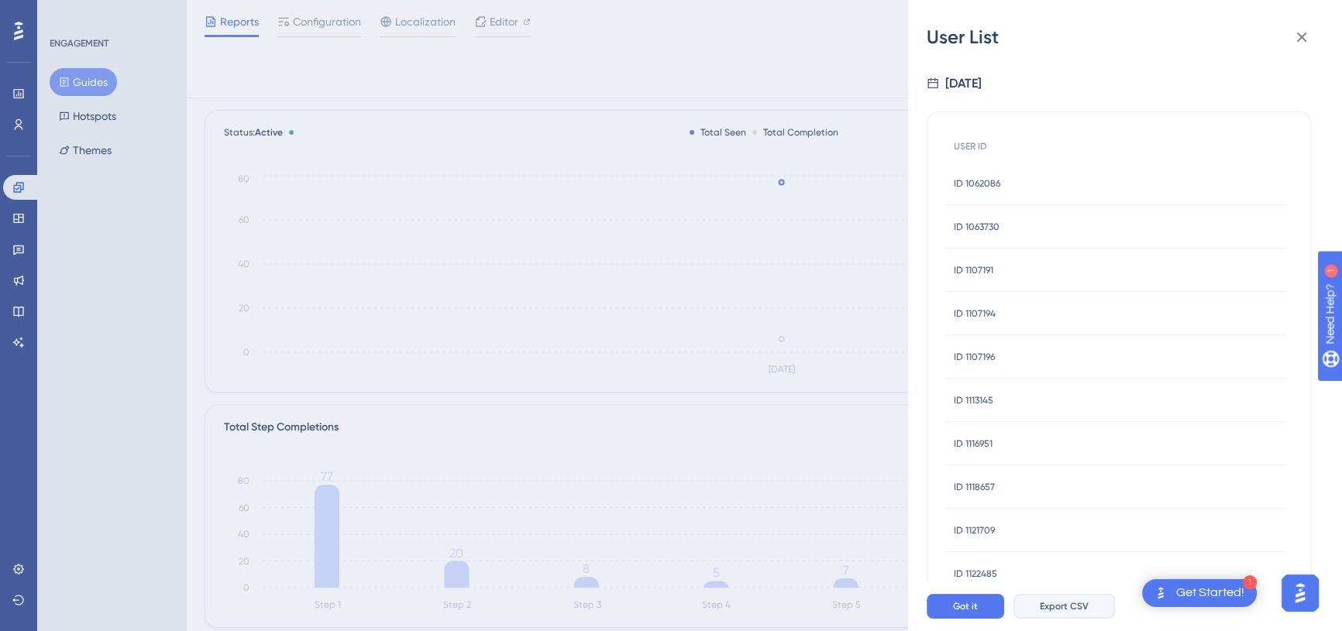
click at [1086, 613] on span "Export CSV" at bounding box center [1064, 606] width 49 height 12
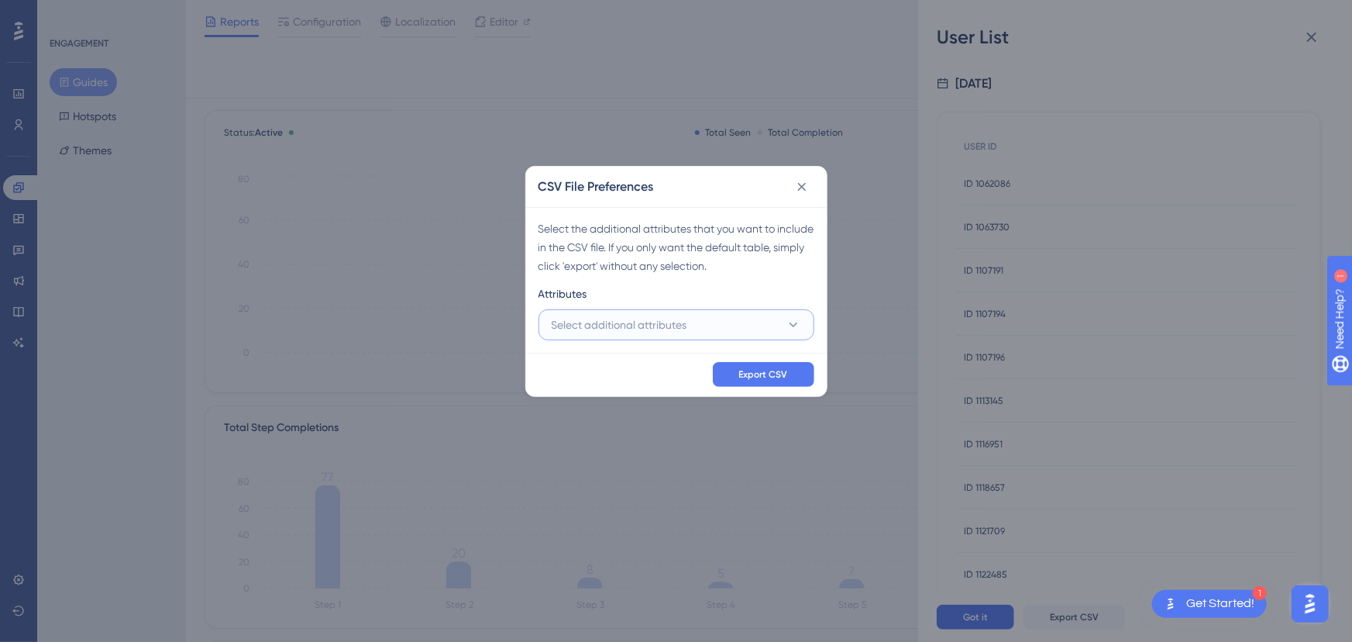
click at [698, 330] on button "Select additional attributes" at bounding box center [676, 324] width 276 height 31
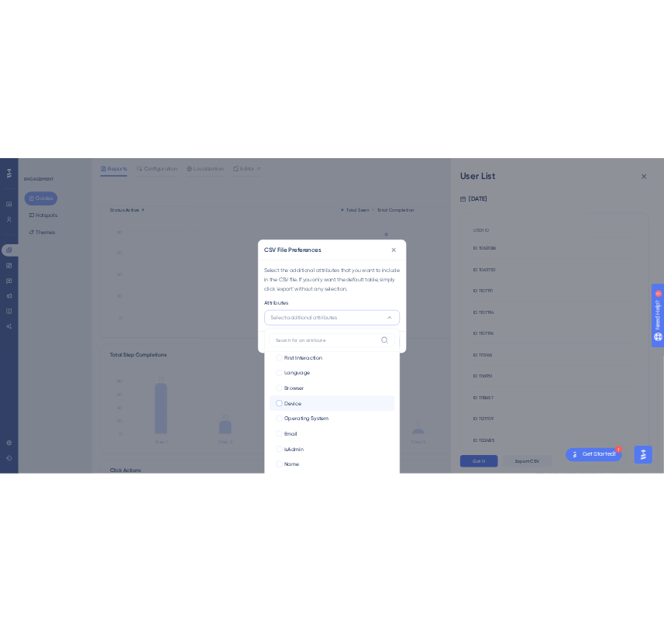
scroll to position [136, 0]
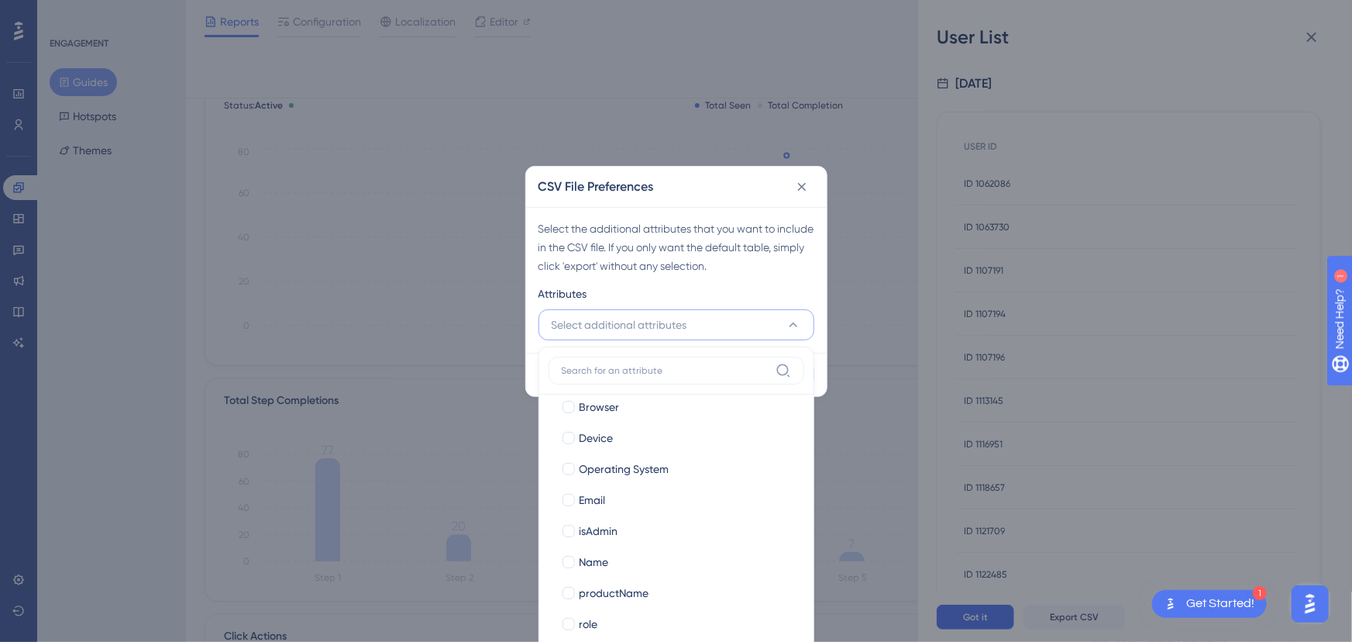
click at [728, 225] on div "Select the additional attributes that you want to include in the CSV file. If y…" at bounding box center [676, 247] width 276 height 56
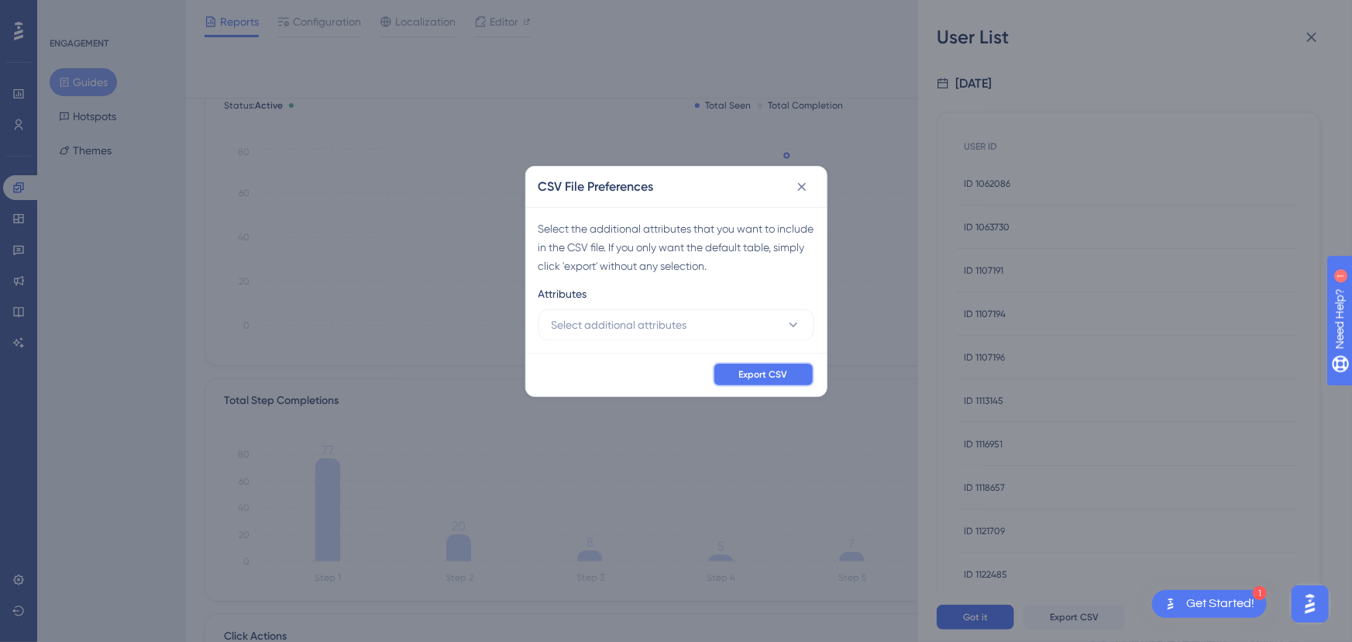
click at [781, 379] on span "Export CSV" at bounding box center [763, 374] width 49 height 12
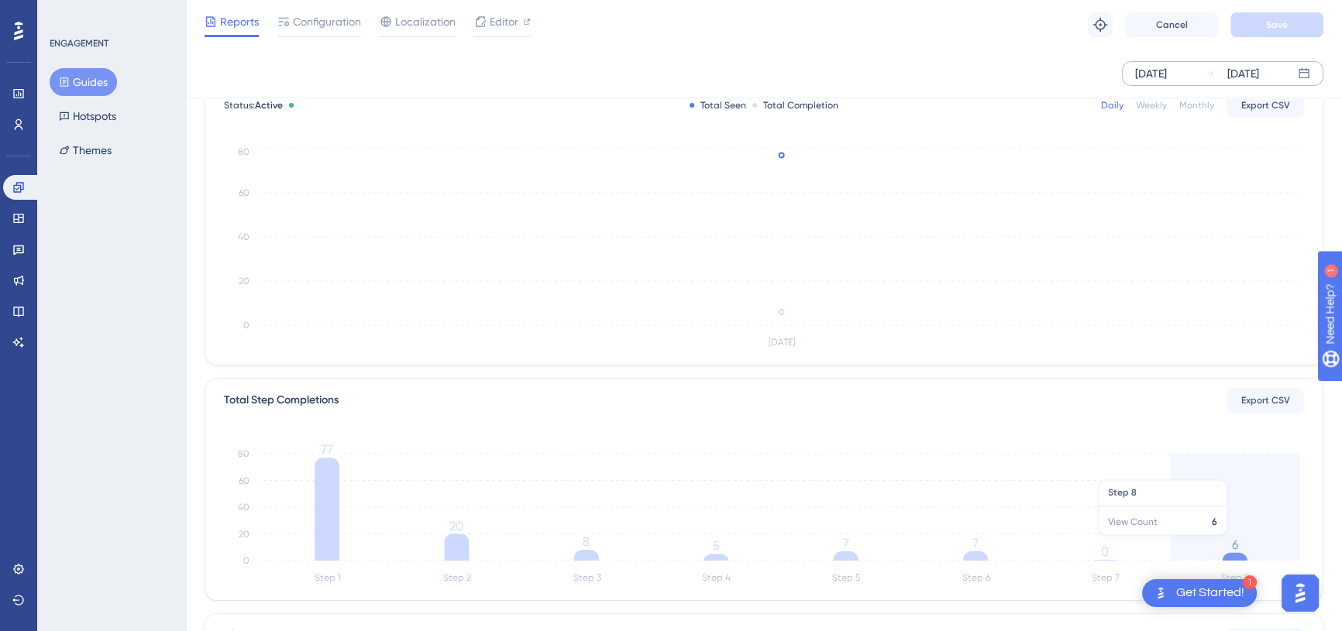
click at [1258, 542] on icon "Step 1 Step 2 Step 3 Step 4 Step 5 Step 6 Step 7 Step 8 0 20 40 60 80 77 20 8 5…" at bounding box center [764, 514] width 1080 height 148
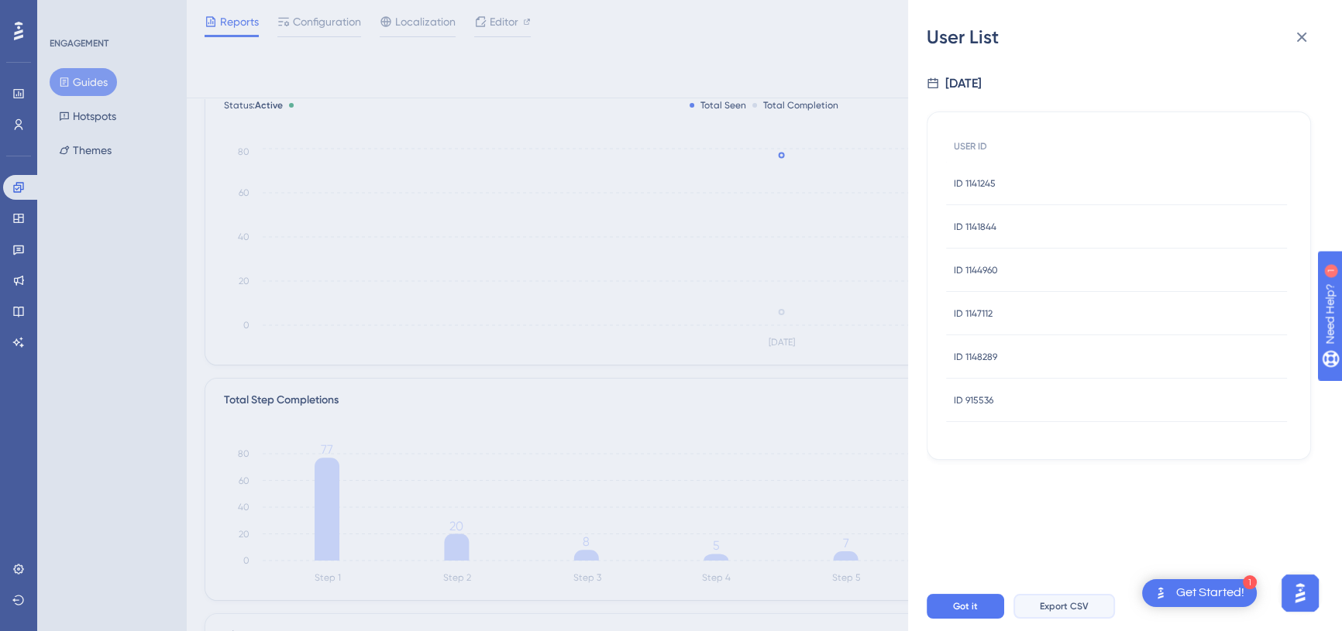
click at [1064, 613] on span "Export CSV" at bounding box center [1064, 606] width 49 height 12
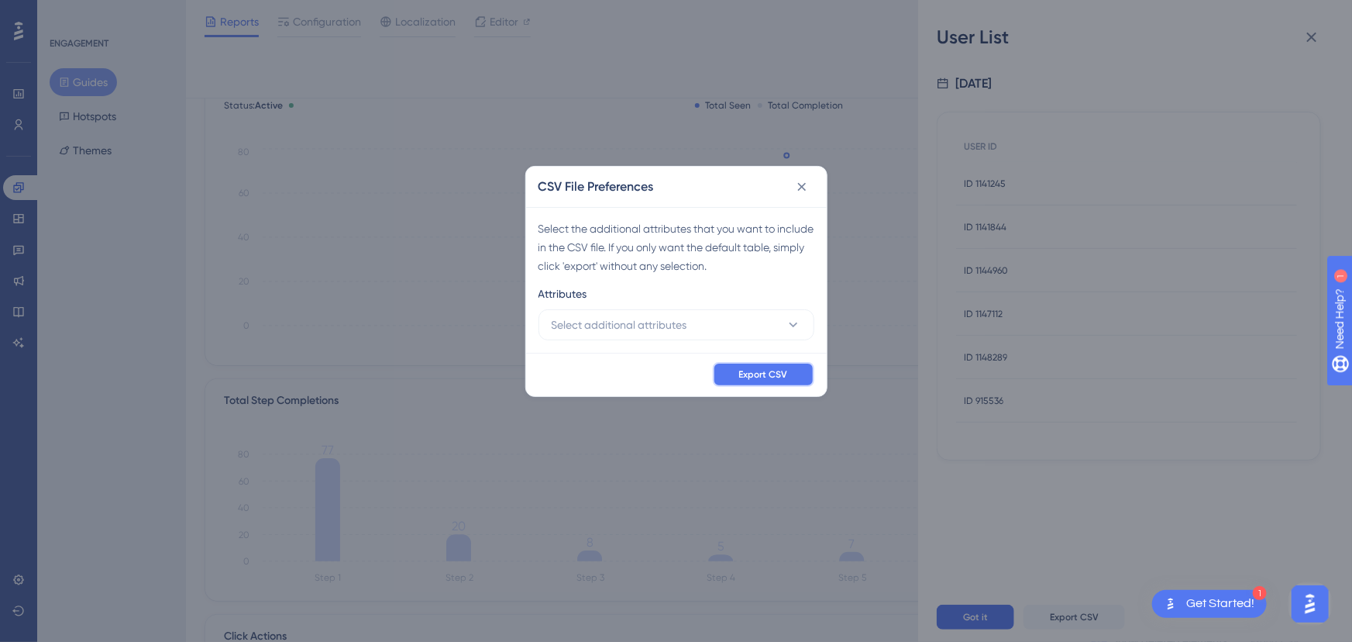
click at [754, 377] on span "Export CSV" at bounding box center [763, 374] width 49 height 12
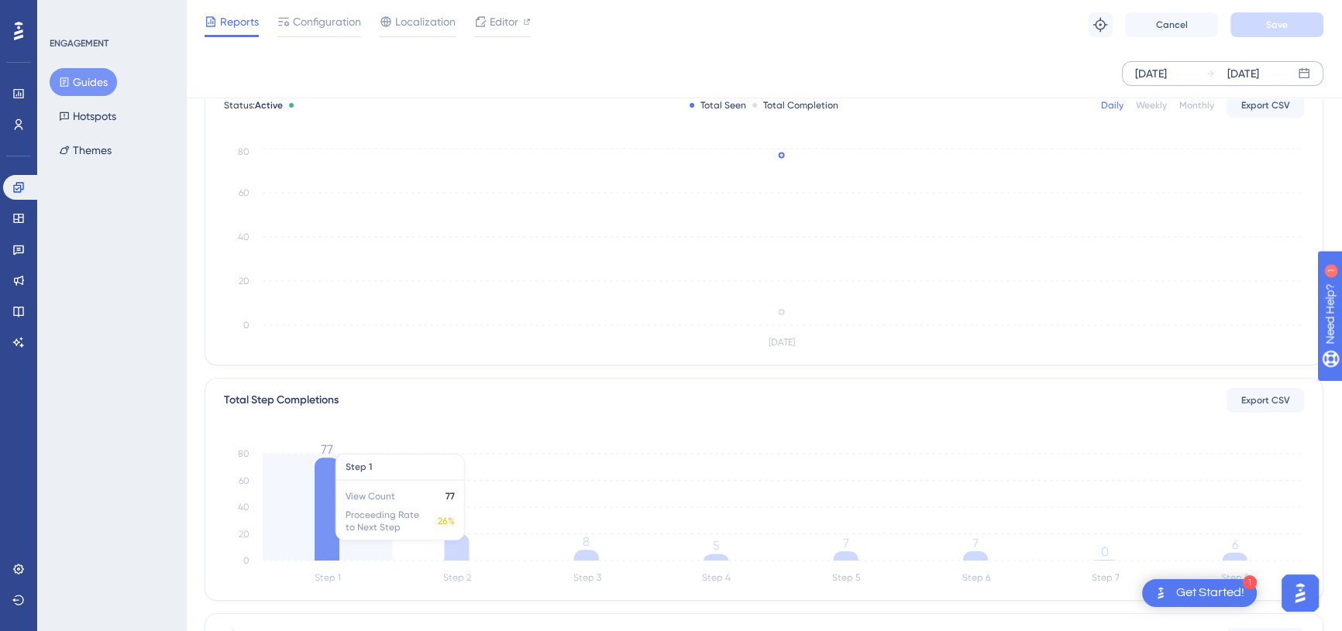
click at [325, 542] on icon at bounding box center [327, 509] width 25 height 103
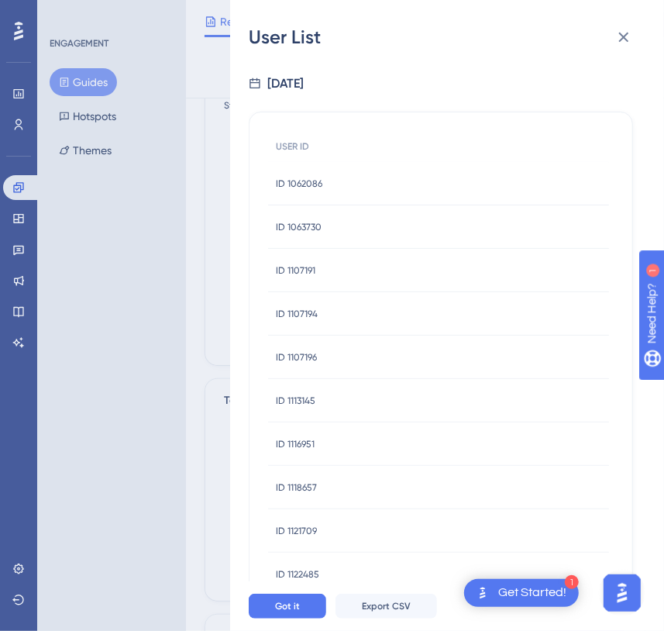
click at [194, 119] on div "User List [DATE] USER ID ID 1062086 ID 1062086 ID 1063730 ID 1063730 ID 1107191…" at bounding box center [332, 315] width 664 height 631
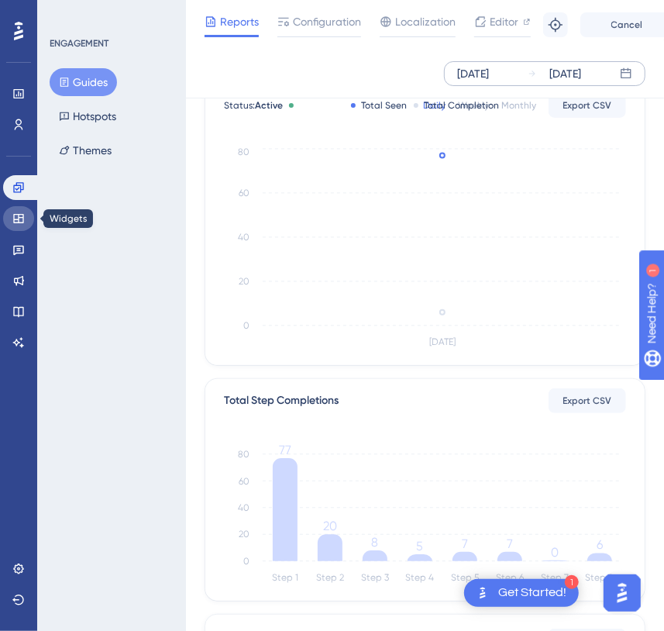
click at [26, 225] on link at bounding box center [18, 218] width 31 height 25
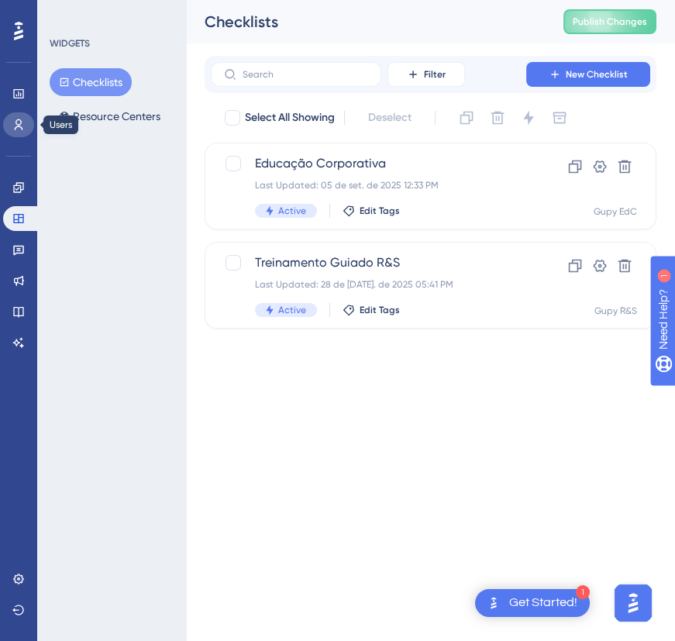
click at [17, 132] on link at bounding box center [18, 124] width 31 height 25
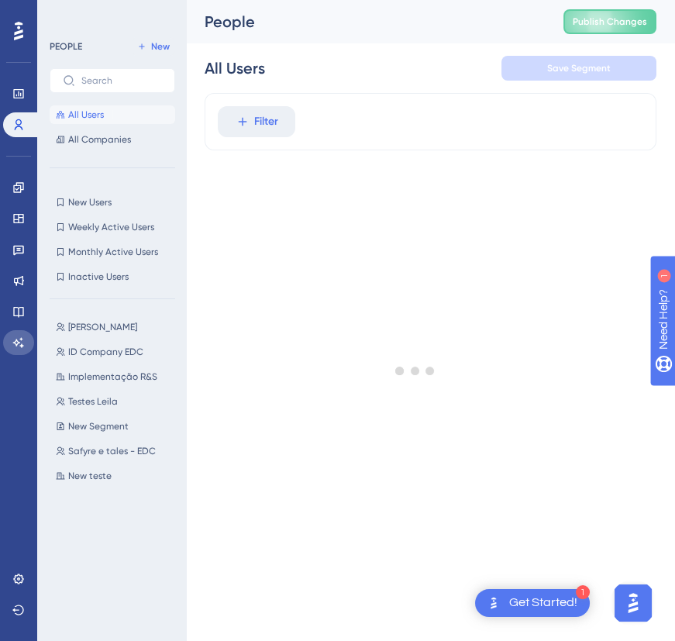
click at [20, 333] on link at bounding box center [18, 342] width 31 height 25
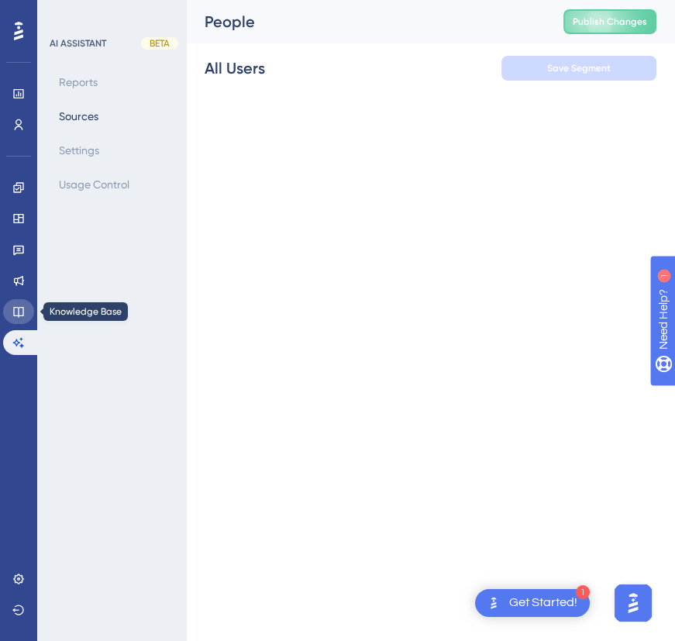
click at [21, 310] on icon at bounding box center [18, 311] width 12 height 12
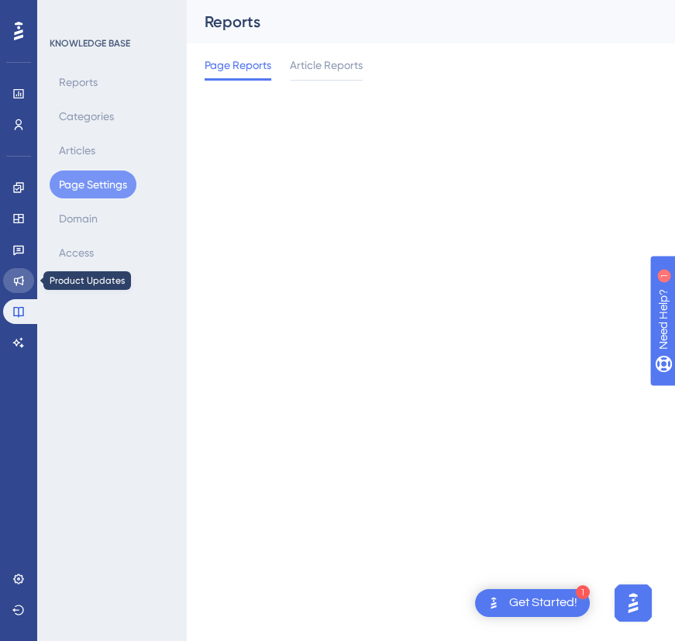
click at [24, 284] on icon at bounding box center [18, 280] width 12 height 12
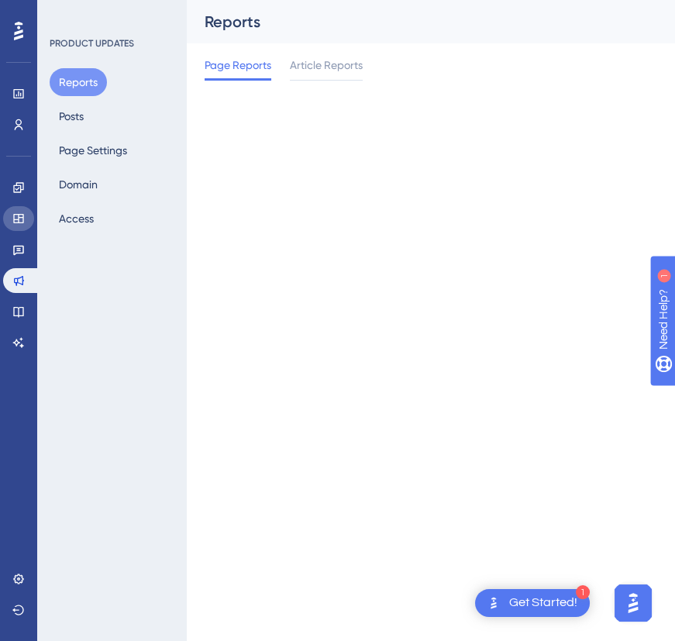
click at [16, 229] on link at bounding box center [18, 218] width 31 height 25
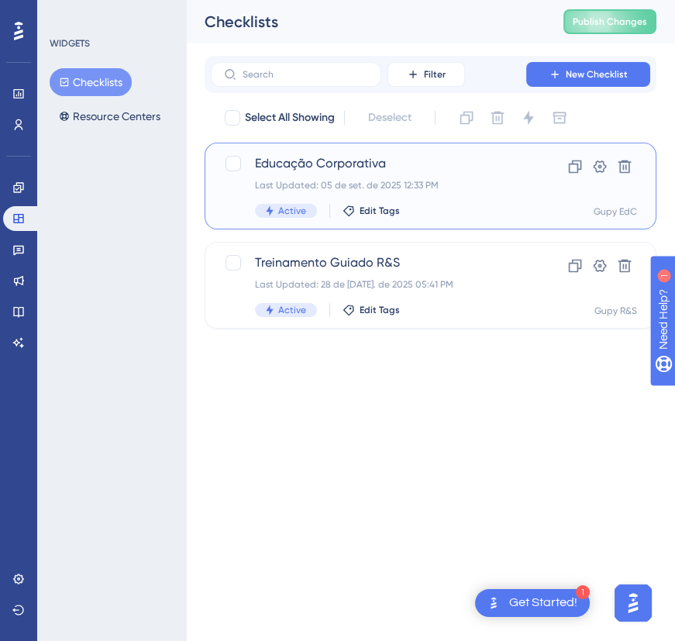
click at [371, 164] on span "Educação Corporativa" at bounding box center [368, 163] width 227 height 19
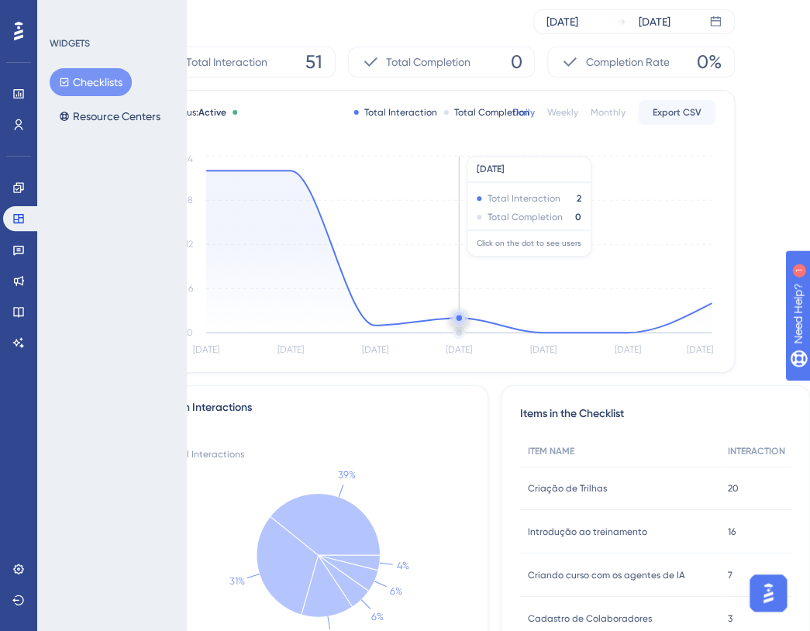
scroll to position [0, 62]
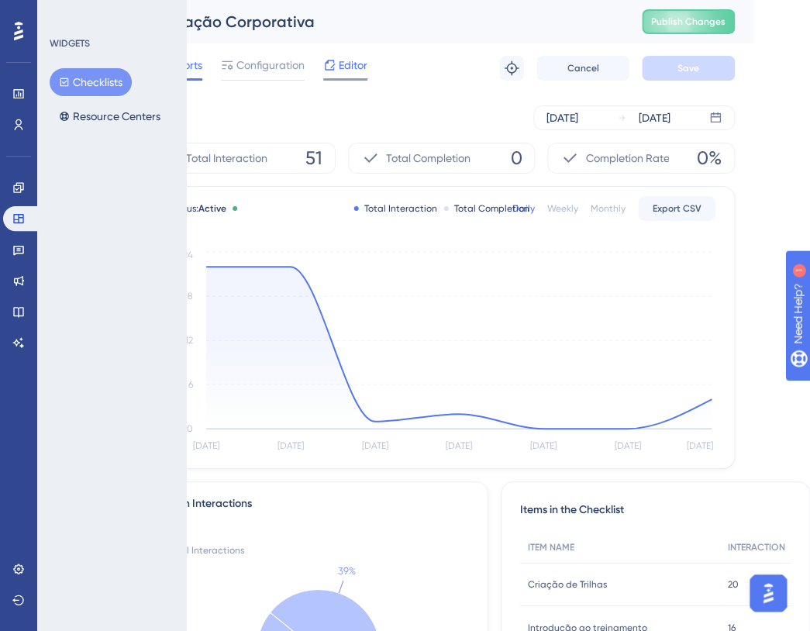
click at [328, 61] on icon at bounding box center [330, 65] width 10 height 10
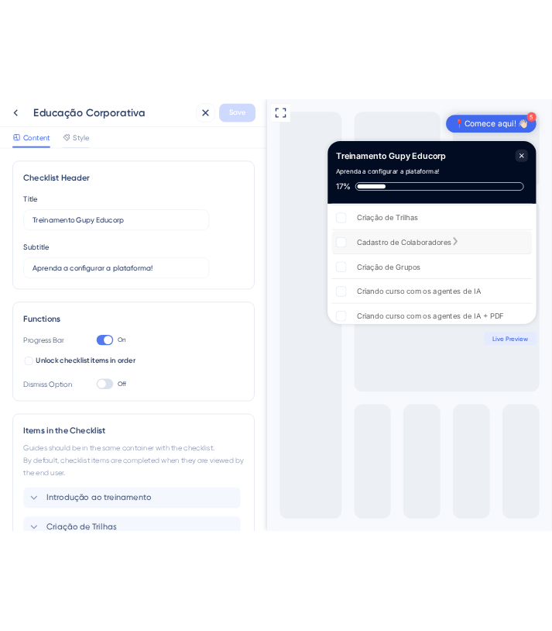
scroll to position [50, 0]
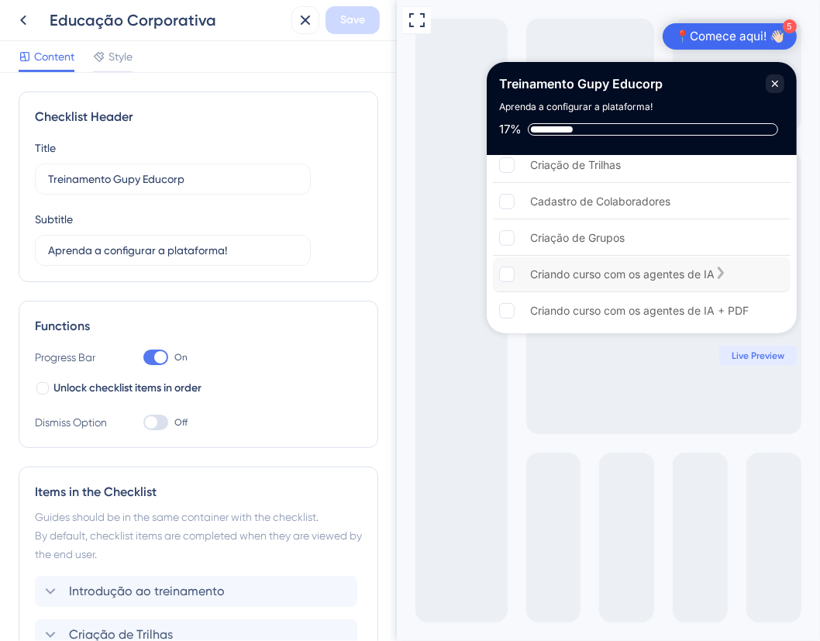
click at [723, 271] on icon "Criando curso com os agentes de IA is incomplete." at bounding box center [720, 273] width 6 height 12
click at [736, 273] on div "Criando curso com os agentes de IA" at bounding box center [641, 274] width 298 height 35
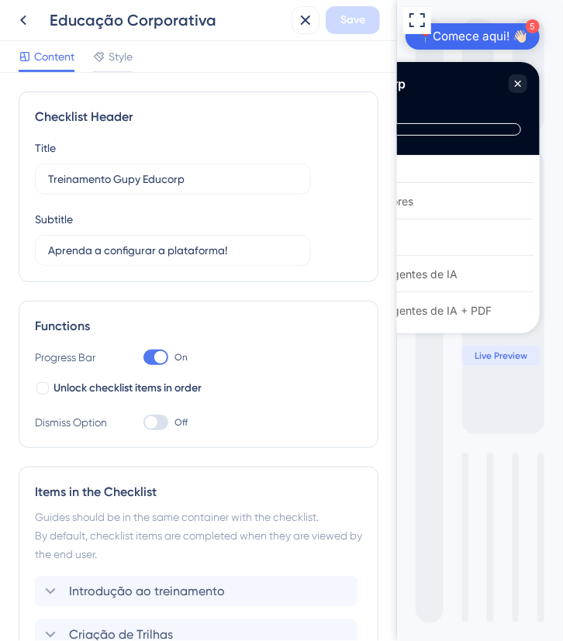
click at [538, 442] on div "Full Screen Preview 5 📍Comece aqui! 👋🏻 Treinamento Gupy Educorp Aprenda a confi…" at bounding box center [479, 320] width 166 height 641
click at [19, 15] on icon at bounding box center [23, 20] width 19 height 19
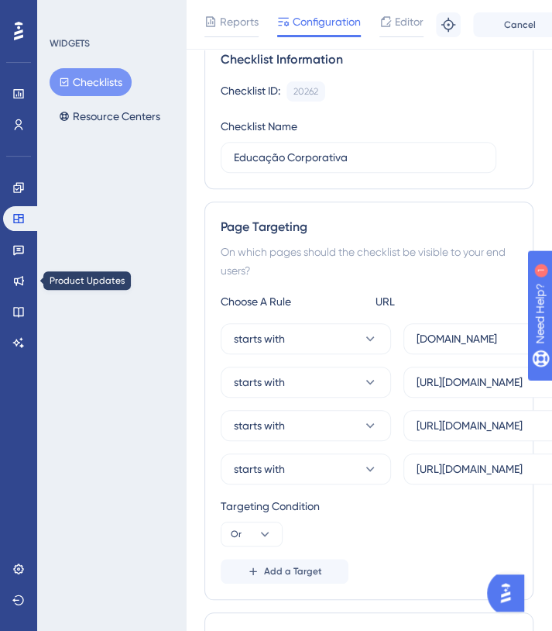
scroll to position [58, 0]
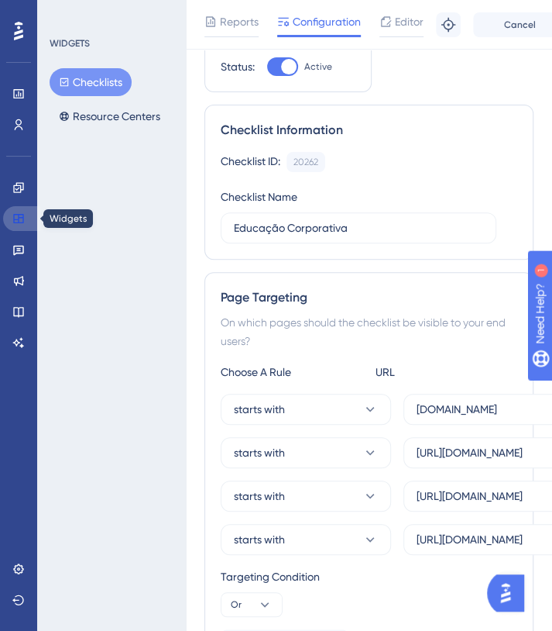
click at [23, 209] on link at bounding box center [21, 218] width 37 height 25
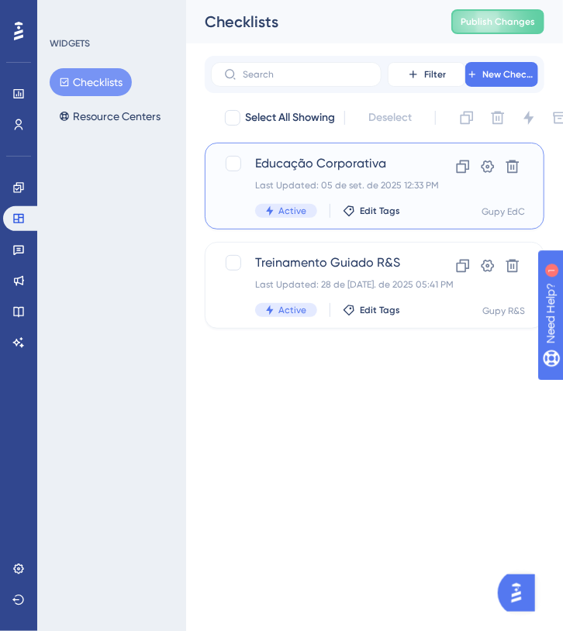
click at [318, 171] on span "Educação Corporativa" at bounding box center [328, 163] width 146 height 19
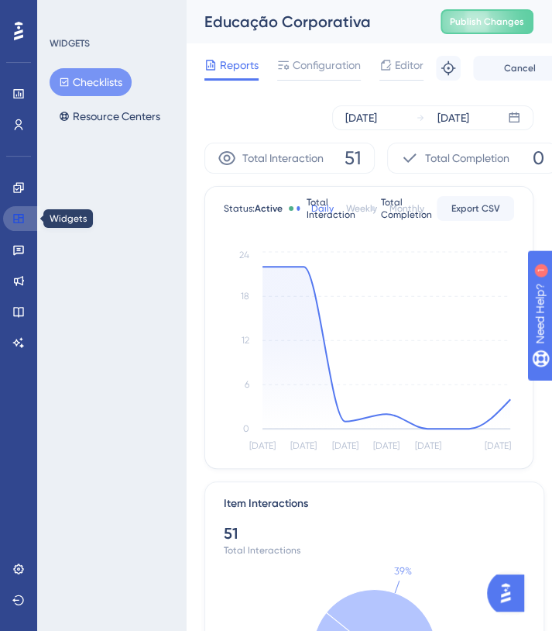
click at [27, 230] on link at bounding box center [21, 218] width 37 height 25
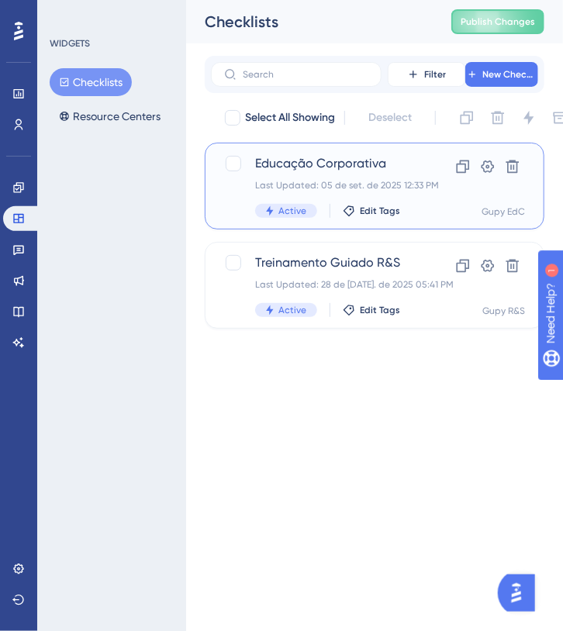
click at [325, 160] on span "Educação Corporativa" at bounding box center [328, 163] width 146 height 19
